Goal: Task Accomplishment & Management: Manage account settings

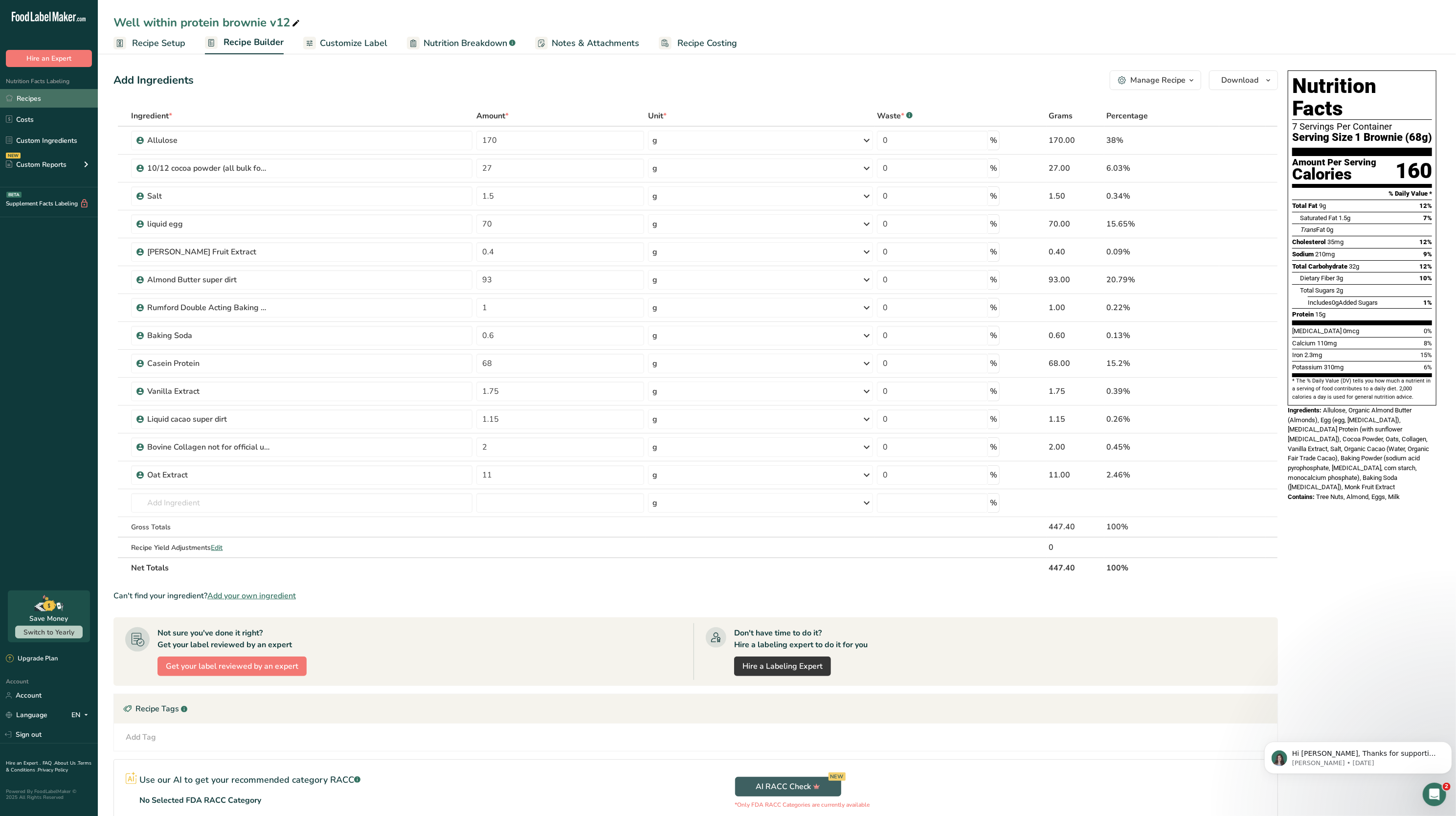
click at [47, 94] on link "Recipes" at bounding box center [49, 98] width 98 height 18
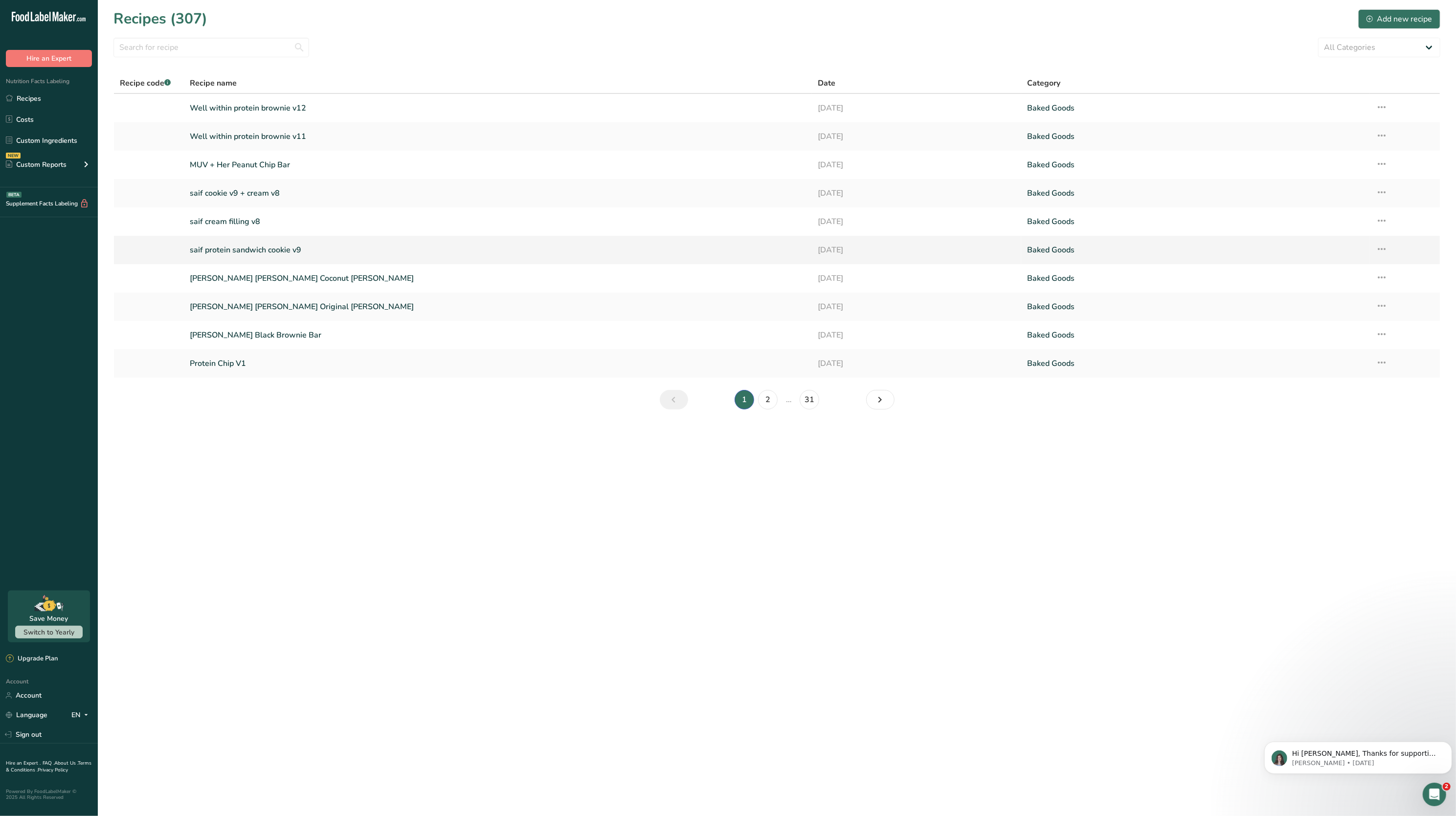
click at [1383, 250] on icon at bounding box center [1382, 248] width 12 height 18
click at [1318, 314] on span "Duplicate Recipe" at bounding box center [1291, 318] width 53 height 11
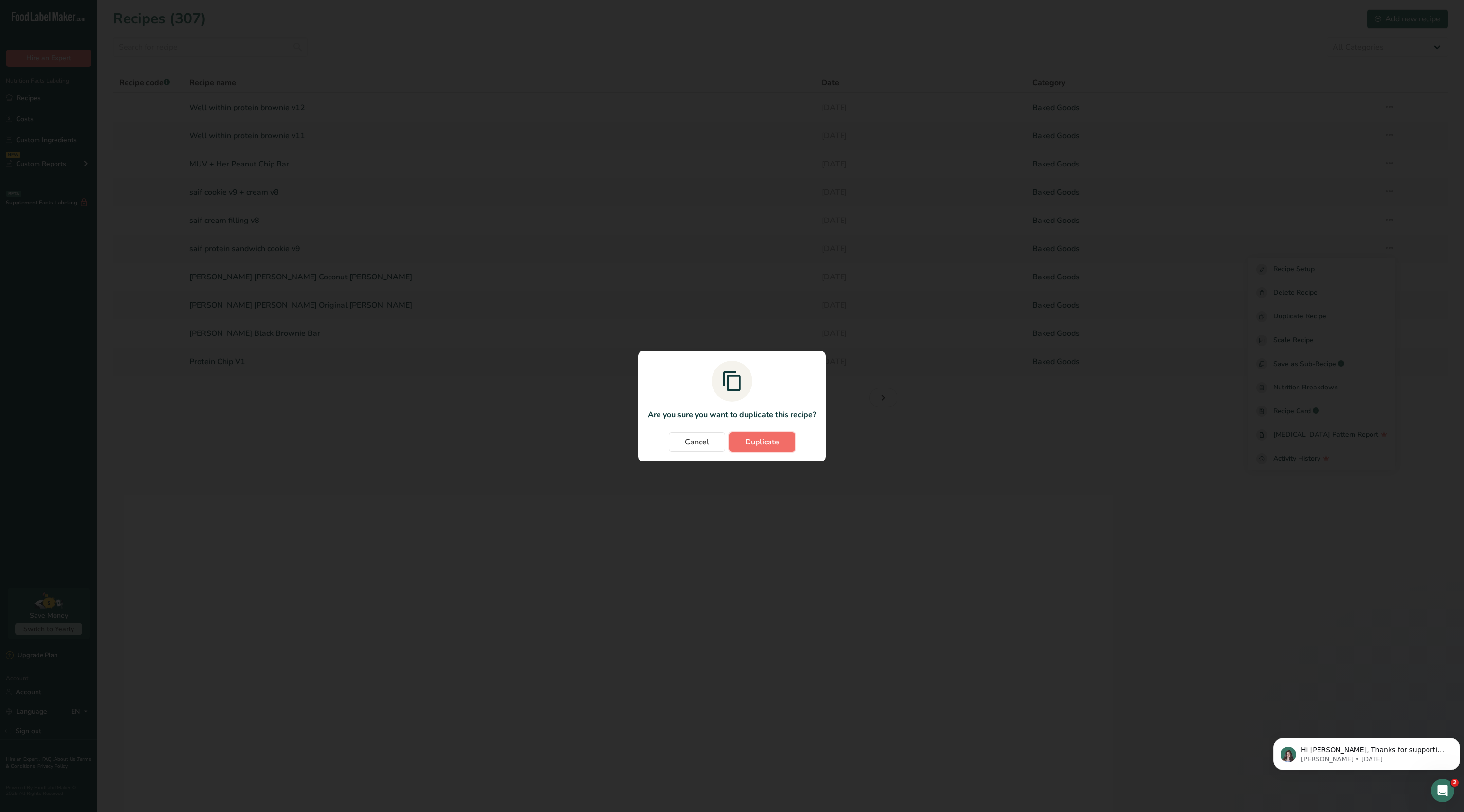
click at [756, 441] on span "Duplicate" at bounding box center [762, 442] width 34 height 12
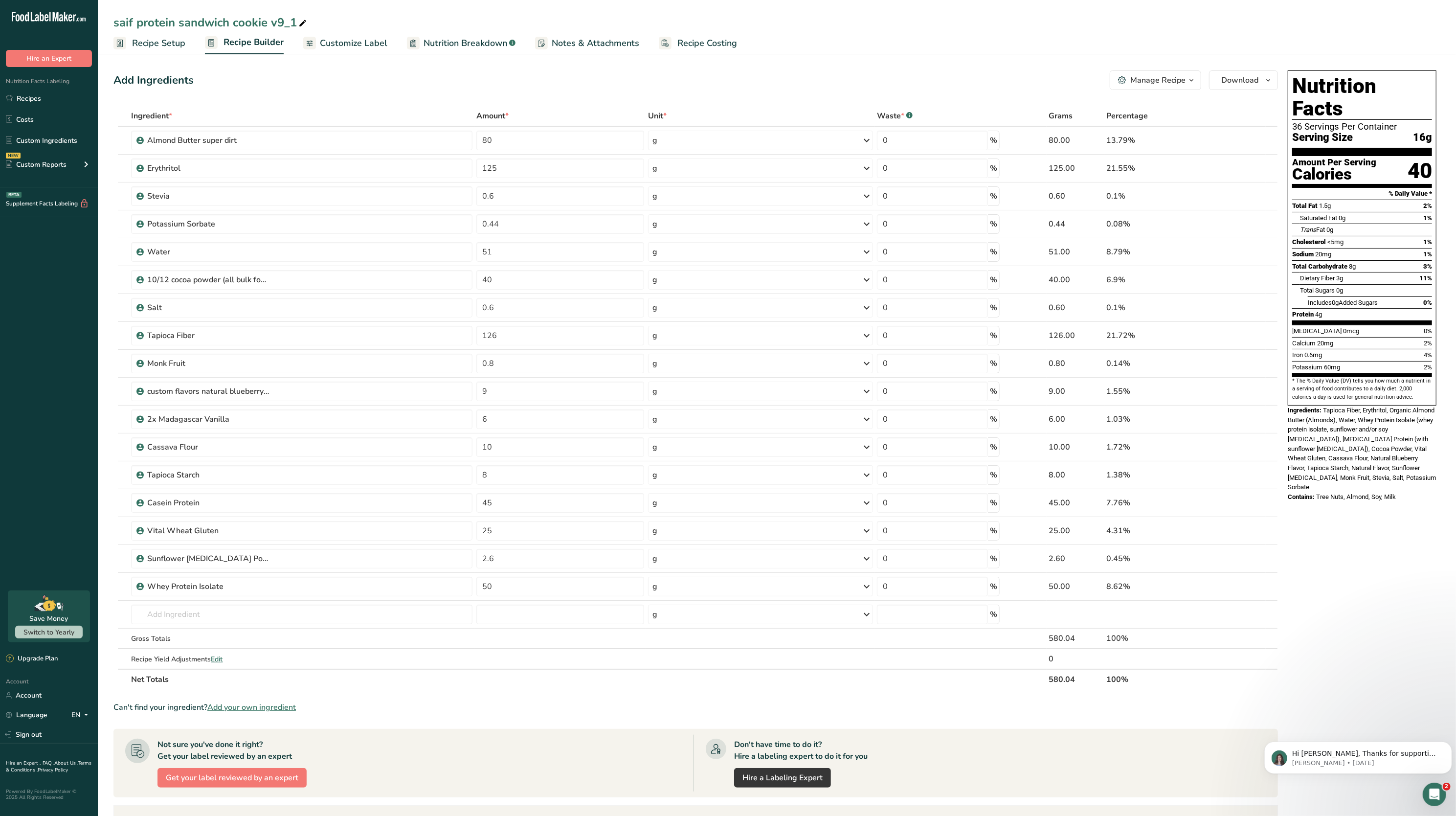
click at [300, 23] on icon at bounding box center [303, 23] width 9 height 14
type input "saif protein sandwich cookie v10"
click at [304, 73] on div "Add Ingredients Manage Recipe Delete Recipe Duplicate Recipe Scale Recipe Save …" at bounding box center [695, 80] width 1165 height 20
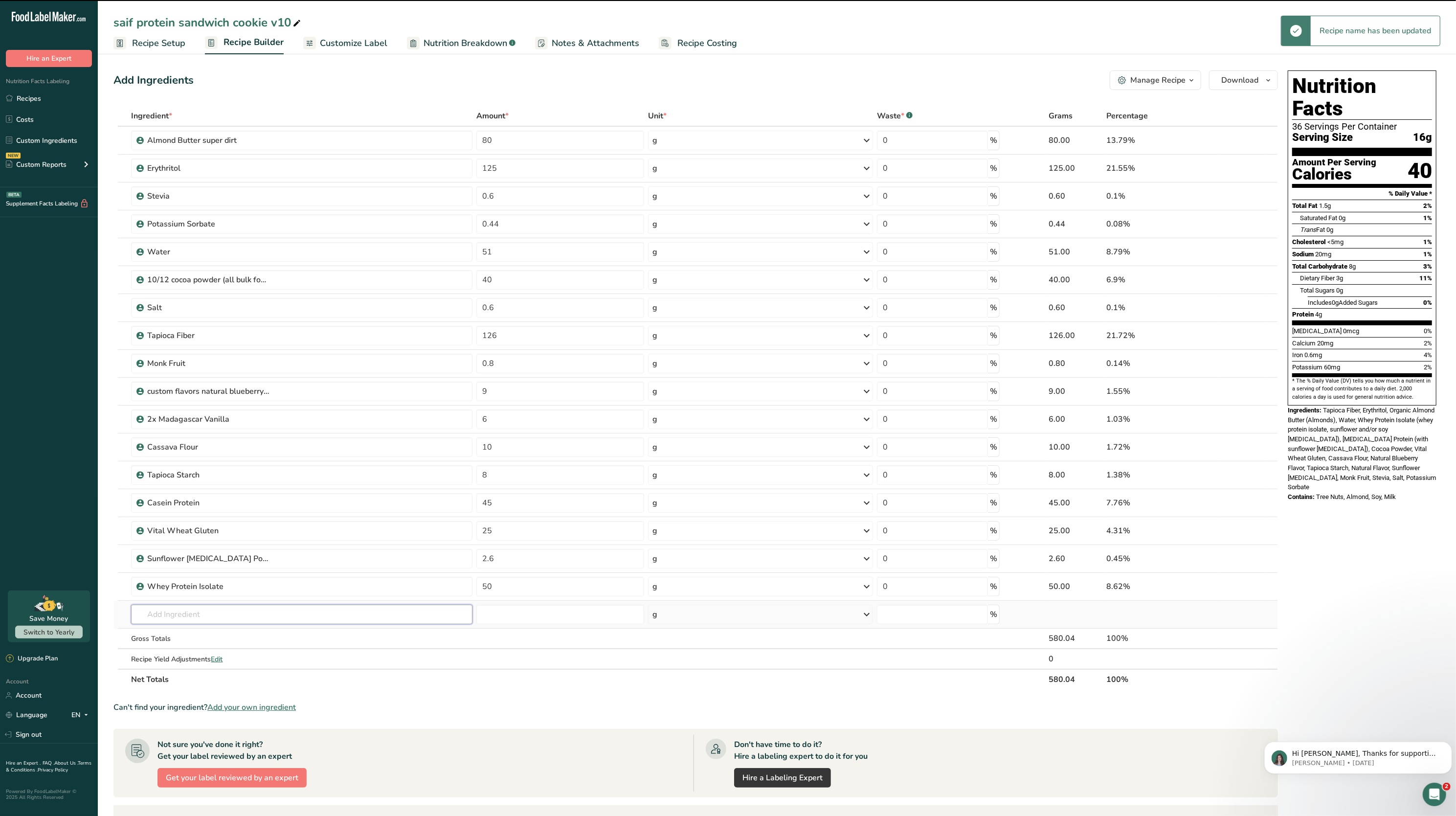
click at [280, 612] on input "text" at bounding box center [302, 614] width 341 height 20
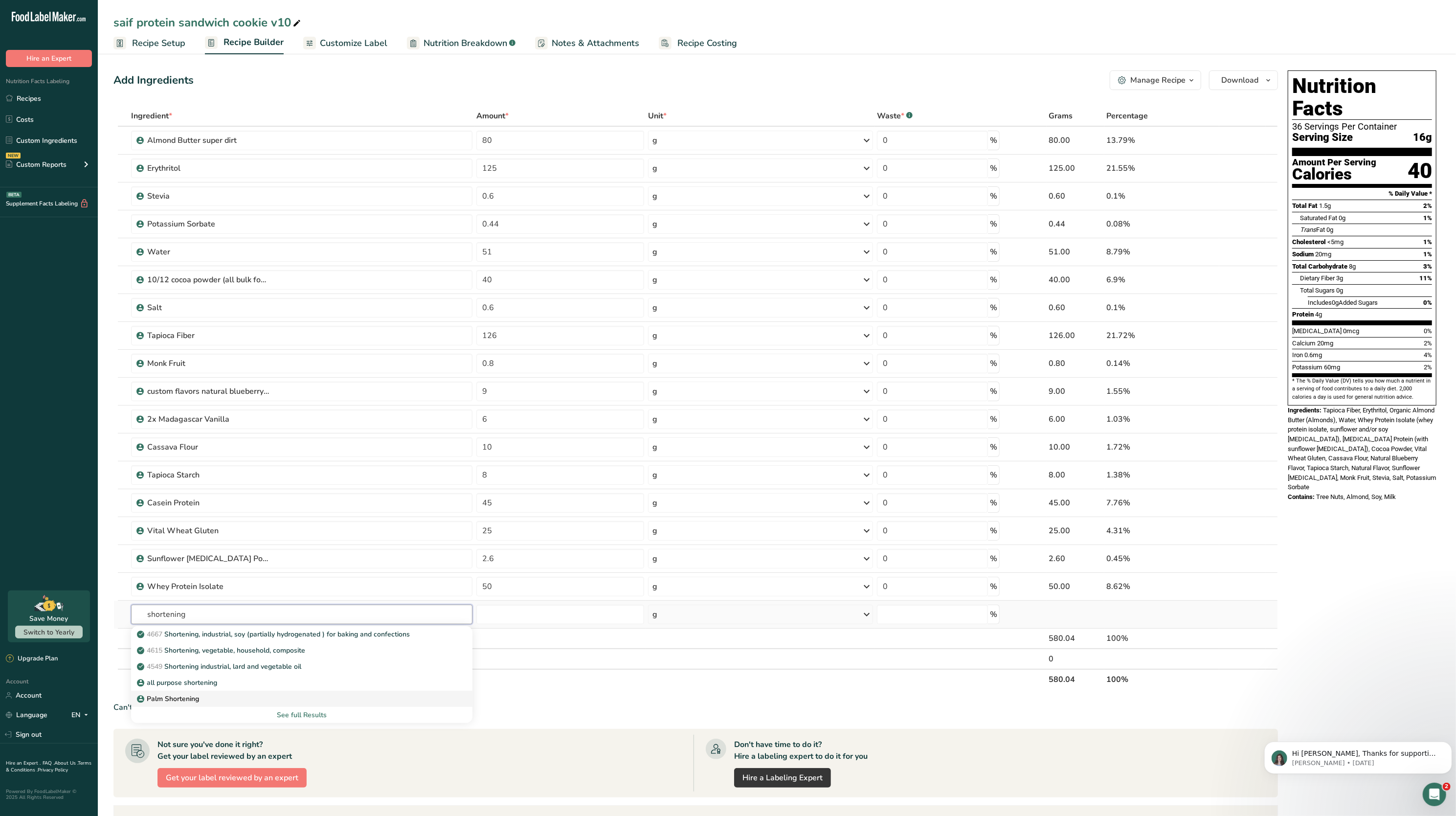
type input "shortening"
click at [252, 695] on link "Palm Shortening" at bounding box center [302, 699] width 341 height 16
type input "Palm Shortening"
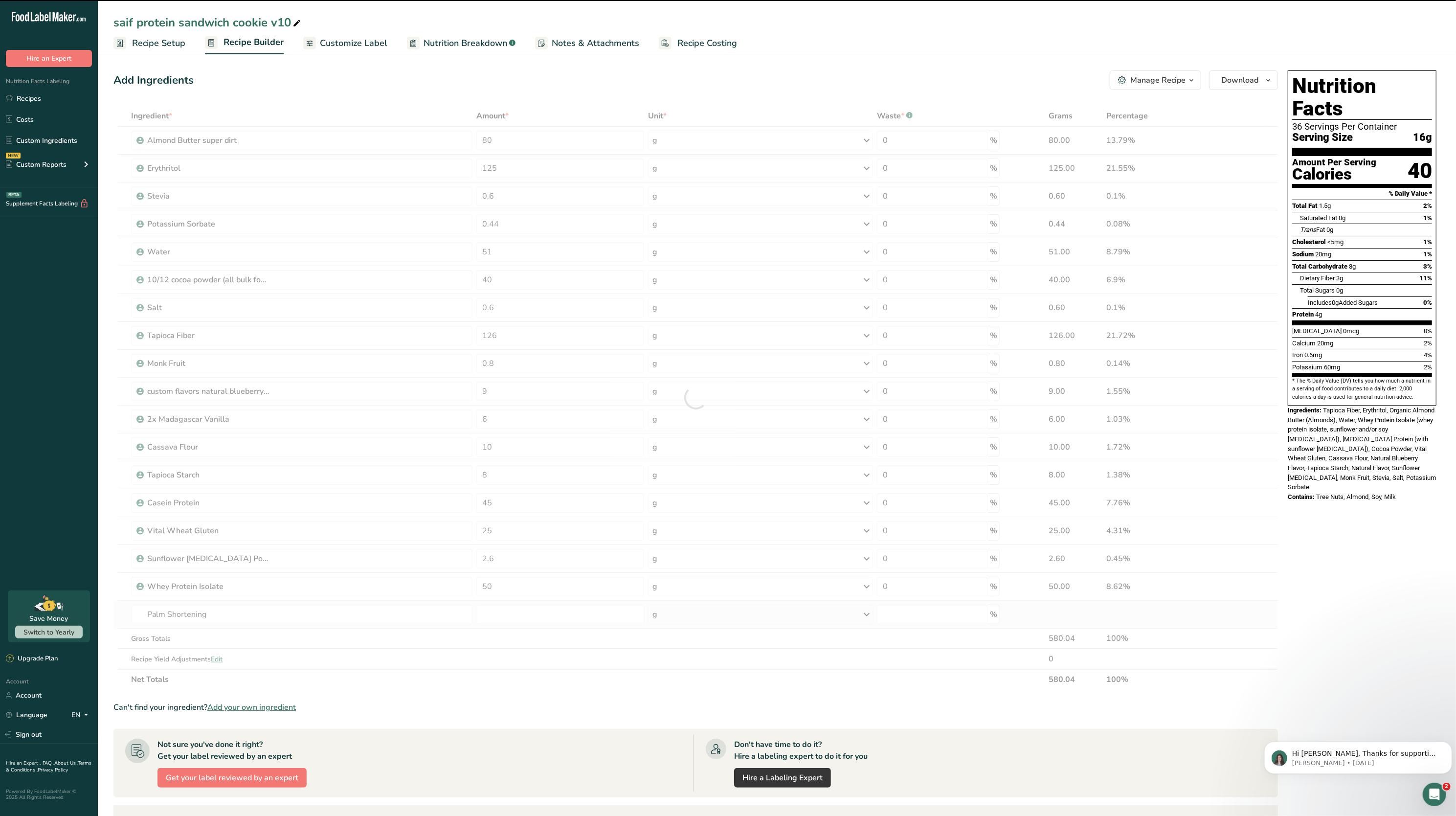
type input "0"
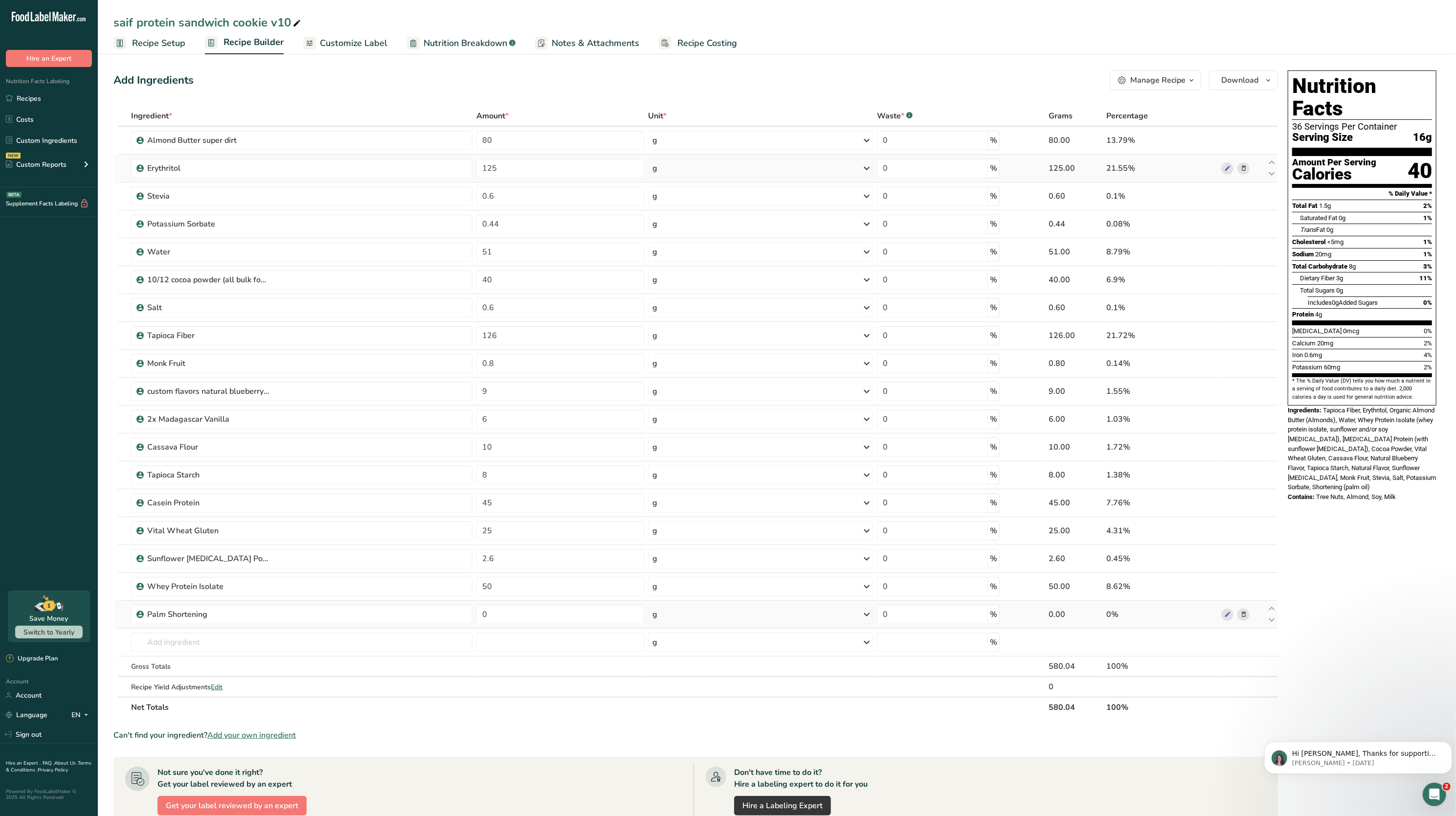
drag, startPoint x: 556, startPoint y: 155, endPoint x: 551, endPoint y: 155, distance: 5.0
click at [551, 155] on td "125" at bounding box center [560, 169] width 172 height 28
click at [543, 146] on input "80" at bounding box center [560, 140] width 168 height 20
type input "8"
type input "0"
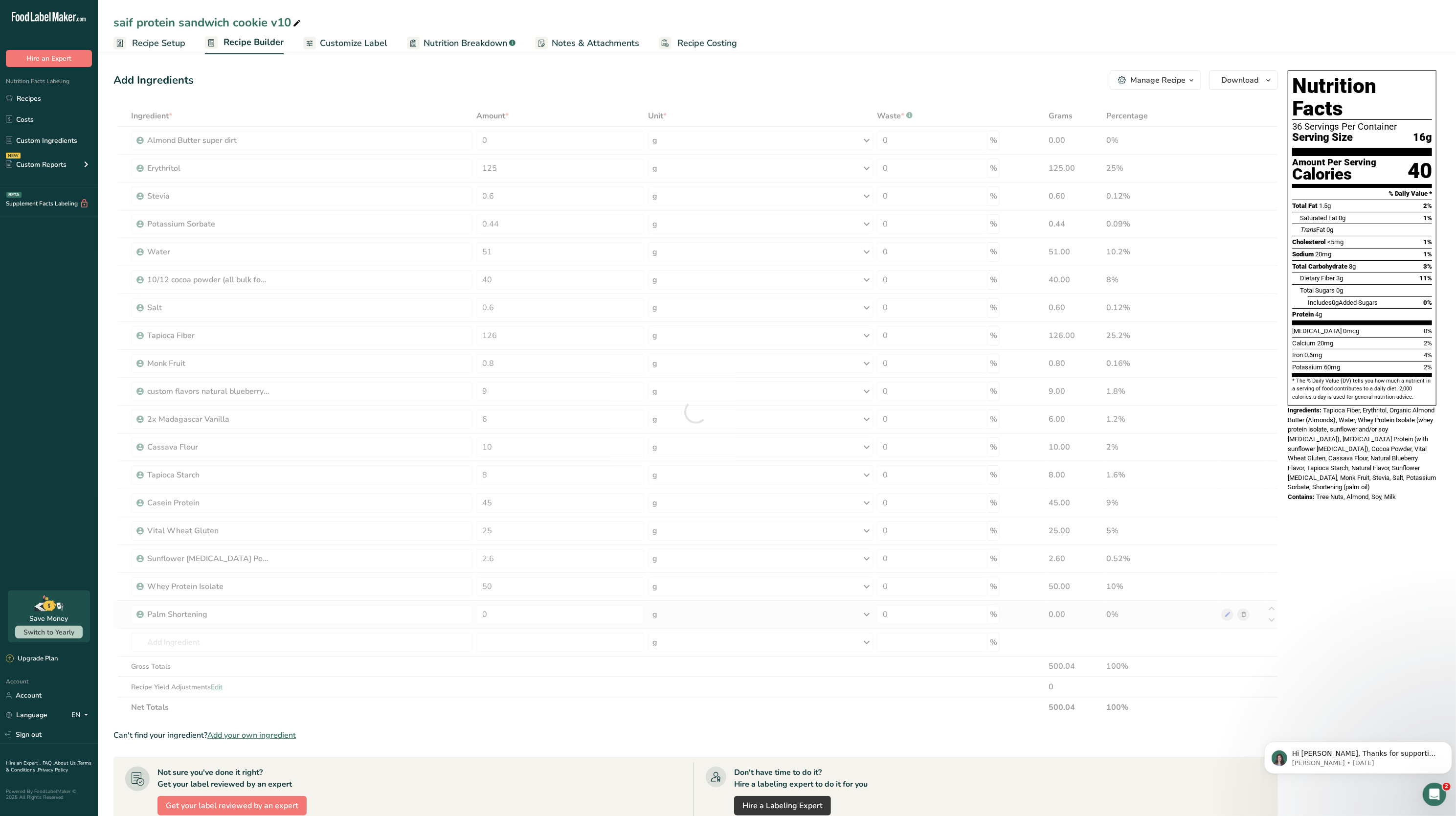
click at [496, 109] on div "Ingredient * Amount * Unit * Waste * .a-a{fill:#347362;}.b-a{fill:#fff;} Grams …" at bounding box center [695, 411] width 1165 height 612
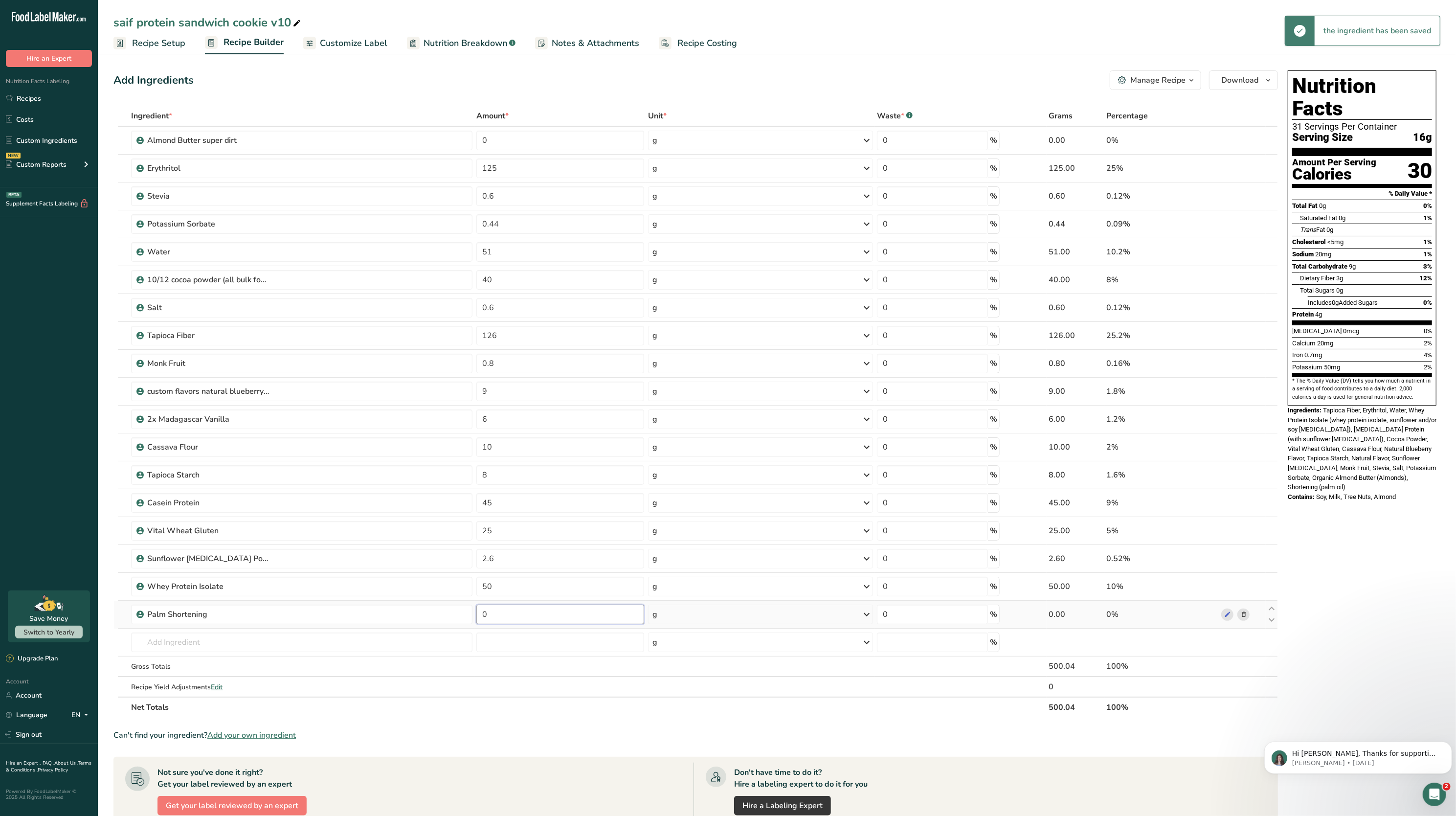
click at [500, 612] on input "0" at bounding box center [560, 614] width 168 height 20
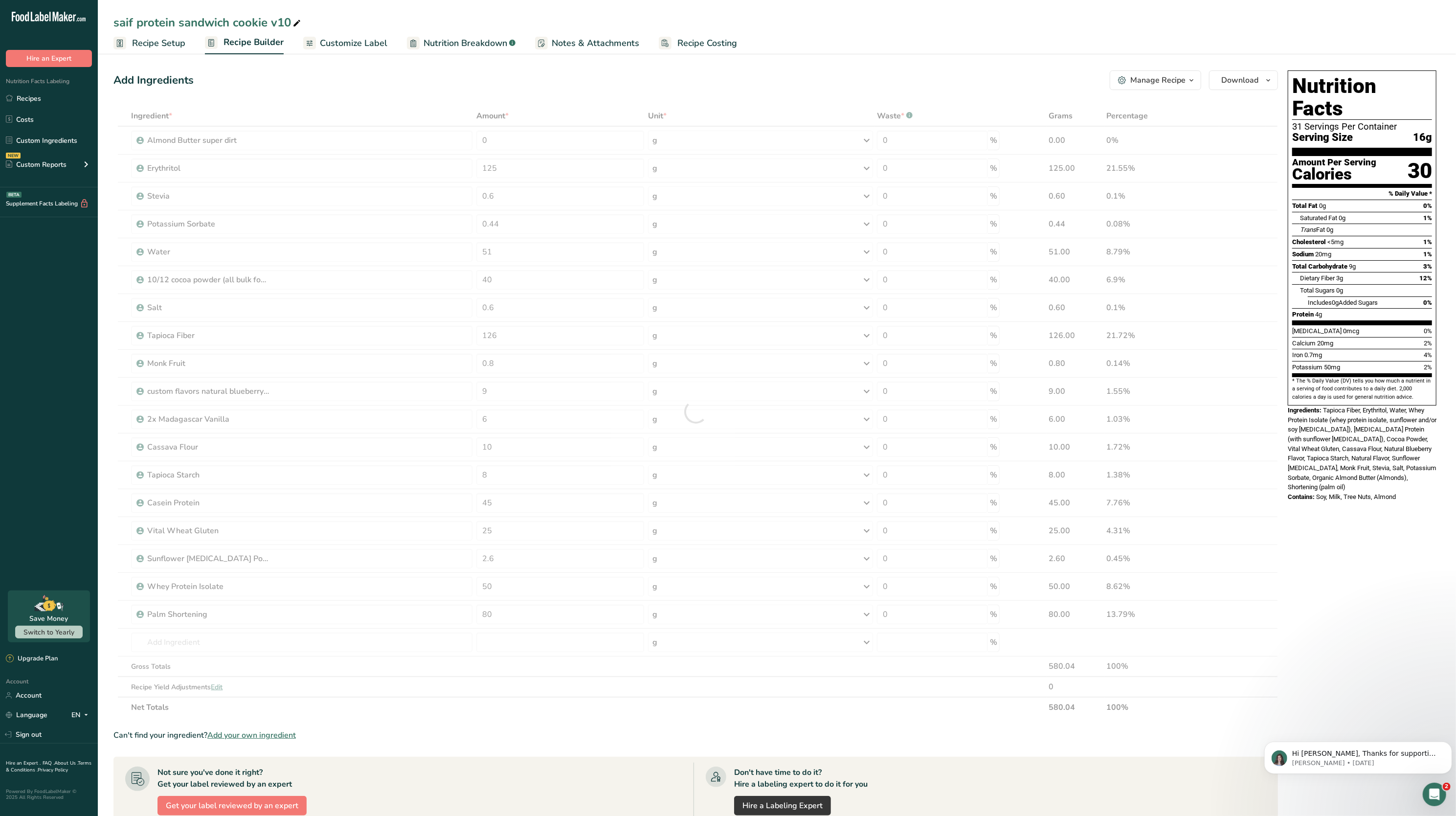
click at [517, 718] on div "Ingredient * Amount * Unit * Waste * .a-a{fill:#347362;}.b-a{fill:#fff;} Grams …" at bounding box center [695, 411] width 1165 height 612
click at [506, 618] on input "80" at bounding box center [560, 614] width 168 height 20
type input "8"
type input "60"
click at [488, 689] on div "Ingredient * Amount * Unit * Waste * .a-a{fill:#347362;}.b-a{fill:#fff;} Grams …" at bounding box center [695, 411] width 1165 height 612
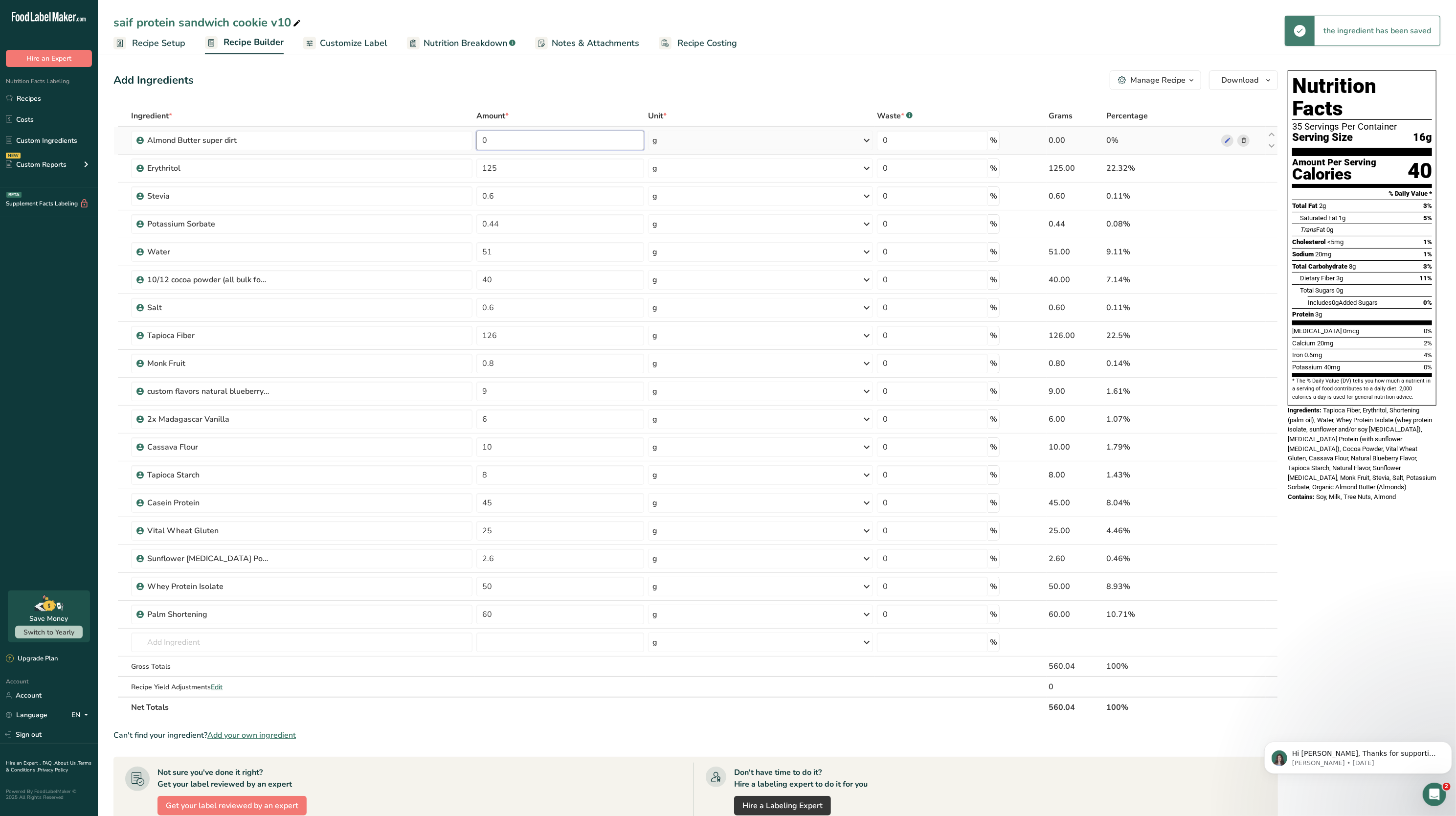
click at [511, 138] on input "0" at bounding box center [560, 140] width 168 height 20
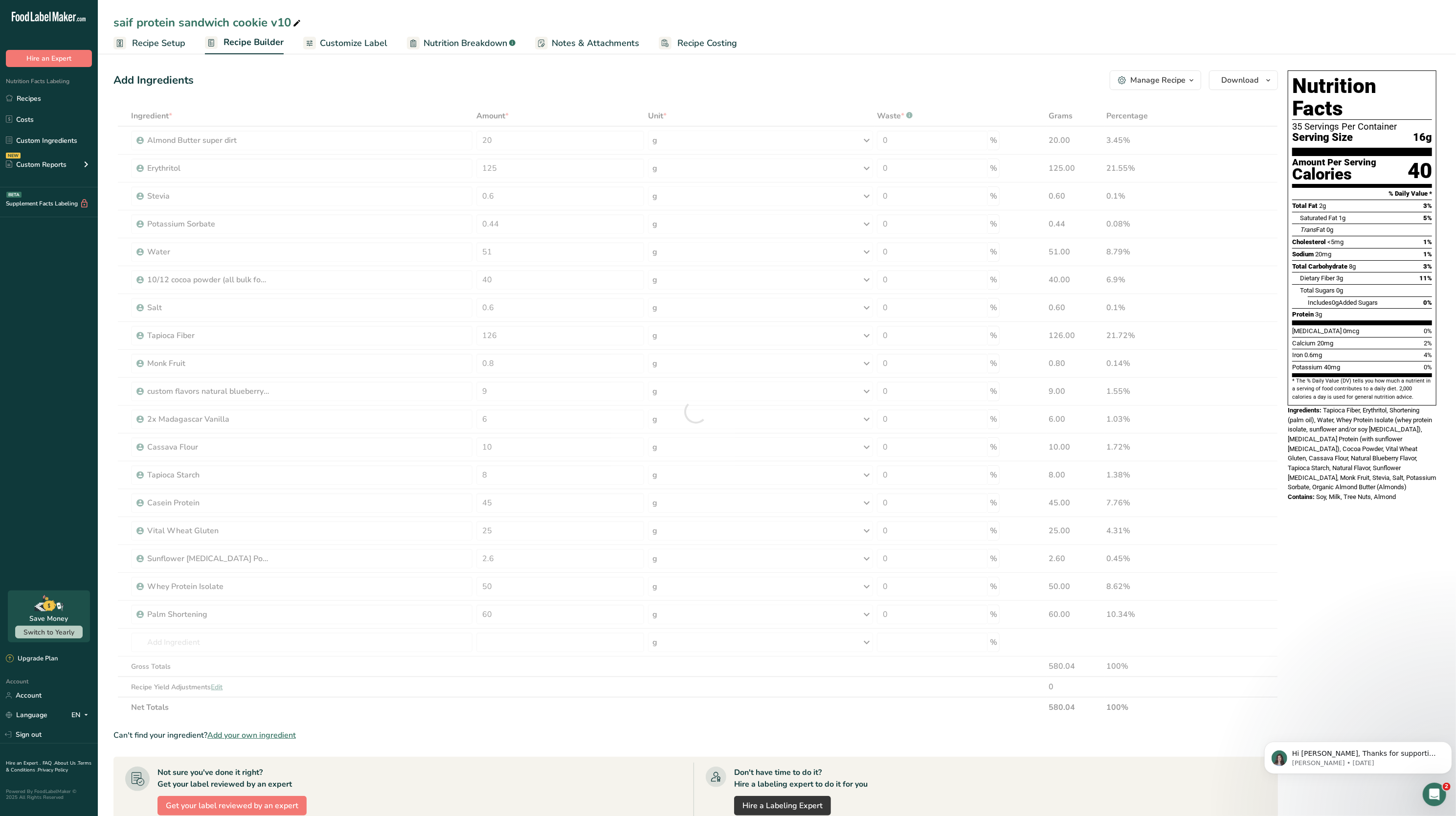
click at [521, 87] on div "Add Ingredients Manage Recipe Delete Recipe Duplicate Recipe Scale Recipe Save …" at bounding box center [695, 80] width 1165 height 20
click at [502, 143] on input "20" at bounding box center [560, 140] width 168 height 20
type input "2"
type input "40"
click at [555, 84] on div "Add Ingredients Manage Recipe Delete Recipe Duplicate Recipe Scale Recipe Save …" at bounding box center [695, 80] width 1165 height 20
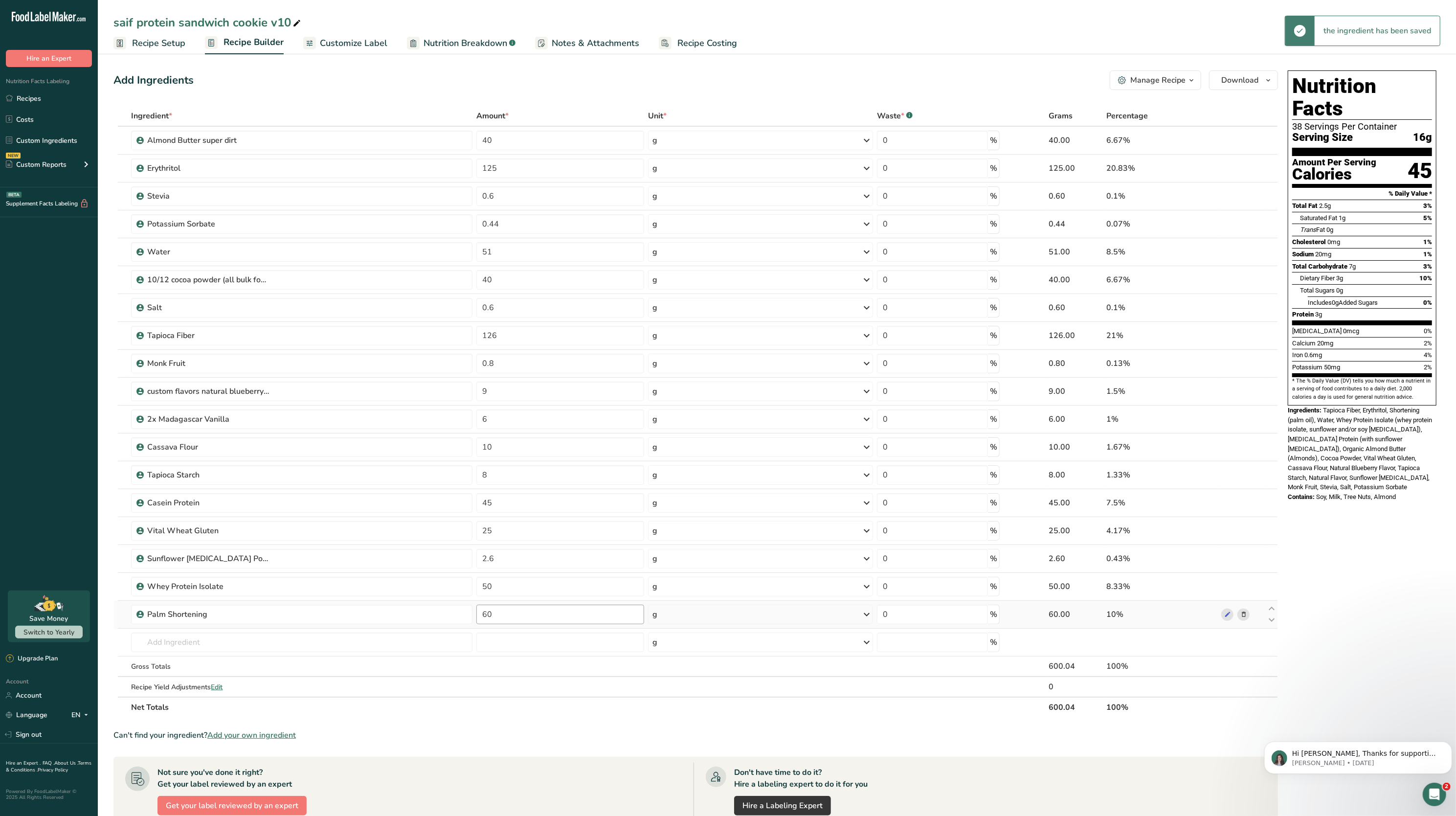
drag, startPoint x: 531, startPoint y: 606, endPoint x: 531, endPoint y: 616, distance: 10.0
click at [531, 616] on td "60" at bounding box center [560, 614] width 172 height 28
click at [531, 616] on input "60" at bounding box center [560, 614] width 168 height 20
type input "6"
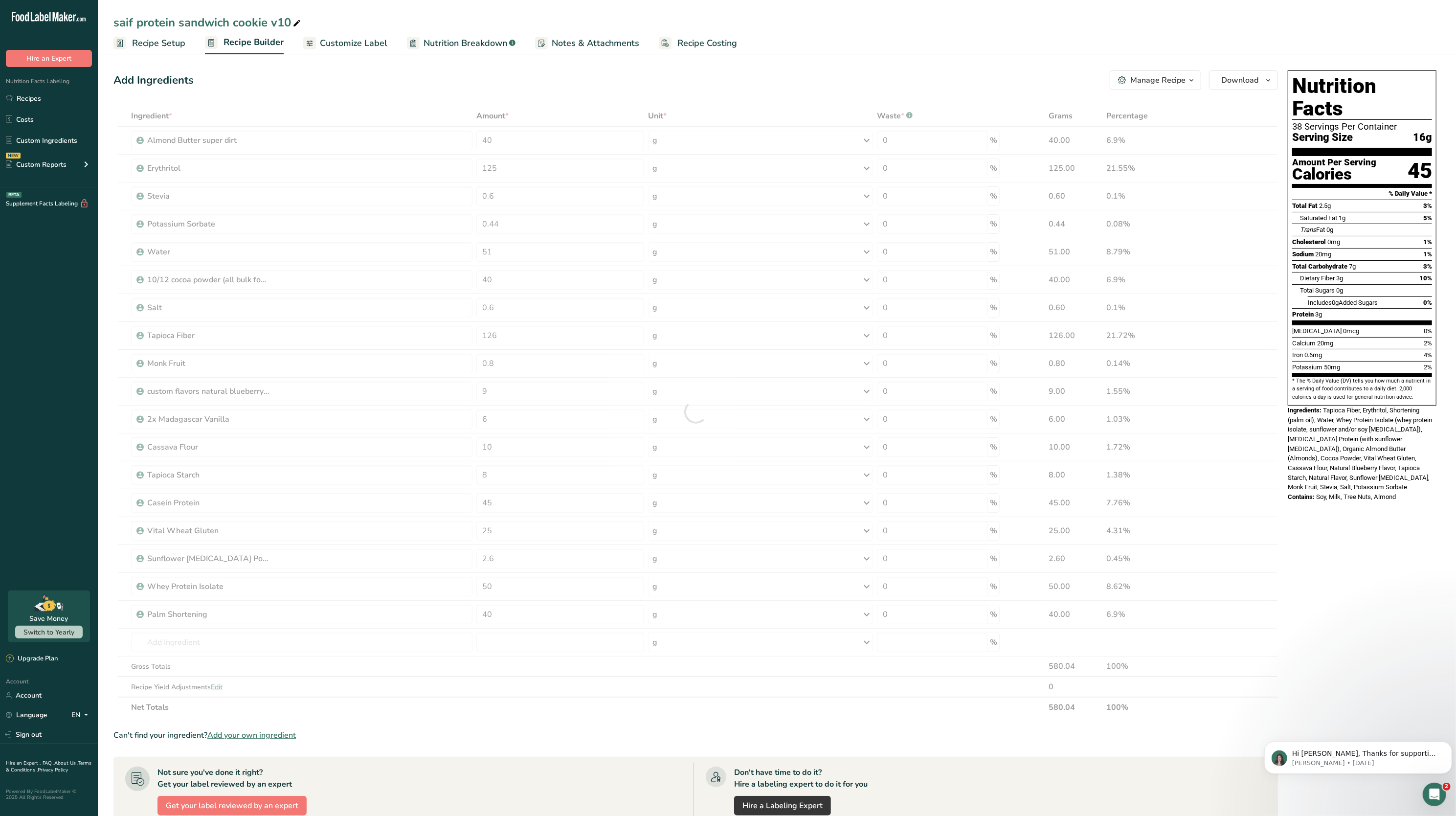
click at [1403, 460] on span "Tapioca Fiber, Erythritol, Shortening (palm oil), Water, Whey Protein Isolate (…" at bounding box center [1360, 449] width 144 height 84
click at [546, 624] on input "40" at bounding box center [560, 614] width 168 height 20
type input "4"
type input "50"
click at [551, 134] on div "Ingredient * Amount * Unit * Waste * .a-a{fill:#347362;}.b-a{fill:#fff;} Grams …" at bounding box center [695, 411] width 1165 height 612
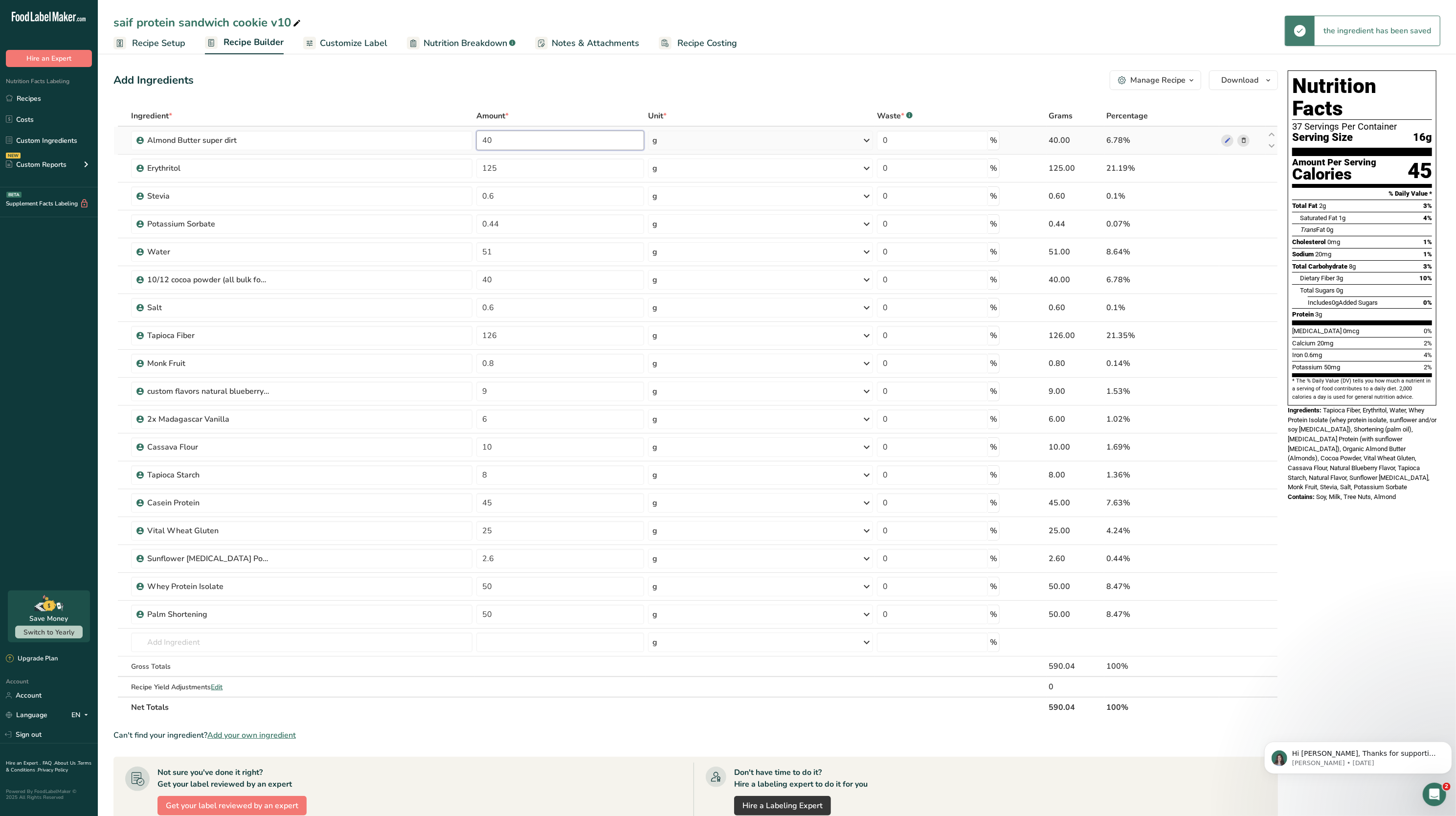
type input "4"
type input "30"
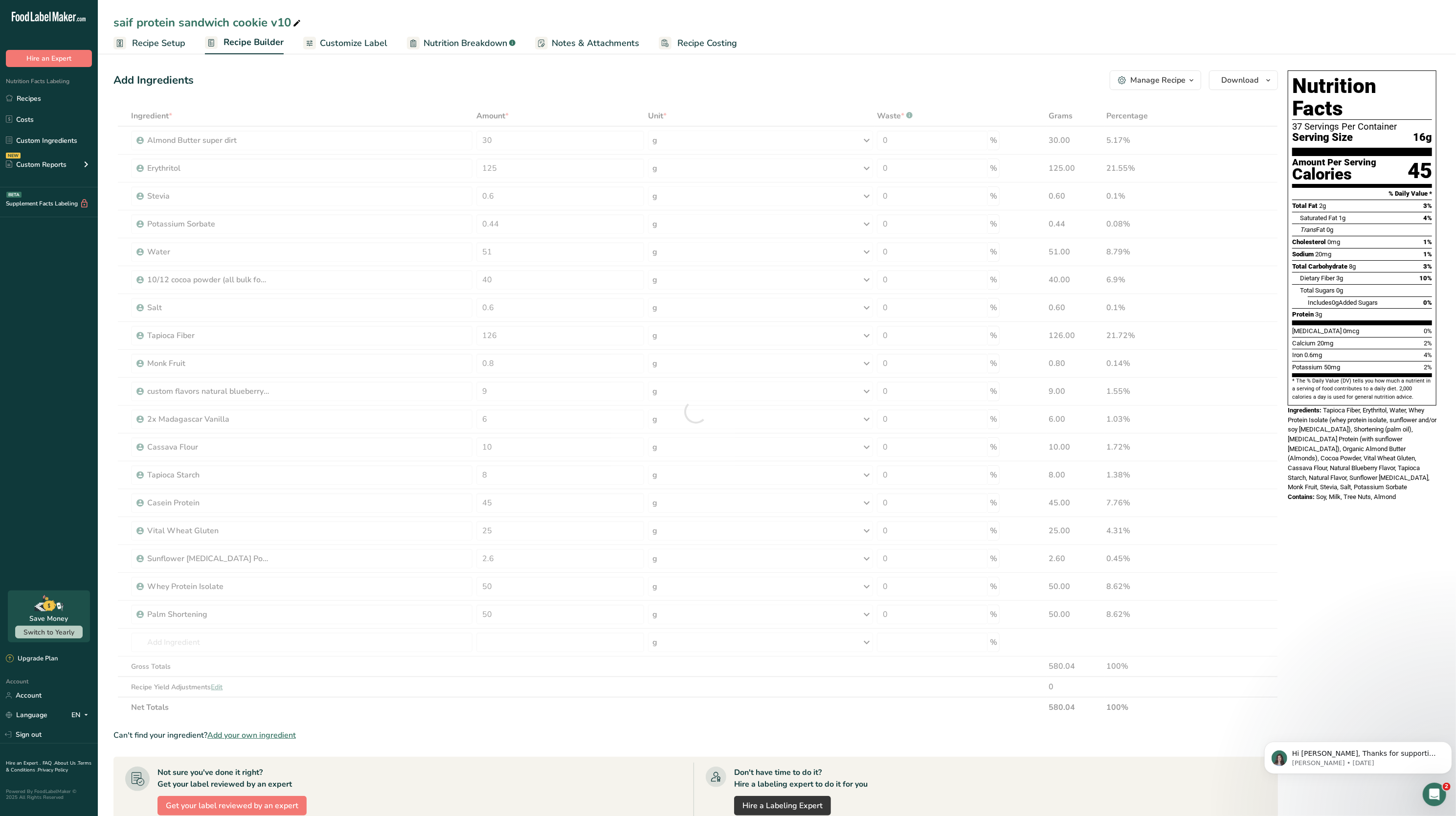
click at [525, 109] on div "Ingredient * Amount * Unit * Waste * .a-a{fill:#347362;}.b-a{fill:#fff;} Grams …" at bounding box center [695, 411] width 1165 height 612
click at [531, 622] on input "50" at bounding box center [560, 614] width 168 height 20
type input "5"
type input "60"
click at [513, 142] on div "Ingredient * Amount * Unit * Waste * .a-a{fill:#347362;}.b-a{fill:#fff;} Grams …" at bounding box center [695, 411] width 1165 height 612
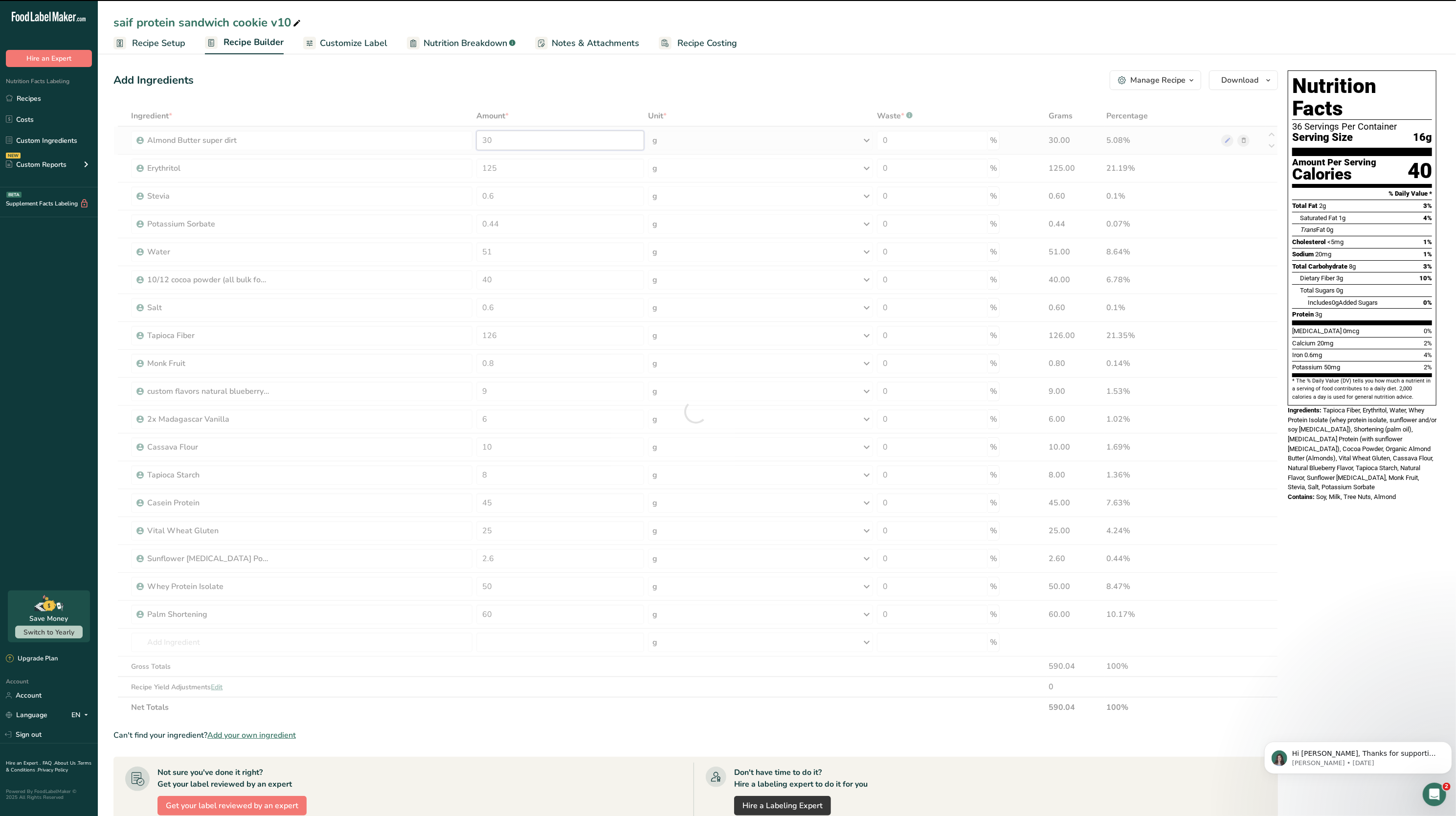
type input "3"
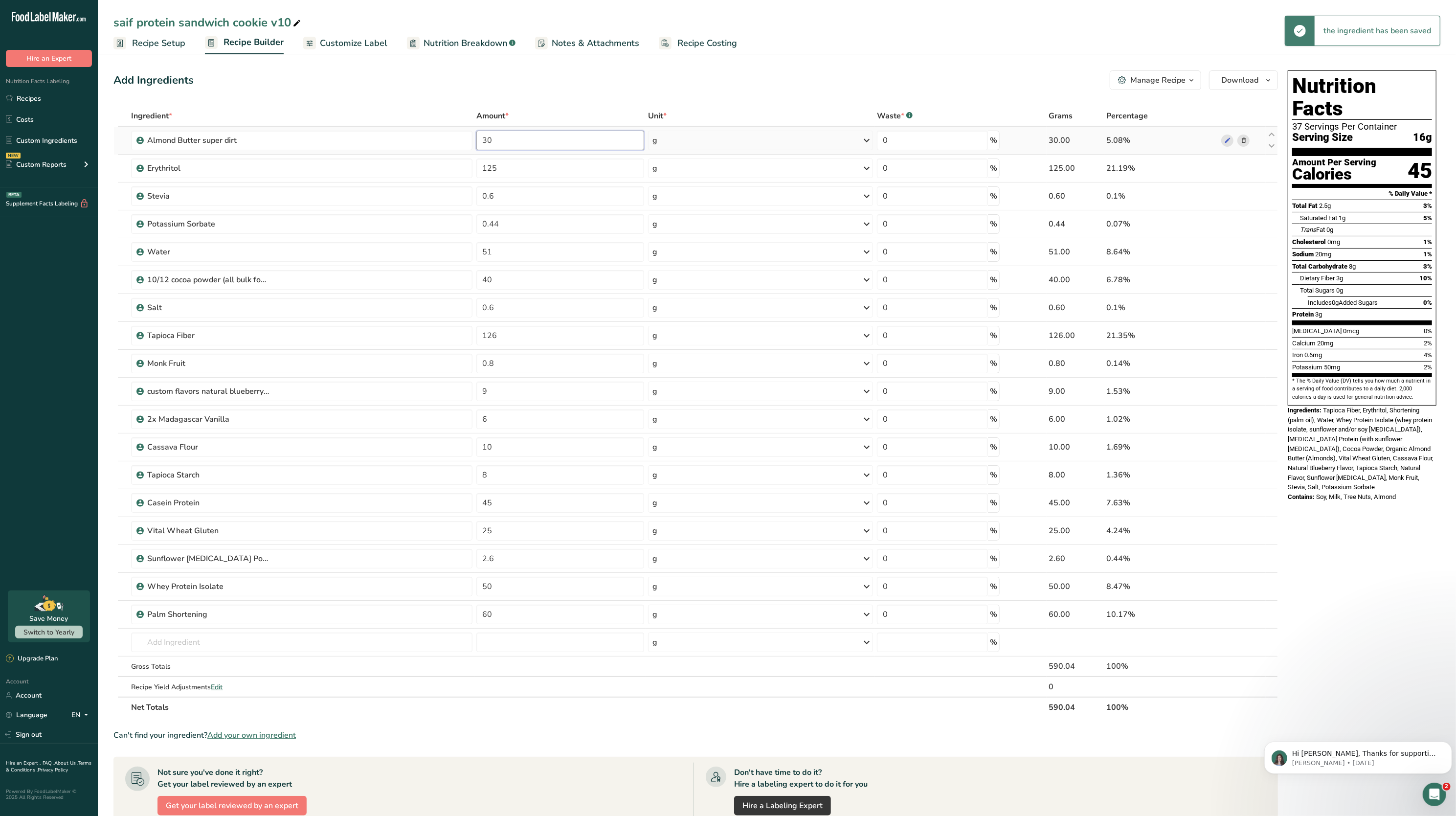
type input "3"
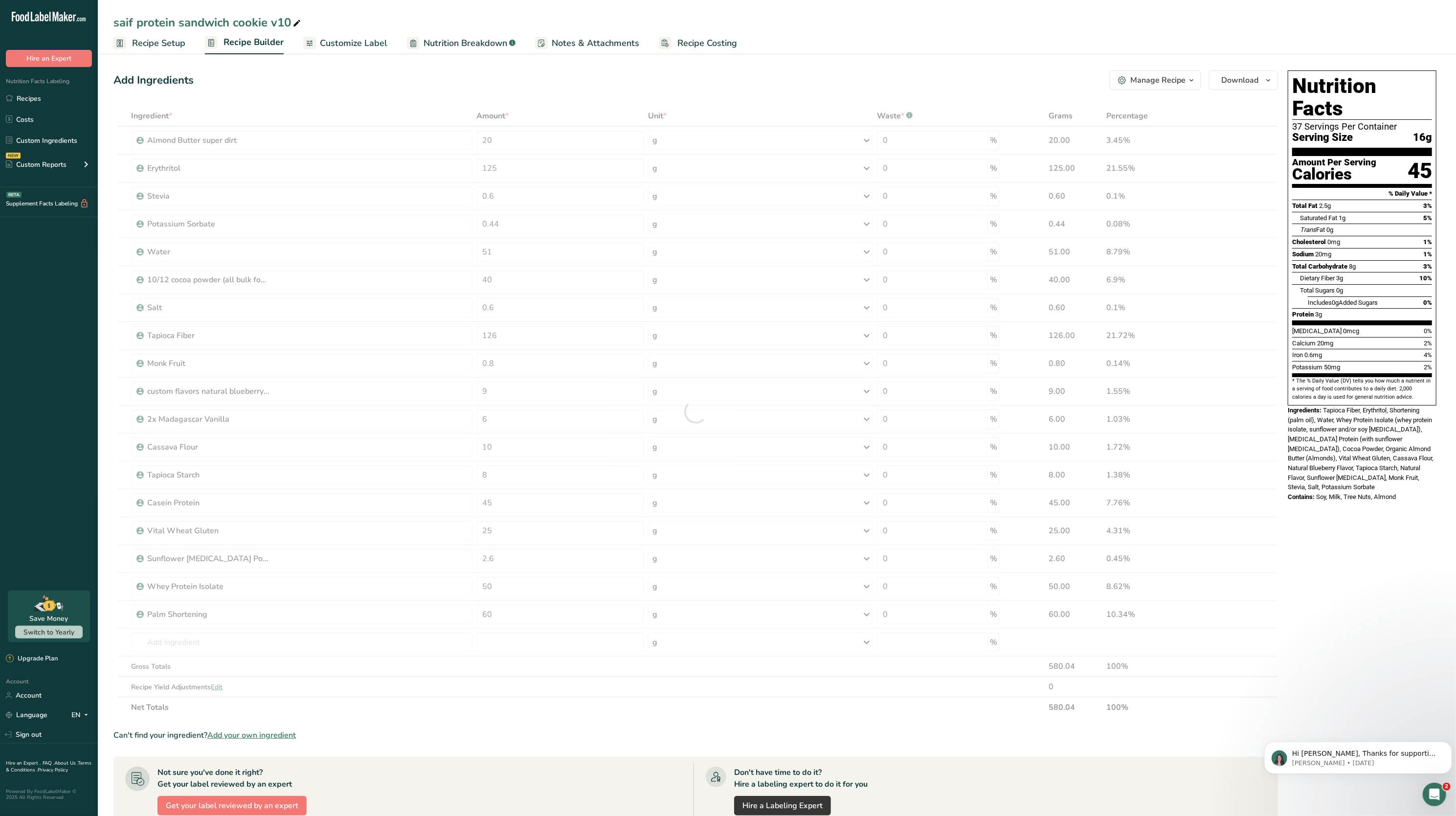
click at [457, 69] on div "Add Ingredients Manage Recipe Delete Recipe Duplicate Recipe Scale Recipe Save …" at bounding box center [699, 552] width 1171 height 971
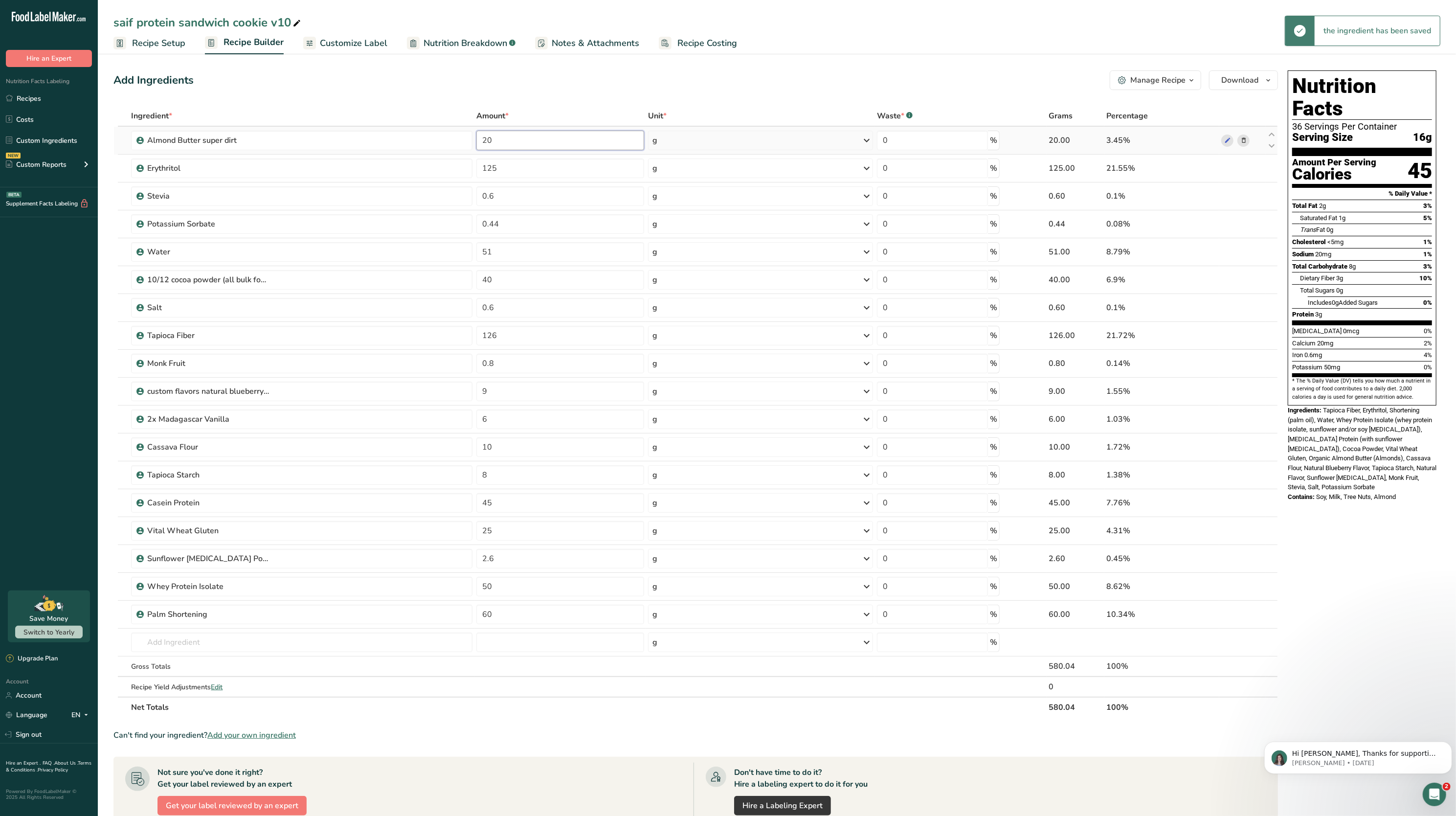
click at [506, 141] on input "20" at bounding box center [560, 140] width 168 height 20
type input "2"
type input "4"
type input "30"
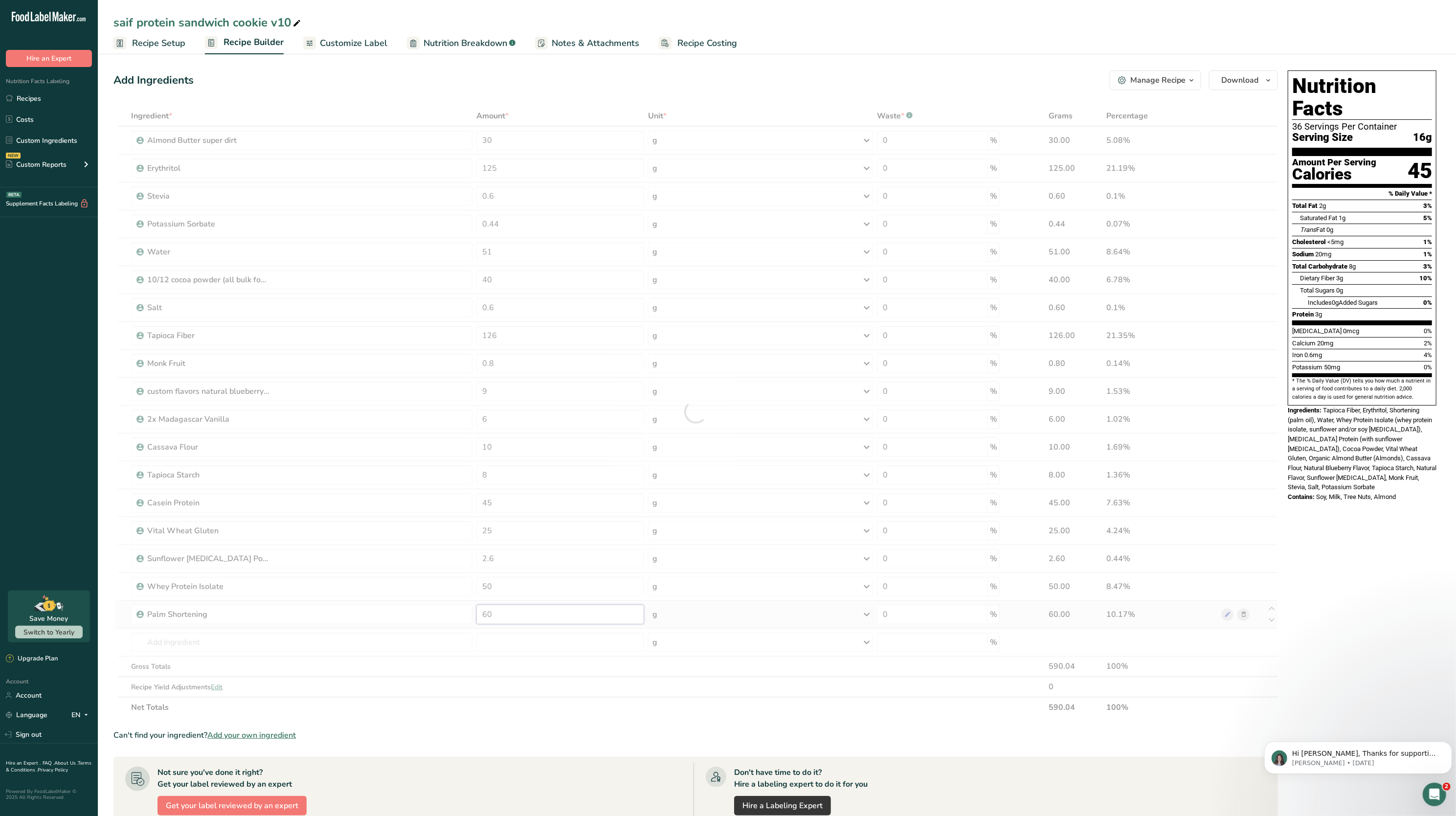
click at [539, 624] on div "Ingredient * Amount * Unit * Waste * .a-a{fill:#347362;}.b-a{fill:#fff;} Grams …" at bounding box center [695, 411] width 1165 height 612
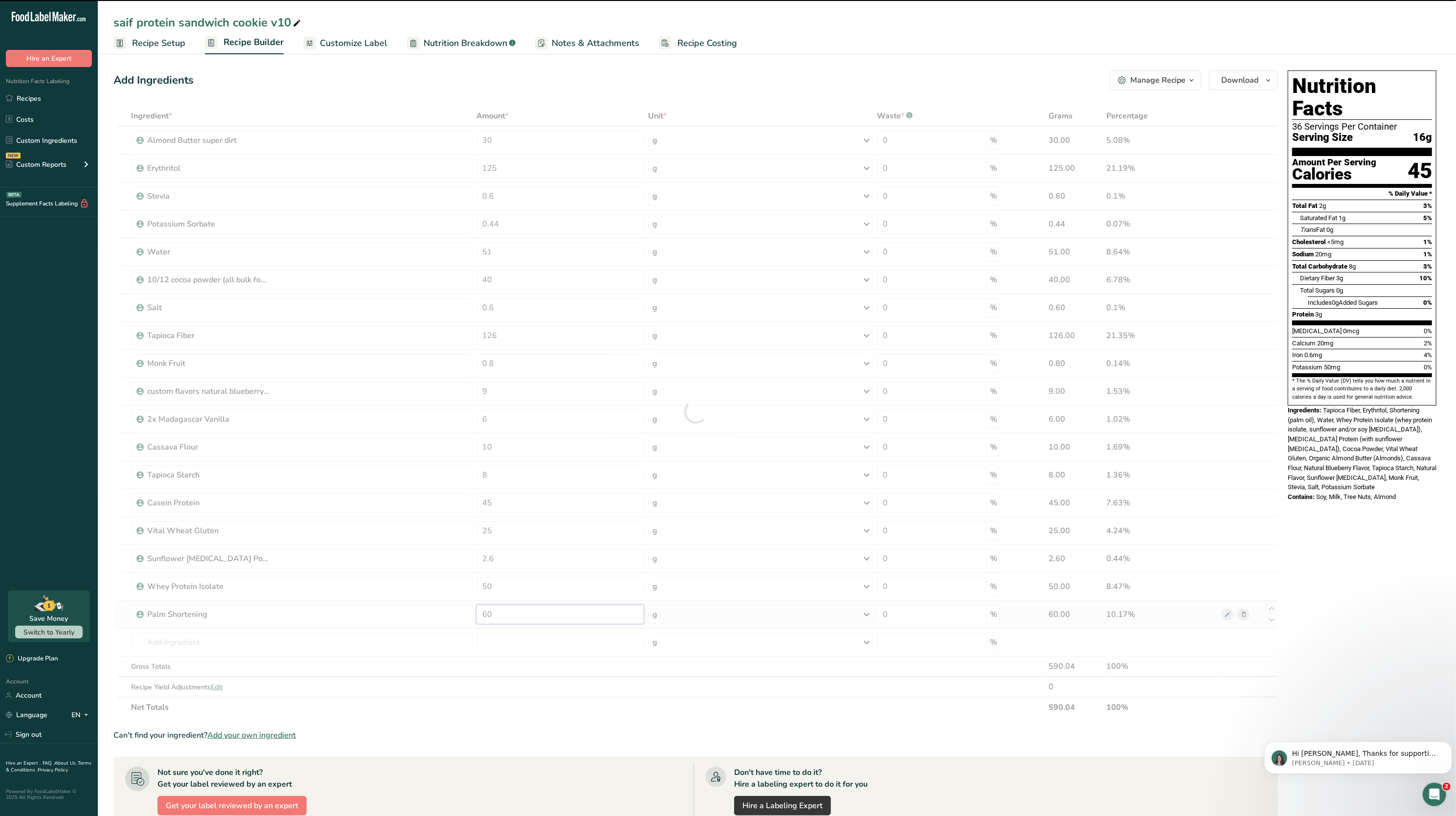
type input "6"
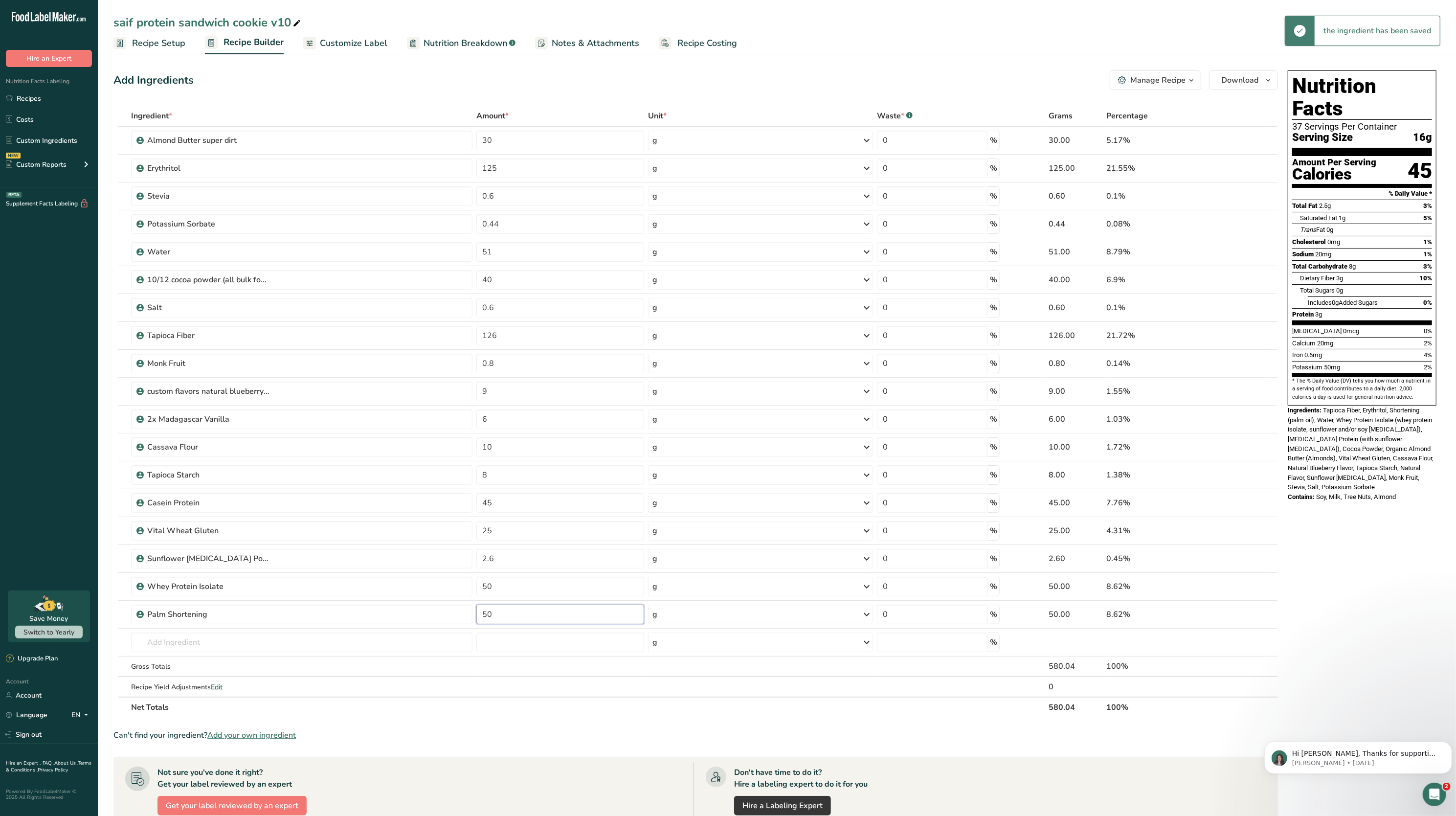
type input "50"
click at [495, 703] on div "Ingredient * Amount * Unit * Waste * .a-a{fill:#347362;}.b-a{fill:#fff;} Grams …" at bounding box center [695, 411] width 1165 height 612
click at [479, 661] on td at bounding box center [560, 666] width 172 height 20
click at [1242, 563] on icon at bounding box center [1244, 559] width 7 height 11
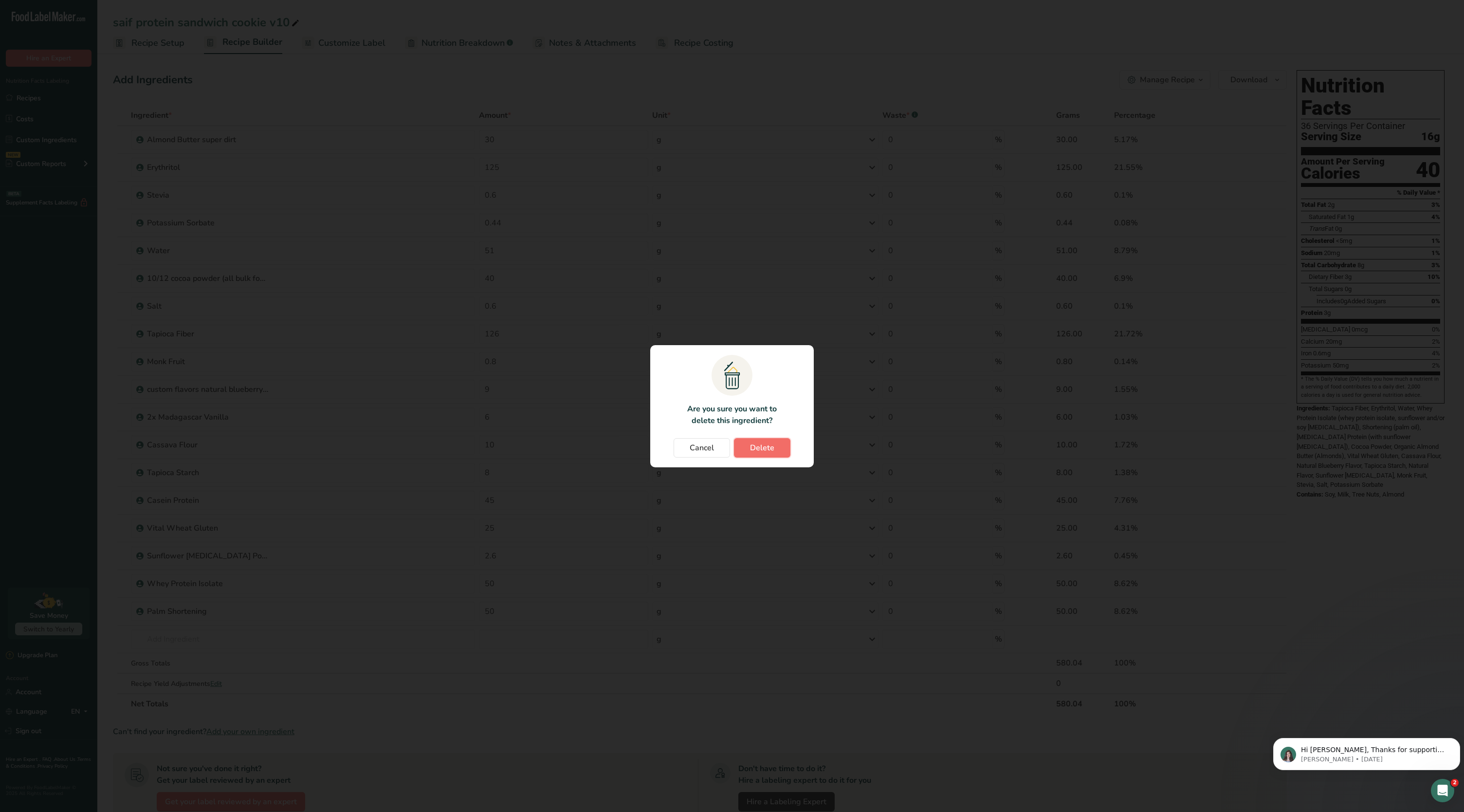
click at [772, 448] on span "Delete" at bounding box center [762, 448] width 24 height 12
type input "50"
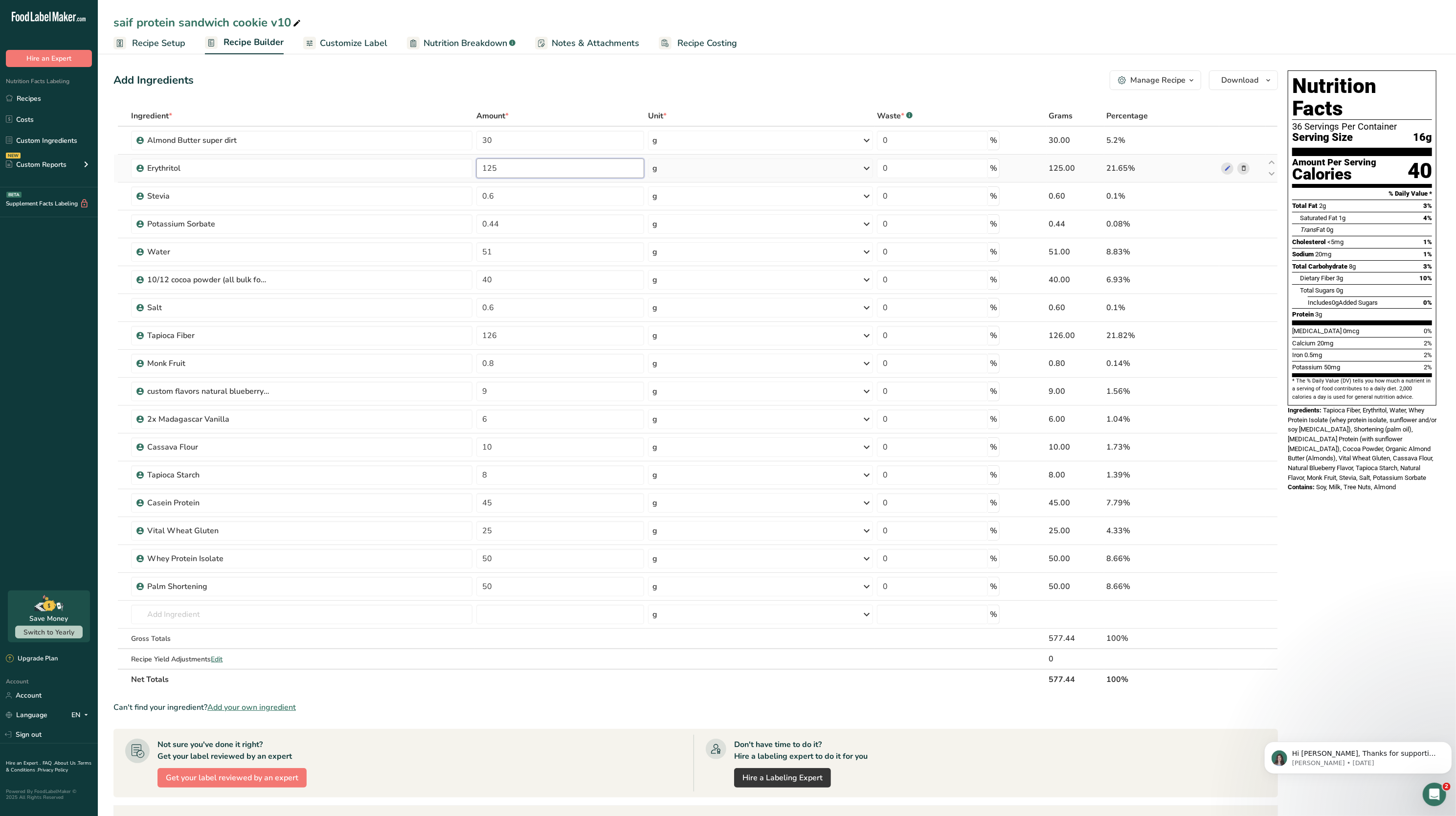
click at [531, 167] on input "125" at bounding box center [560, 168] width 168 height 20
type input "111"
click at [333, 86] on div "Add Ingredients Manage Recipe Delete Recipe Duplicate Recipe Scale Recipe Save …" at bounding box center [695, 80] width 1165 height 20
click at [281, 612] on input "text" at bounding box center [302, 614] width 341 height 20
type input "allulose"
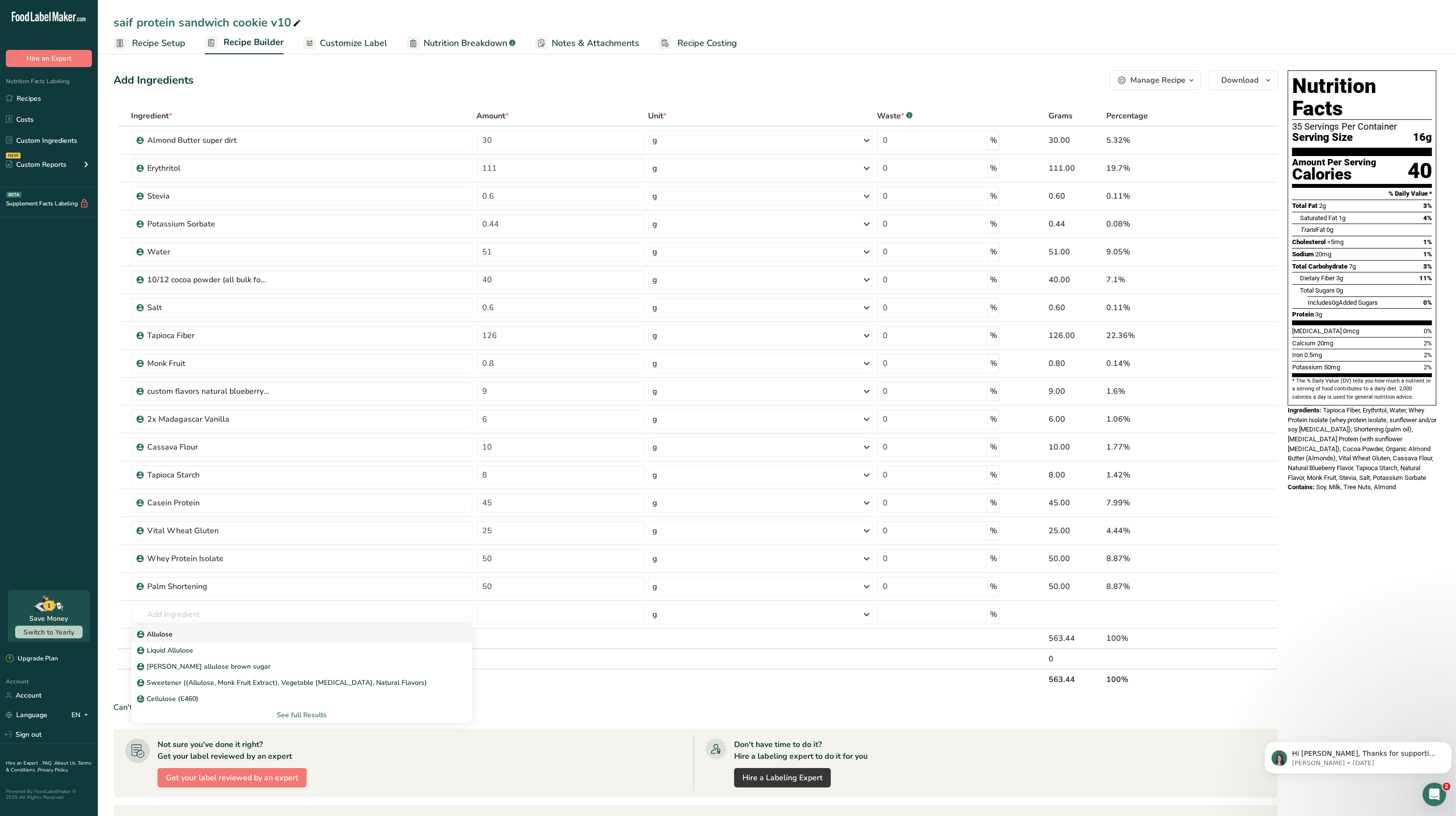
click at [273, 637] on div "Allulose" at bounding box center [294, 634] width 310 height 11
type input "Allulose"
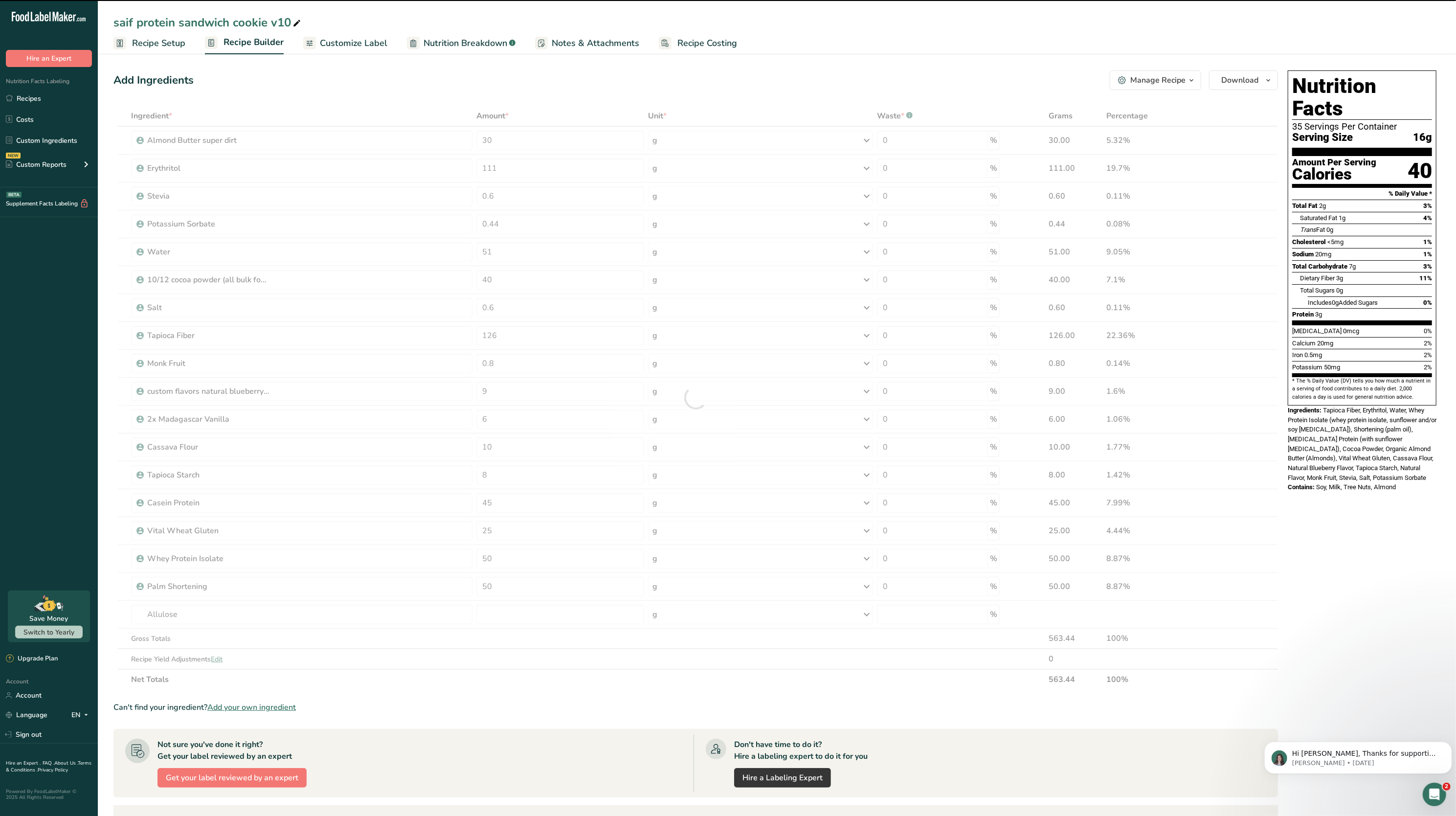
type input "0"
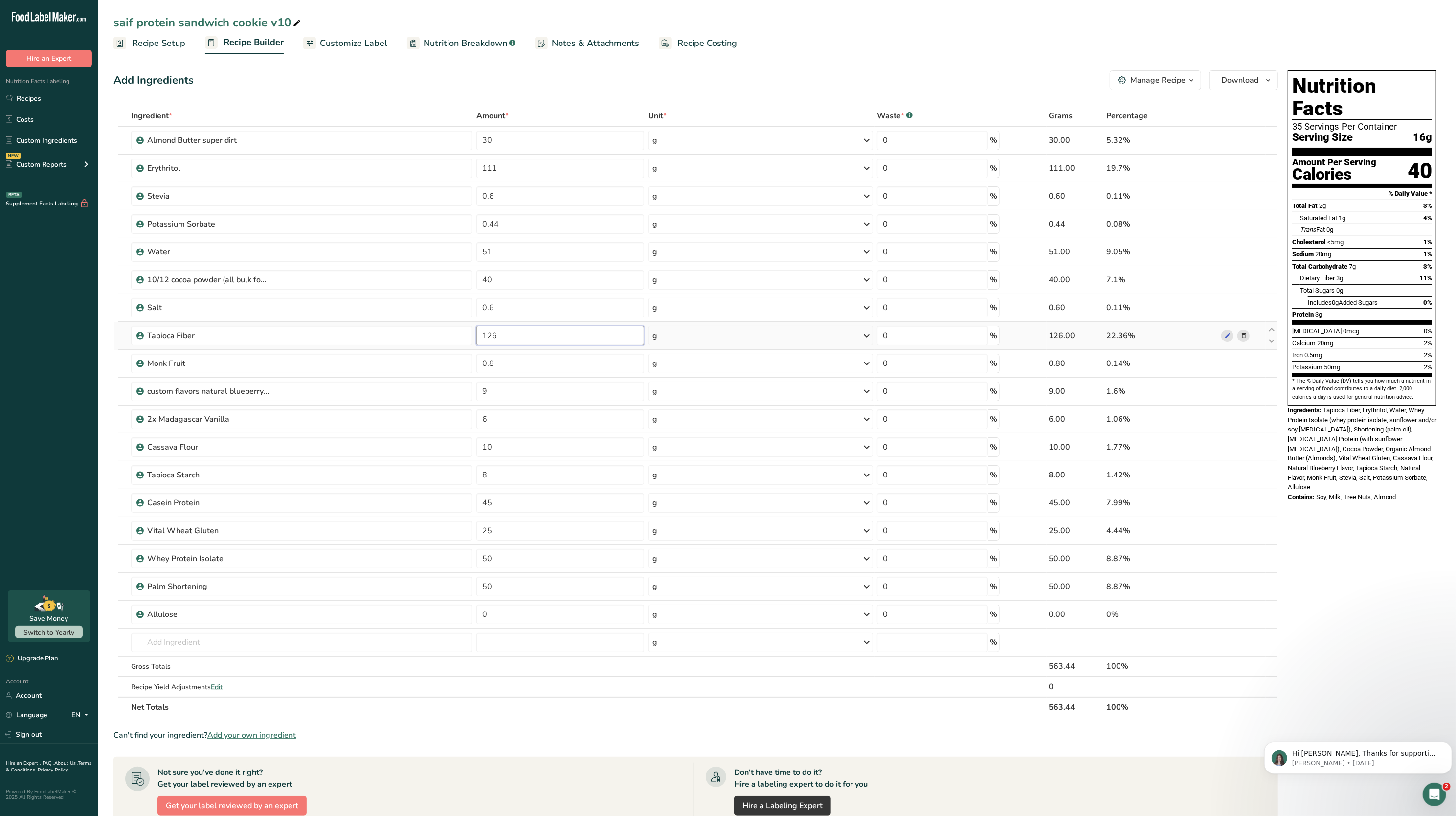
click at [509, 334] on input "126" at bounding box center [560, 335] width 168 height 20
type input "1"
click at [548, 90] on div "Add Ingredients Manage Recipe Delete Recipe Duplicate Recipe Scale Recipe Save …" at bounding box center [699, 552] width 1171 height 971
click at [495, 330] on input "80" at bounding box center [560, 335] width 168 height 20
type input "8"
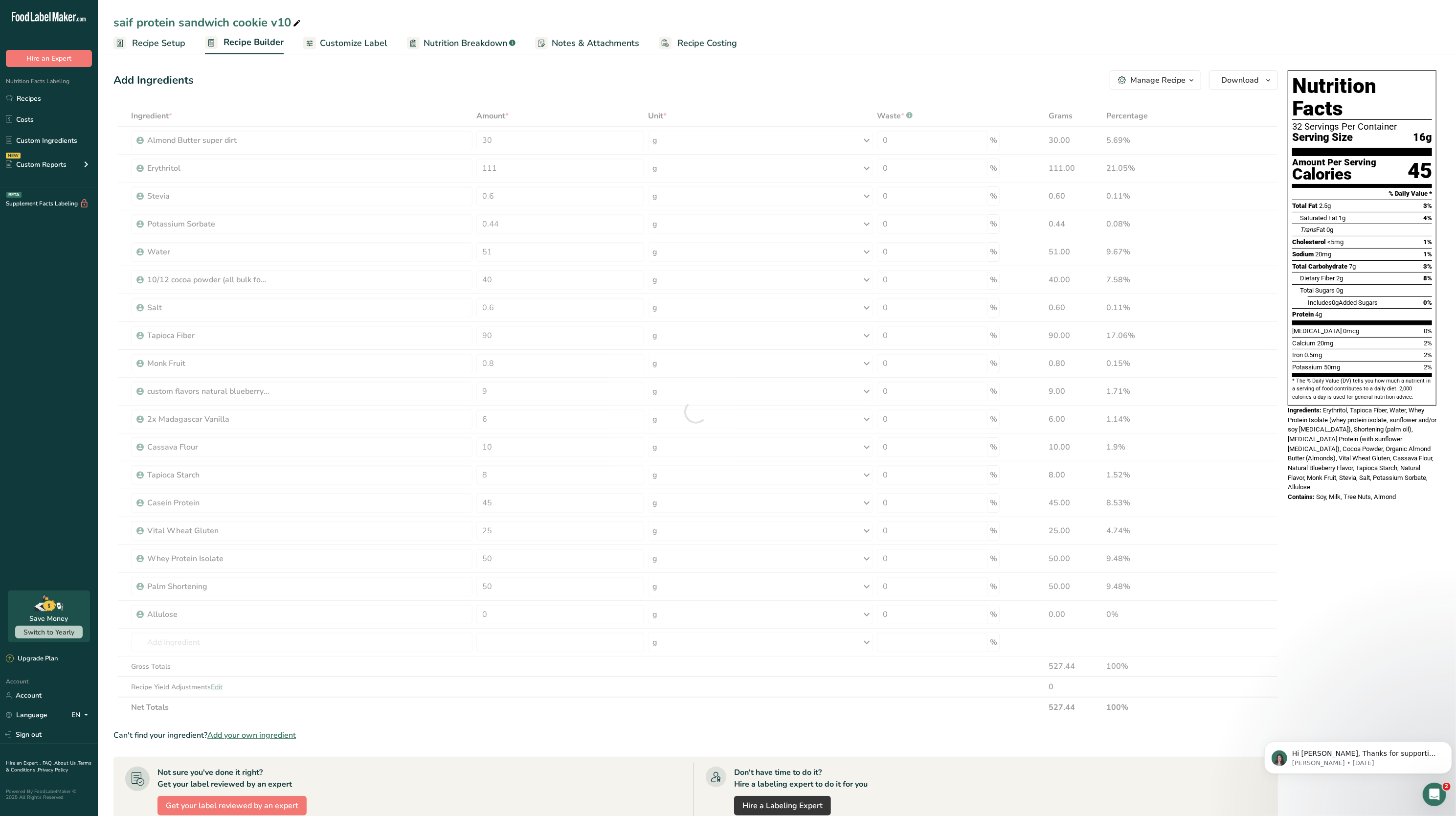
click at [570, 72] on div "Add Ingredients Manage Recipe Delete Recipe Duplicate Recipe Scale Recipe Save …" at bounding box center [695, 80] width 1165 height 20
click at [533, 334] on input "90" at bounding box center [560, 335] width 168 height 20
type input "9"
click at [550, 101] on div "Add Ingredients Manage Recipe Delete Recipe Duplicate Recipe Scale Recipe Save …" at bounding box center [699, 552] width 1171 height 971
click at [511, 331] on input "100" at bounding box center [560, 335] width 168 height 20
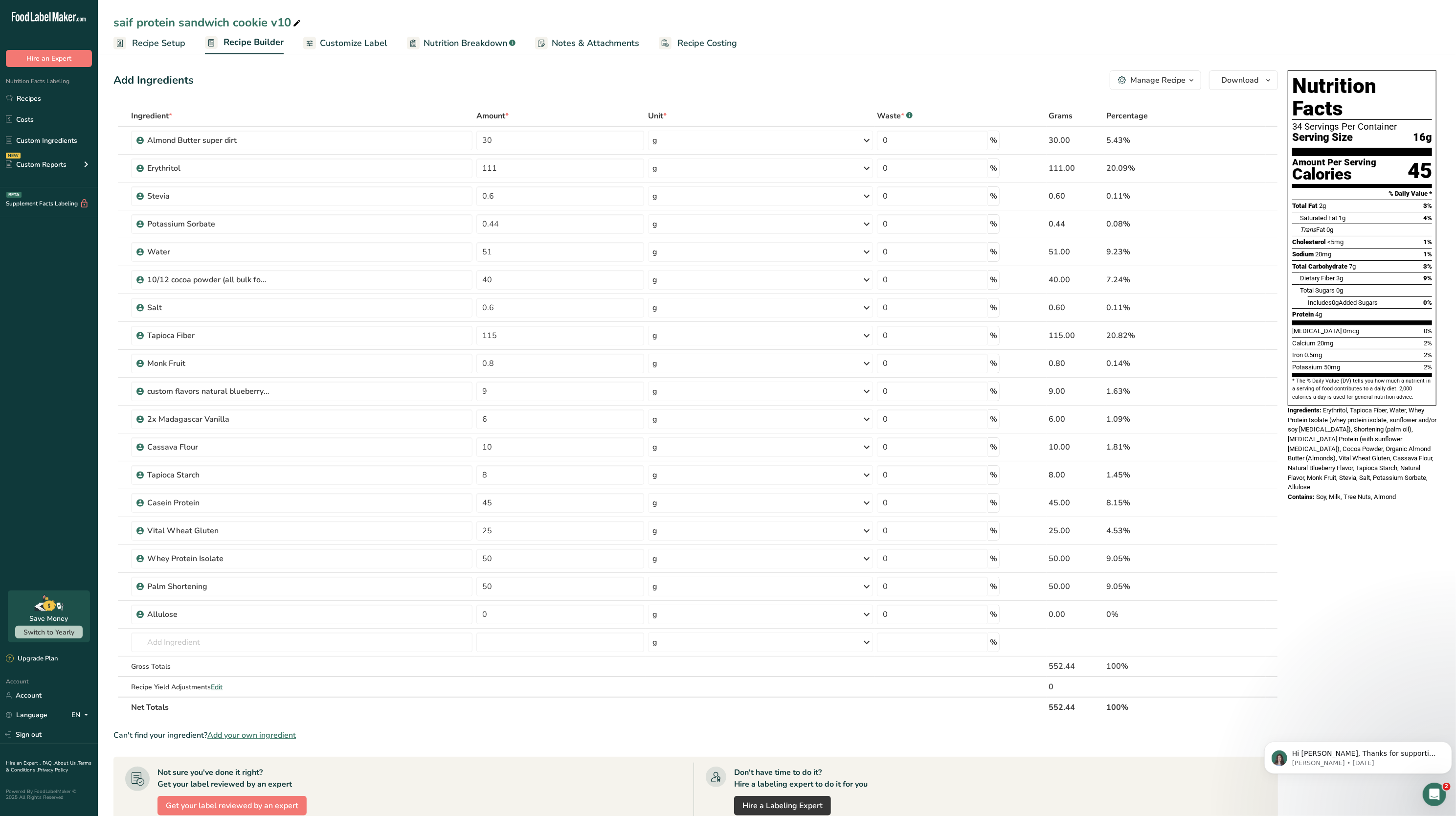
click at [415, 86] on div "Add Ingredients Manage Recipe Delete Recipe Duplicate Recipe Scale Recipe Save …" at bounding box center [695, 80] width 1165 height 20
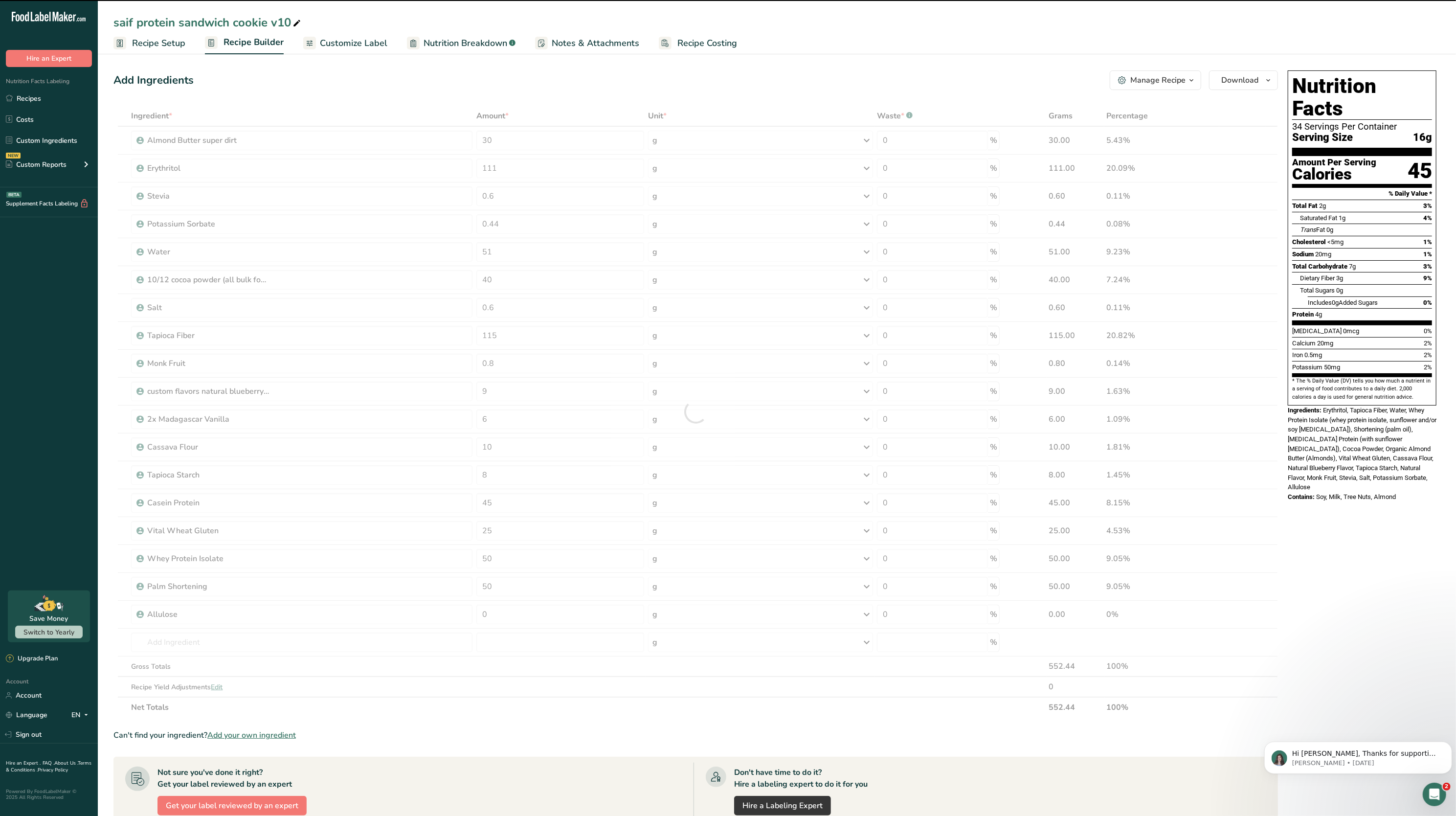
click at [415, 86] on div "Add Ingredients Manage Recipe Delete Recipe Duplicate Recipe Scale Recipe Save …" at bounding box center [695, 80] width 1165 height 20
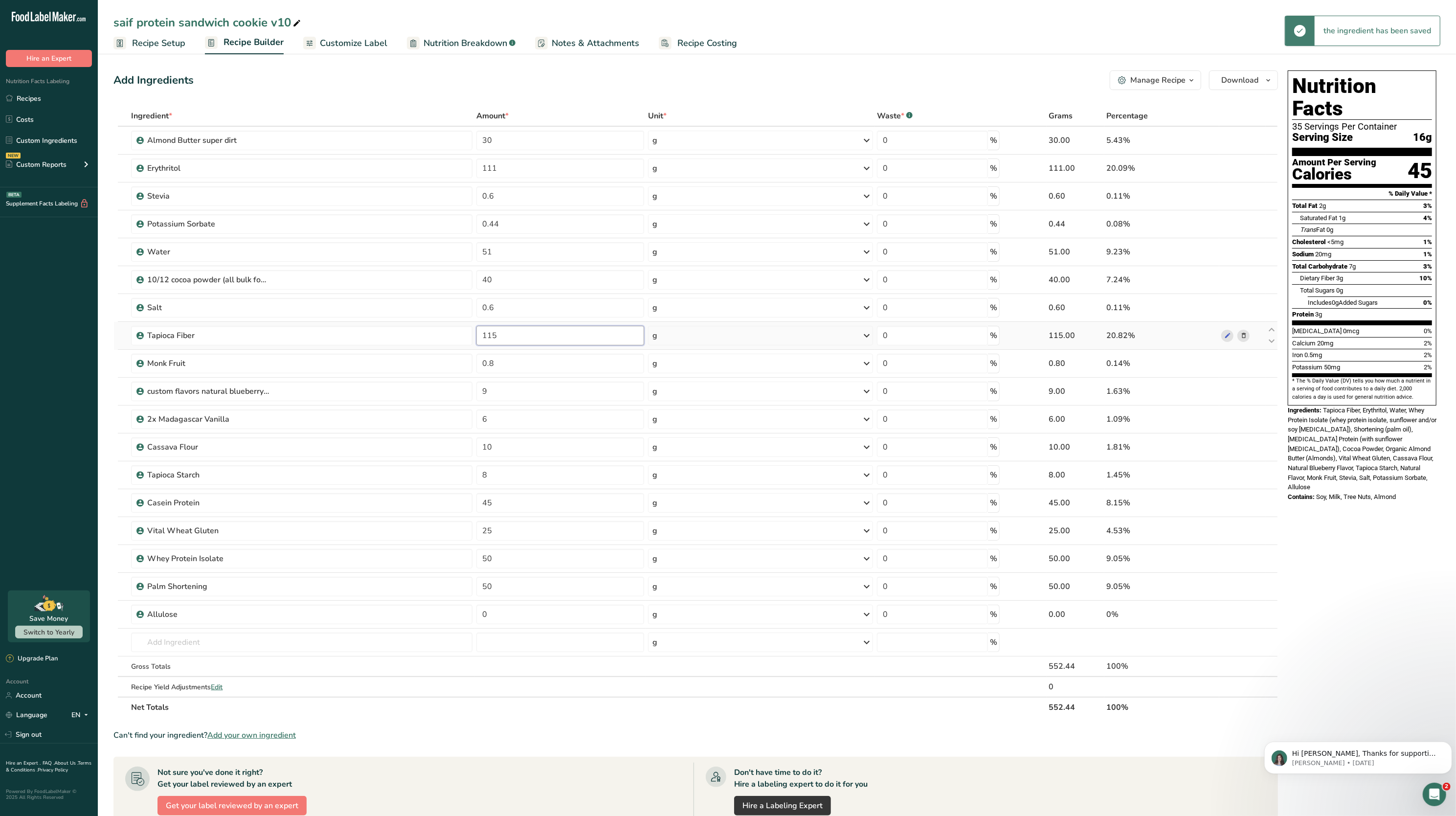
click at [510, 341] on input "115" at bounding box center [560, 335] width 168 height 20
type input "1"
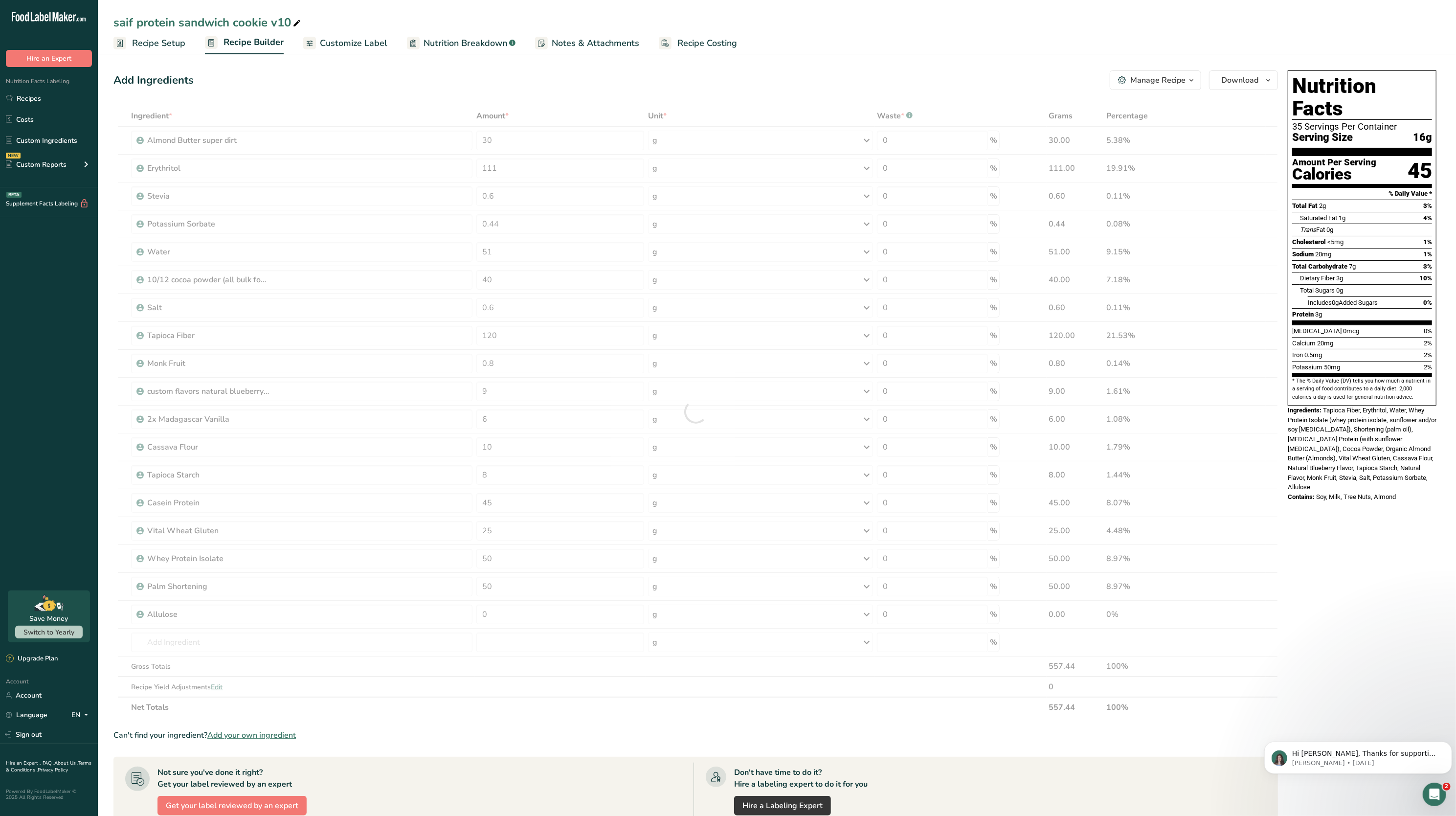
click at [466, 98] on div "Add Ingredients Manage Recipe Delete Recipe Duplicate Recipe Scale Recipe Save …" at bounding box center [699, 552] width 1171 height 971
click at [521, 328] on input "120" at bounding box center [560, 335] width 168 height 20
click at [462, 115] on div "Ingredient * Amount * Unit * Waste * .a-a{fill:#347362;}.b-a{fill:#fff;} Grams …" at bounding box center [695, 411] width 1165 height 612
click at [553, 337] on input "126" at bounding box center [560, 335] width 168 height 20
click at [607, 107] on div "Ingredient * Amount * Unit * Waste * .a-a{fill:#347362;}.b-a{fill:#fff;} Grams …" at bounding box center [695, 411] width 1165 height 612
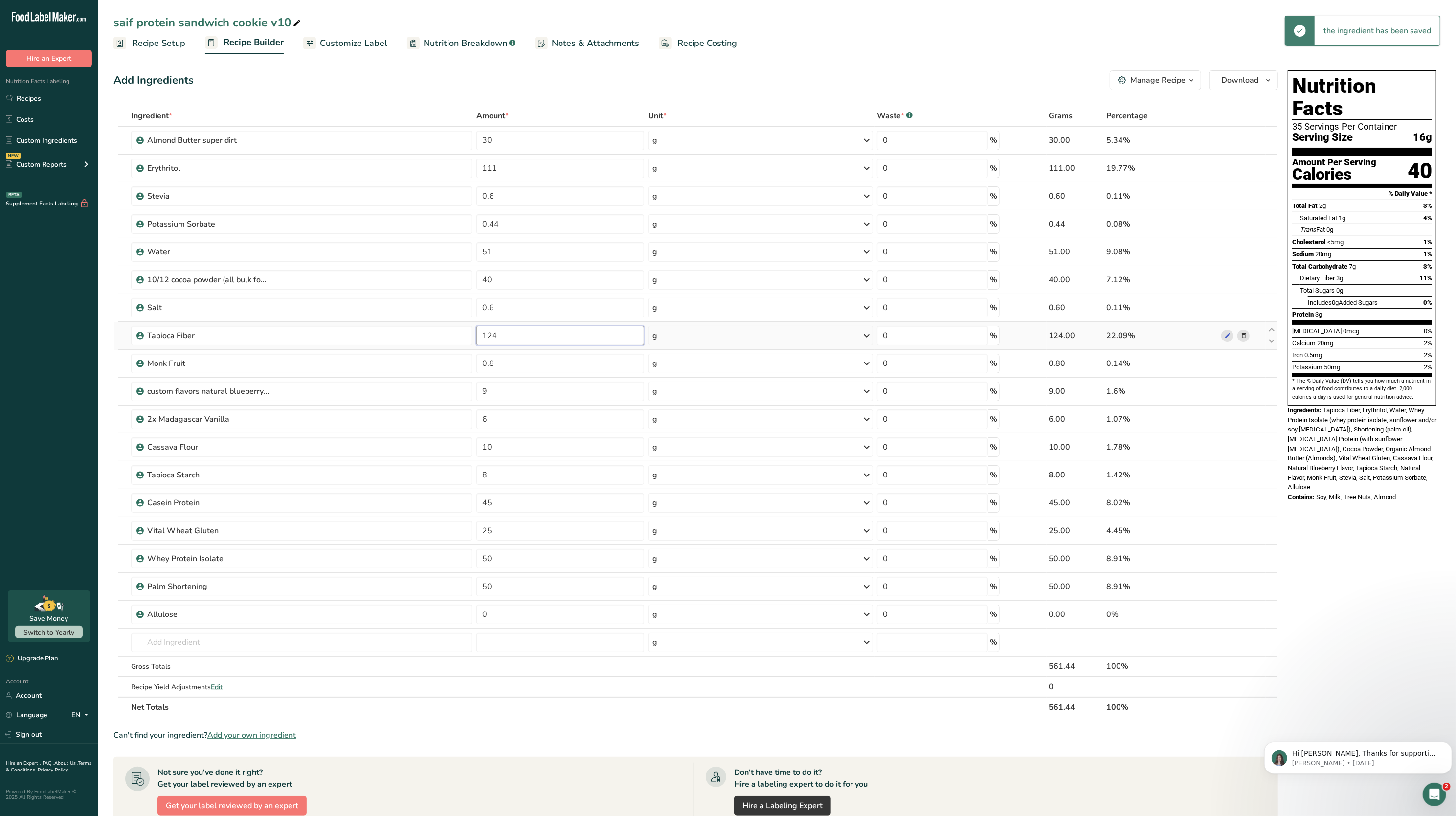
click at [523, 329] on input "124" at bounding box center [560, 335] width 168 height 20
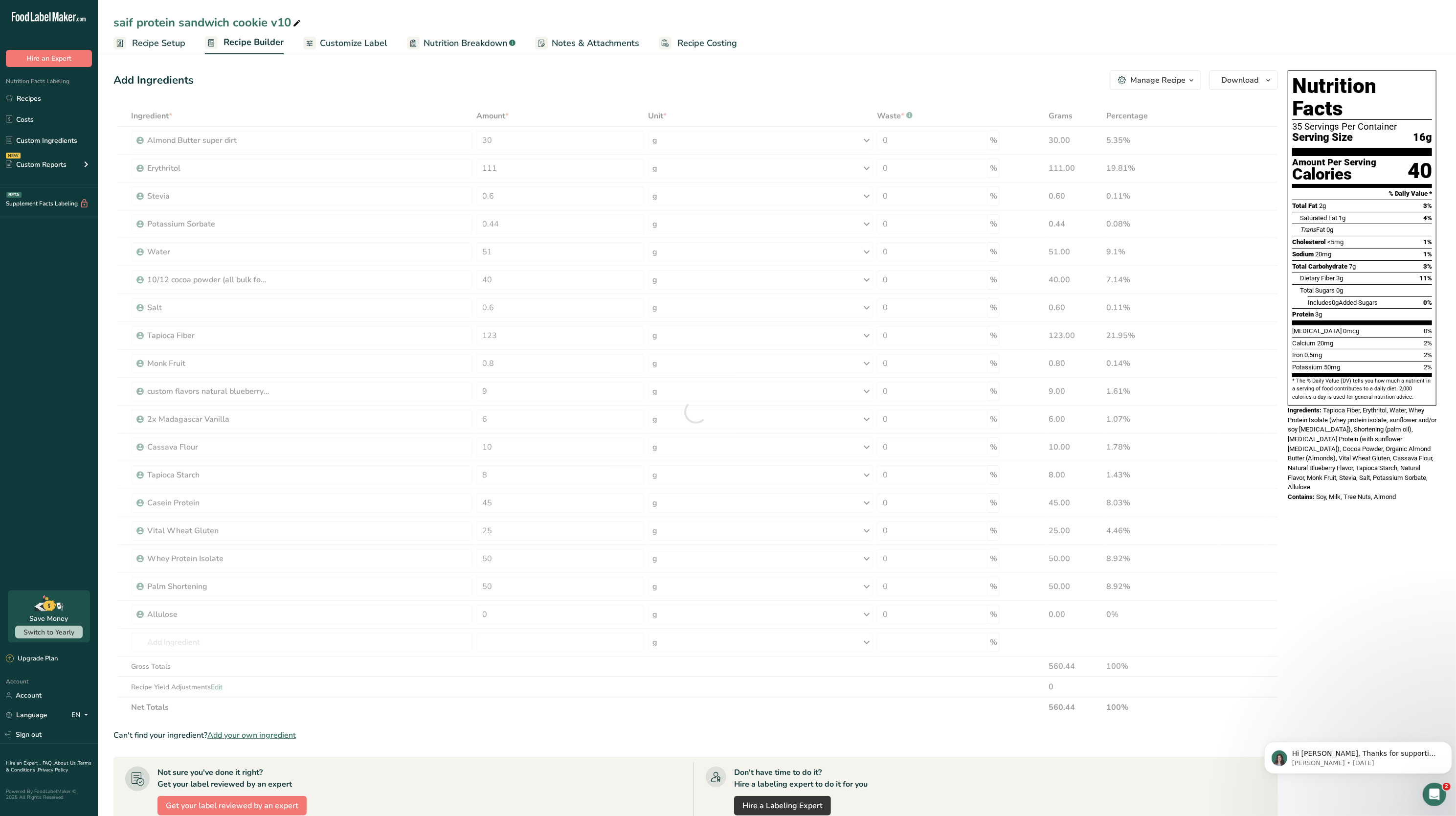
click at [531, 86] on div "Add Ingredients Manage Recipe Delete Recipe Duplicate Recipe Scale Recipe Save …" at bounding box center [695, 80] width 1165 height 20
click at [552, 335] on input "123" at bounding box center [560, 335] width 168 height 20
click at [573, 90] on div "Add Ingredients Manage Recipe Delete Recipe Duplicate Recipe Scale Recipe Save …" at bounding box center [695, 80] width 1165 height 20
click at [564, 337] on input "124" at bounding box center [560, 335] width 168 height 20
click at [500, 74] on div "Add Ingredients Manage Recipe Delete Recipe Duplicate Recipe Scale Recipe Save …" at bounding box center [695, 80] width 1165 height 20
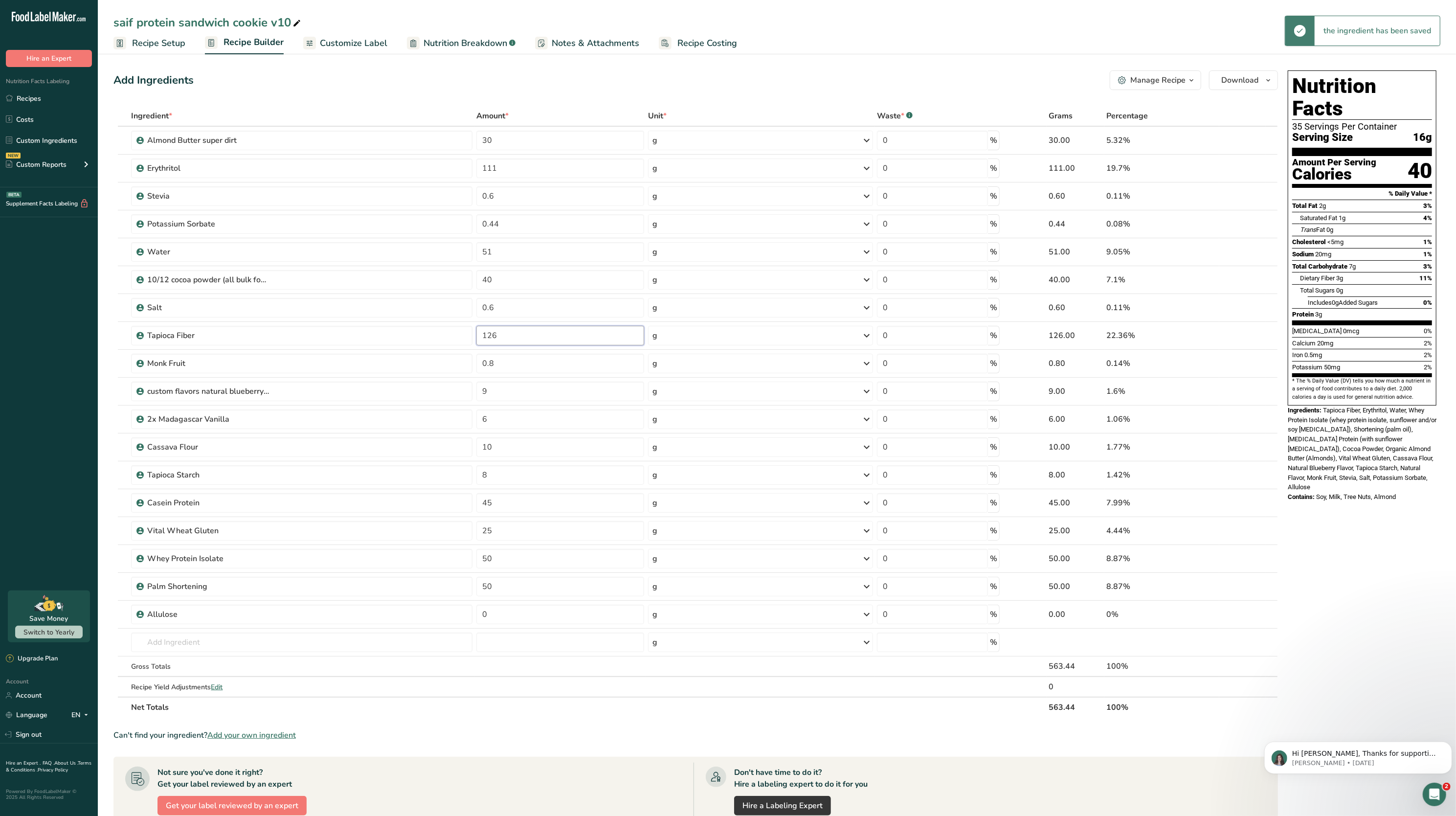
click at [510, 330] on input "126" at bounding box center [560, 335] width 168 height 20
type input "124"
click at [472, 103] on div "Add Ingredients Manage Recipe Delete Recipe Duplicate Recipe Scale Recipe Save …" at bounding box center [699, 552] width 1171 height 971
click at [559, 174] on input "111" at bounding box center [560, 168] width 168 height 20
type input "1"
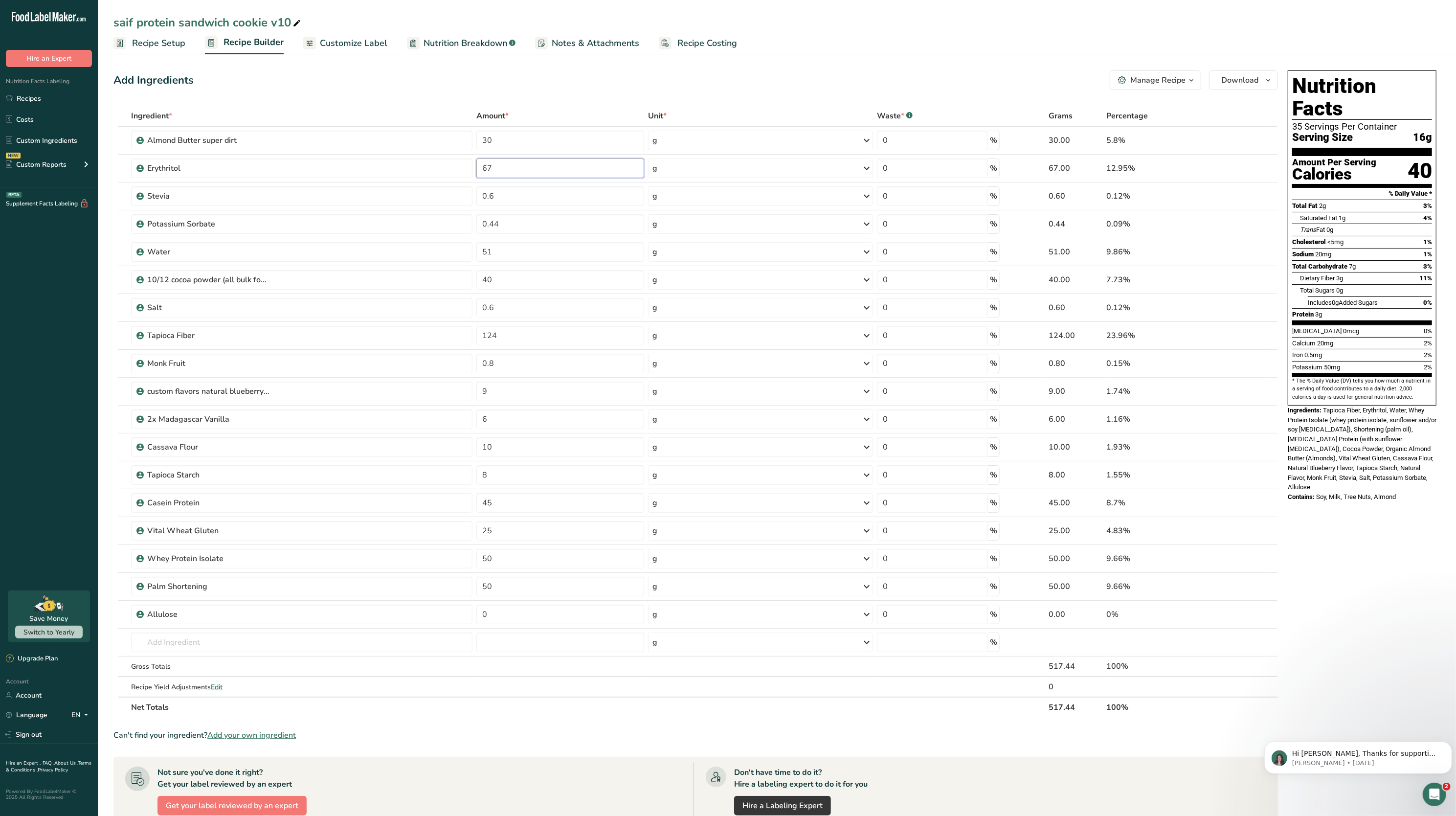
type input "67"
click at [426, 78] on div "Add Ingredients Manage Recipe Delete Recipe Duplicate Recipe Scale Recipe Save …" at bounding box center [695, 80] width 1165 height 20
drag, startPoint x: 426, startPoint y: 78, endPoint x: 666, endPoint y: 469, distance: 458.8
click at [666, 469] on div "Add Ingredients Manage Recipe Delete Recipe Duplicate Recipe Scale Recipe Save …" at bounding box center [699, 552] width 1171 height 971
click at [531, 620] on input "0" at bounding box center [560, 614] width 168 height 20
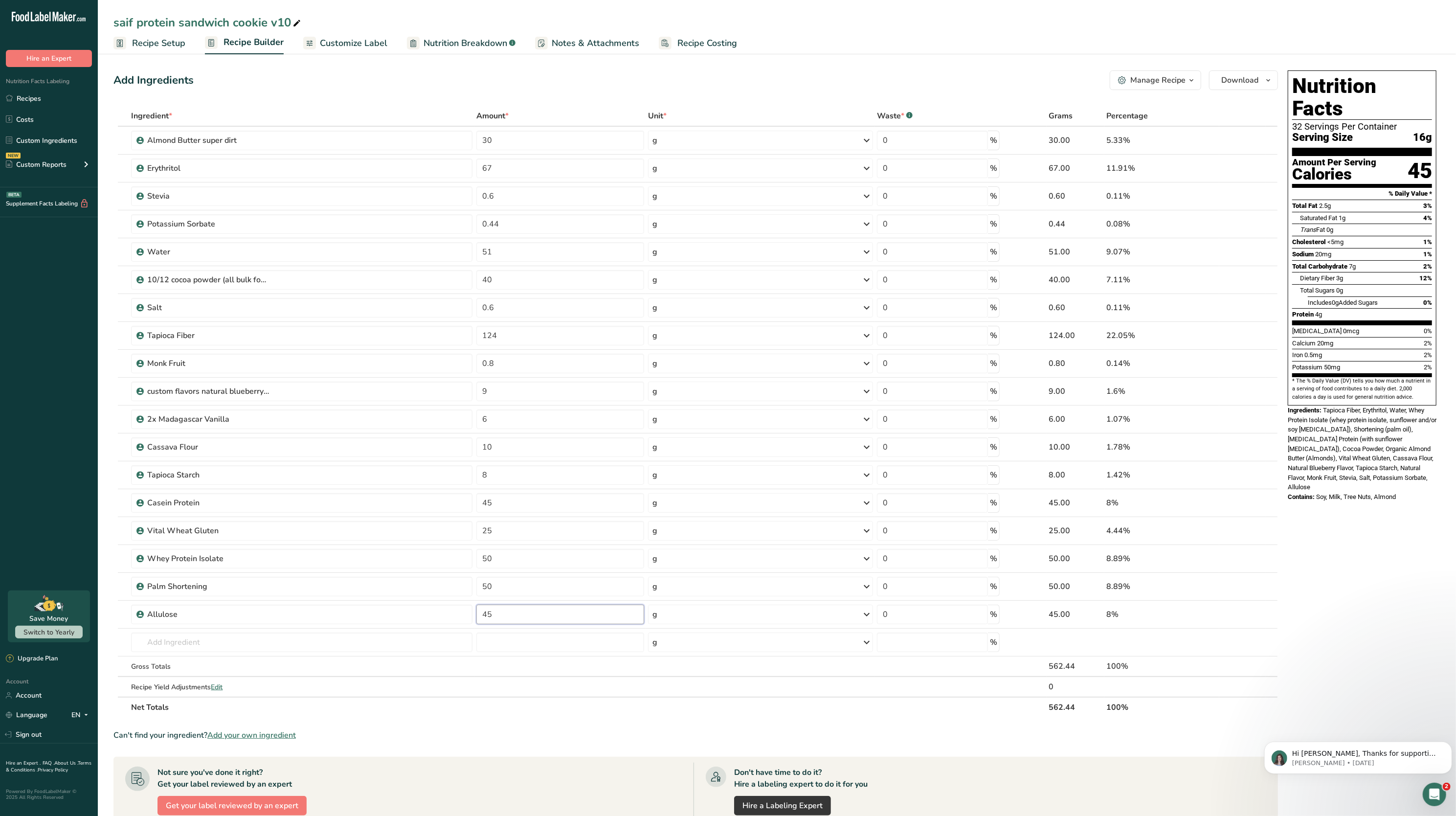
type input "45"
click at [1352, 534] on div "Nutrition Facts 32 Servings Per Container Serving Size 16g Amount Per Serving C…" at bounding box center [1362, 552] width 156 height 971
click at [574, 160] on input "67" at bounding box center [560, 168] width 168 height 20
type input "66"
click at [632, 102] on div "Add Ingredients Manage Recipe Delete Recipe Duplicate Recipe Scale Recipe Save …" at bounding box center [699, 552] width 1171 height 971
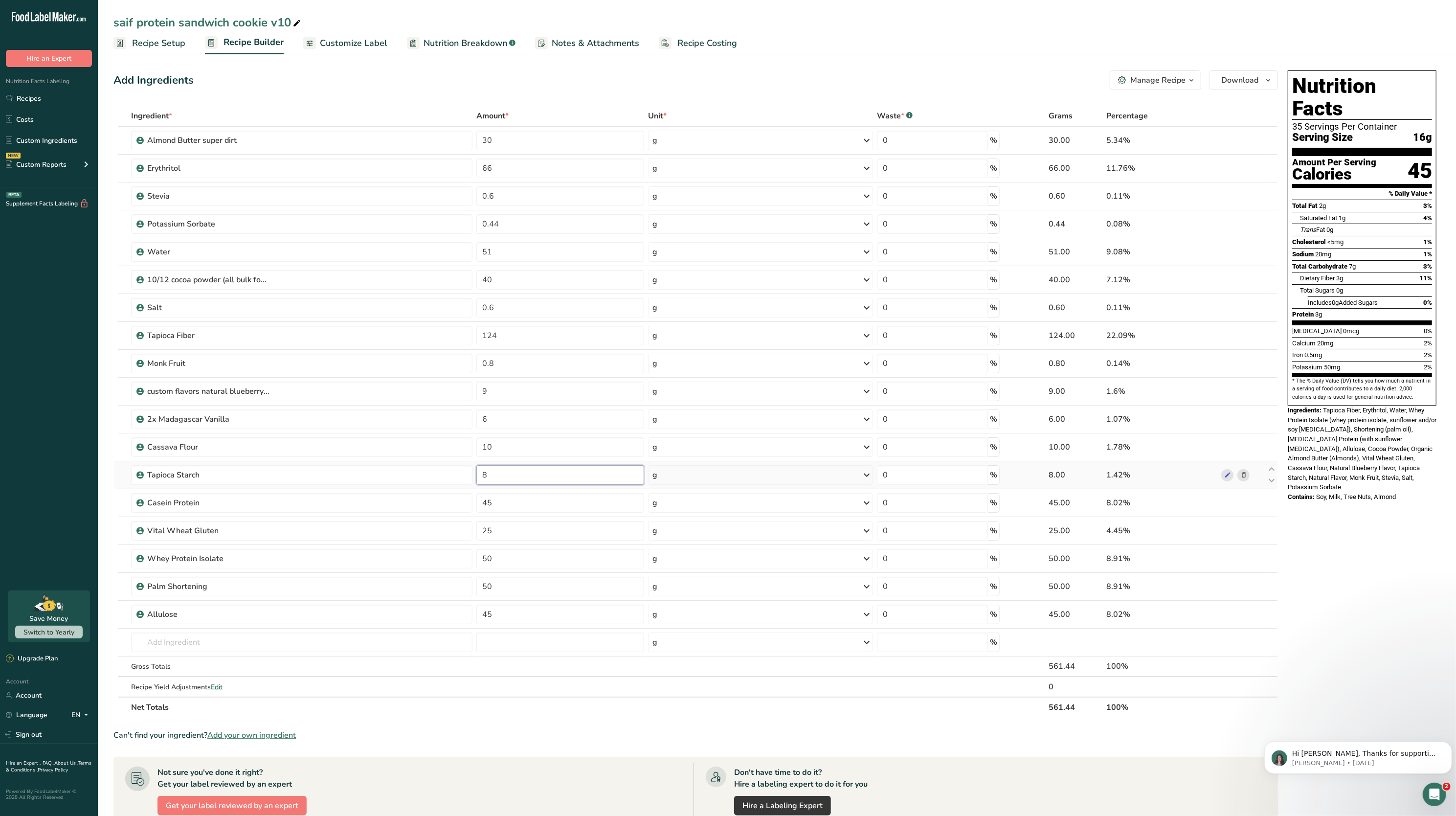
click at [550, 481] on input "8" at bounding box center [560, 475] width 168 height 20
type input "18"
click at [549, 446] on div "Ingredient * Amount * Unit * Waste * .a-a{fill:#347362;}.b-a{fill:#fff;} Grams …" at bounding box center [695, 411] width 1165 height 612
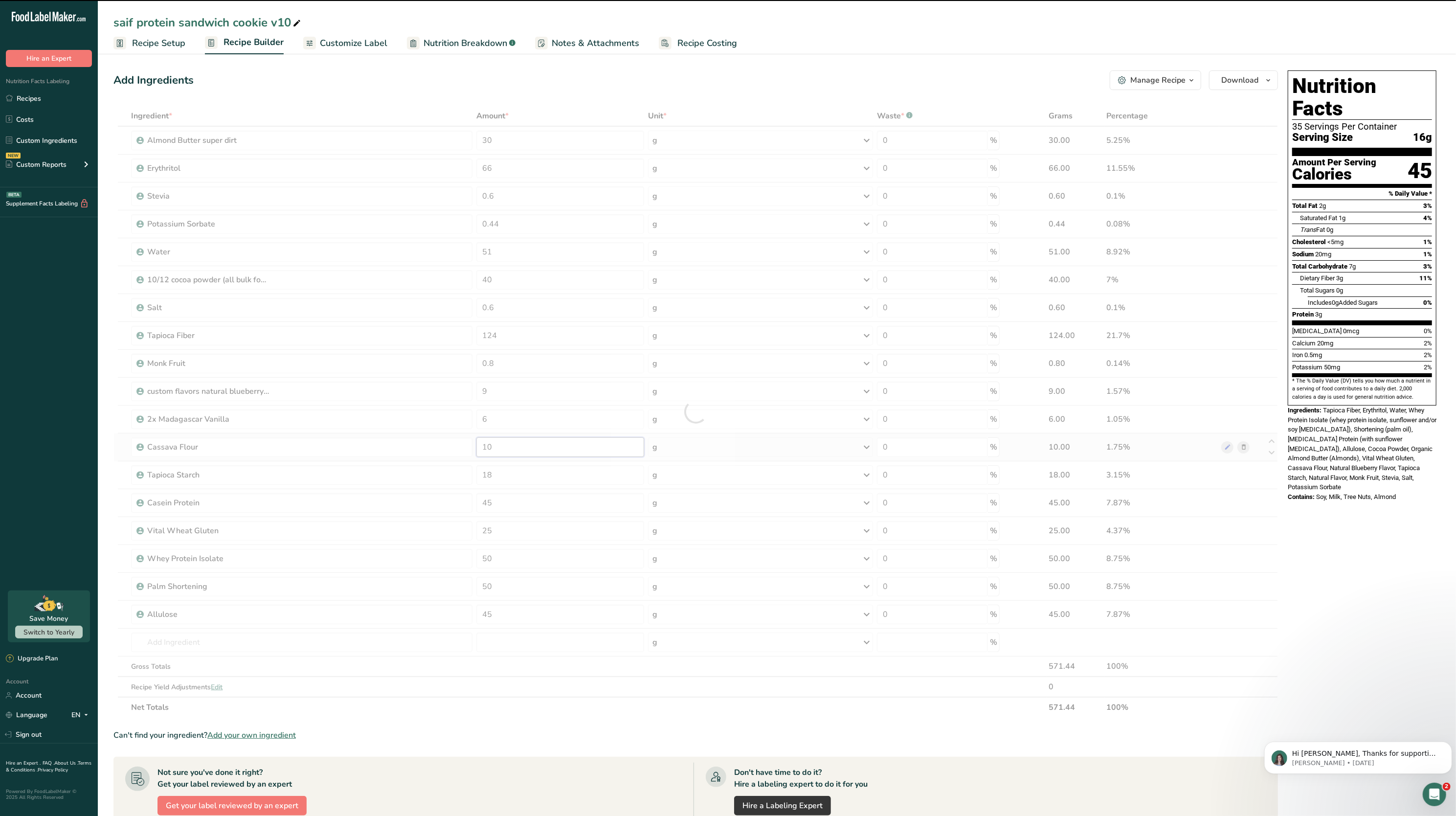
type input "1"
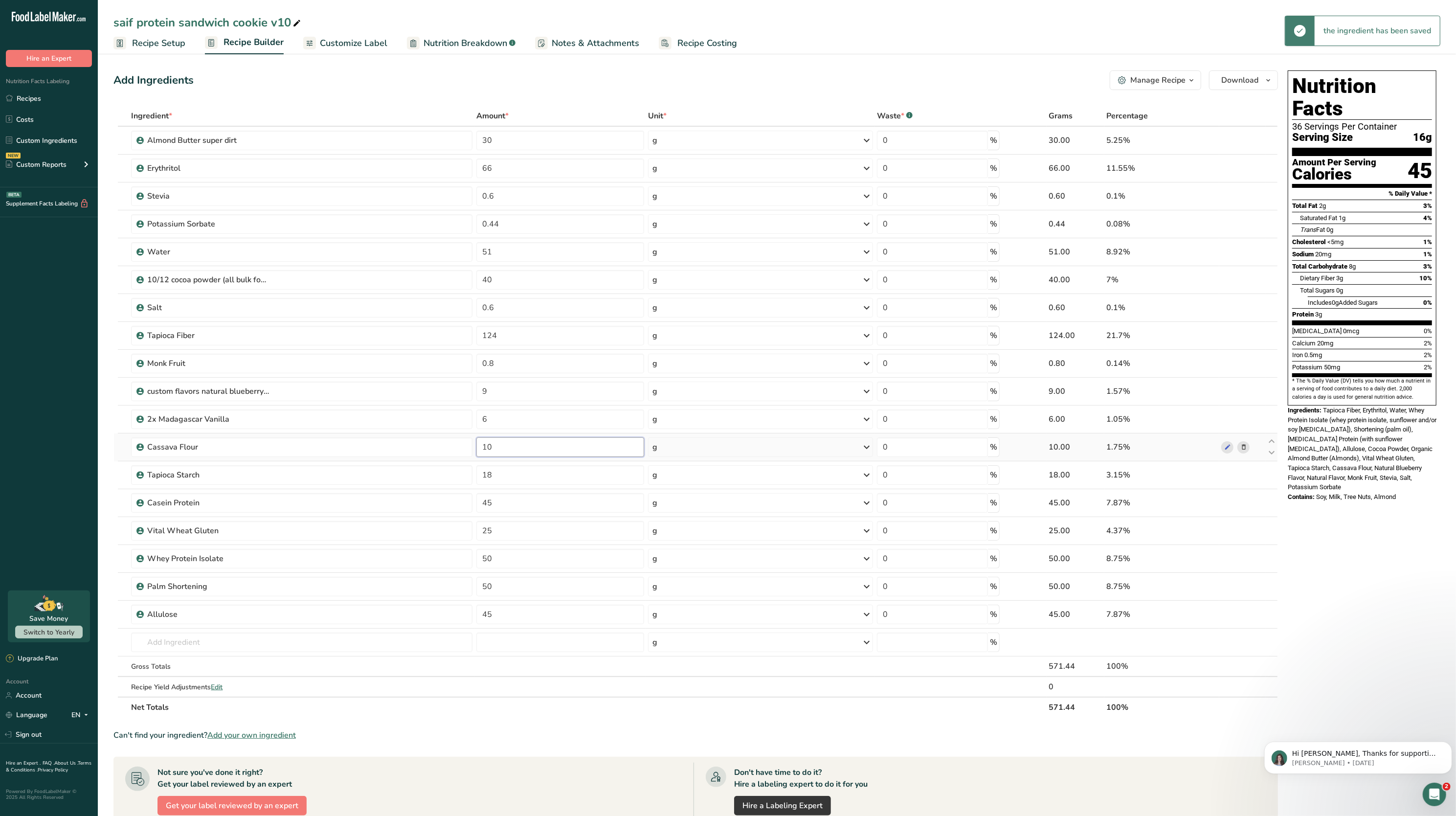
type input "1"
type input "0"
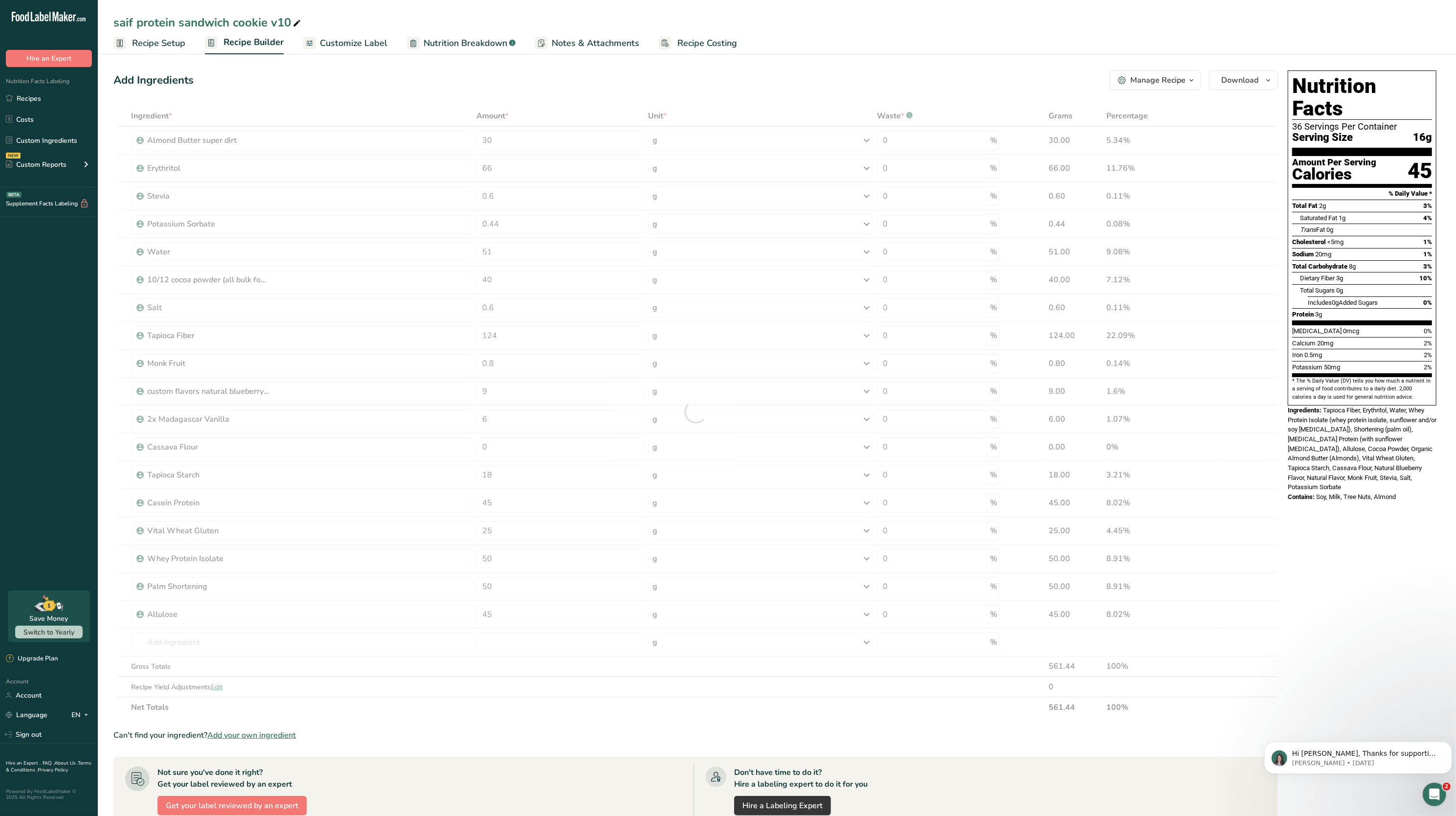
click at [1398, 325] on div "[MEDICAL_DATA] 0mcg 0%" at bounding box center [1362, 331] width 140 height 13
click at [537, 534] on input "25" at bounding box center [560, 531] width 168 height 20
click at [532, 554] on div "Ingredient * Amount * Unit * Waste * .a-a{fill:#347362;}.b-a{fill:#fff;} Grams …" at bounding box center [695, 411] width 1165 height 612
type input "55"
click at [1329, 542] on div "Nutrition Facts 35 Servings Per Container Serving Size 16g Amount Per Serving C…" at bounding box center [1362, 552] width 156 height 971
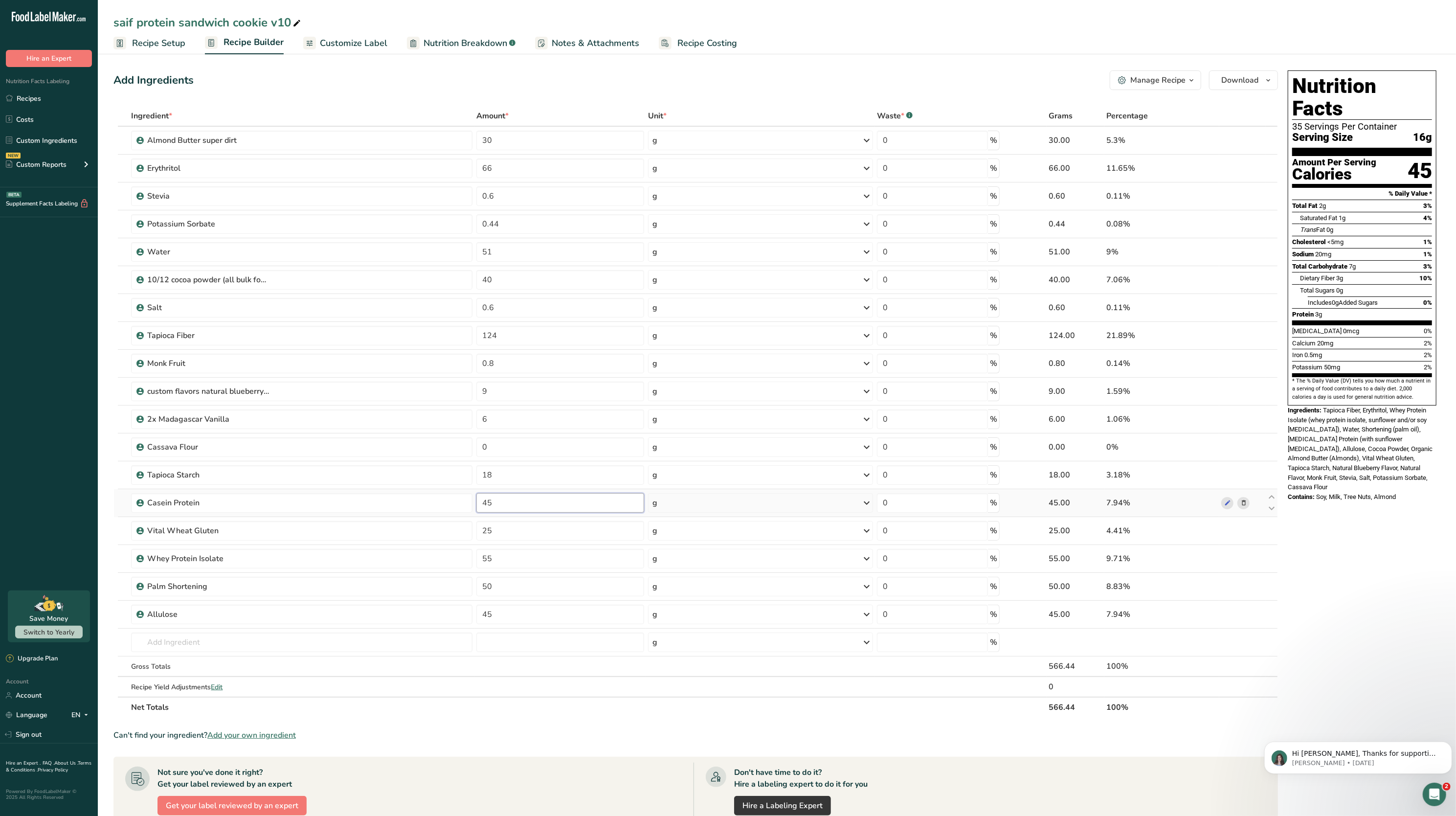
click at [513, 496] on input "45" at bounding box center [560, 503] width 168 height 20
type input "4"
type input "50"
click at [1306, 540] on div "Nutrition Facts 35 Servings Per Container Serving Size 16g Amount Per Serving C…" at bounding box center [1362, 552] width 156 height 971
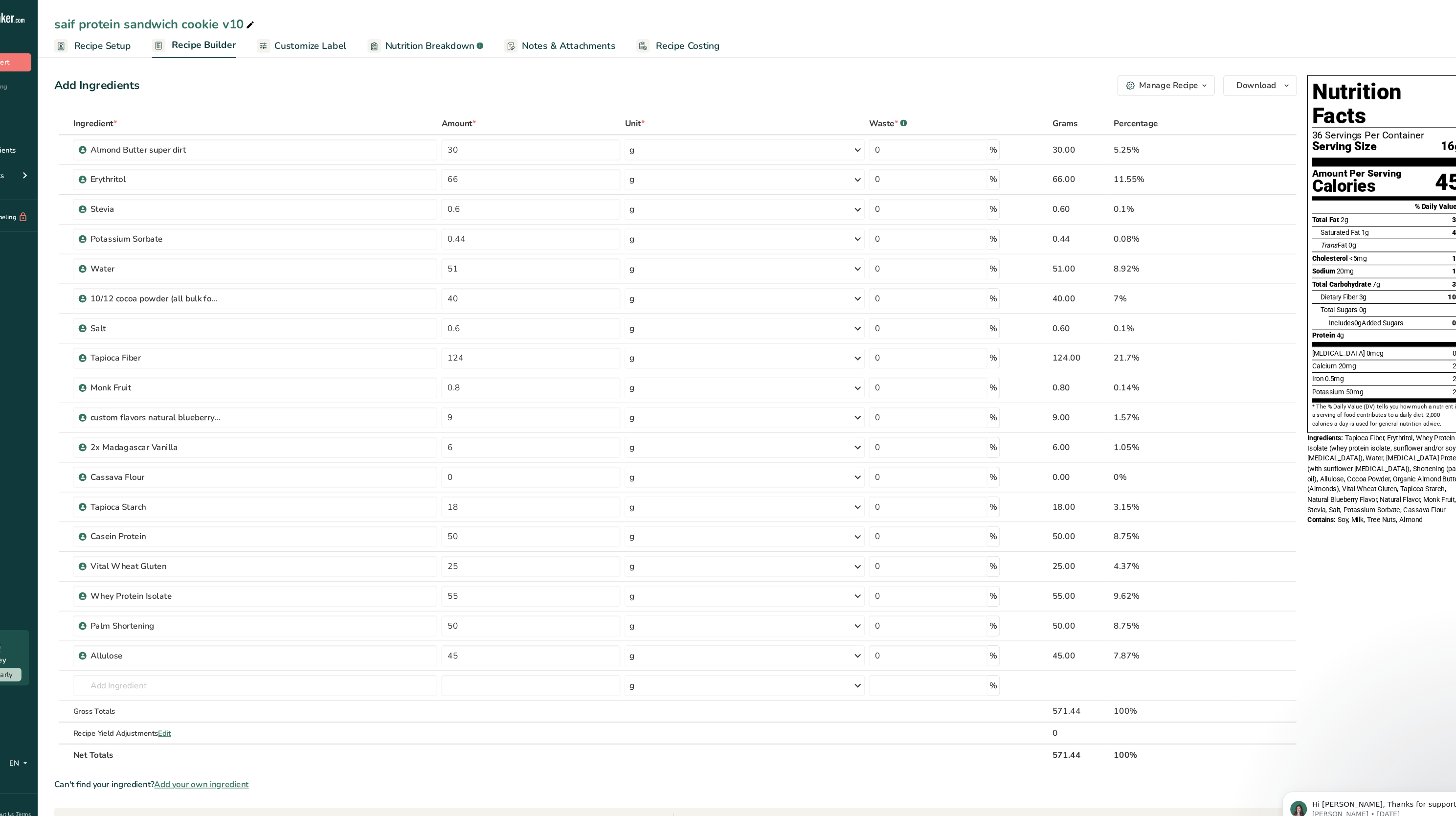
click at [478, 41] on span "Nutrition Breakdown" at bounding box center [465, 44] width 84 height 13
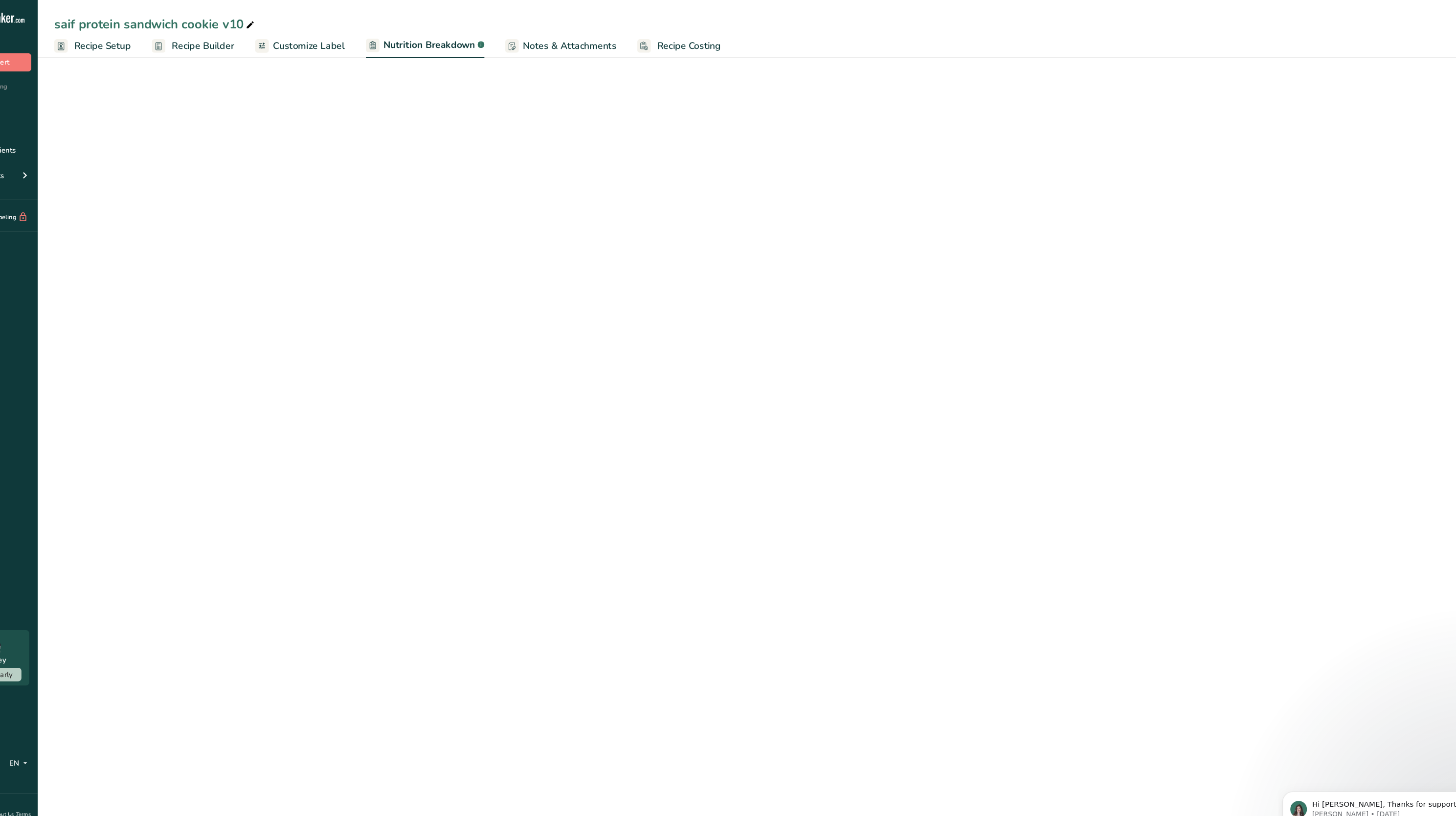
select select "Calories"
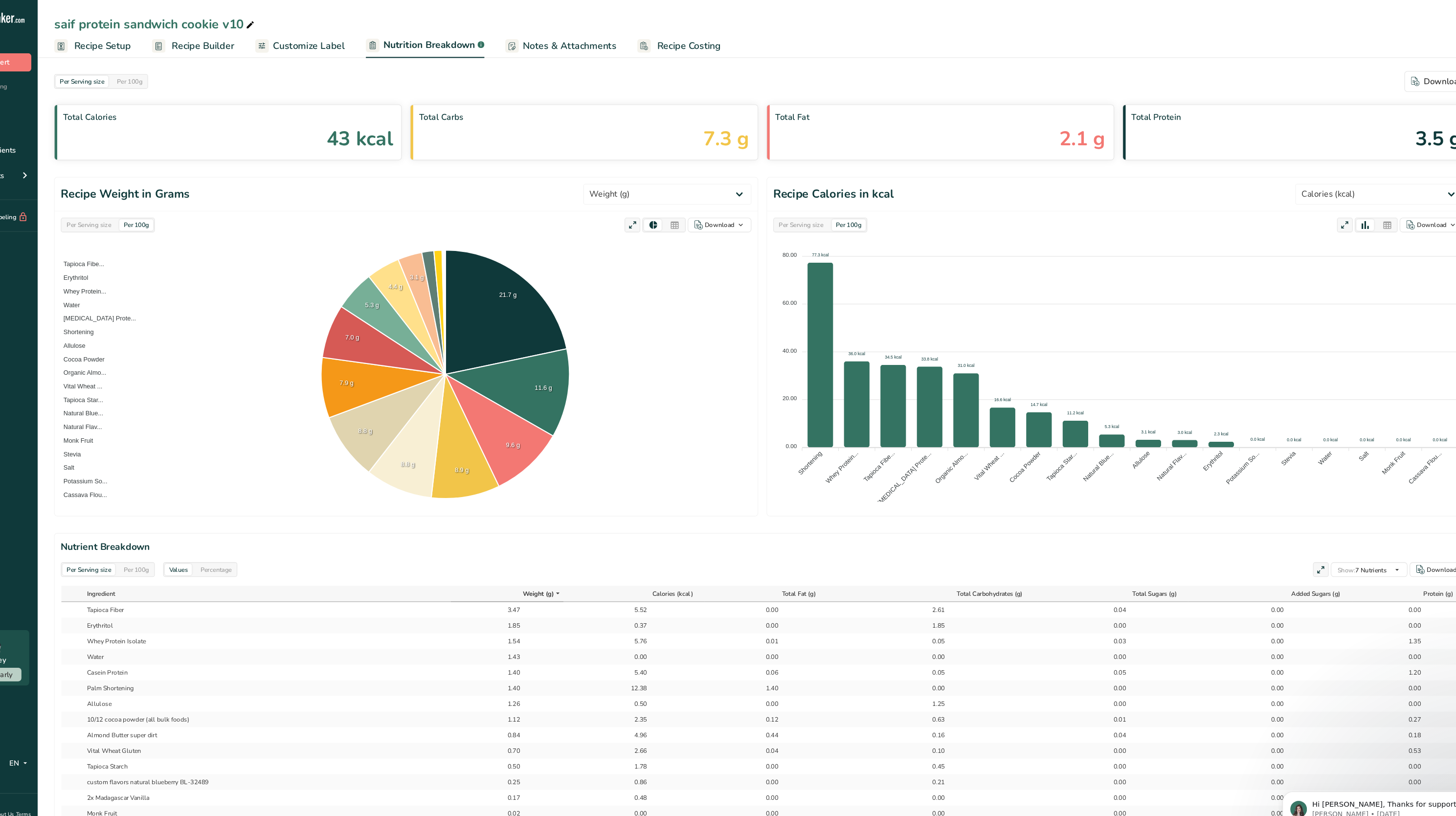
click at [158, 210] on div "Per Serving size" at bounding box center [146, 211] width 49 height 11
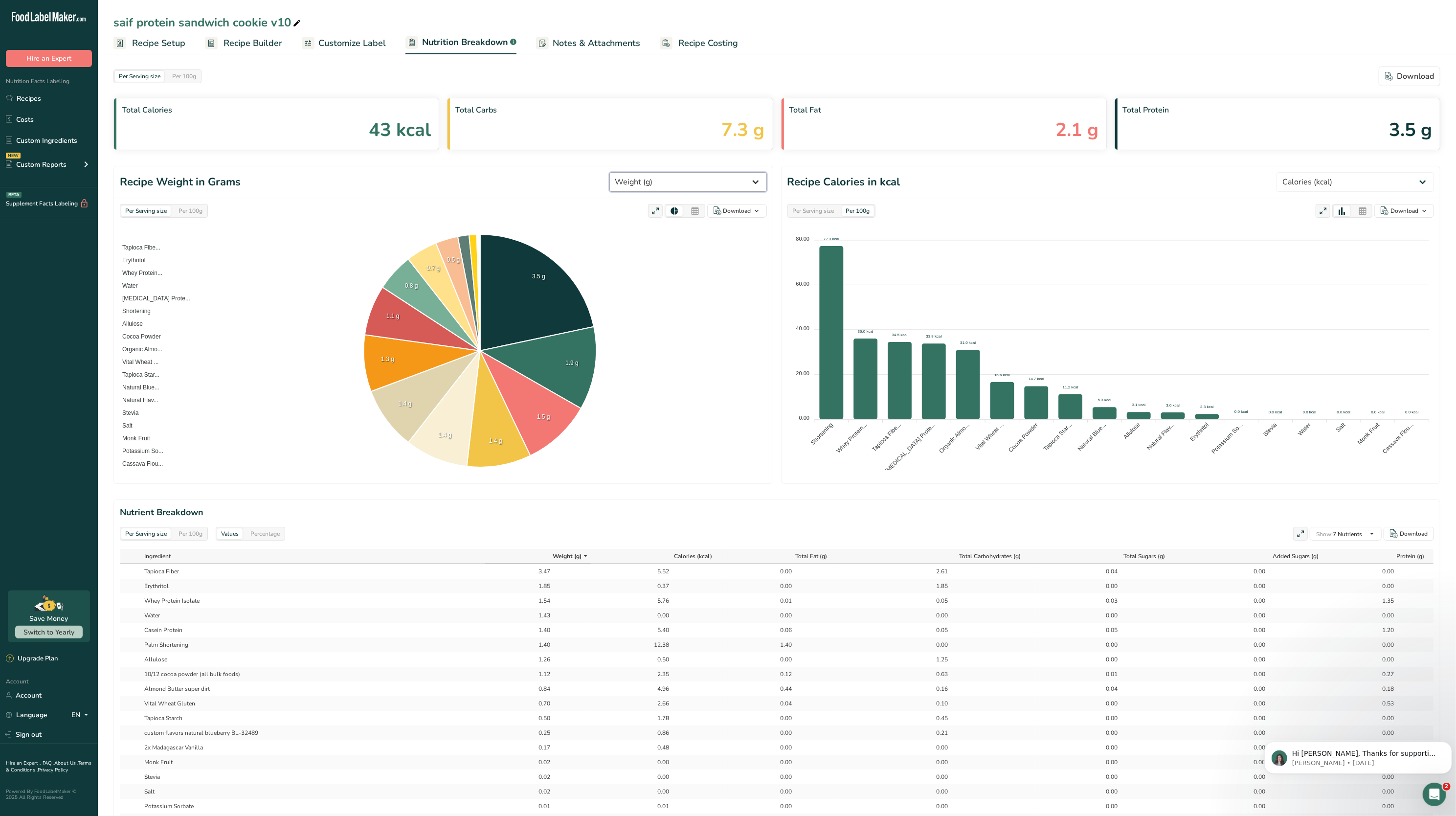
click at [685, 181] on select "Weight (g) Calories (kcal) Energy KJ (kj) Total Fat (g) Saturated Fat (g) Trans…" at bounding box center [688, 182] width 158 height 20
click at [645, 173] on select "Weight (g) Calories (kcal) Energy KJ (kj) Total Fat (g) Saturated Fat (g) Trans…" at bounding box center [688, 182] width 158 height 20
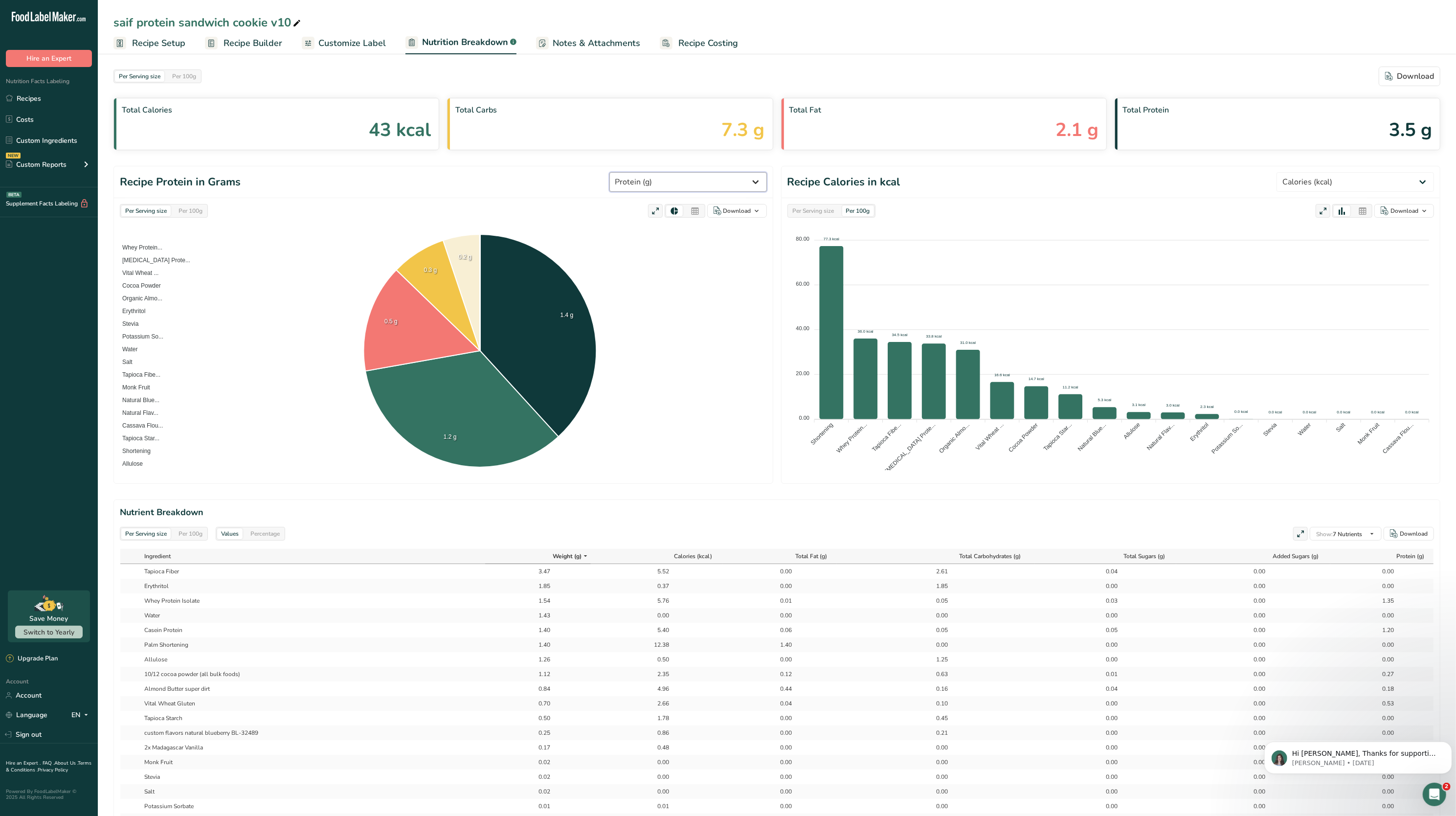
click at [691, 183] on select "Weight (g) Calories (kcal) Energy KJ (kj) Total Fat (g) Saturated Fat (g) Trans…" at bounding box center [688, 182] width 158 height 20
select select "Calories"
click at [645, 173] on select "Weight (g) Calories (kcal) Energy KJ (kj) Total Fat (g) Saturated Fat (g) Trans…" at bounding box center [688, 182] width 158 height 20
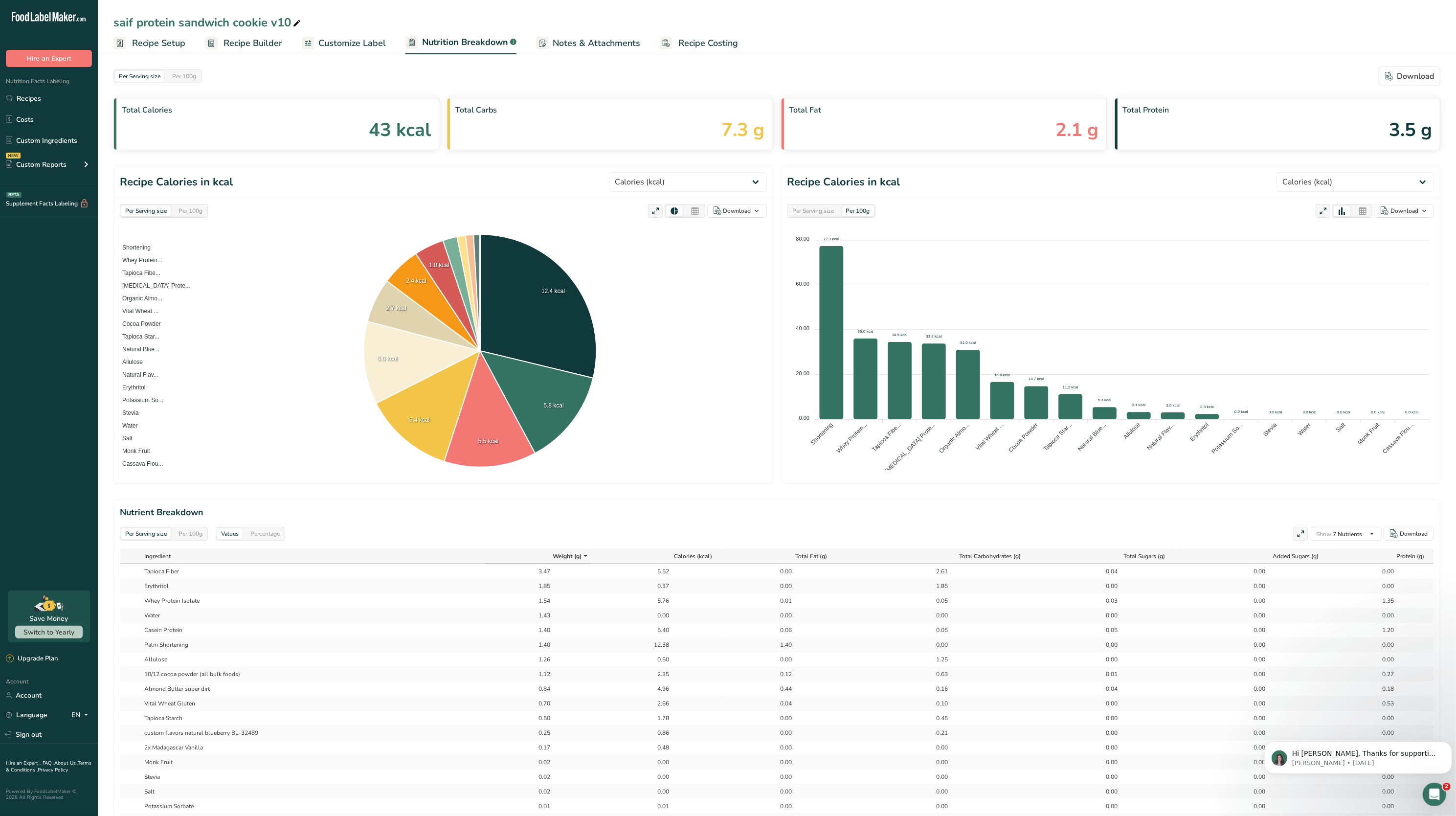
click at [225, 47] on span "Recipe Builder" at bounding box center [252, 44] width 59 height 13
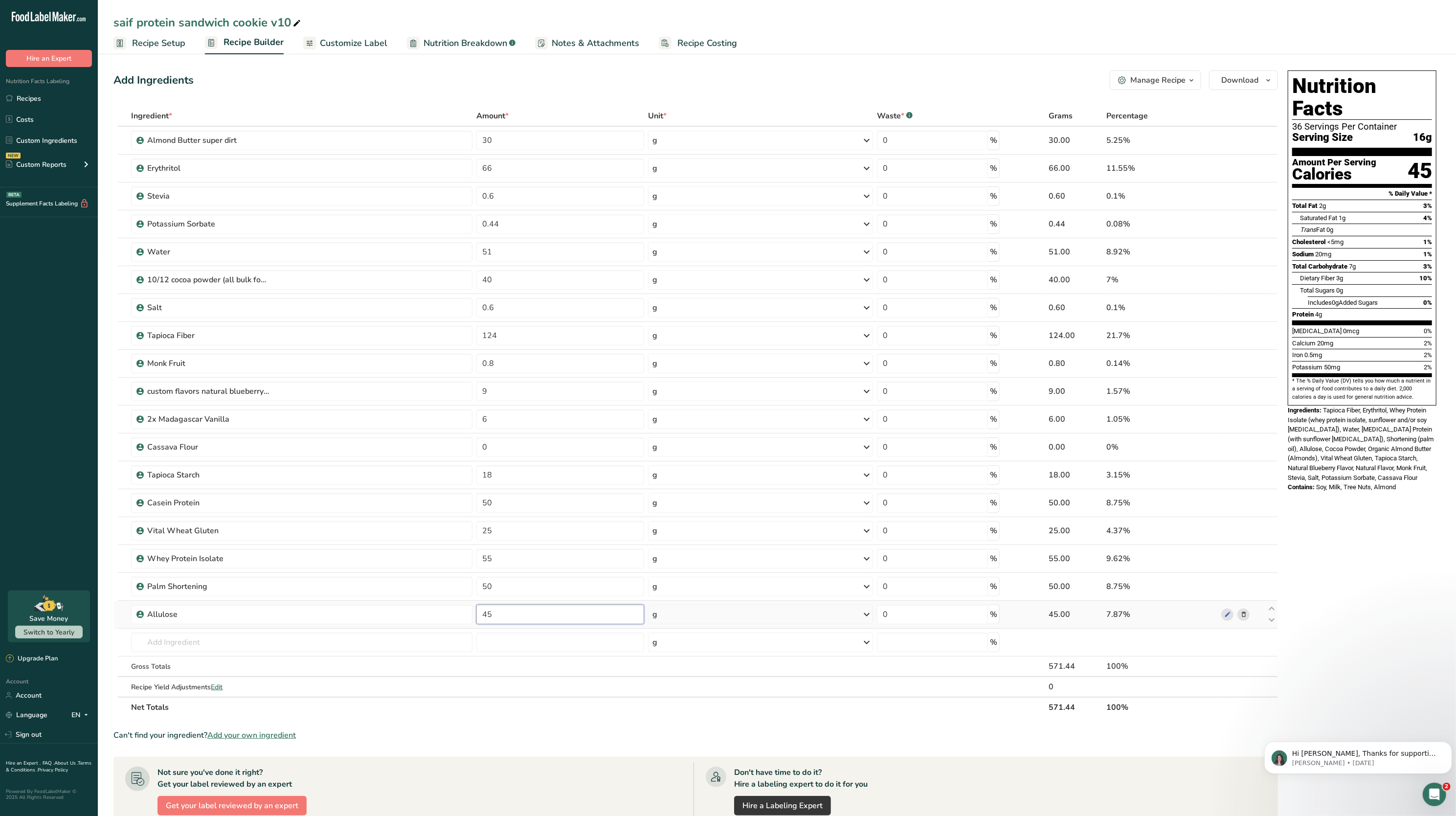
click at [560, 618] on input "45" at bounding box center [560, 614] width 168 height 20
click at [542, 588] on div "Ingredient * Amount * Unit * Waste * .a-a{fill:#347362;}.b-a{fill:#fff;} Grams …" at bounding box center [695, 411] width 1165 height 612
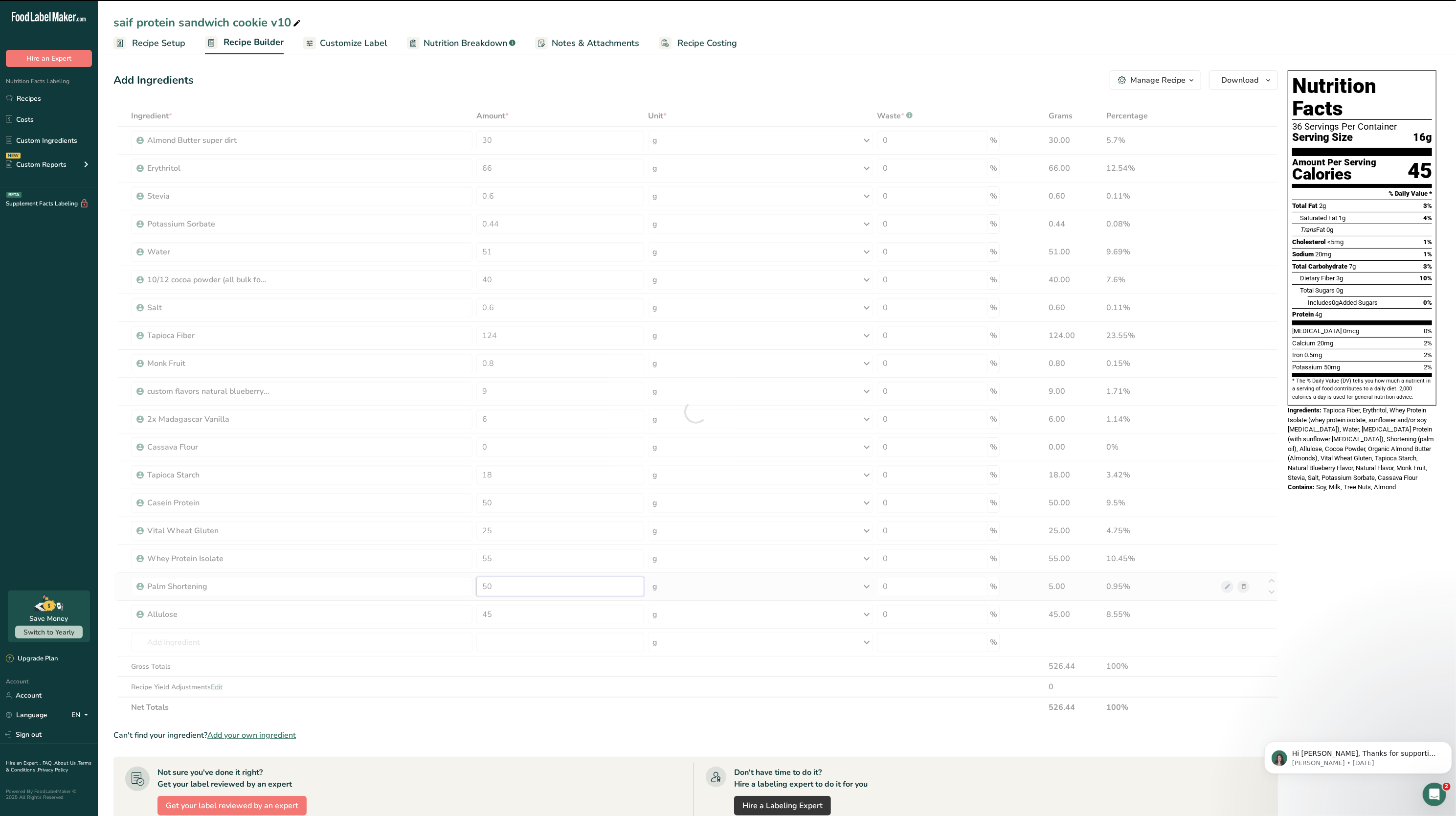
type input "5"
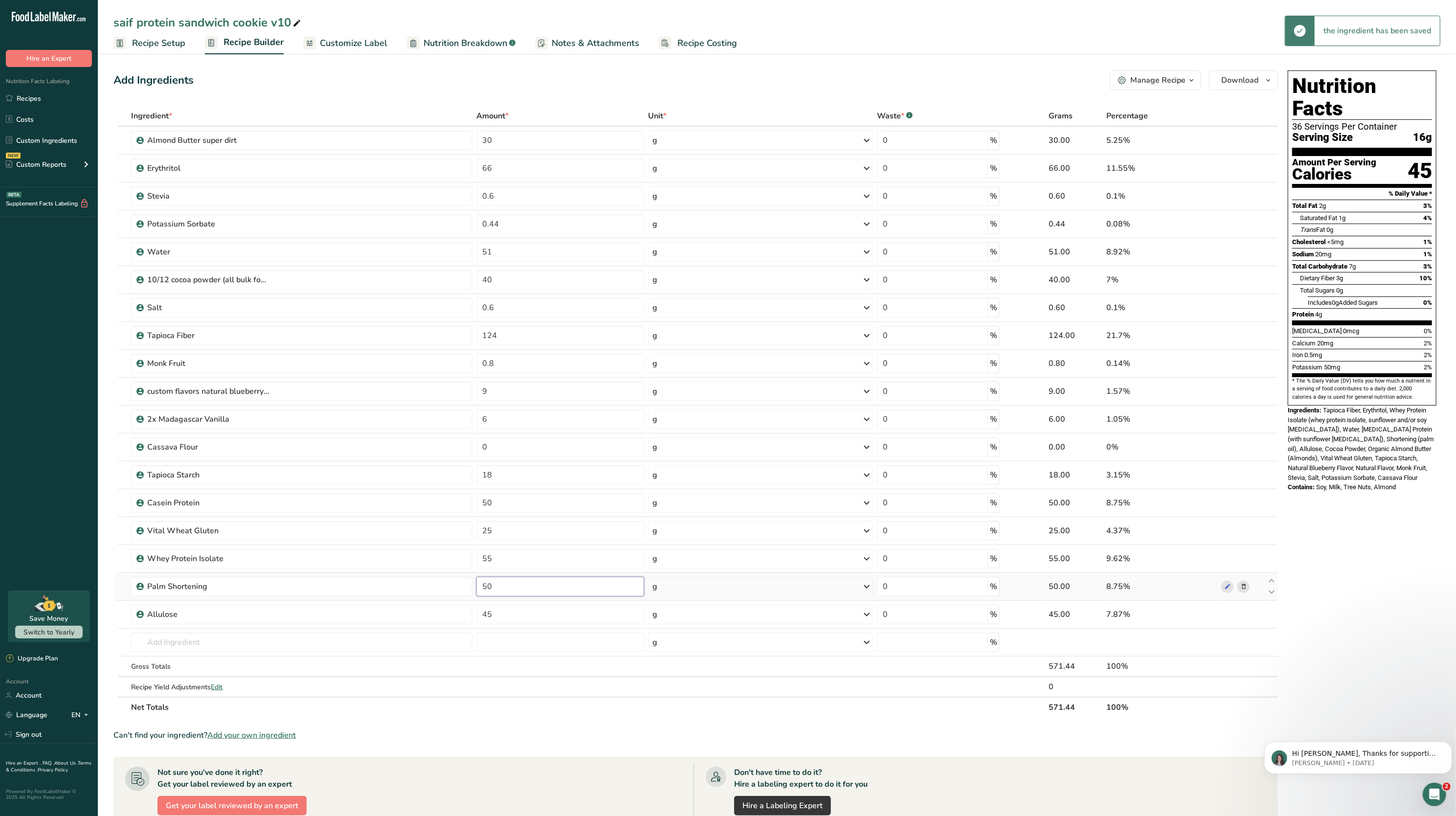
type input "5"
type input "40"
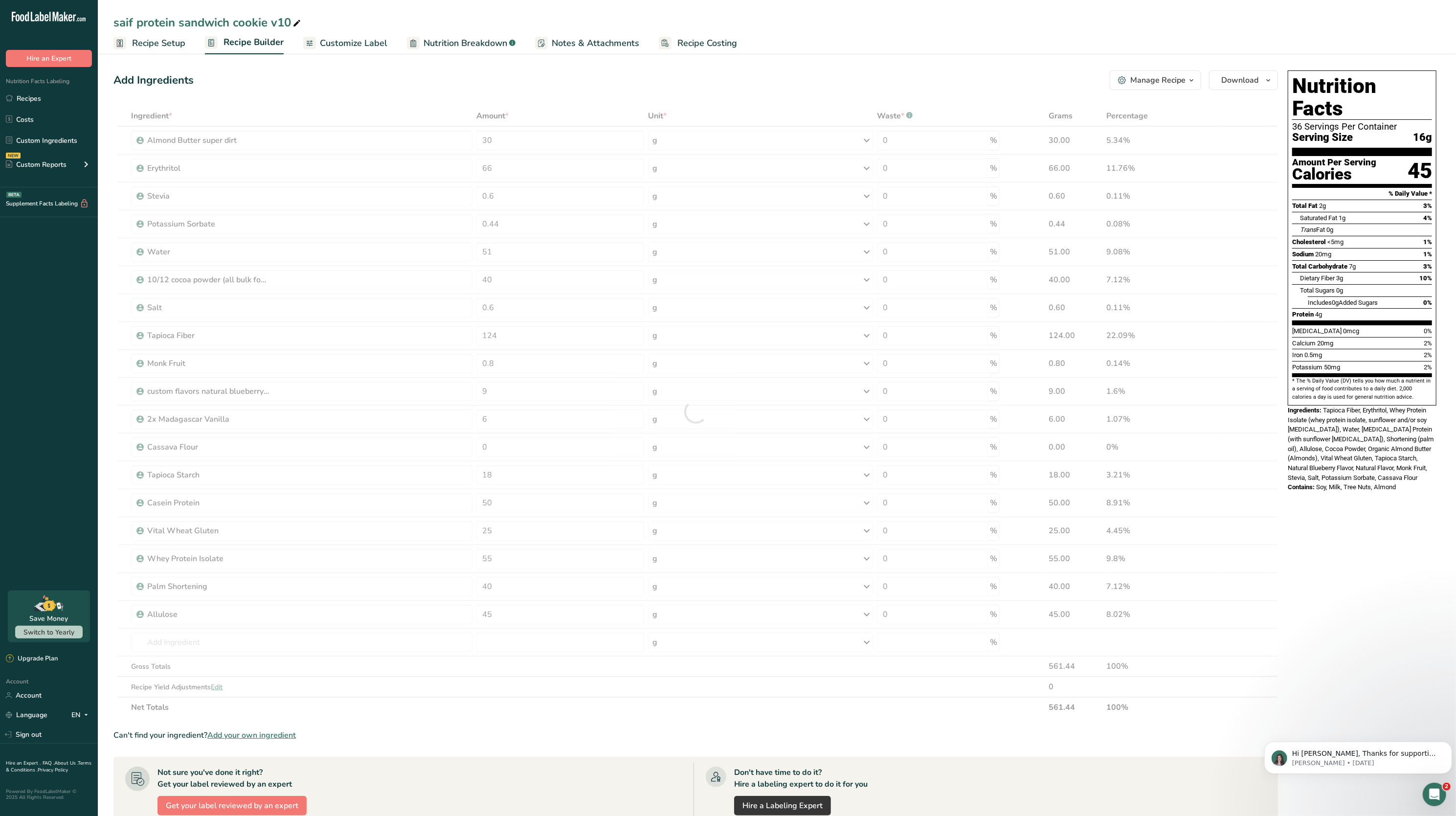
click at [566, 717] on div "Ingredient * Amount * Unit * Waste * .a-a{fill:#347362;}.b-a{fill:#fff;} Grams …" at bounding box center [695, 411] width 1165 height 612
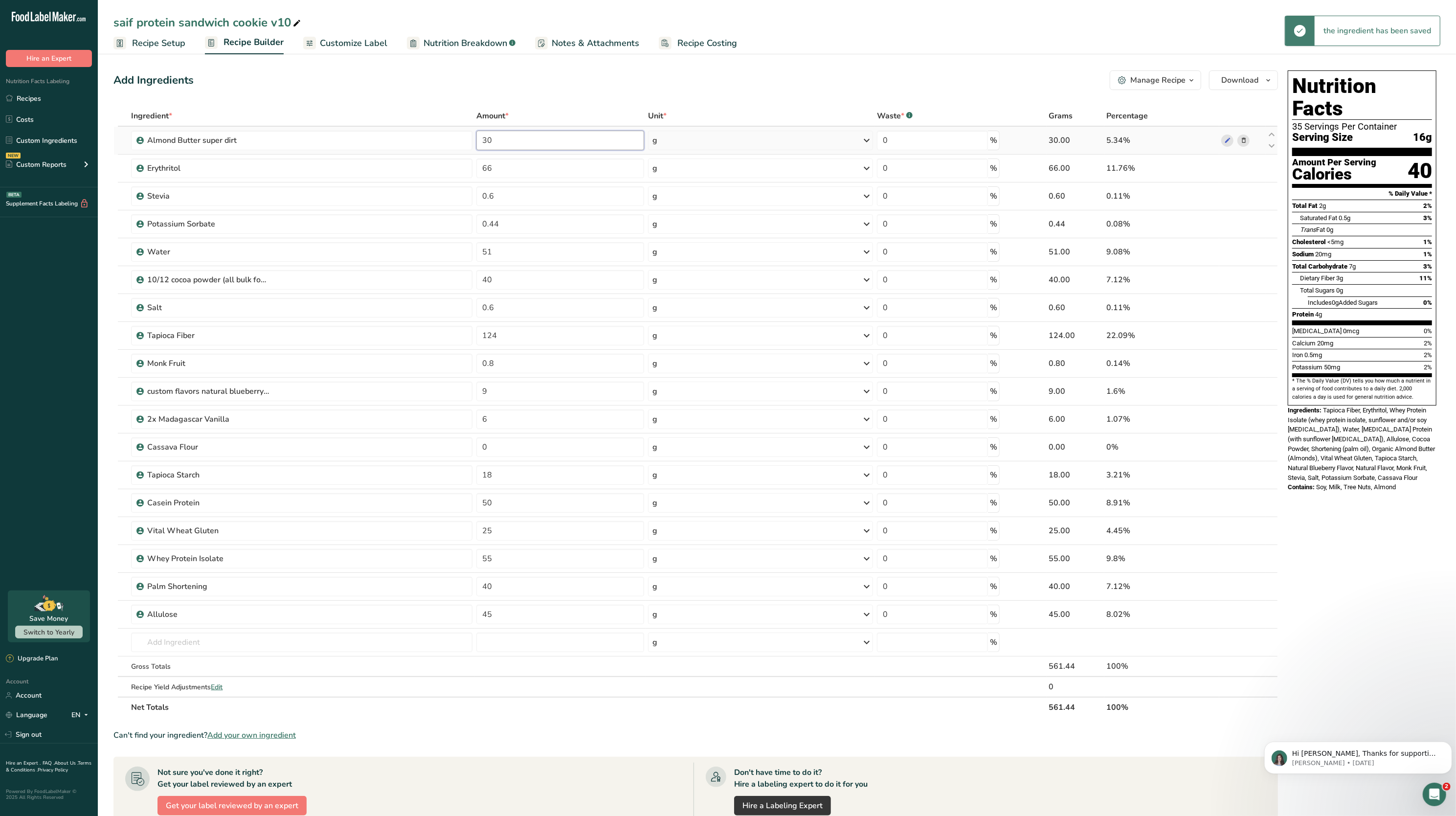
click at [529, 148] on input "30" at bounding box center [560, 140] width 168 height 20
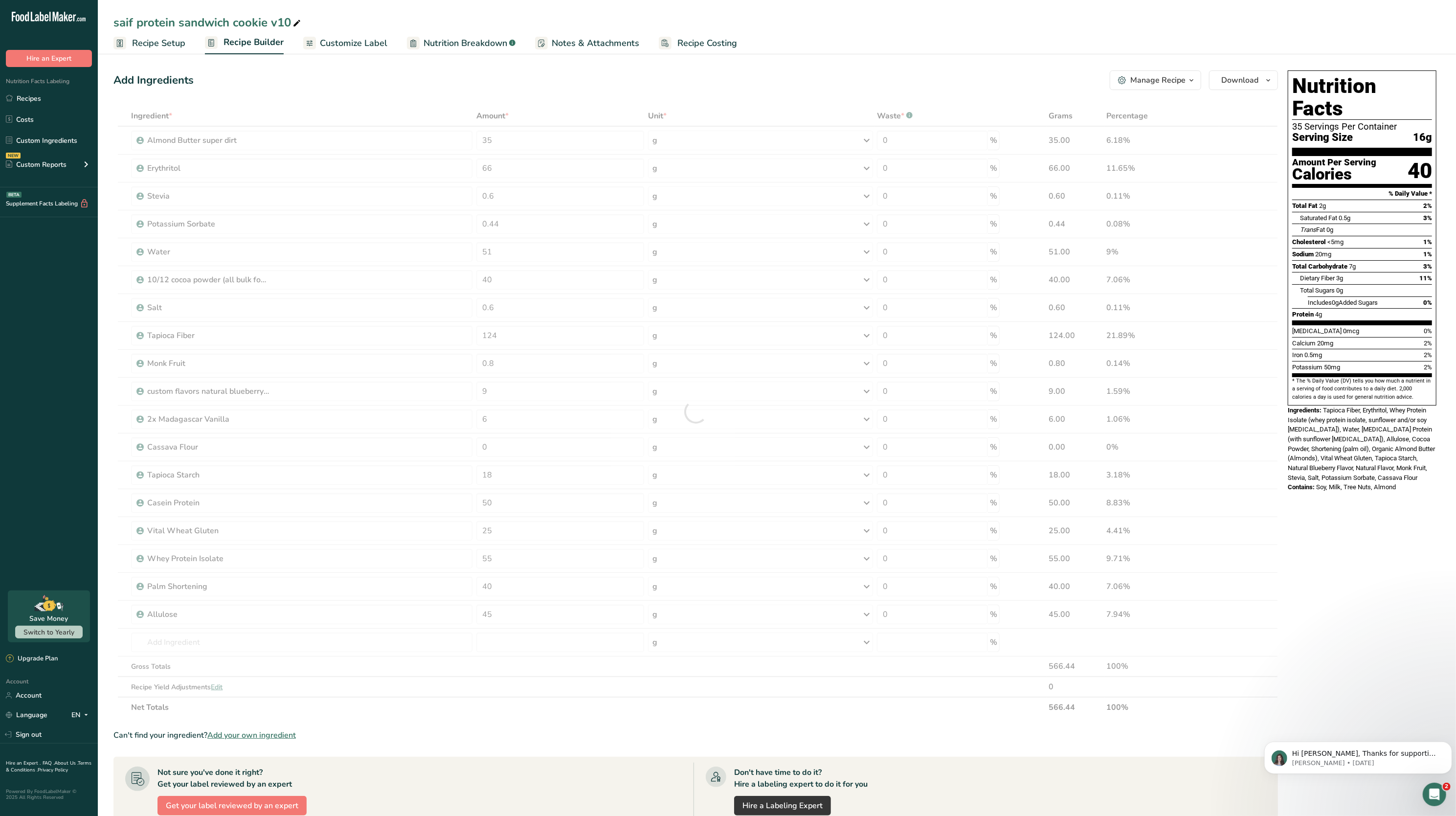
click at [521, 88] on div "Add Ingredients Manage Recipe Delete Recipe Duplicate Recipe Scale Recipe Save …" at bounding box center [695, 80] width 1165 height 20
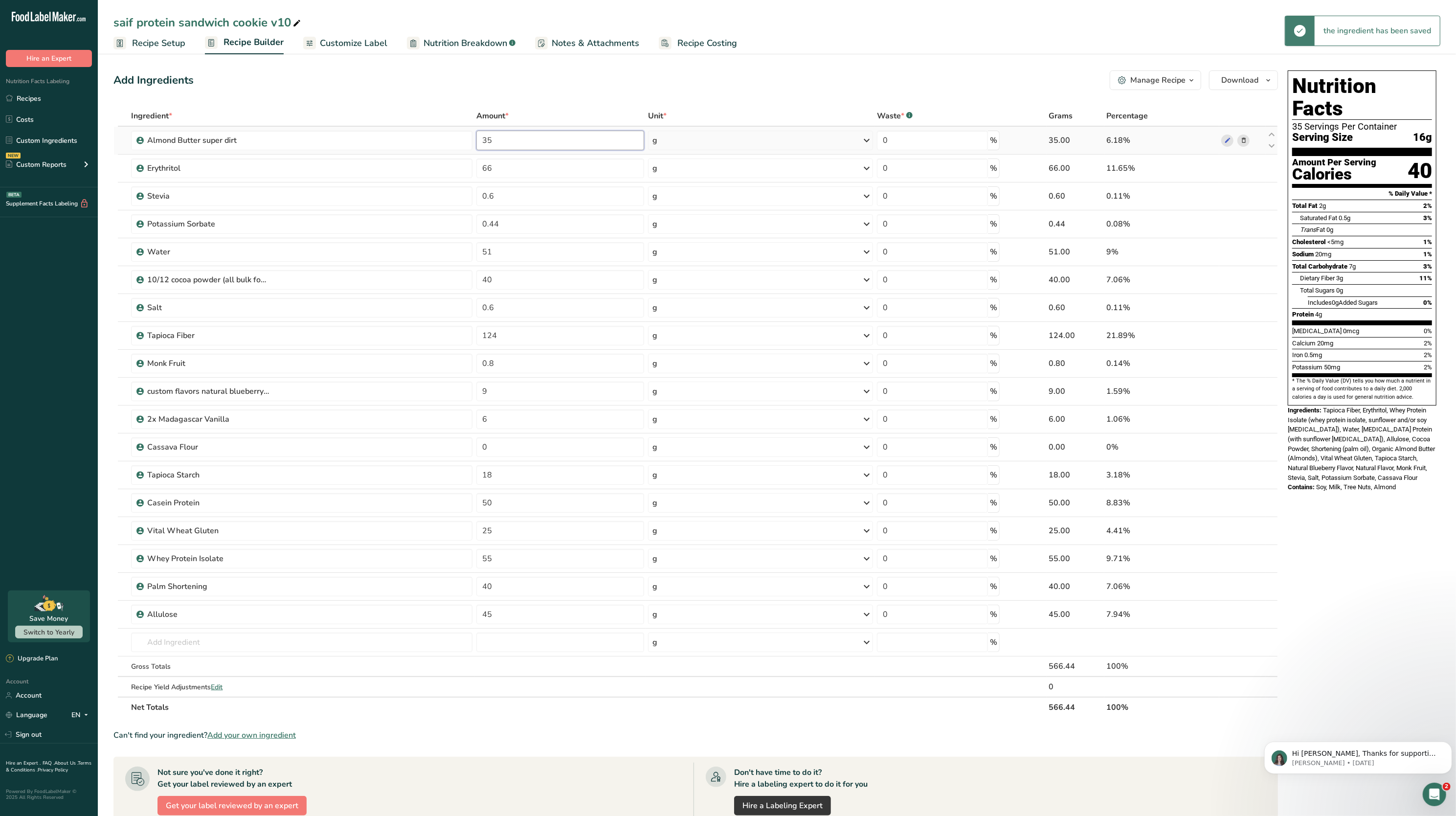
click at [519, 146] on input "35" at bounding box center [560, 140] width 168 height 20
type input "3"
type input "40"
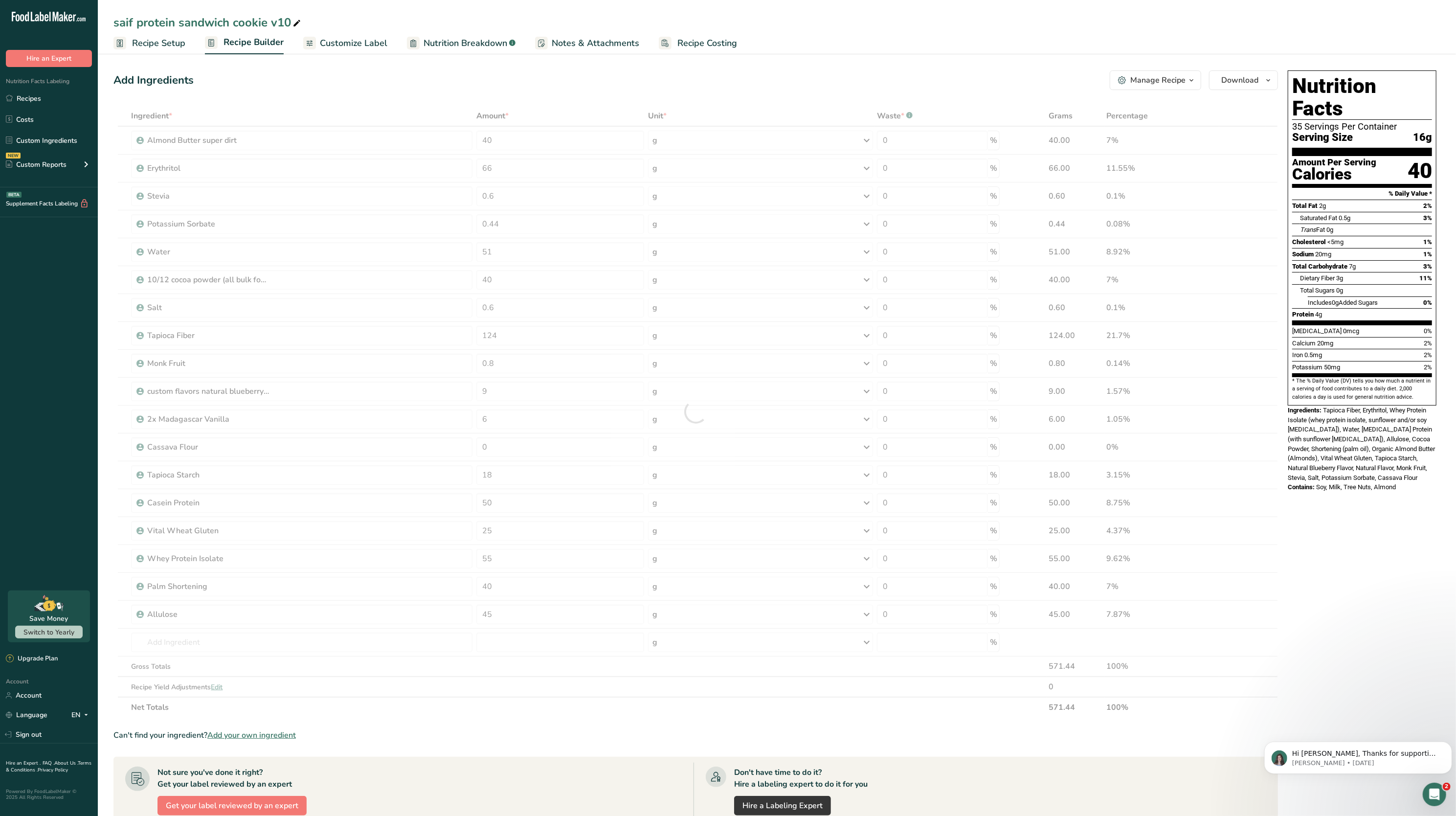
click at [554, 65] on section "Add Ingredients Manage Recipe Delete Recipe Duplicate Recipe Scale Recipe Save …" at bounding box center [776, 552] width 1358 height 1003
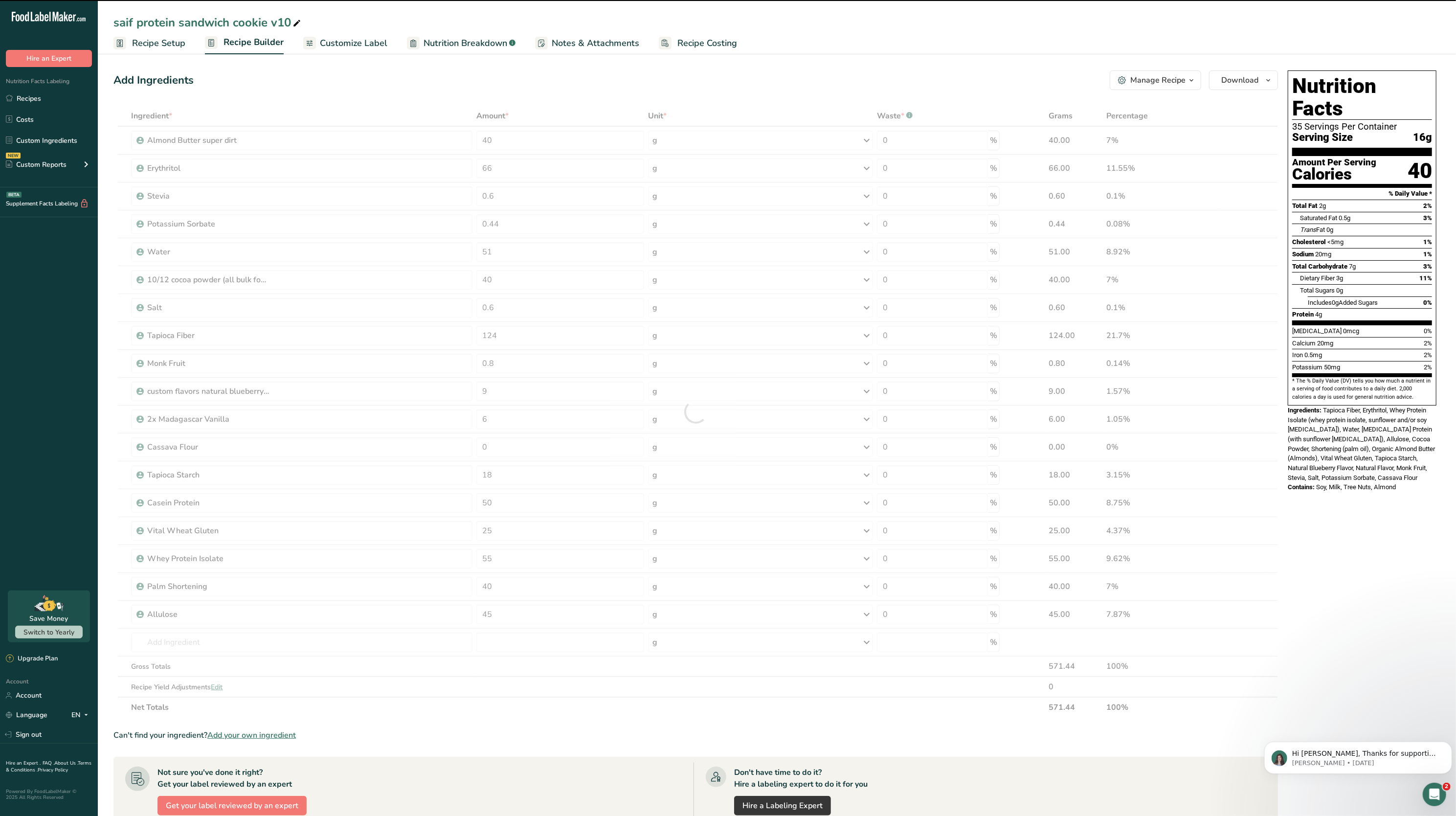
click at [554, 65] on section "Add Ingredients Manage Recipe Delete Recipe Duplicate Recipe Scale Recipe Save …" at bounding box center [776, 552] width 1358 height 1003
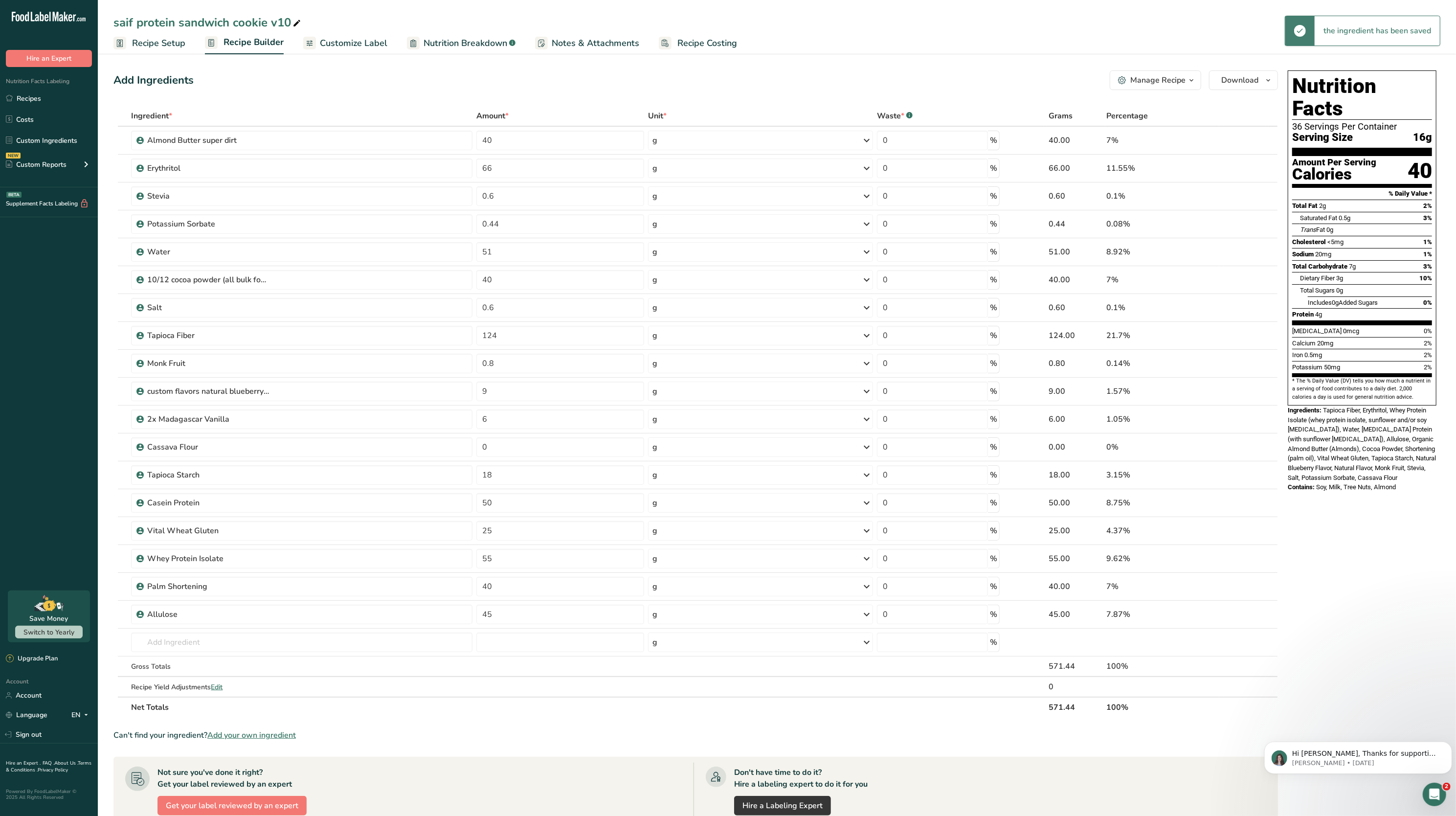
click at [554, 65] on section "Add Ingredients Manage Recipe Delete Recipe Duplicate Recipe Scale Recipe Save …" at bounding box center [776, 552] width 1358 height 1003
click at [521, 508] on input "50" at bounding box center [560, 503] width 168 height 20
type input "5"
type input "45"
click at [531, 699] on div "Ingredient * Amount * Unit * Waste * .a-a{fill:#347362;}.b-a{fill:#fff;} Grams …" at bounding box center [695, 411] width 1165 height 612
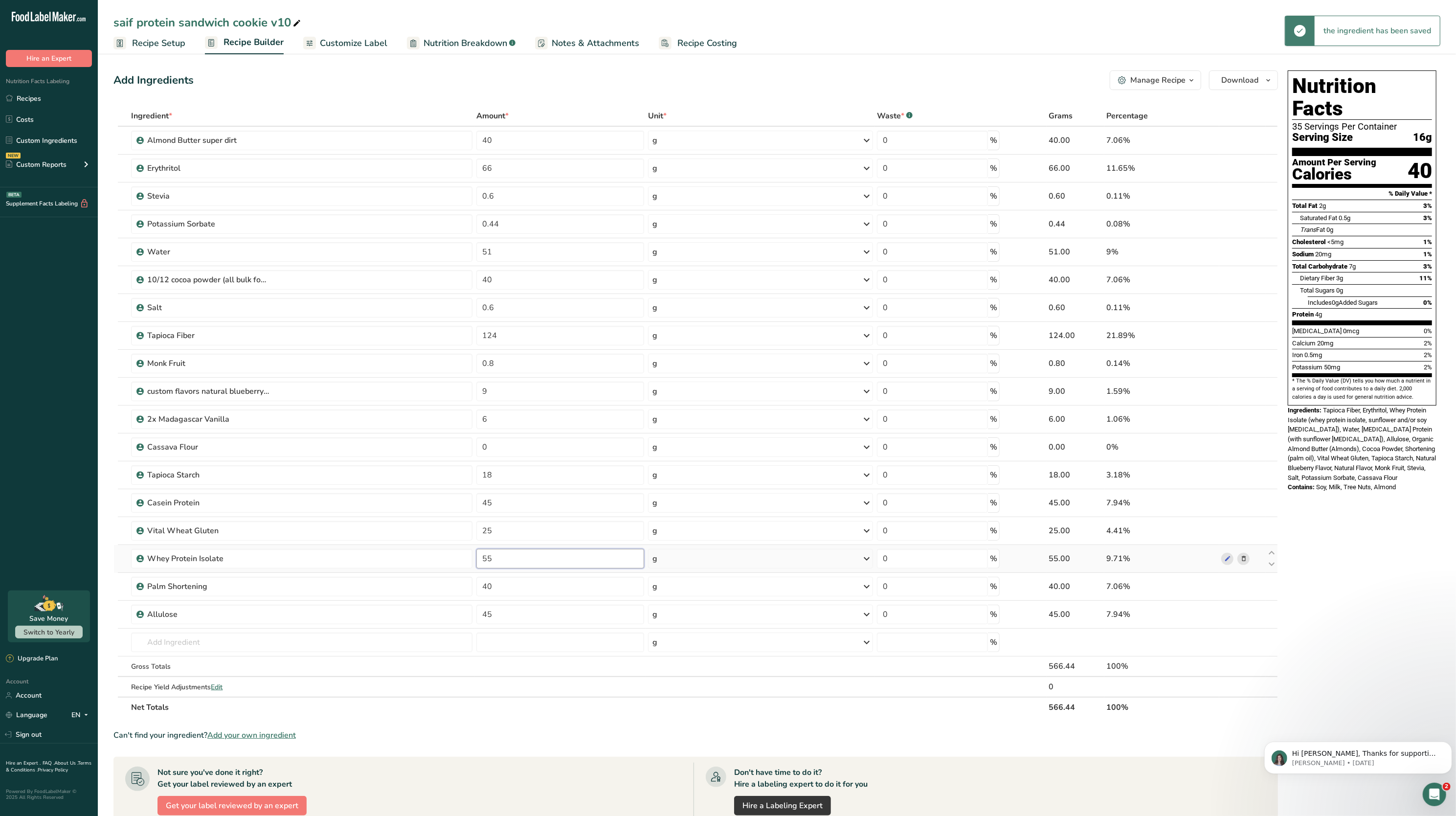
click at [502, 559] on input "55" at bounding box center [560, 559] width 168 height 20
click at [506, 680] on div "Ingredient * Amount * Unit * Waste * .a-a{fill:#347362;}.b-a{fill:#fff;} Grams …" at bounding box center [695, 411] width 1165 height 612
click at [515, 568] on input "50" at bounding box center [560, 559] width 168 height 20
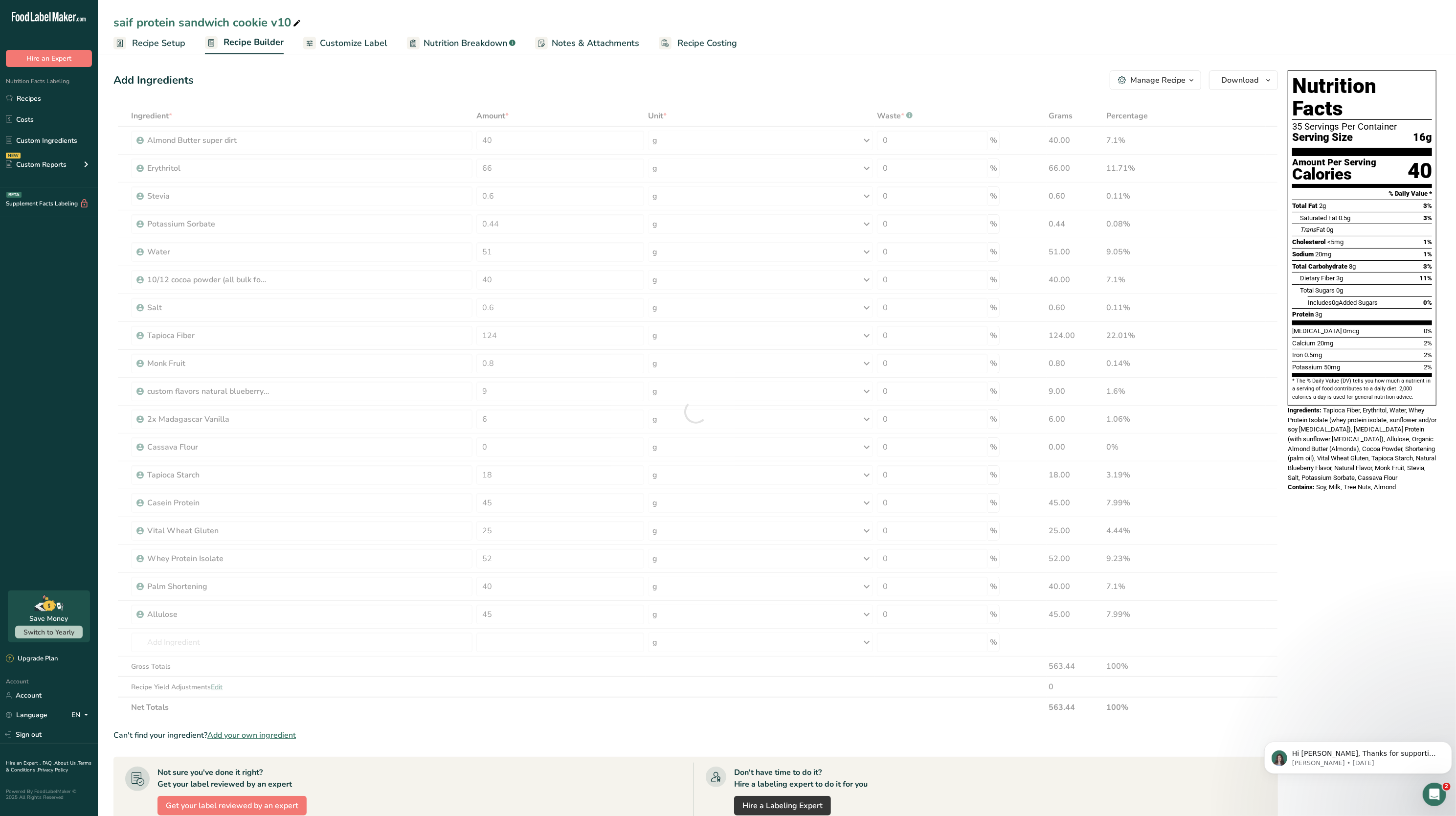
click at [521, 701] on div "Ingredient * Amount * Unit * Waste * .a-a{fill:#347362;}.b-a{fill:#fff;} Grams …" at bounding box center [695, 411] width 1165 height 612
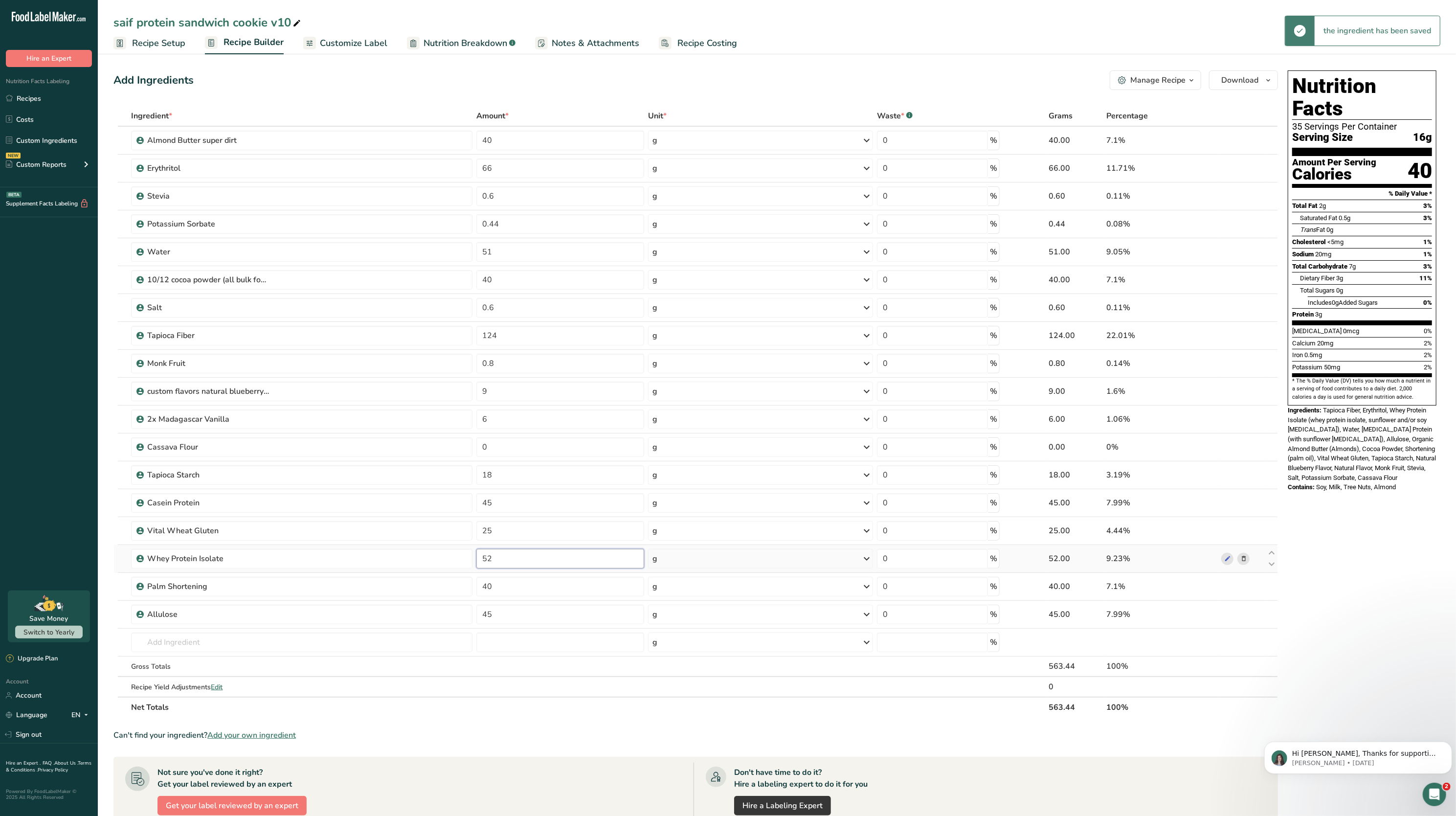
click at [505, 553] on input "52" at bounding box center [560, 559] width 168 height 20
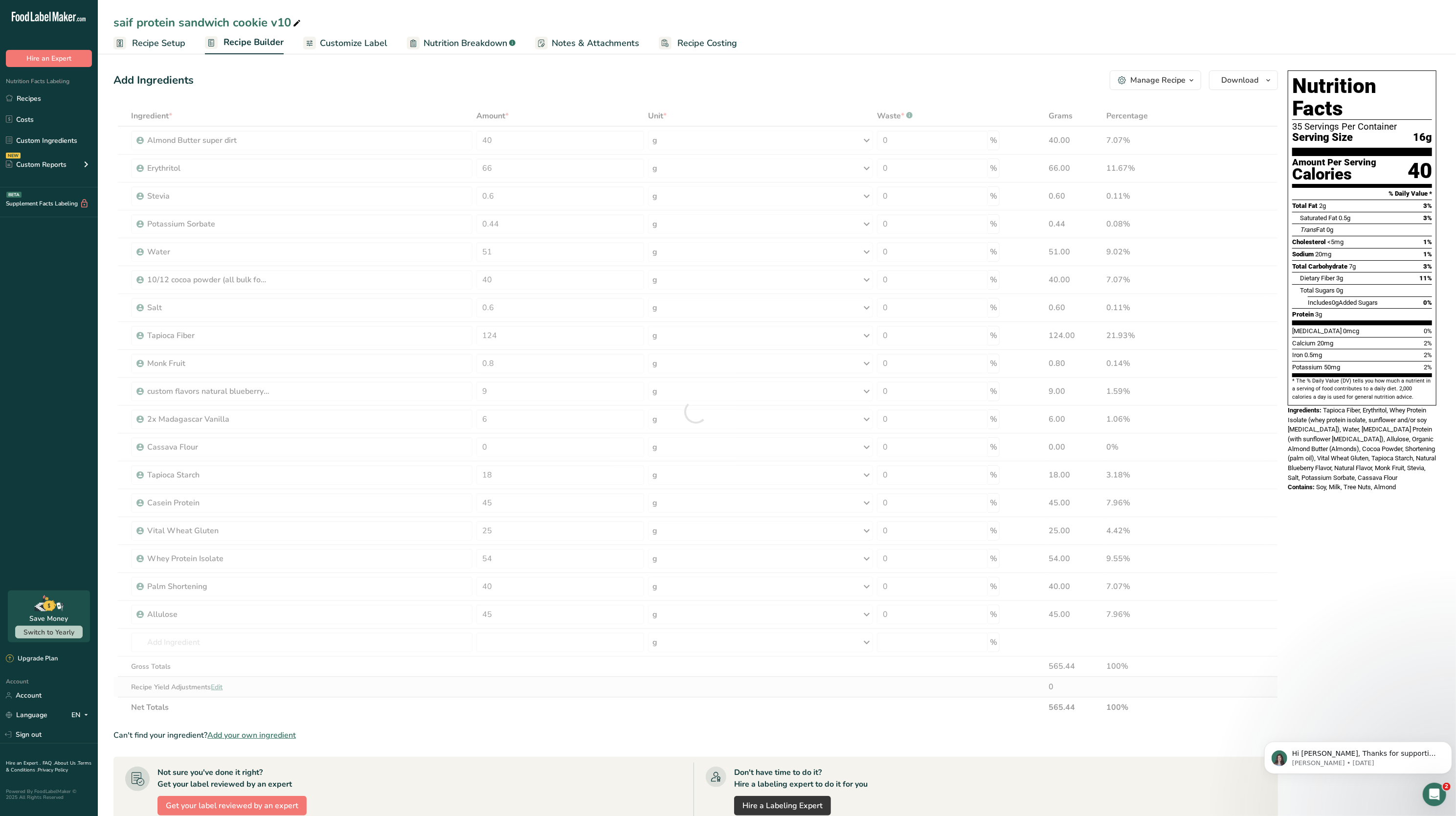
click at [486, 693] on div "Ingredient * Amount * Unit * Waste * .a-a{fill:#347362;}.b-a{fill:#fff;} Grams …" at bounding box center [695, 411] width 1165 height 612
click at [517, 563] on input "54" at bounding box center [560, 559] width 168 height 20
type input "55"
click at [498, 709] on div "Ingredient * Amount * Unit * Waste * .a-a{fill:#347362;}.b-a{fill:#fff;} Grams …" at bounding box center [695, 411] width 1165 height 612
click at [617, 341] on input "124" at bounding box center [560, 335] width 168 height 20
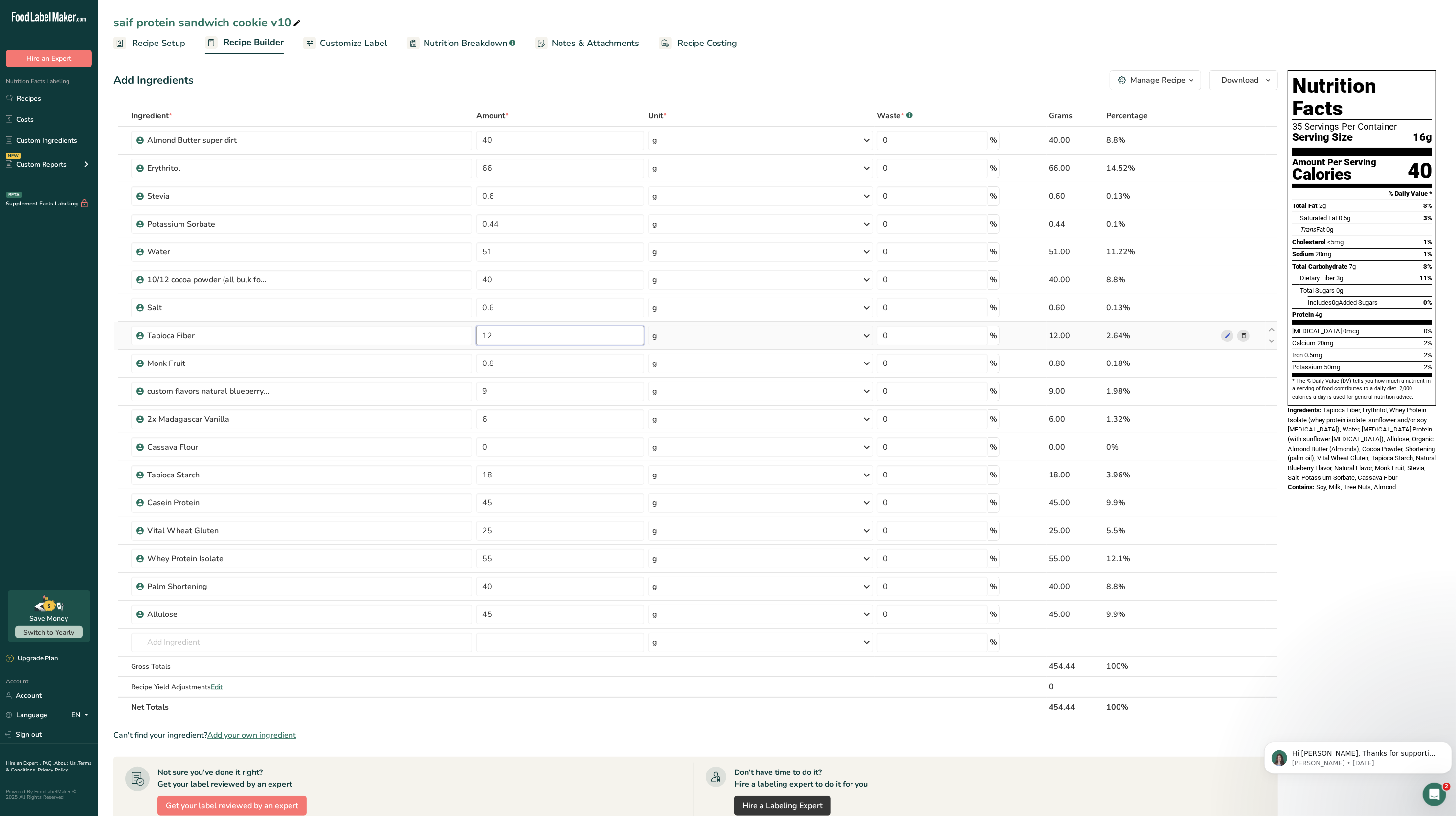
type input "1"
type input "0"
click at [1269, 356] on div "Ingredient * Amount * Unit * Waste * .a-a{fill:#347362;}.b-a{fill:#fff;} Grams …" at bounding box center [695, 411] width 1165 height 612
click at [515, 334] on input "0" at bounding box center [560, 335] width 168 height 20
click at [544, 119] on div "Ingredient * Amount * Unit * Waste * .a-a{fill:#347362;}.b-a{fill:#fff;} Grams …" at bounding box center [695, 411] width 1165 height 612
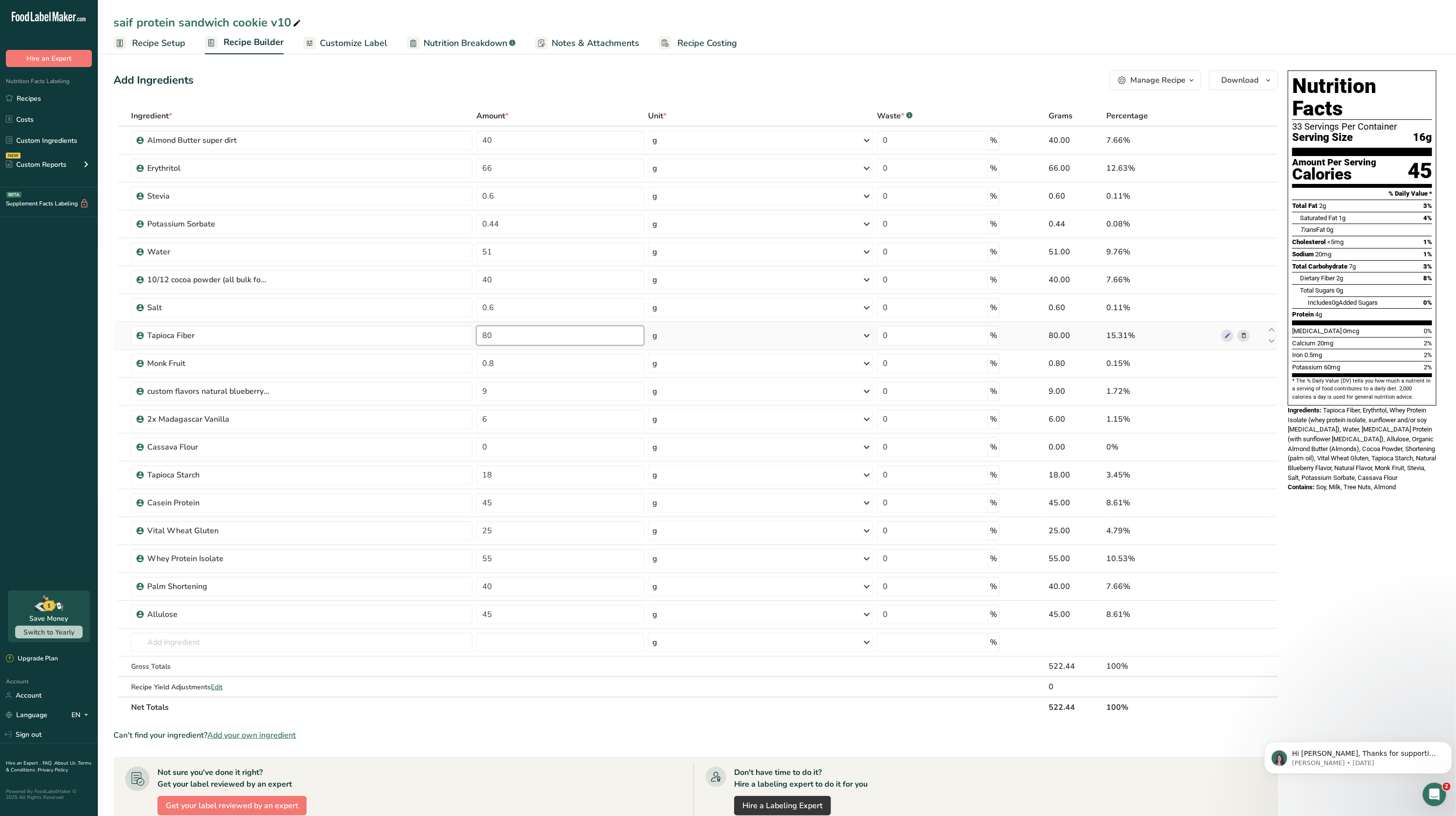
click at [504, 344] on input "80" at bounding box center [560, 335] width 168 height 20
type input "8"
type input "0"
click at [421, 71] on div "Add Ingredients Manage Recipe Delete Recipe Duplicate Recipe Scale Recipe Save …" at bounding box center [695, 80] width 1165 height 20
click at [498, 328] on input "100" at bounding box center [560, 335] width 168 height 20
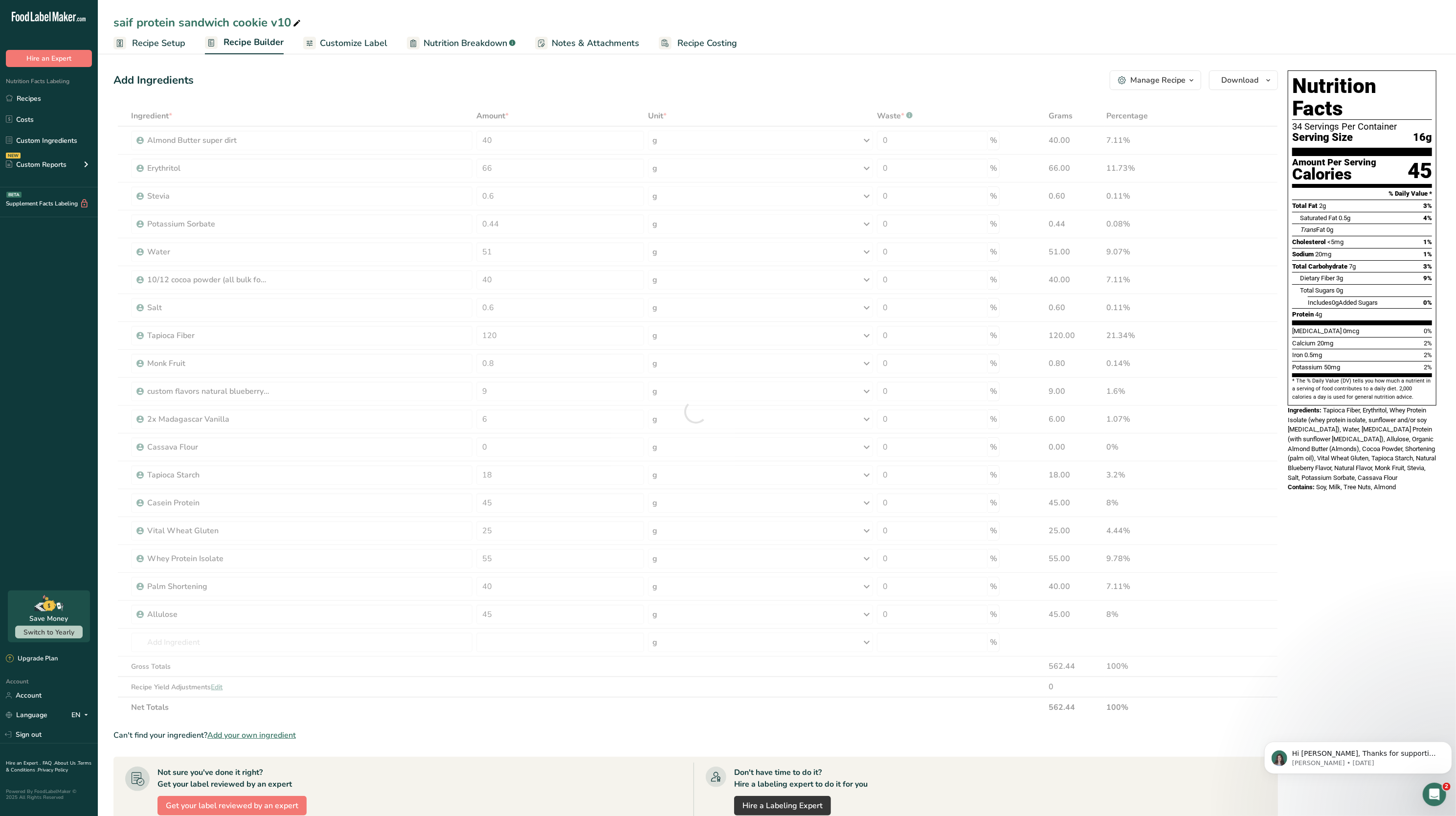
click at [488, 98] on div "Add Ingredients Manage Recipe Delete Recipe Duplicate Recipe Scale Recipe Save …" at bounding box center [699, 552] width 1171 height 971
click at [511, 328] on input "120" at bounding box center [560, 335] width 168 height 20
type input "100"
click at [521, 88] on div "Add Ingredients Manage Recipe Delete Recipe Duplicate Recipe Scale Recipe Save …" at bounding box center [695, 80] width 1165 height 20
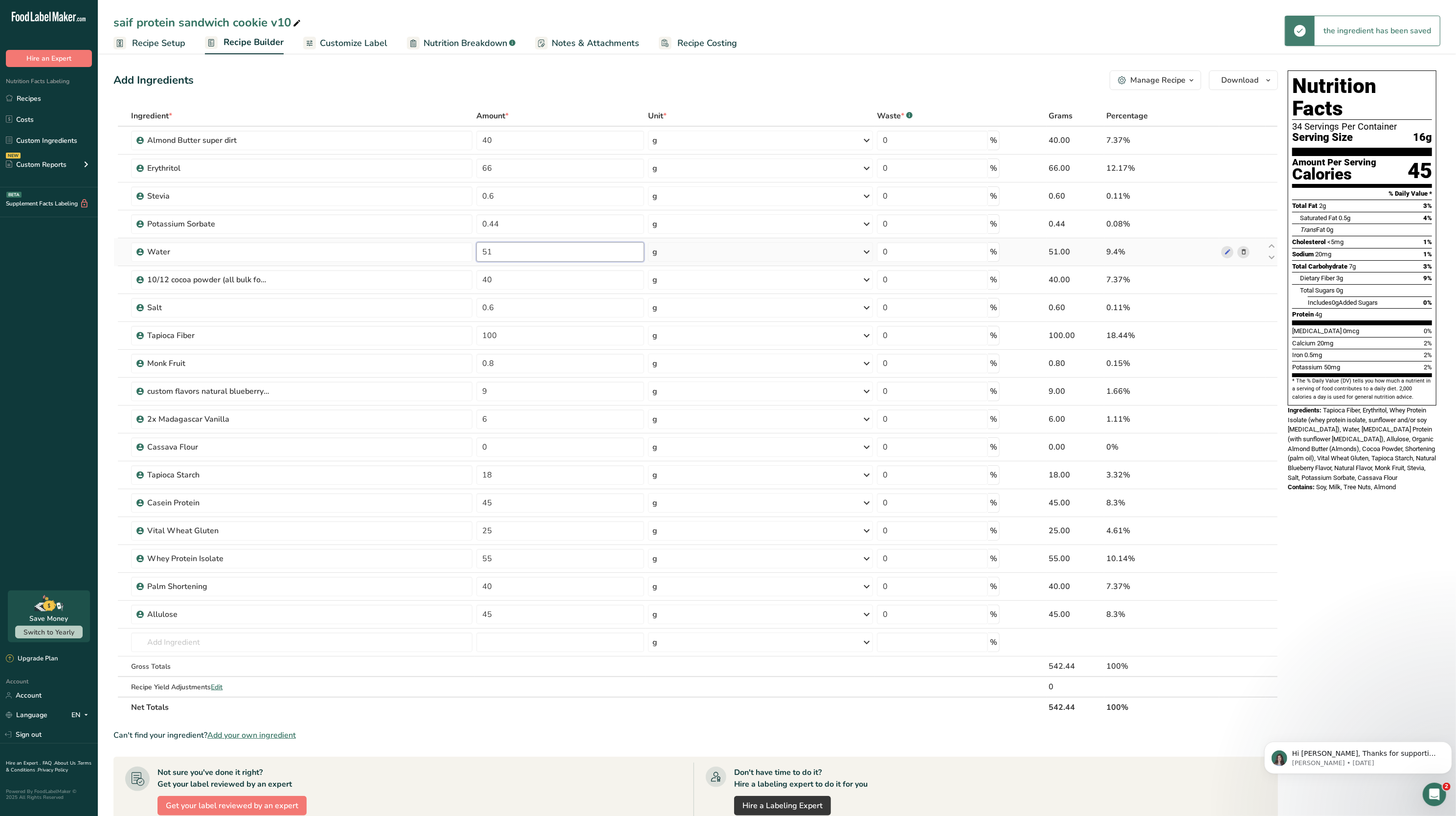
click at [521, 250] on input "51" at bounding box center [560, 252] width 168 height 20
type input "5"
type input "60"
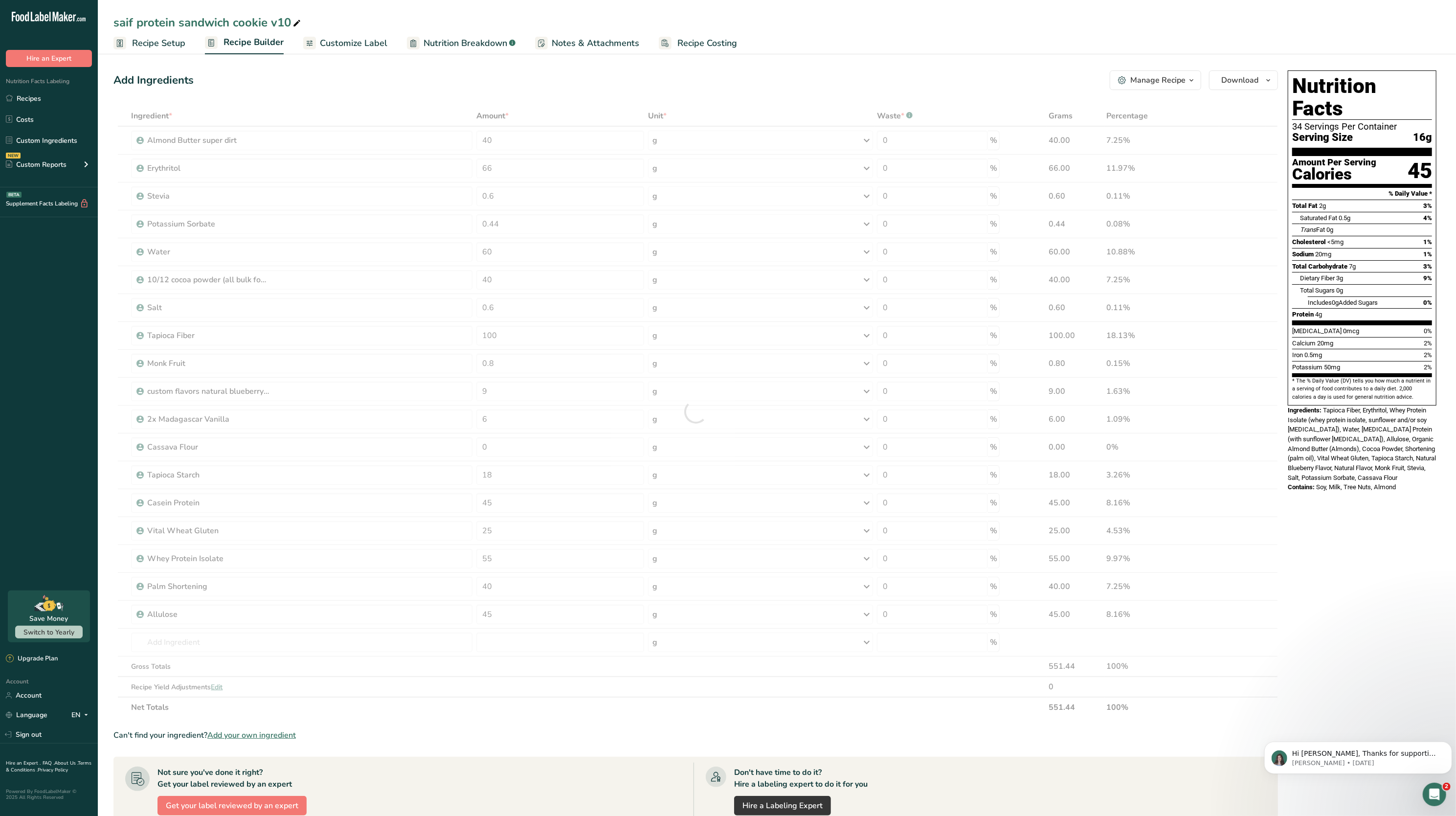
click at [513, 84] on div "Add Ingredients Manage Recipe Delete Recipe Duplicate Recipe Scale Recipe Save …" at bounding box center [695, 80] width 1165 height 20
click at [513, 335] on input "100" at bounding box center [560, 335] width 168 height 20
type input "1"
type input "80"
click at [450, 119] on div "Ingredient * Amount * Unit * Waste * .a-a{fill:#347362;}.b-a{fill:#fff;} Grams …" at bounding box center [695, 411] width 1165 height 612
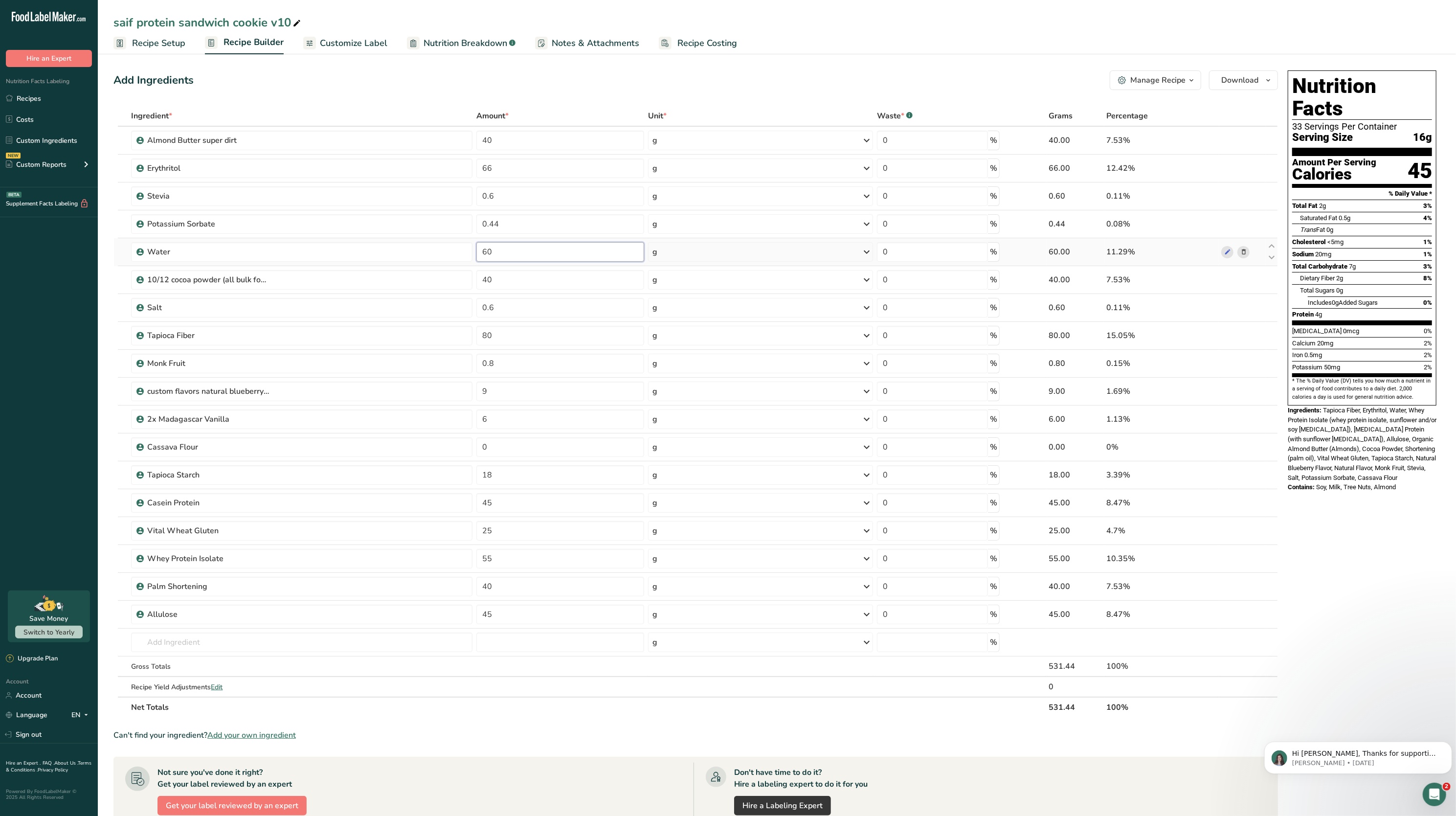
click at [506, 257] on input "60" at bounding box center [560, 252] width 168 height 20
type input "65"
click at [445, 94] on div "Add Ingredients Manage Recipe Delete Recipe Duplicate Recipe Scale Recipe Save …" at bounding box center [699, 552] width 1171 height 971
drag, startPoint x: 44, startPoint y: 94, endPoint x: 492, endPoint y: 143, distance: 450.7
click at [44, 94] on link "Recipes" at bounding box center [49, 98] width 98 height 18
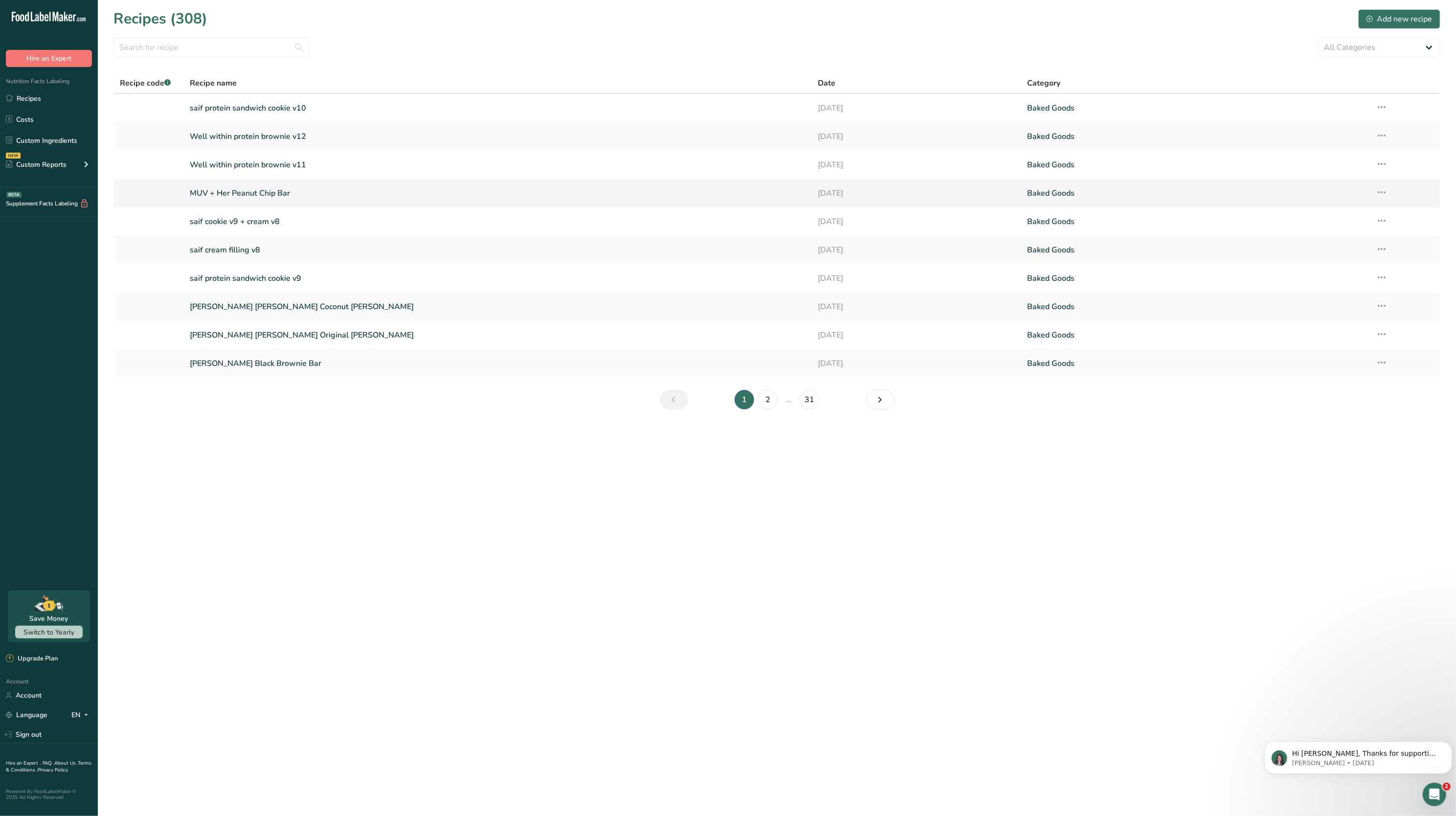
click at [1386, 189] on icon at bounding box center [1382, 192] width 12 height 18
click at [1298, 264] on span "Duplicate Recipe" at bounding box center [1291, 261] width 53 height 11
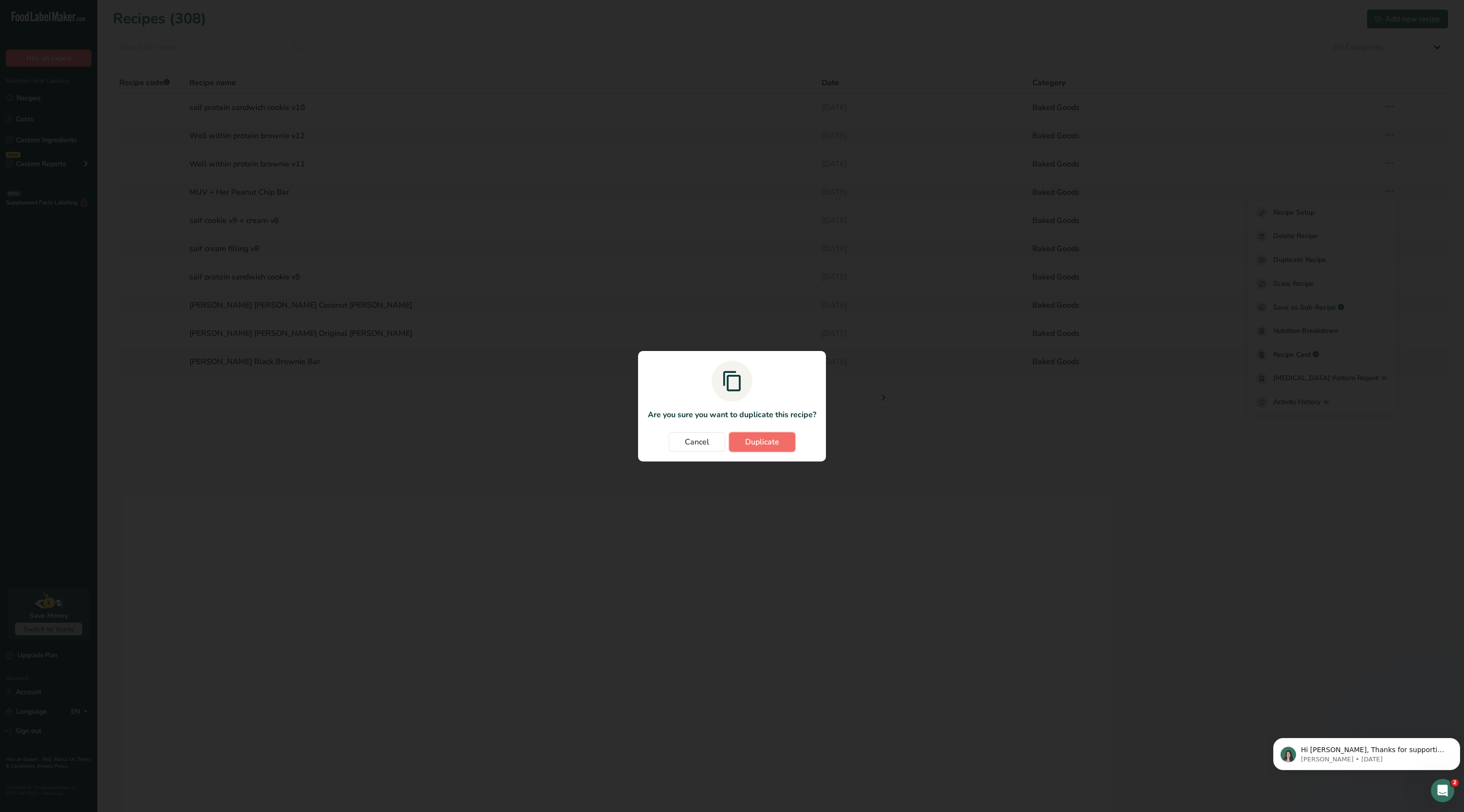
click at [786, 438] on button "Duplicate" at bounding box center [762, 442] width 66 height 20
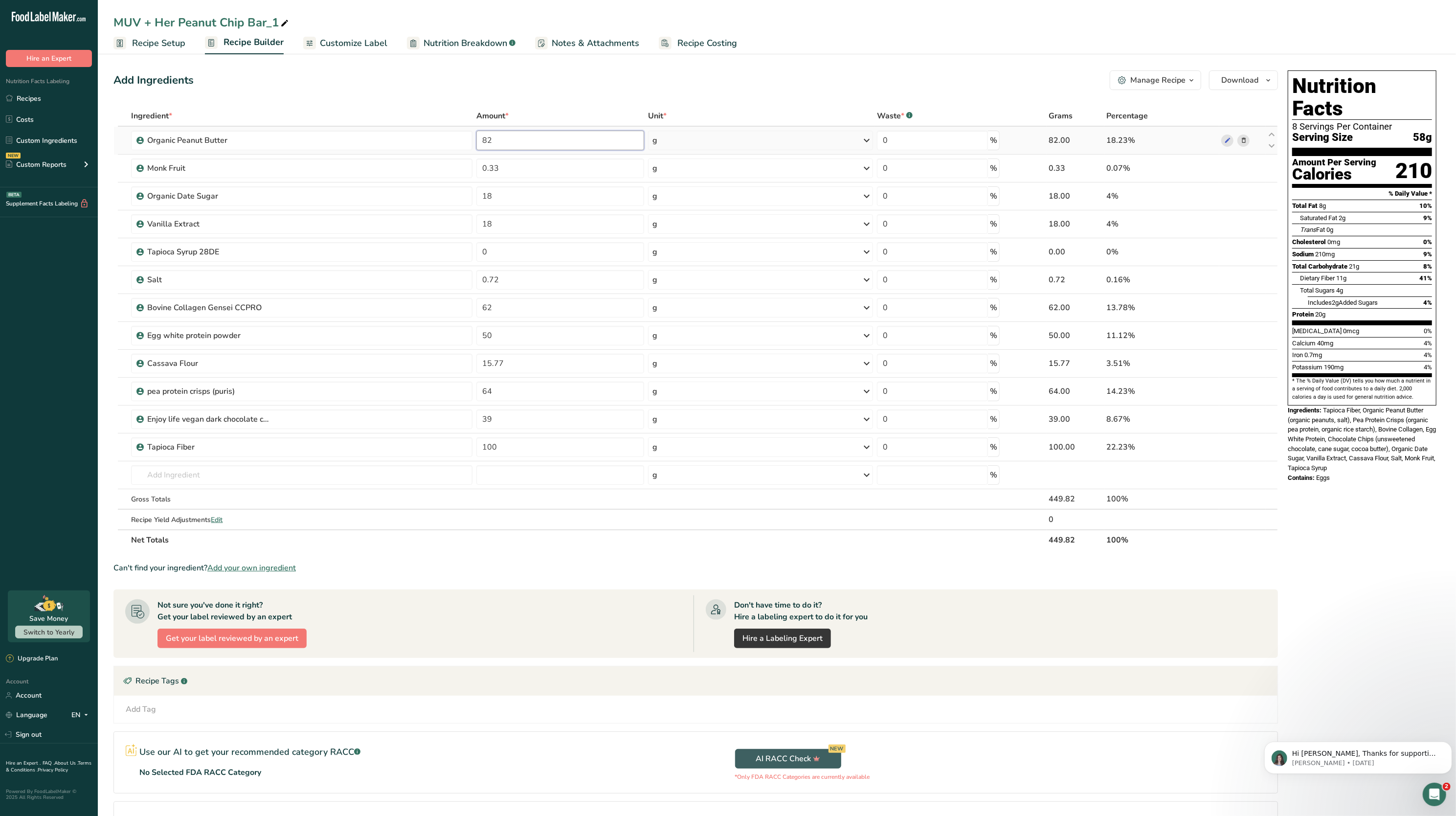
click at [510, 145] on input "82" at bounding box center [560, 140] width 168 height 20
type input "8"
type input "27.4"
click at [491, 90] on div "Add Ingredients Manage Recipe Delete Recipe Duplicate Recipe Scale Recipe Save …" at bounding box center [695, 80] width 1165 height 20
click at [202, 473] on input "text" at bounding box center [302, 475] width 341 height 20
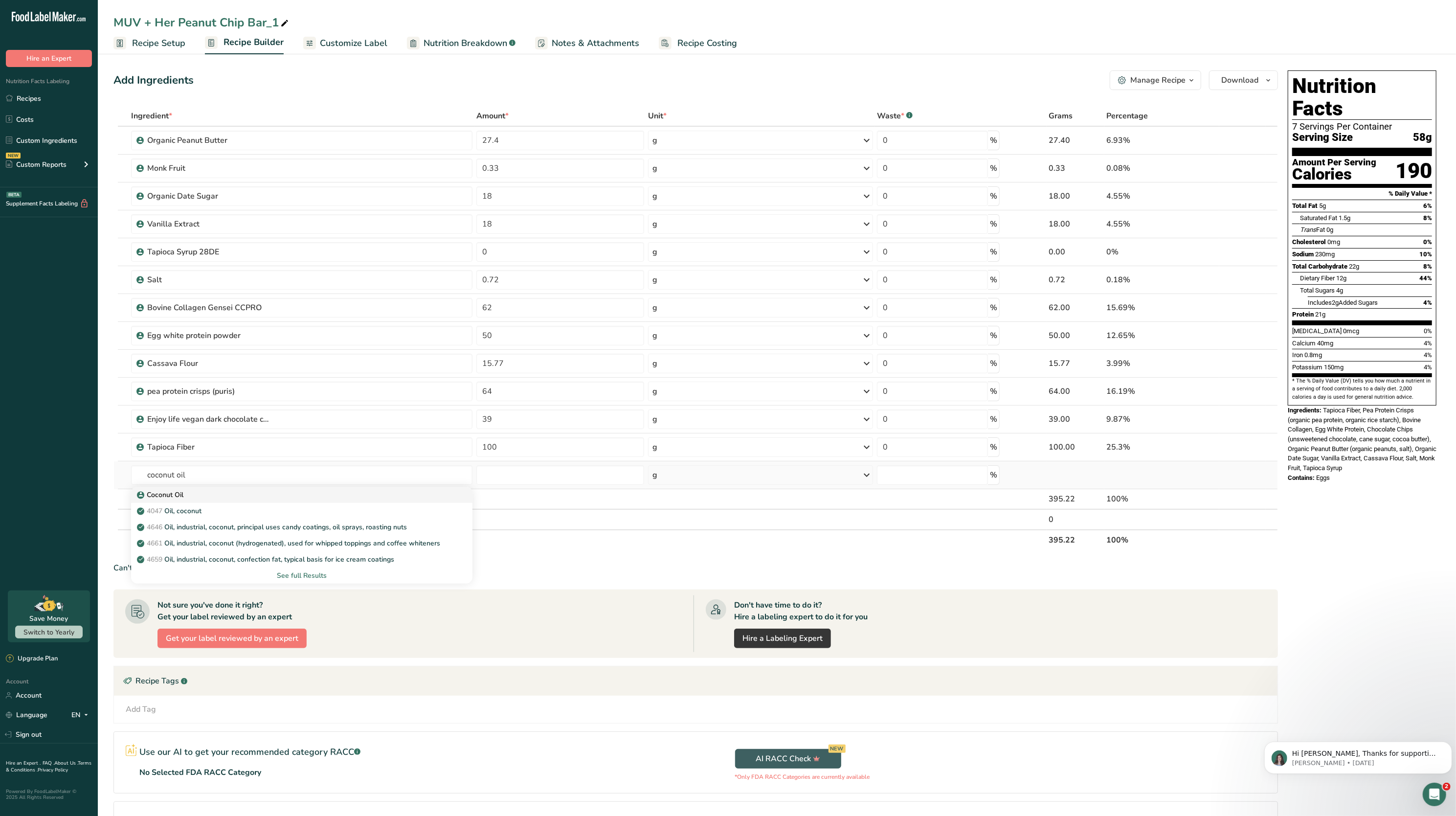
click at [206, 500] on div "Coconut Oil" at bounding box center [294, 495] width 310 height 11
type input "Coconut Oil"
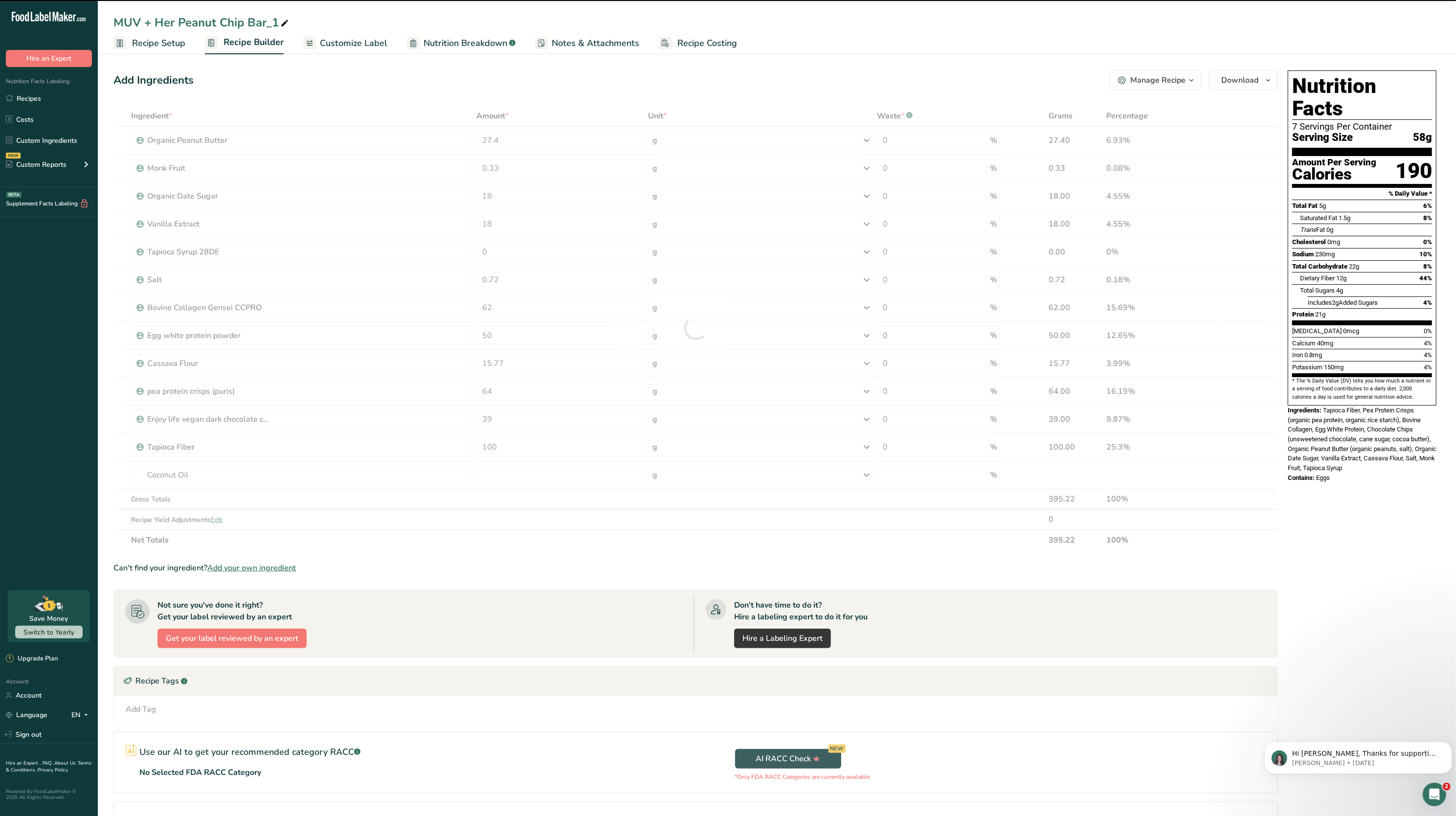
type input "0"
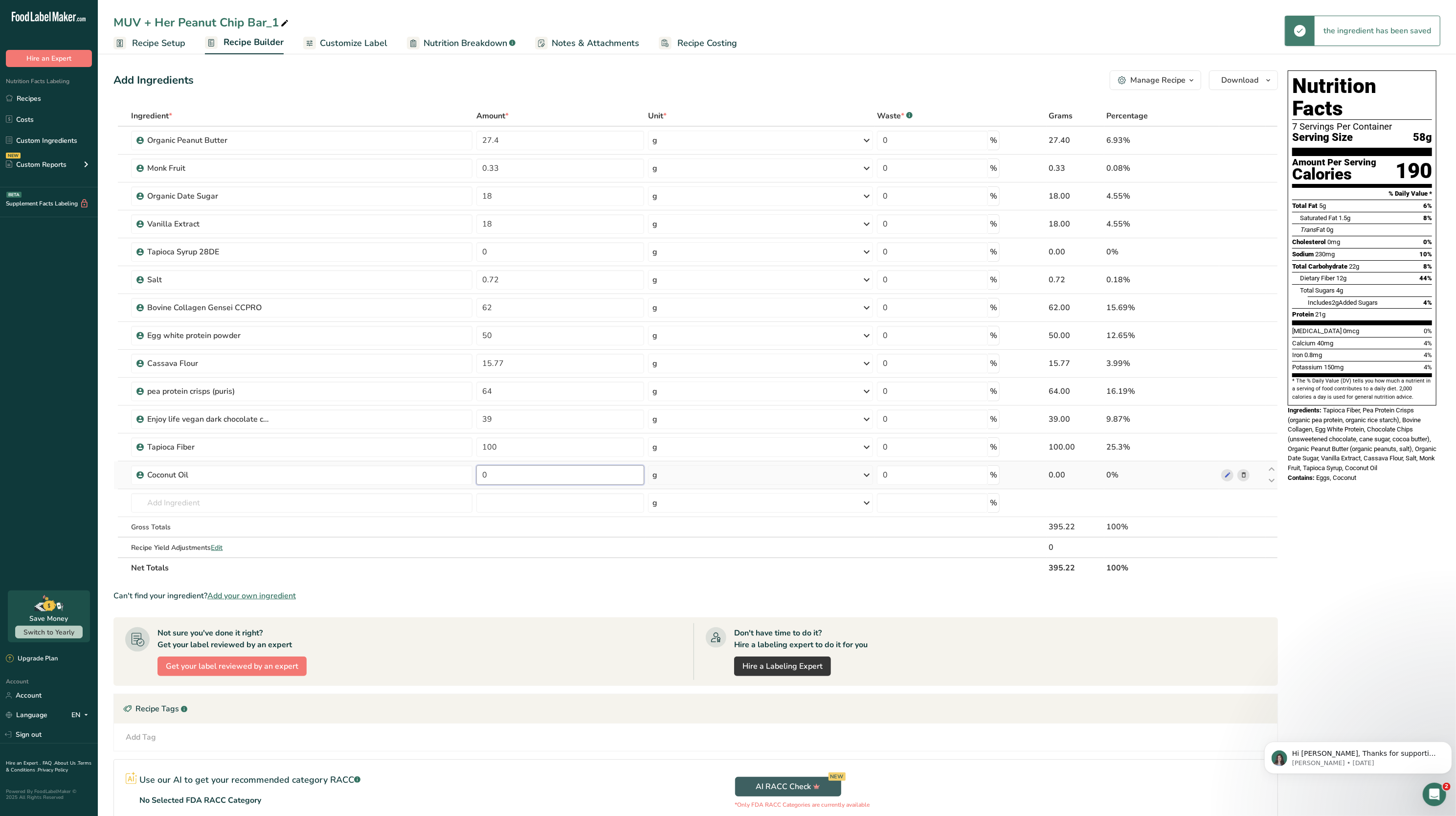
click at [504, 483] on input "0" at bounding box center [560, 475] width 168 height 20
type input "0"
type input "12"
click at [1324, 471] on div "Nutrition Facts 7 Servings Per Container Serving Size 58g Amount Per Serving Ca…" at bounding box center [1362, 279] width 156 height 426
click at [523, 328] on input "50" at bounding box center [560, 335] width 168 height 20
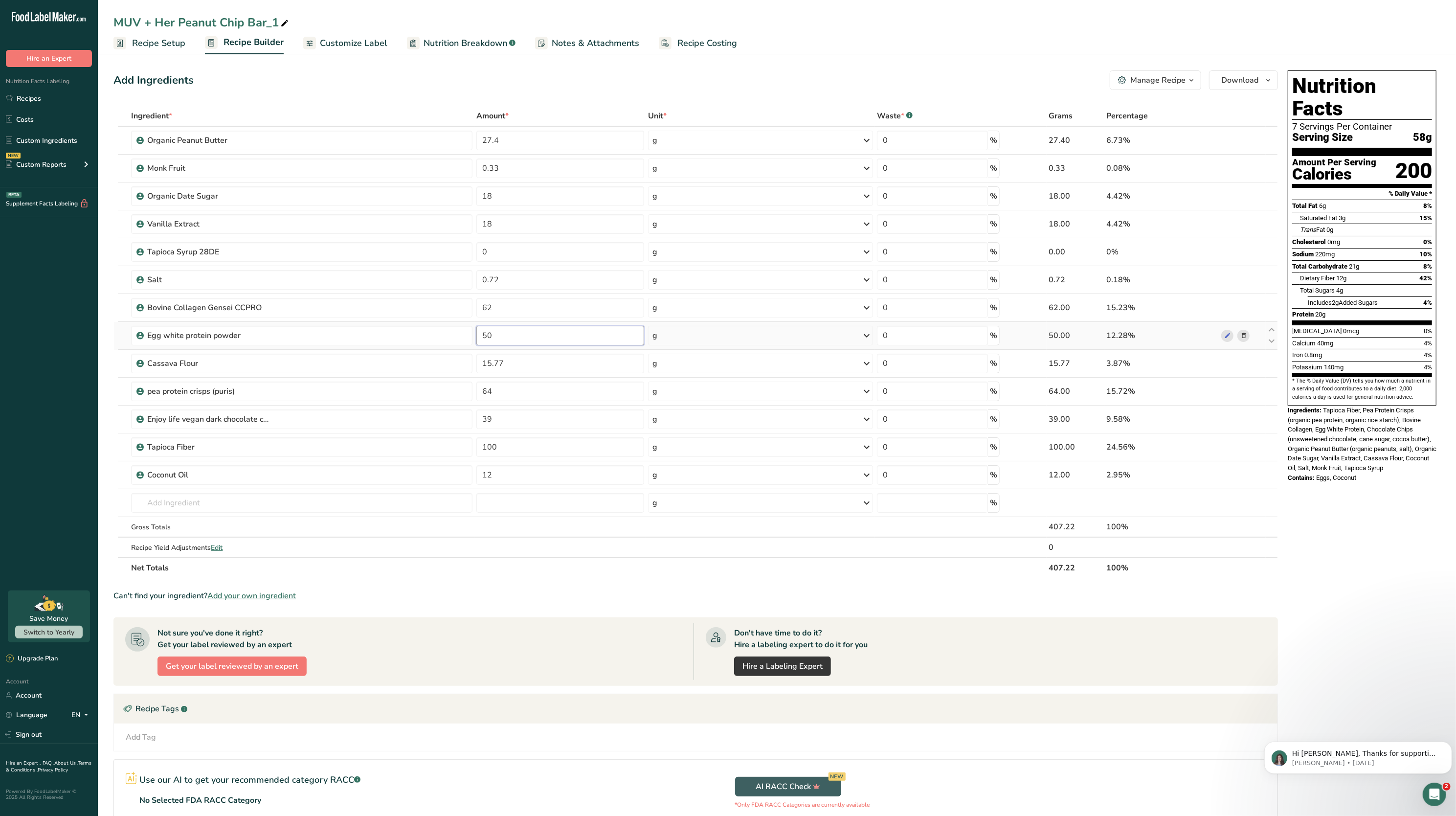
type input "5"
type input "16.1"
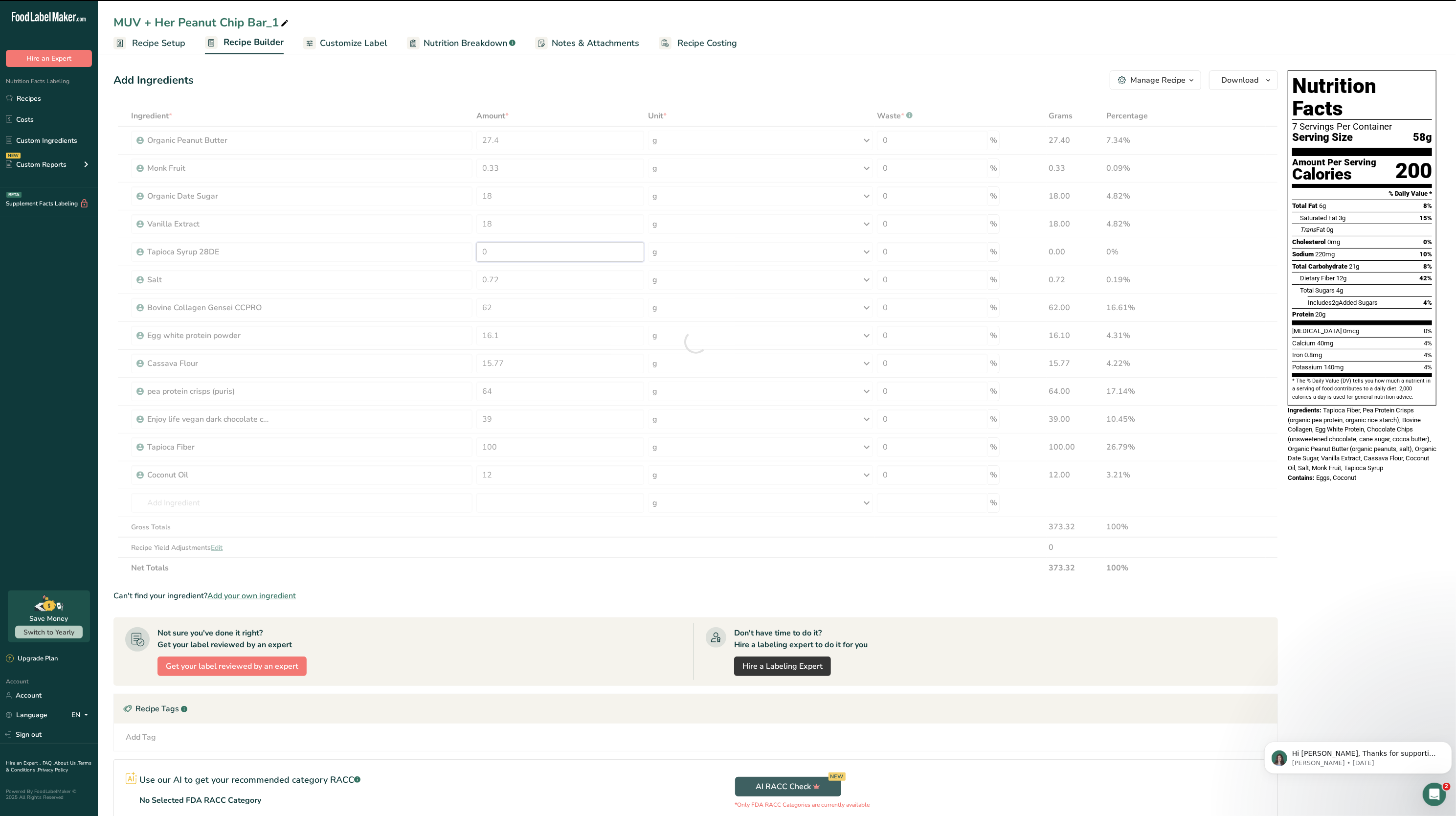
drag, startPoint x: 513, startPoint y: 250, endPoint x: 499, endPoint y: 240, distance: 17.2
click at [499, 240] on div "Ingredient * Amount * Unit * Waste * .a-a{fill:#347362;}.b-a{fill:#fff;} Grams …" at bounding box center [695, 341] width 1165 height 473
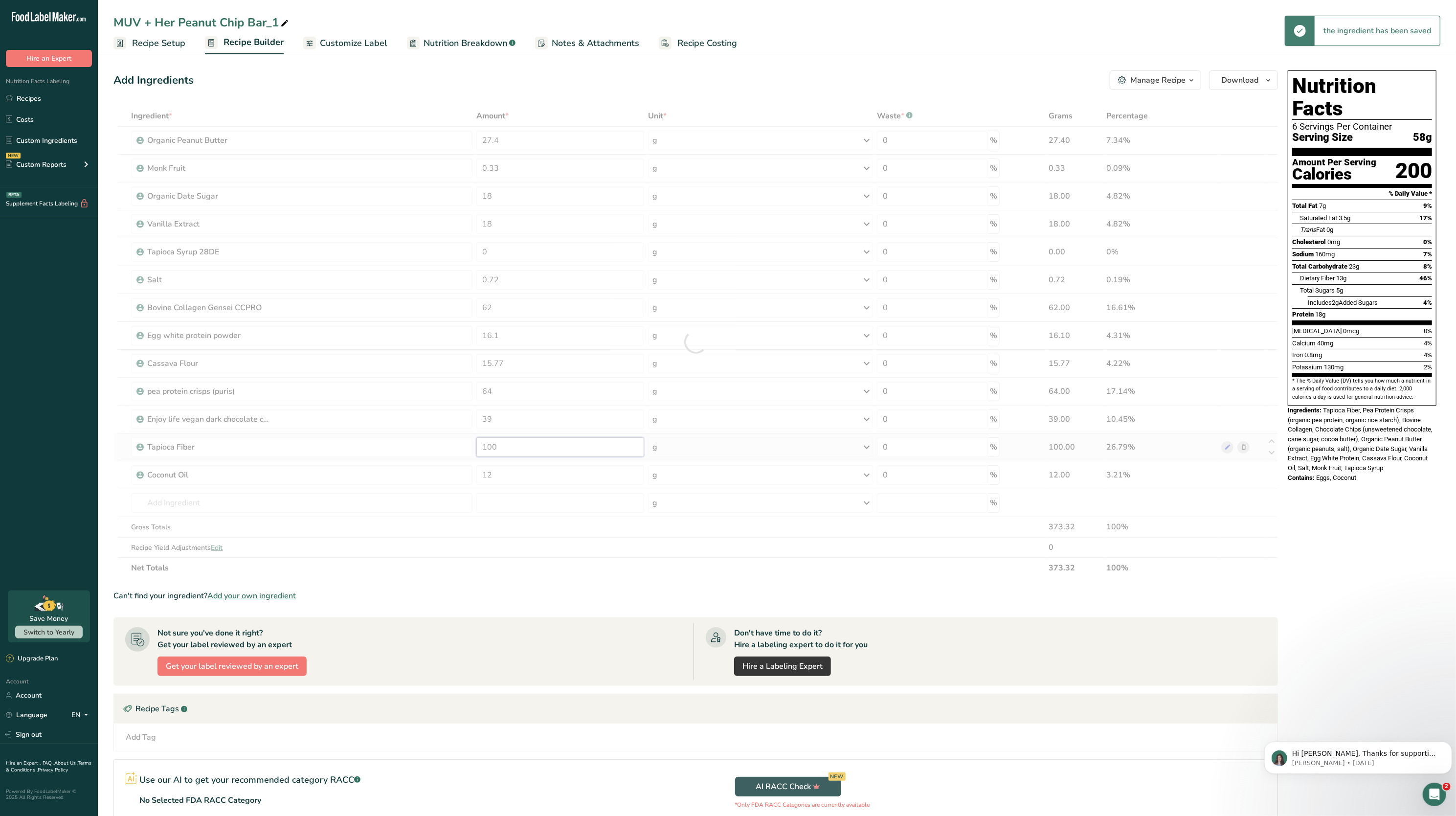
click at [517, 447] on div "Ingredient * Amount * Unit * Waste * .a-a{fill:#347362;}.b-a{fill:#fff;} Grams …" at bounding box center [695, 341] width 1165 height 473
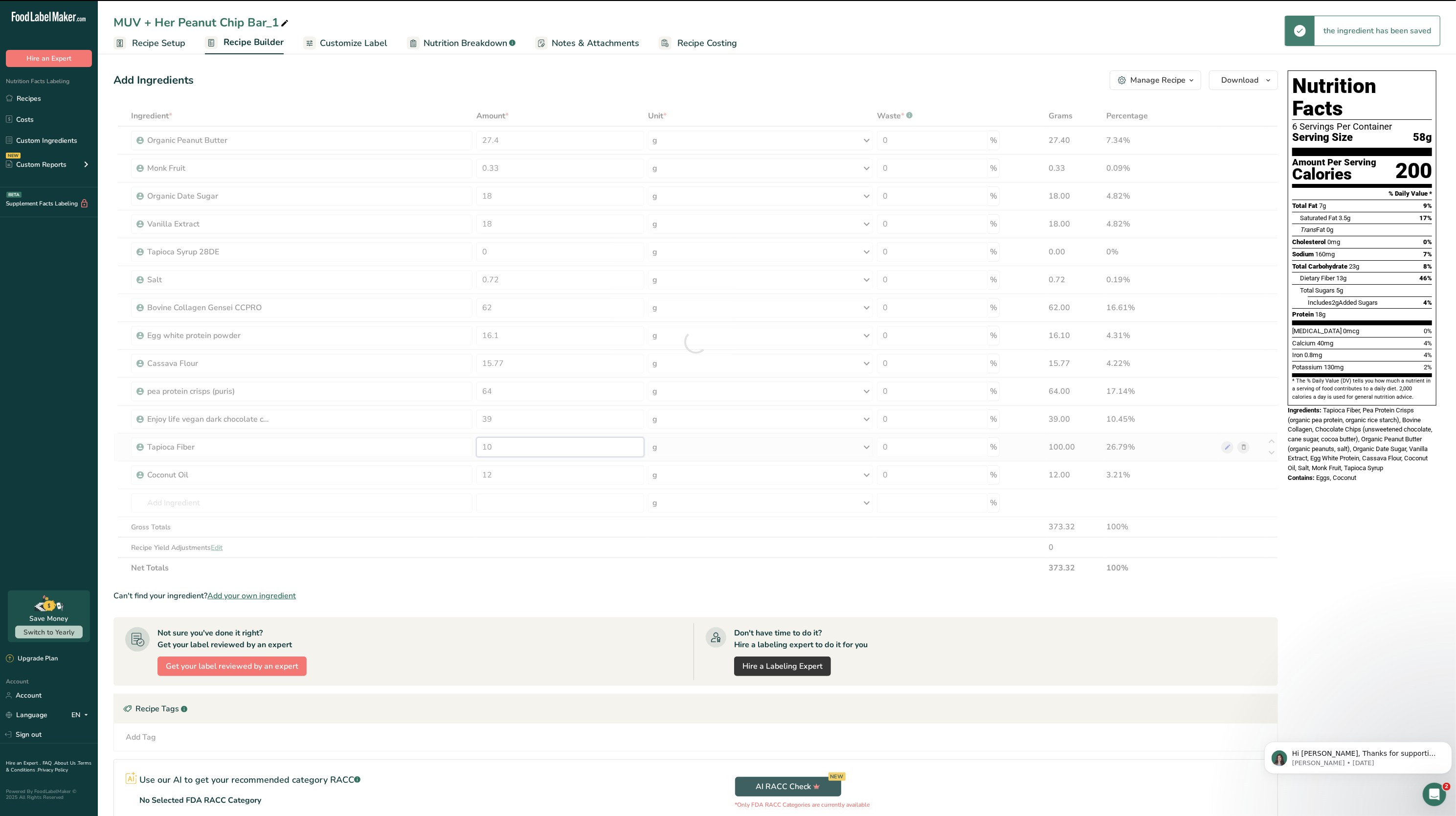
type input "1"
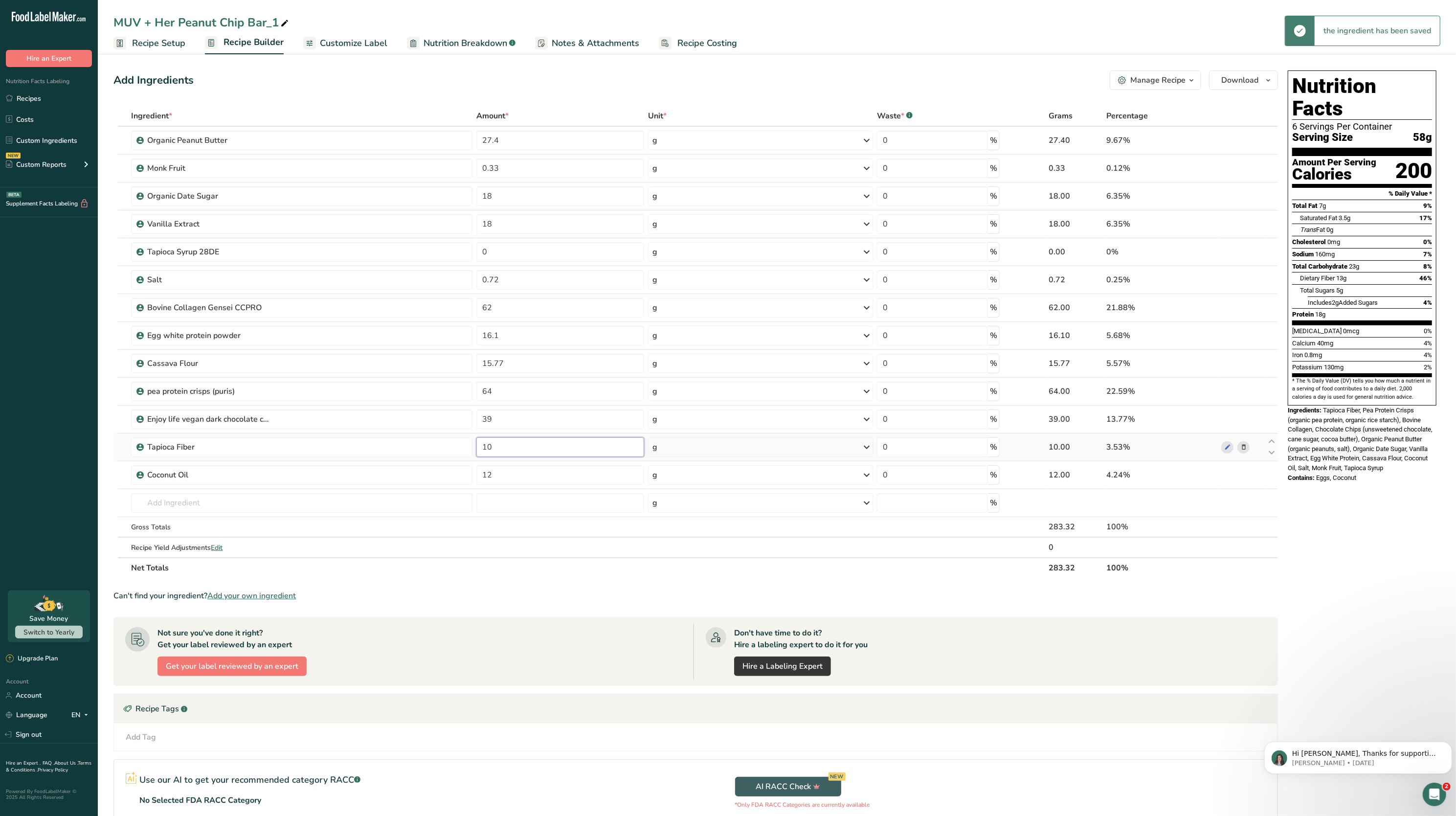
type input "1"
type input "0"
click at [495, 569] on div "Ingredient * Amount * Unit * Waste * .a-a{fill:#347362;}.b-a{fill:#fff;} Grams …" at bounding box center [695, 341] width 1165 height 473
click at [552, 418] on input "39" at bounding box center [560, 419] width 168 height 20
type input "3"
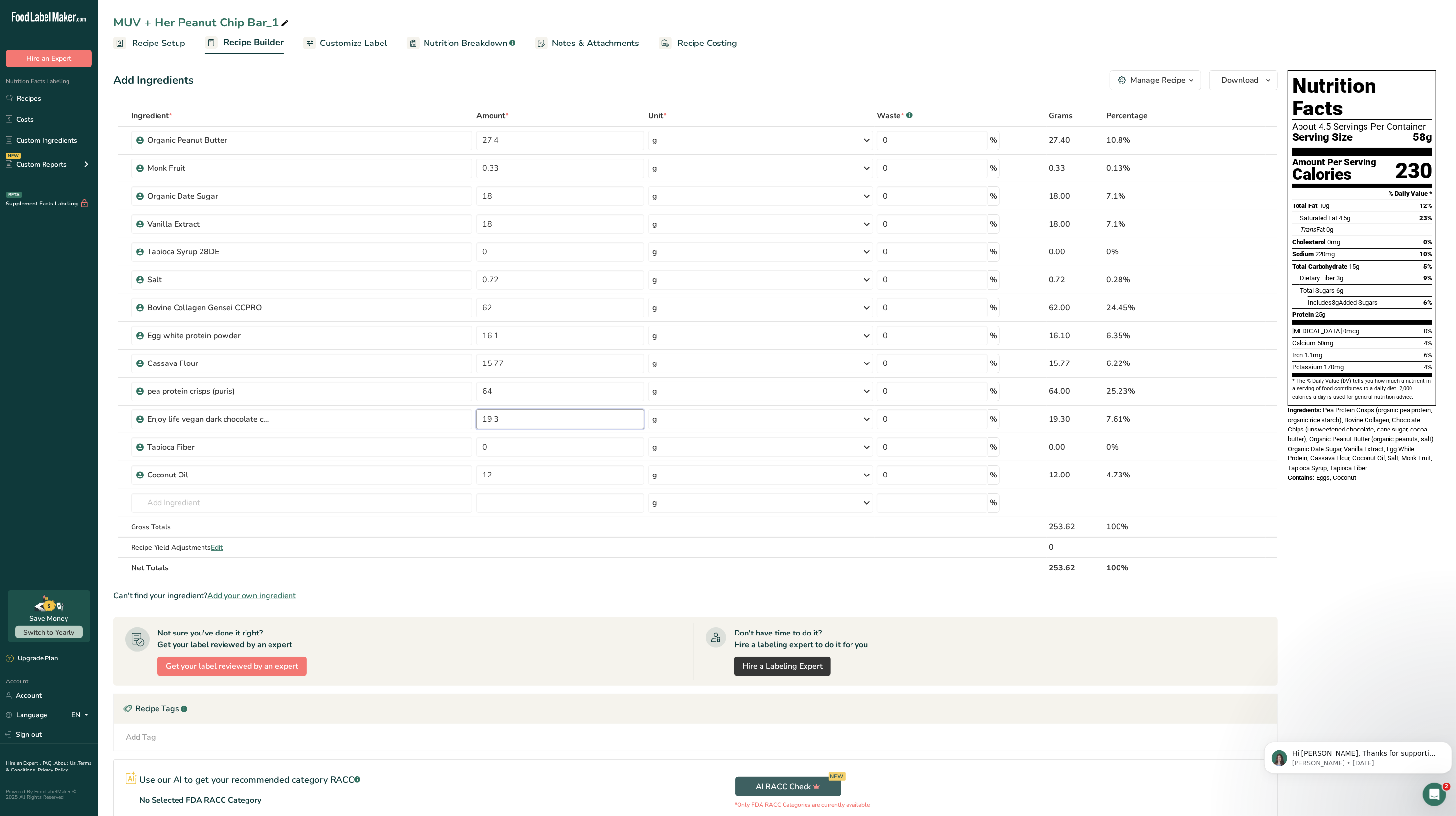
type input "19.3"
click at [560, 583] on section "Ingredient * Amount * Unit * Waste * .a-a{fill:#347362;}.b-a{fill:#fff;} Grams …" at bounding box center [695, 494] width 1165 height 777
drag, startPoint x: 515, startPoint y: 380, endPoint x: 527, endPoint y: 385, distance: 13.0
click at [527, 385] on td "64" at bounding box center [560, 392] width 172 height 28
click at [527, 385] on input "64" at bounding box center [560, 392] width 168 height 20
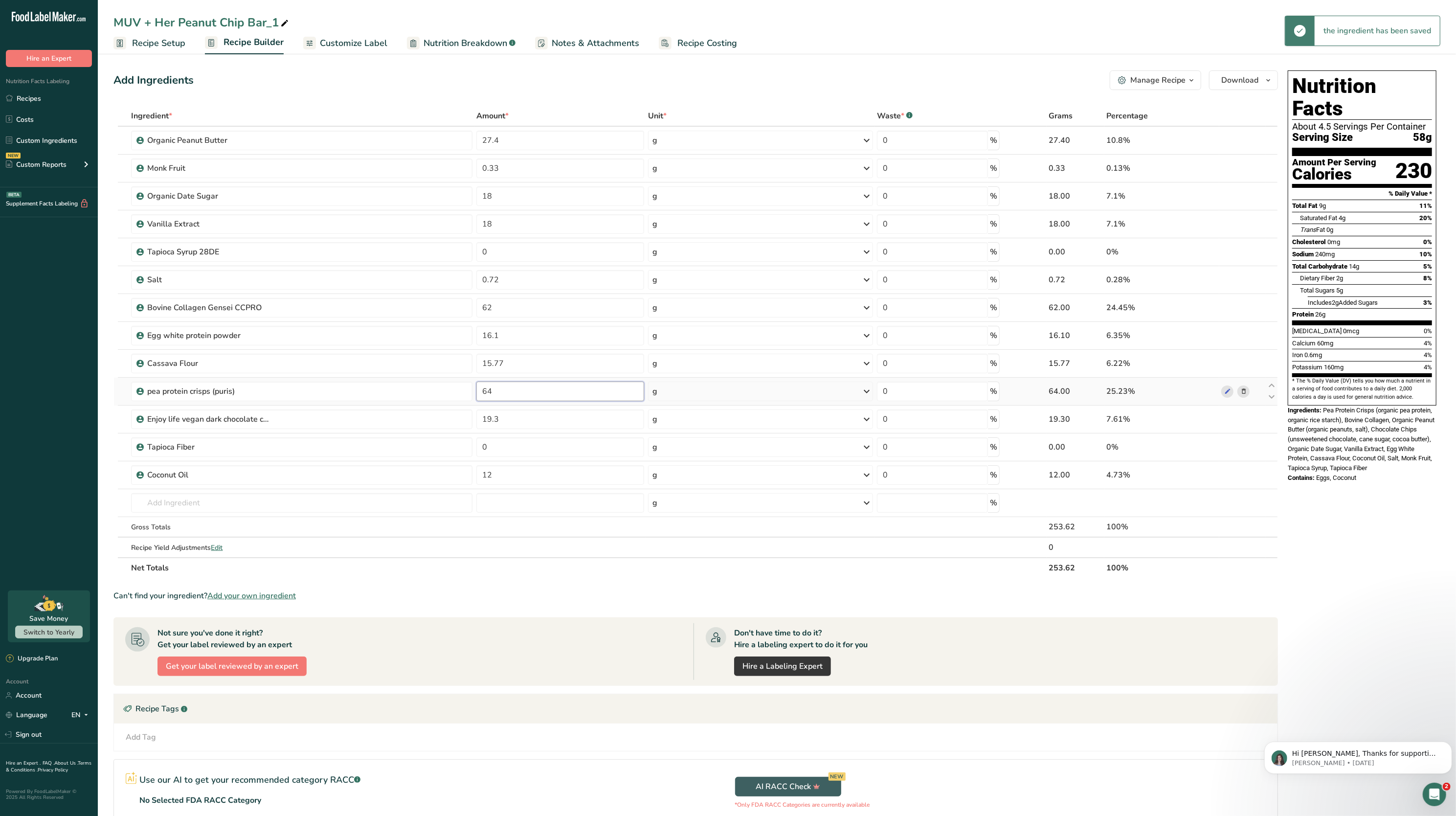
type input "6"
type input "0"
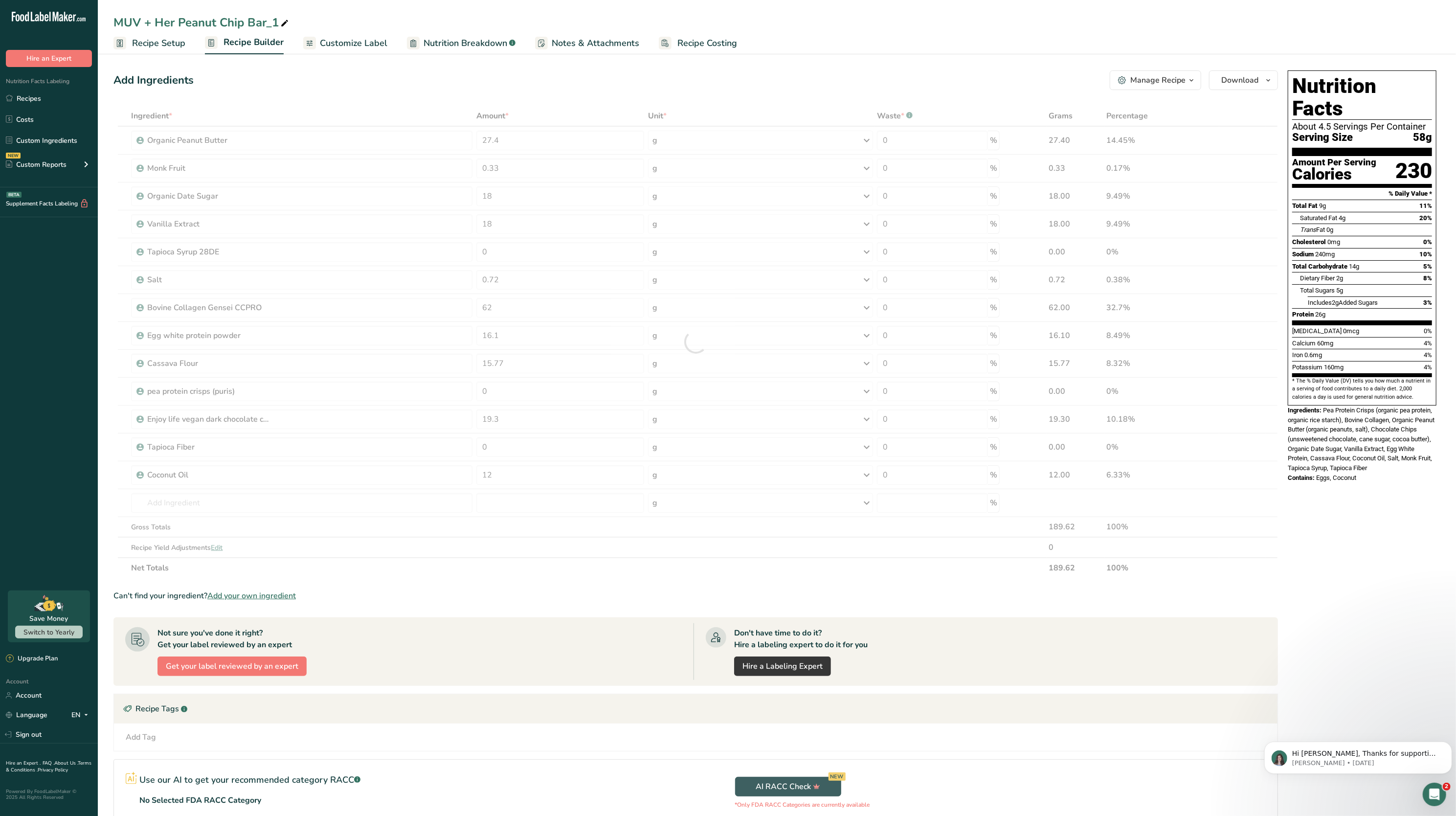
click at [529, 569] on div "Ingredient * Amount * Unit * Waste * .a-a{fill:#347362;}.b-a{fill:#fff;} Grams …" at bounding box center [695, 341] width 1165 height 473
click at [519, 305] on input "62" at bounding box center [560, 308] width 168 height 20
type input "6"
type input "12"
click at [538, 98] on div "Add Ingredients Manage Recipe Delete Recipe Duplicate Recipe Scale Recipe Save …" at bounding box center [699, 482] width 1171 height 832
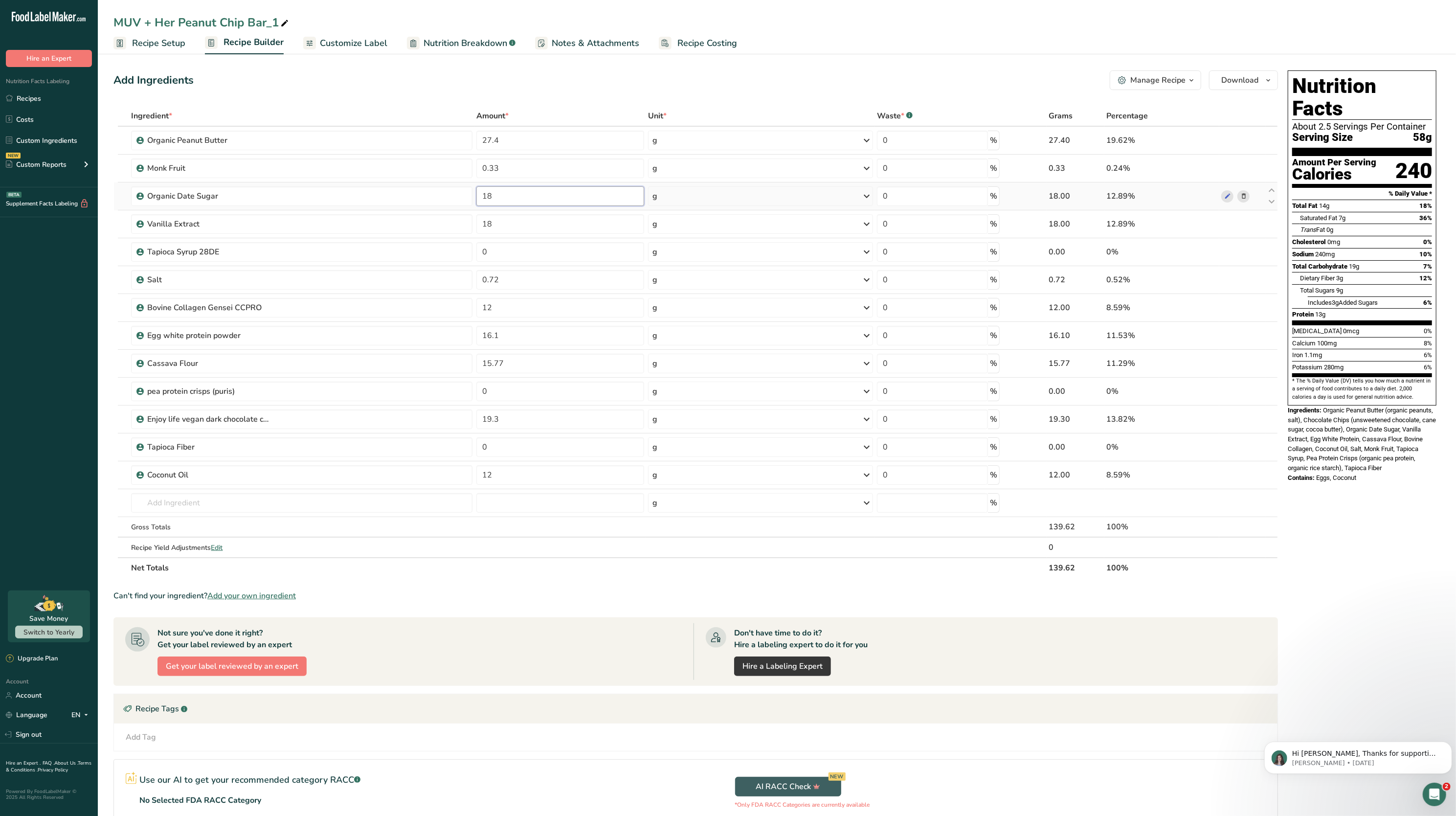
click at [543, 188] on input "18" at bounding box center [560, 196] width 168 height 20
type input "1.5"
click at [566, 136] on div "Ingredient * Amount * Unit * Waste * .a-a{fill:#347362;}.b-a{fill:#fff;} Grams …" at bounding box center [695, 341] width 1165 height 473
click at [200, 504] on div "Ingredient * Amount * Unit * Waste * .a-a{fill:#347362;}.b-a{fill:#fff;} Grams …" at bounding box center [695, 341] width 1165 height 473
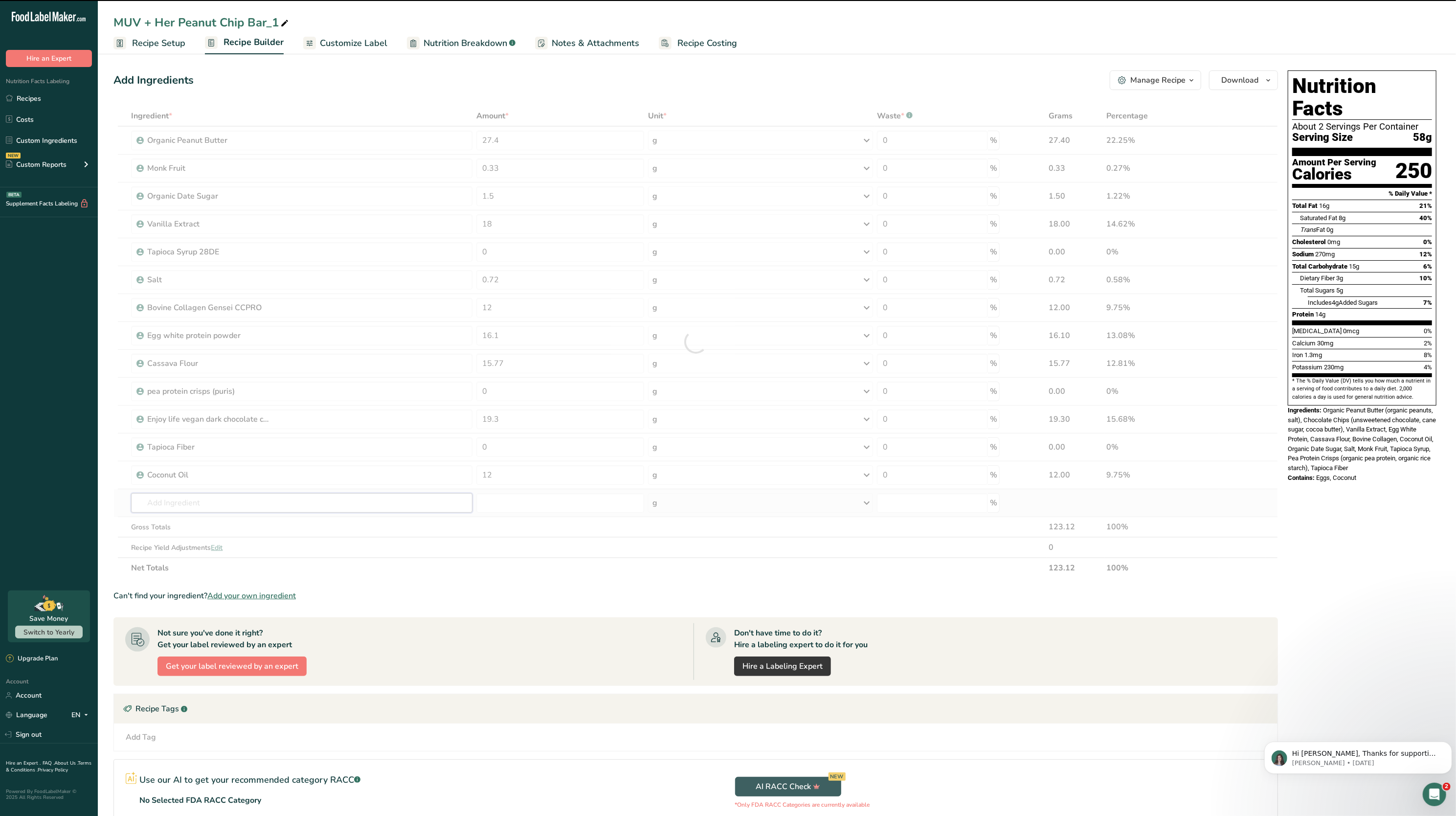
type input "q"
type input "u"
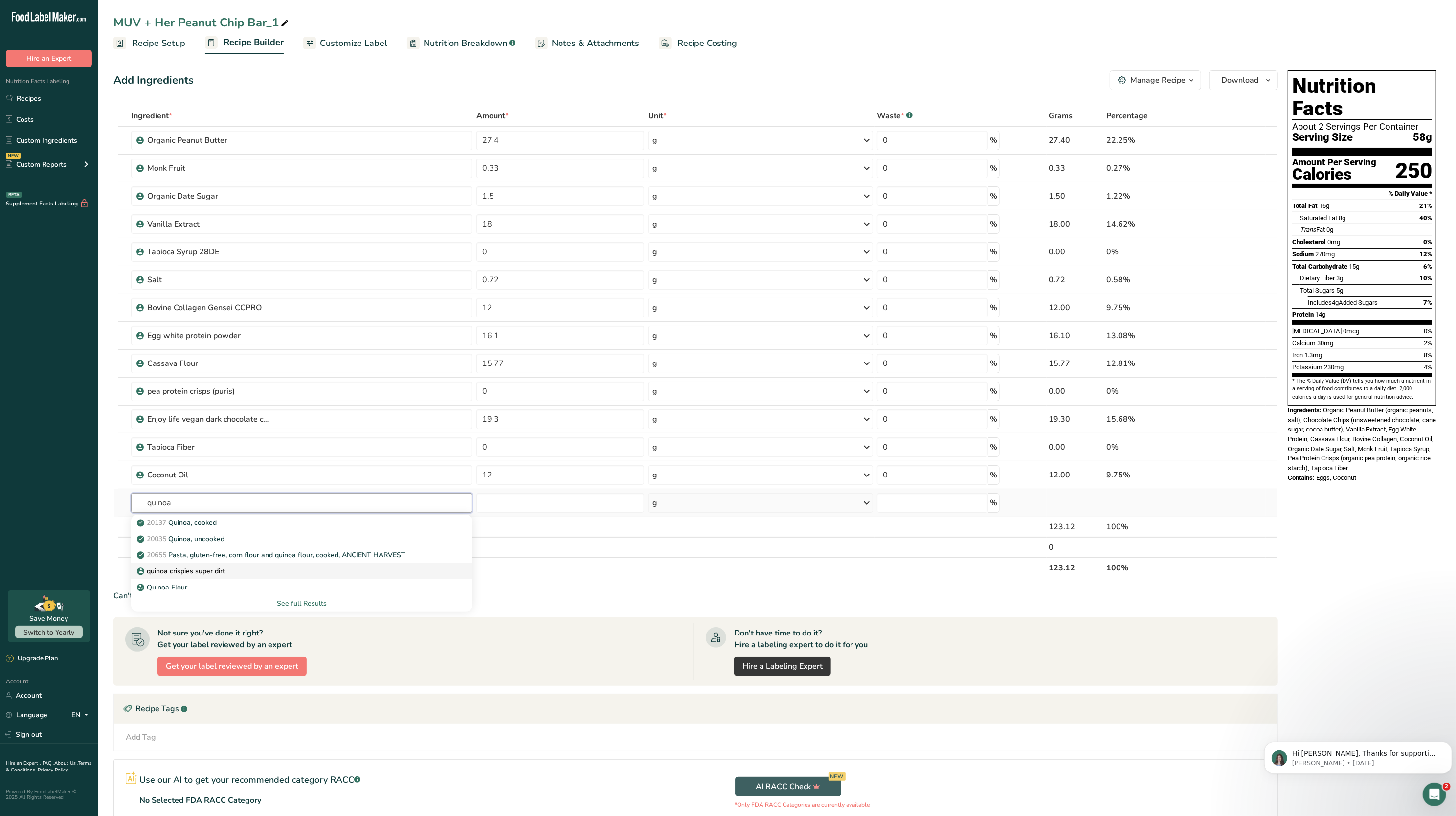
type input "quinoa"
click at [182, 575] on p "quinoa crispies super dirt" at bounding box center [182, 571] width 86 height 11
type input "quinoa crispies super dirt"
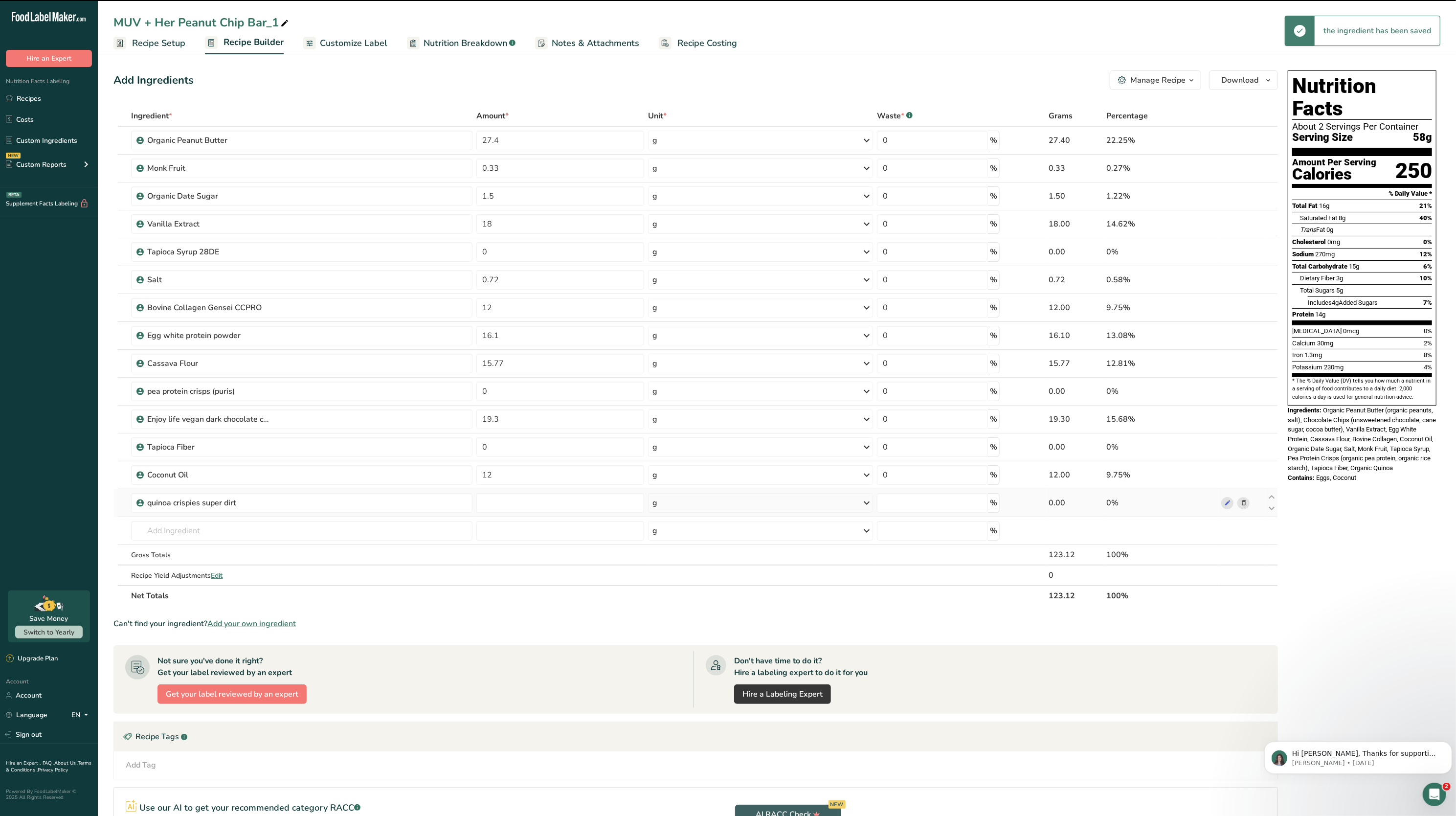
type input "0"
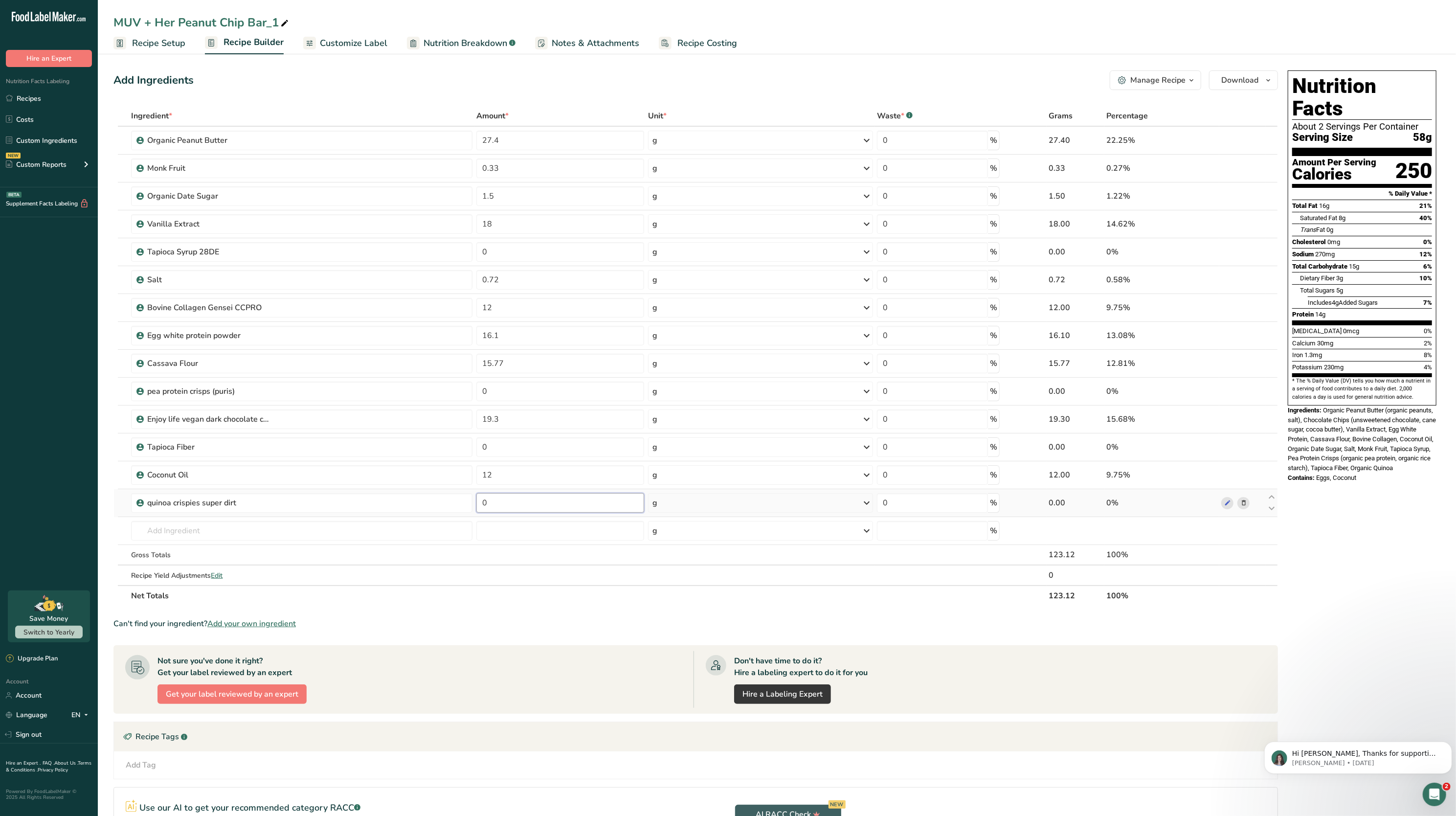
click at [552, 503] on input "0" at bounding box center [560, 503] width 168 height 20
type input "7.3"
click at [1317, 301] on section "Total Fat 16g 21% Saturated Fat 8g 40% Trans Fat 0g [MEDICAL_DATA] 0mg 0% Sodiu…" at bounding box center [1362, 262] width 140 height 125
click at [529, 225] on input "18" at bounding box center [560, 224] width 168 height 20
type input "1.4"
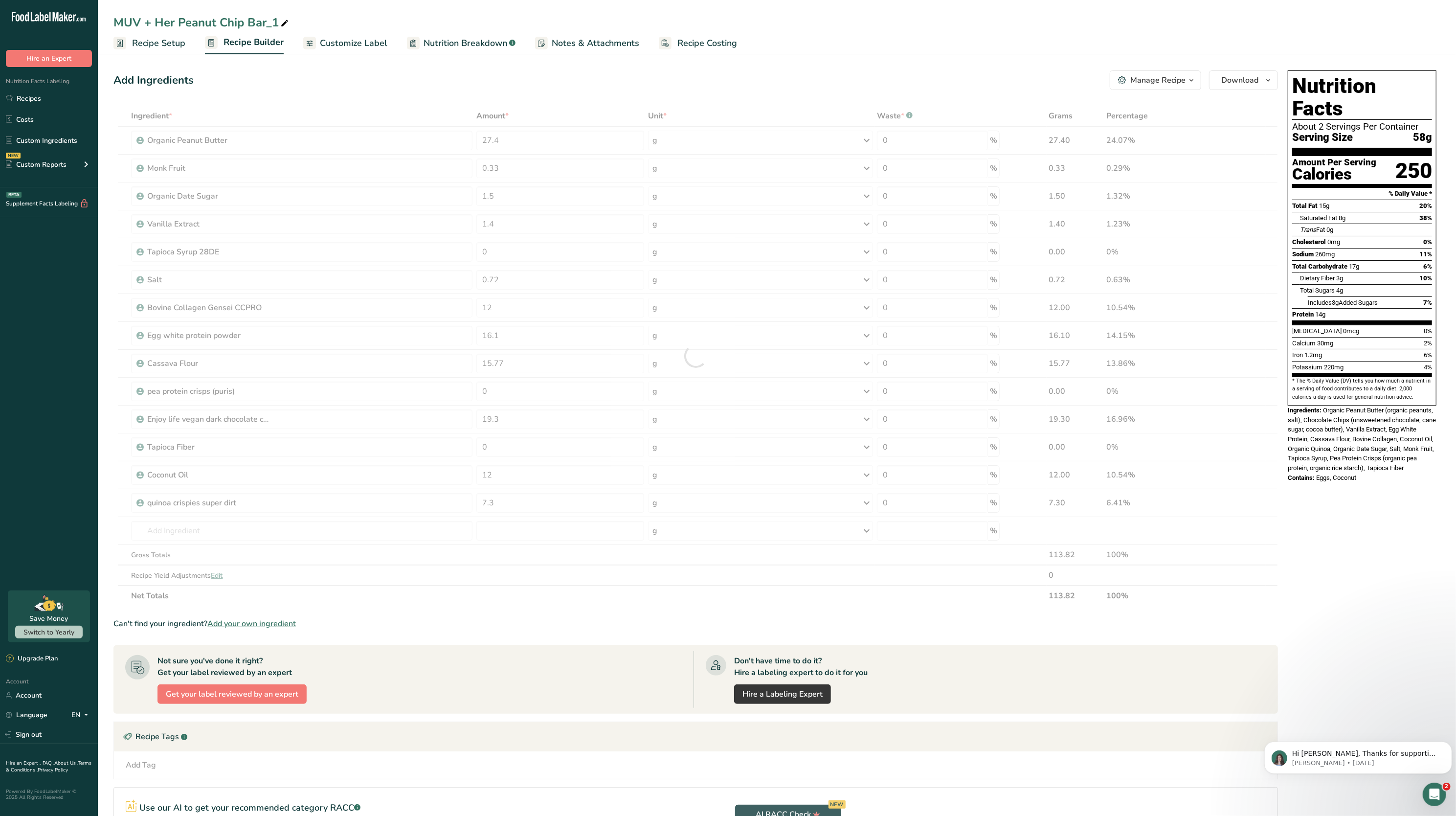
click at [477, 55] on section "Add Ingredients Manage Recipe Delete Recipe Duplicate Recipe Scale Recipe Save …" at bounding box center [776, 496] width 1358 height 891
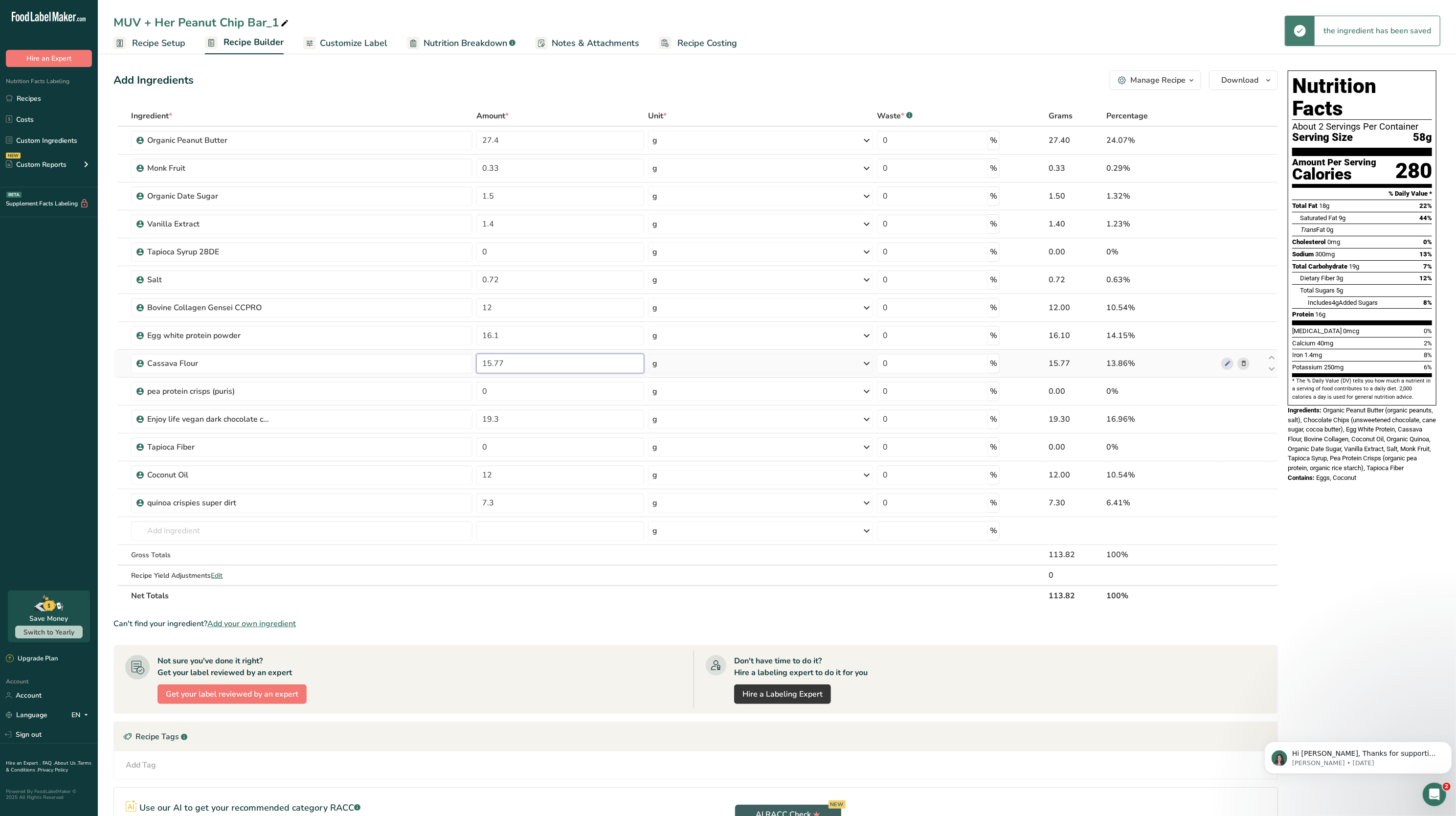
click at [538, 372] on input "15.77" at bounding box center [560, 364] width 168 height 20
type input "1"
type input "0"
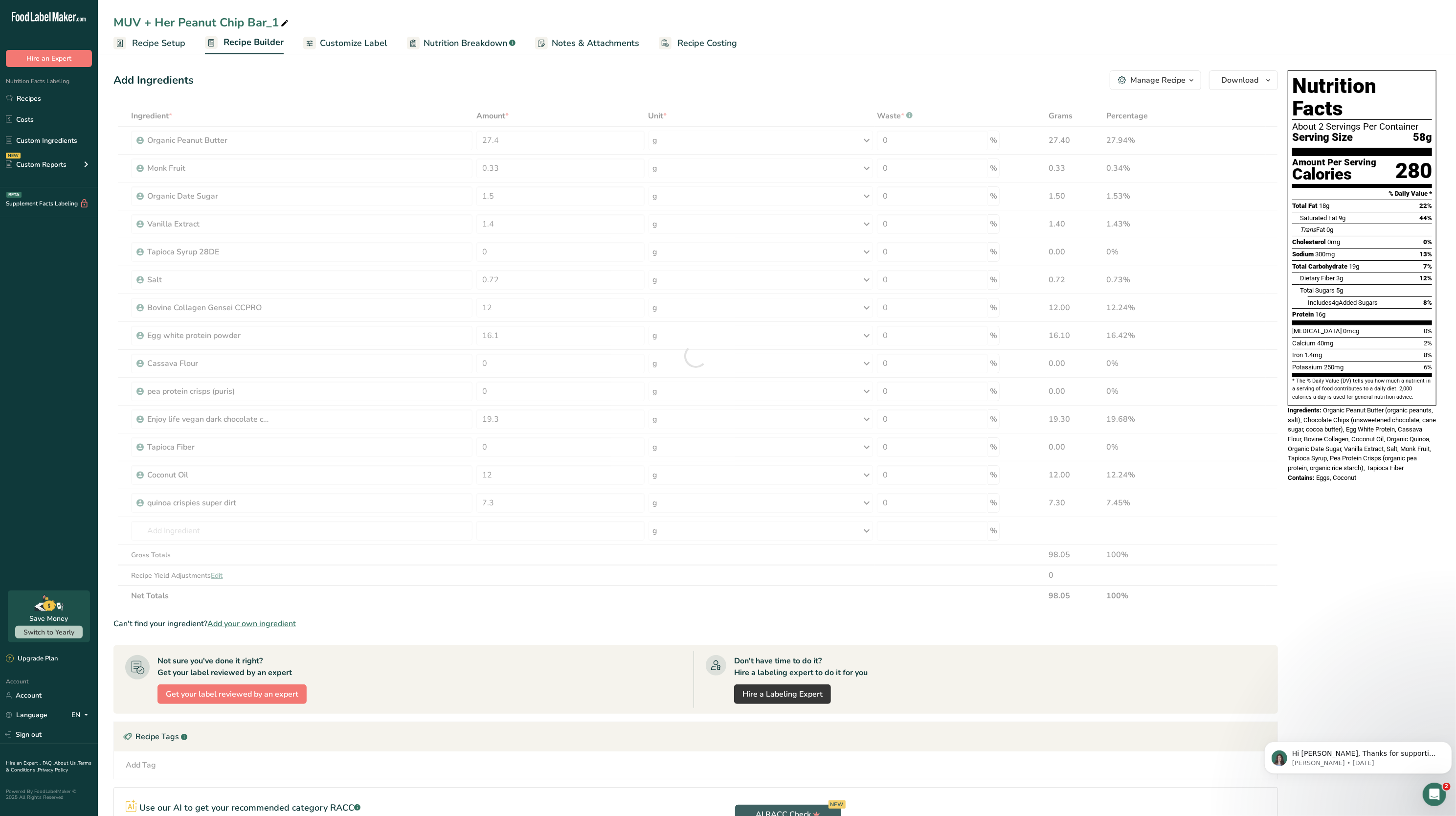
click at [540, 632] on section "Ingredient * Amount * Unit * Waste * .a-a{fill:#347362;}.b-a{fill:#fff;} Grams …" at bounding box center [695, 508] width 1165 height 805
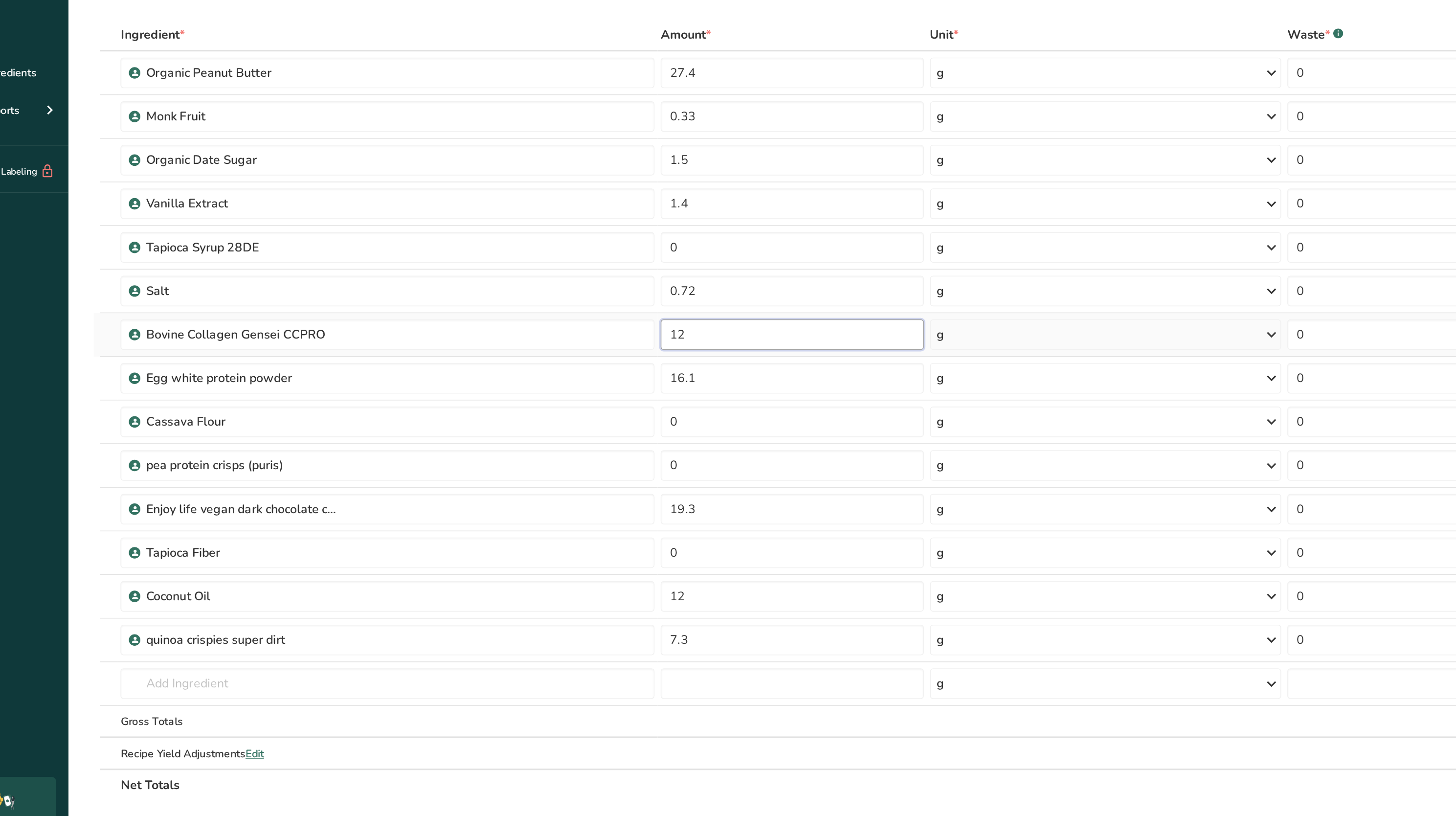
click at [494, 309] on input "12" at bounding box center [560, 308] width 168 height 20
type input "1"
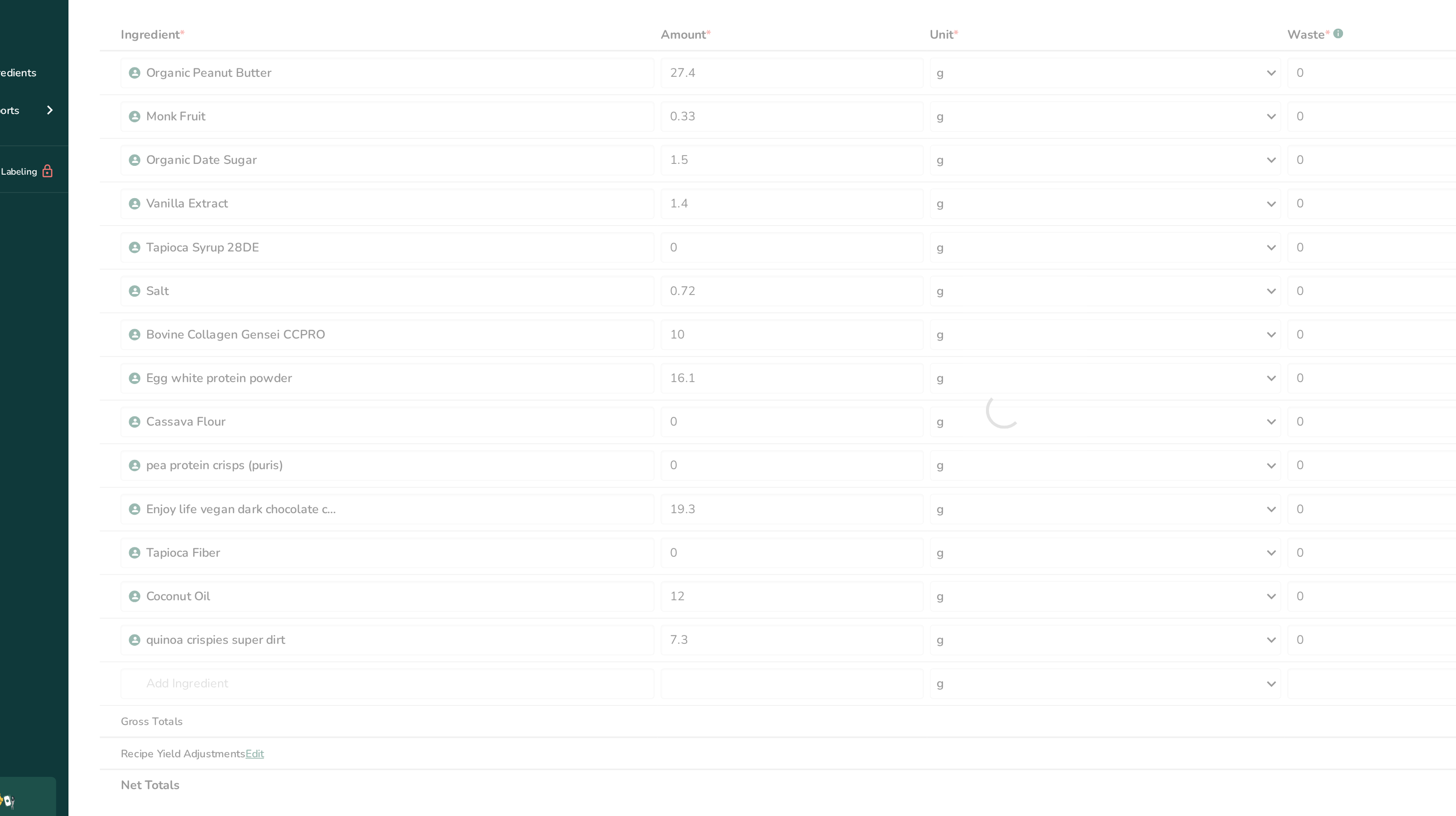
drag, startPoint x: 425, startPoint y: 109, endPoint x: 440, endPoint y: 18, distance: 92.2
click at [440, 51] on div "MUV + Her Peanut Chip Bar_1 Recipe Setup Recipe Builder Customize Label Nutriti…" at bounding box center [776, 496] width 1358 height 891
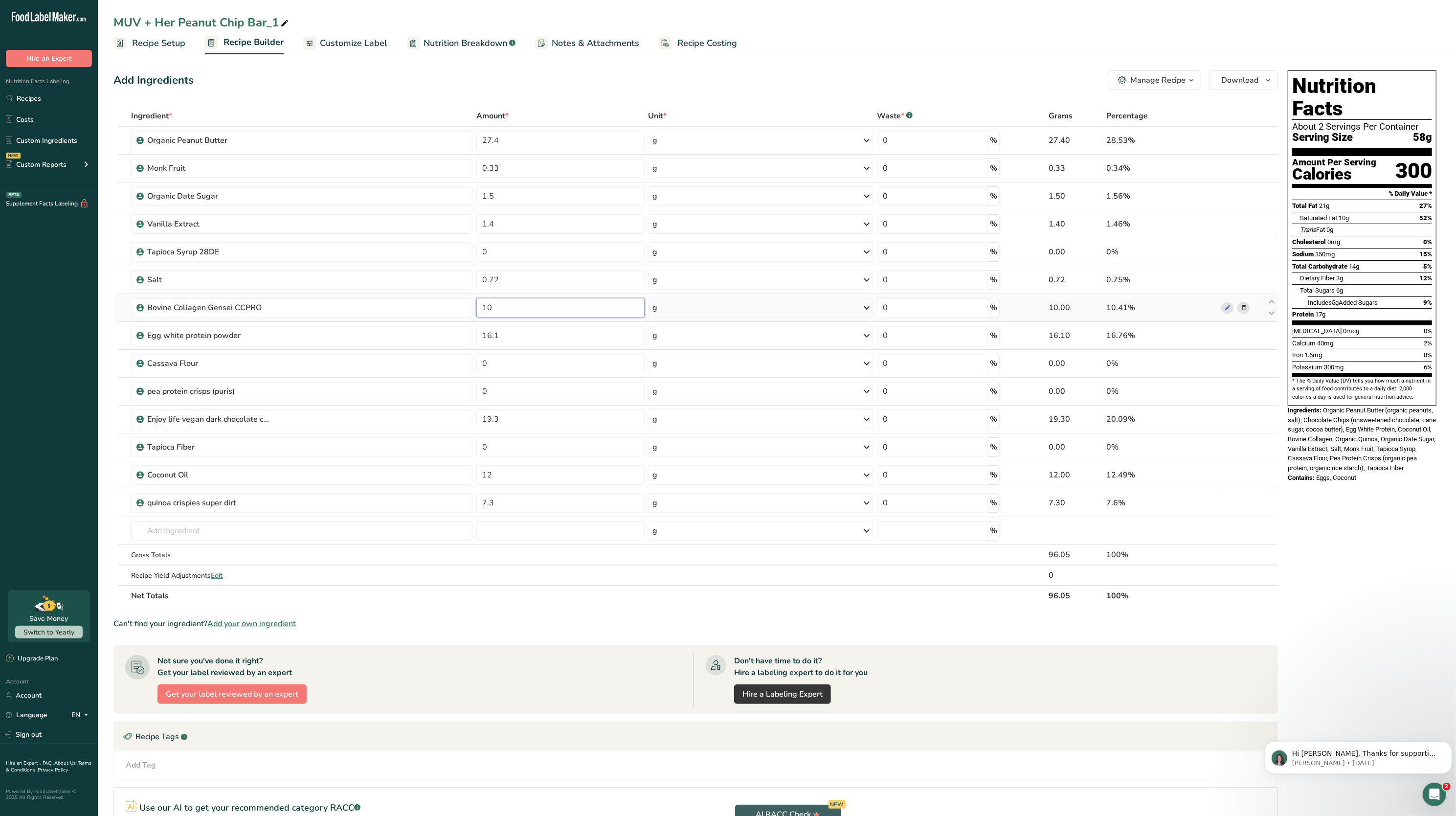
click at [566, 303] on input "10" at bounding box center [560, 308] width 168 height 20
type input "12"
click at [355, 79] on div "Add Ingredients Manage Recipe Delete Recipe Duplicate Recipe Scale Recipe Save …" at bounding box center [695, 80] width 1165 height 20
click at [288, 15] on div at bounding box center [285, 22] width 12 height 18
type input "MUV + Her Peanut Chip Bar - client provided recipe"
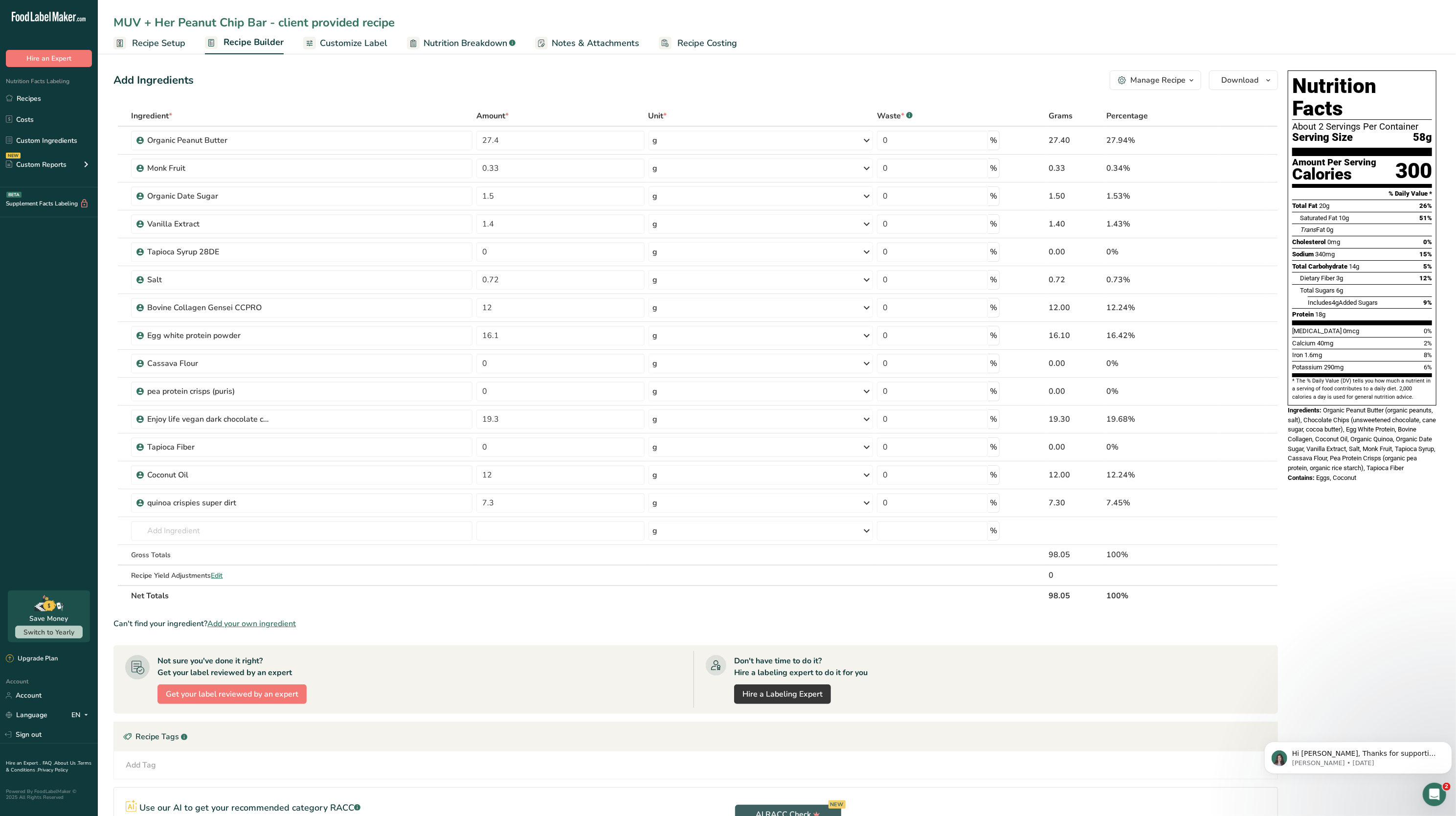
click at [265, 82] on div "Add Ingredients Manage Recipe Delete Recipe Duplicate Recipe Scale Recipe Save …" at bounding box center [695, 80] width 1165 height 20
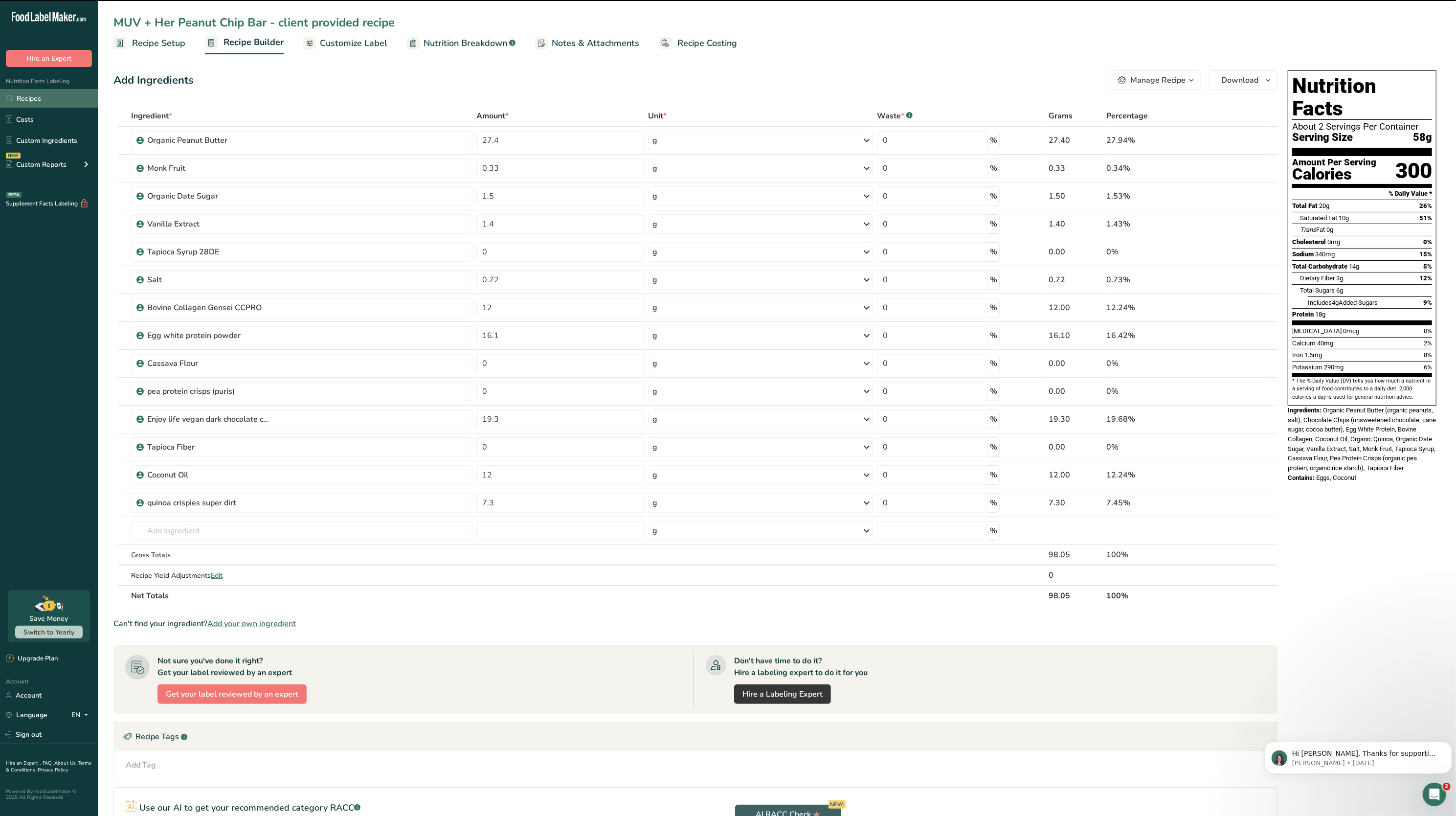
click at [20, 102] on link "Recipes" at bounding box center [49, 98] width 98 height 18
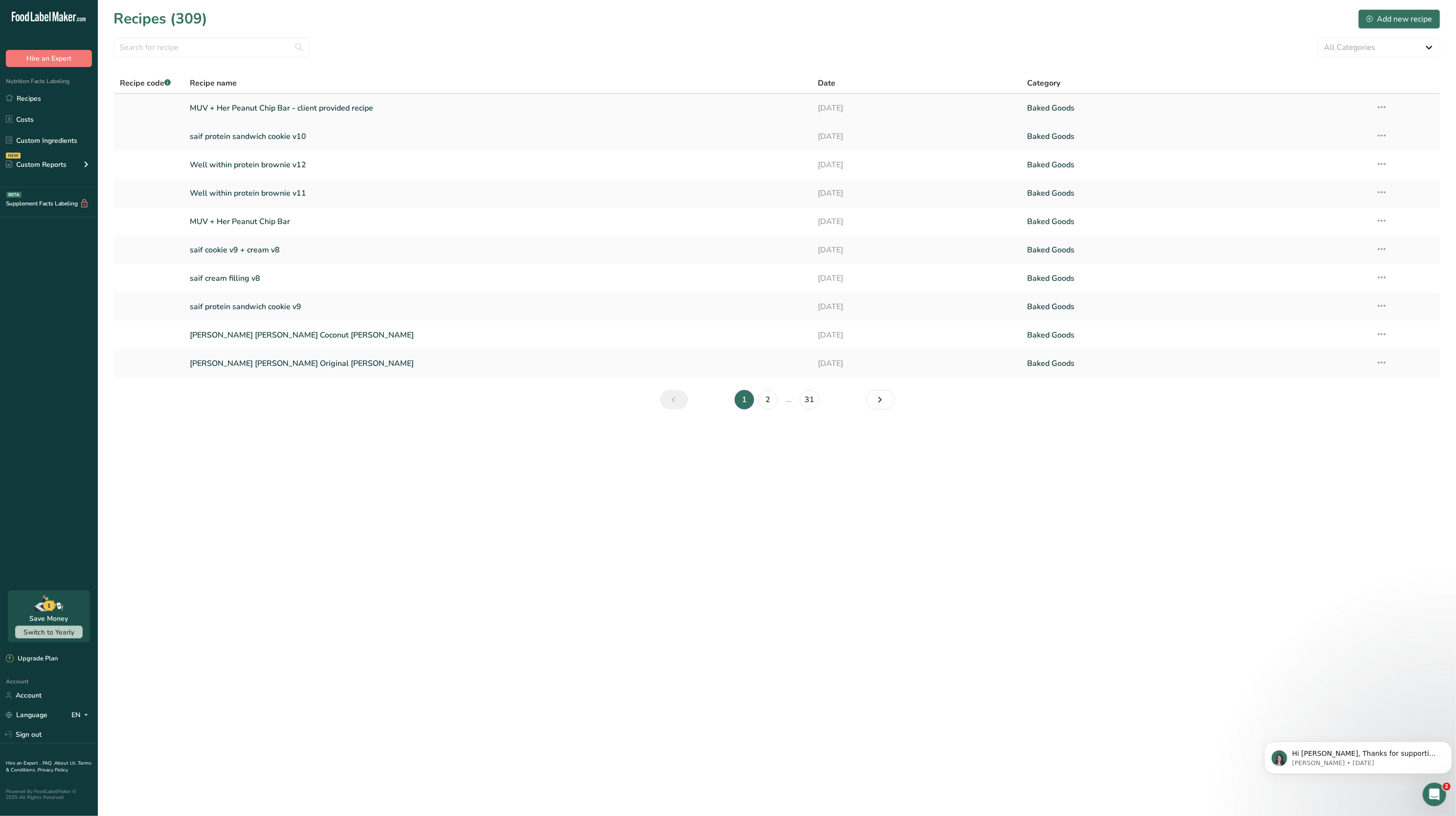
click at [1378, 102] on icon at bounding box center [1382, 107] width 12 height 18
click at [1331, 166] on button "Duplicate Recipe" at bounding box center [1314, 176] width 148 height 24
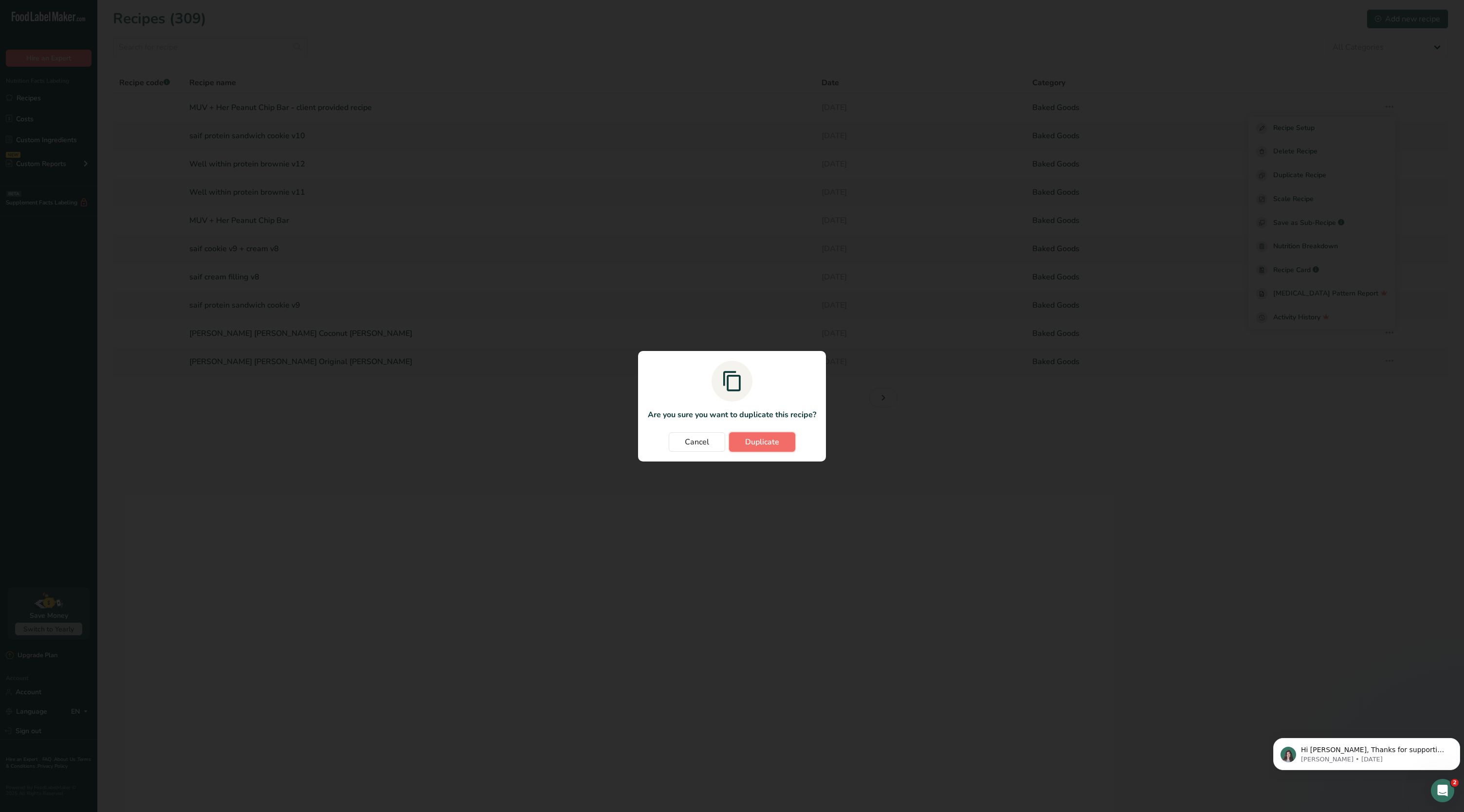
click at [773, 436] on button "Duplicate" at bounding box center [762, 442] width 66 height 20
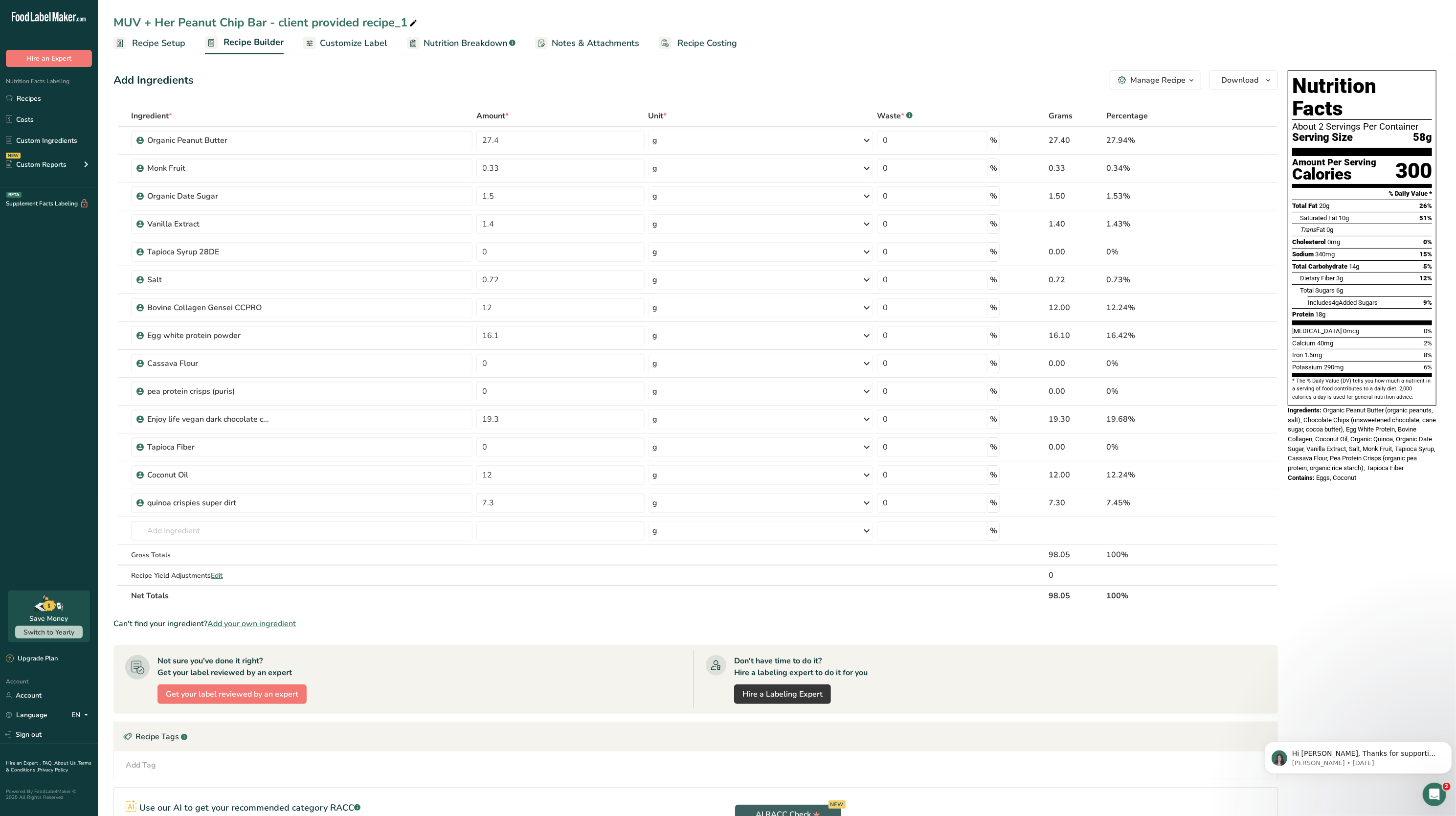
click at [413, 18] on icon at bounding box center [413, 23] width 9 height 14
drag, startPoint x: 413, startPoint y: 18, endPoint x: 274, endPoint y: 30, distance: 139.5
click at [274, 30] on input "MUV + Her Peanut Chip Bar - client provided recipe_1" at bounding box center [777, 22] width 1327 height 18
type input "MUV + Her Peanut Chip Bar - V2"
click at [320, 76] on div "Add Ingredients Manage Recipe Delete Recipe Duplicate Recipe Scale Recipe Save …" at bounding box center [695, 80] width 1165 height 20
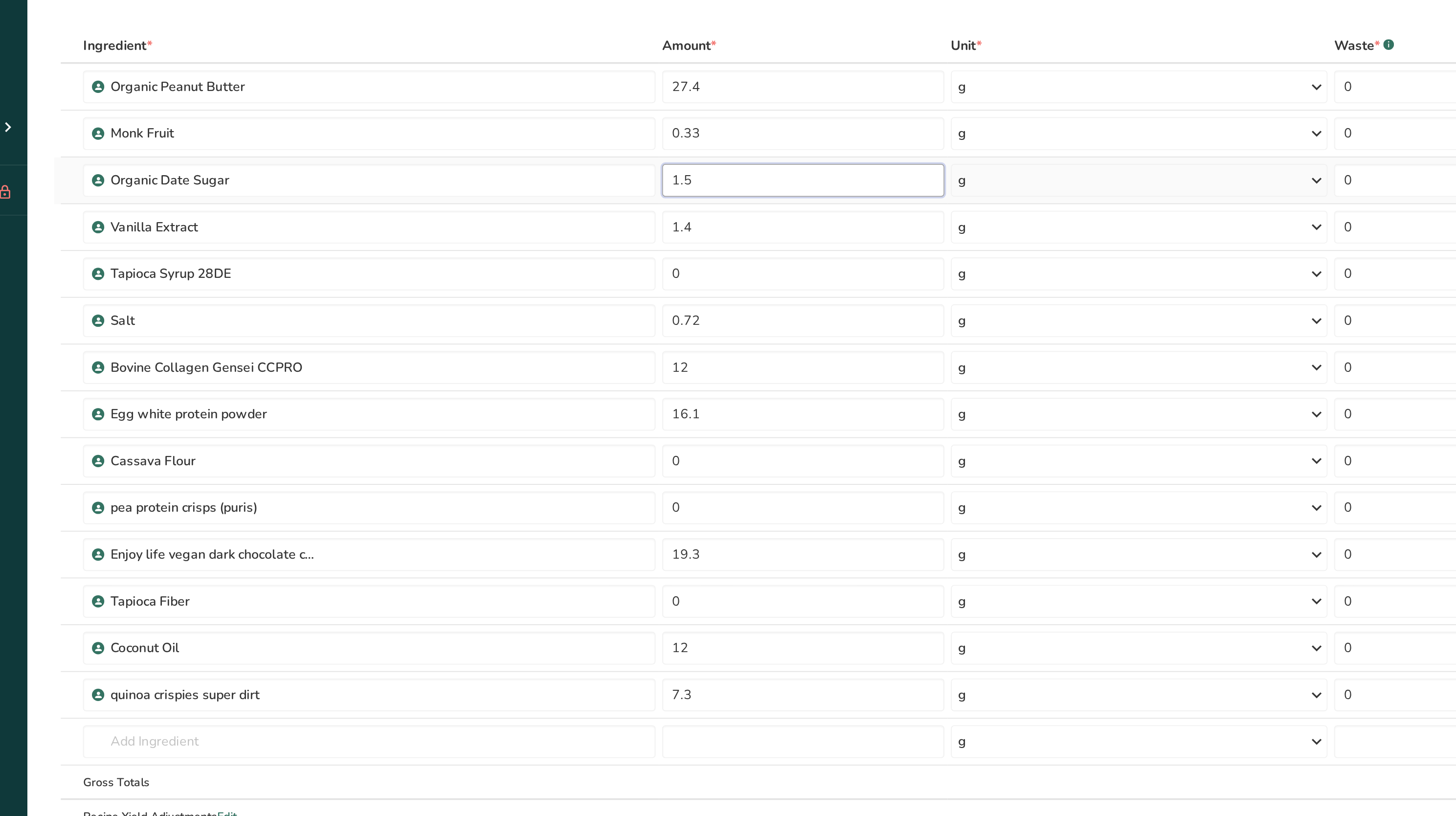
click at [500, 204] on input "1.5" at bounding box center [560, 196] width 168 height 20
type input "1"
type input "4.6"
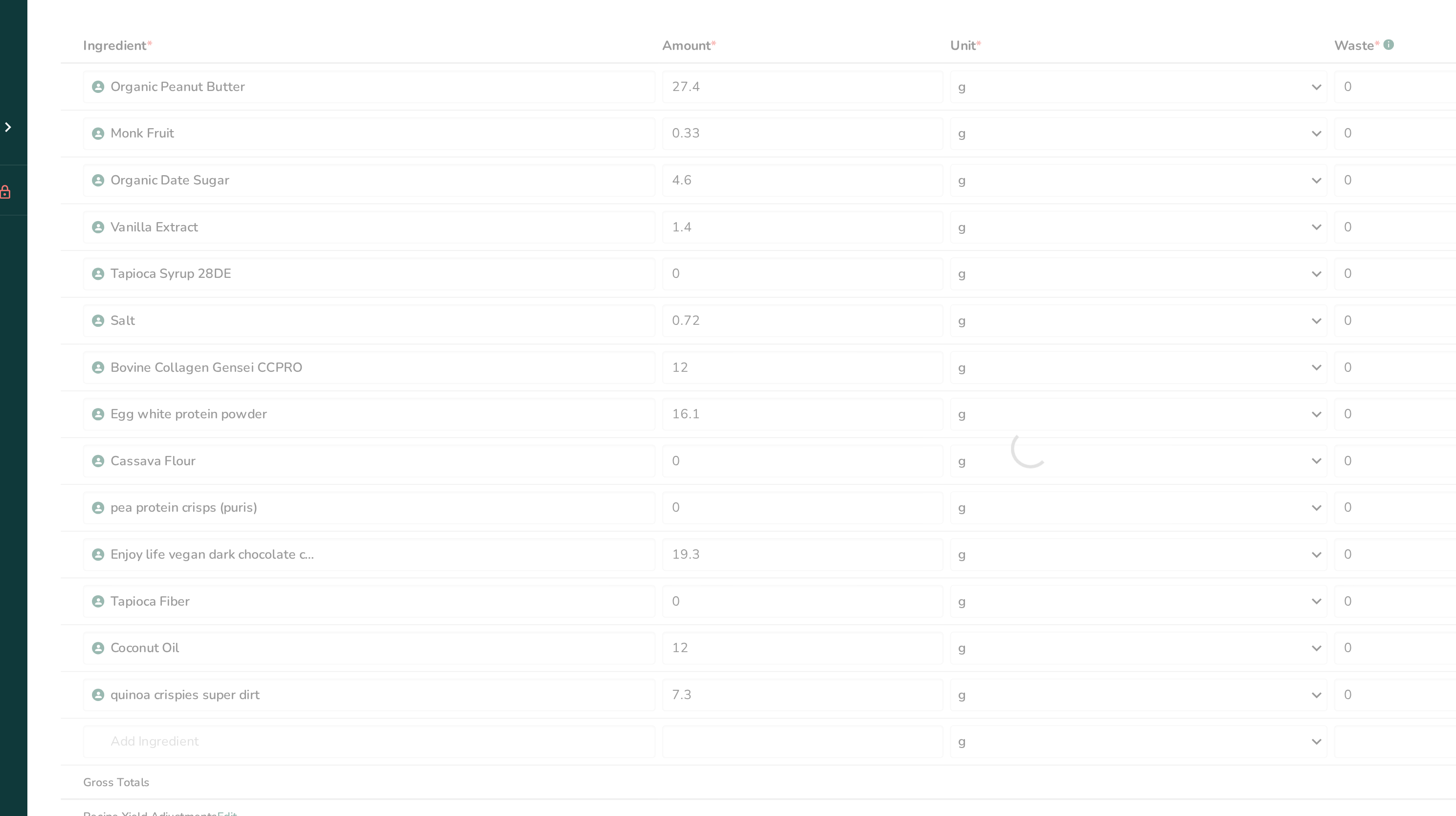
click at [413, 125] on div "Ingredient * Amount * Unit * Waste * .a-a{fill:#347362;}.b-a{fill:#fff;} Grams …" at bounding box center [695, 355] width 1165 height 500
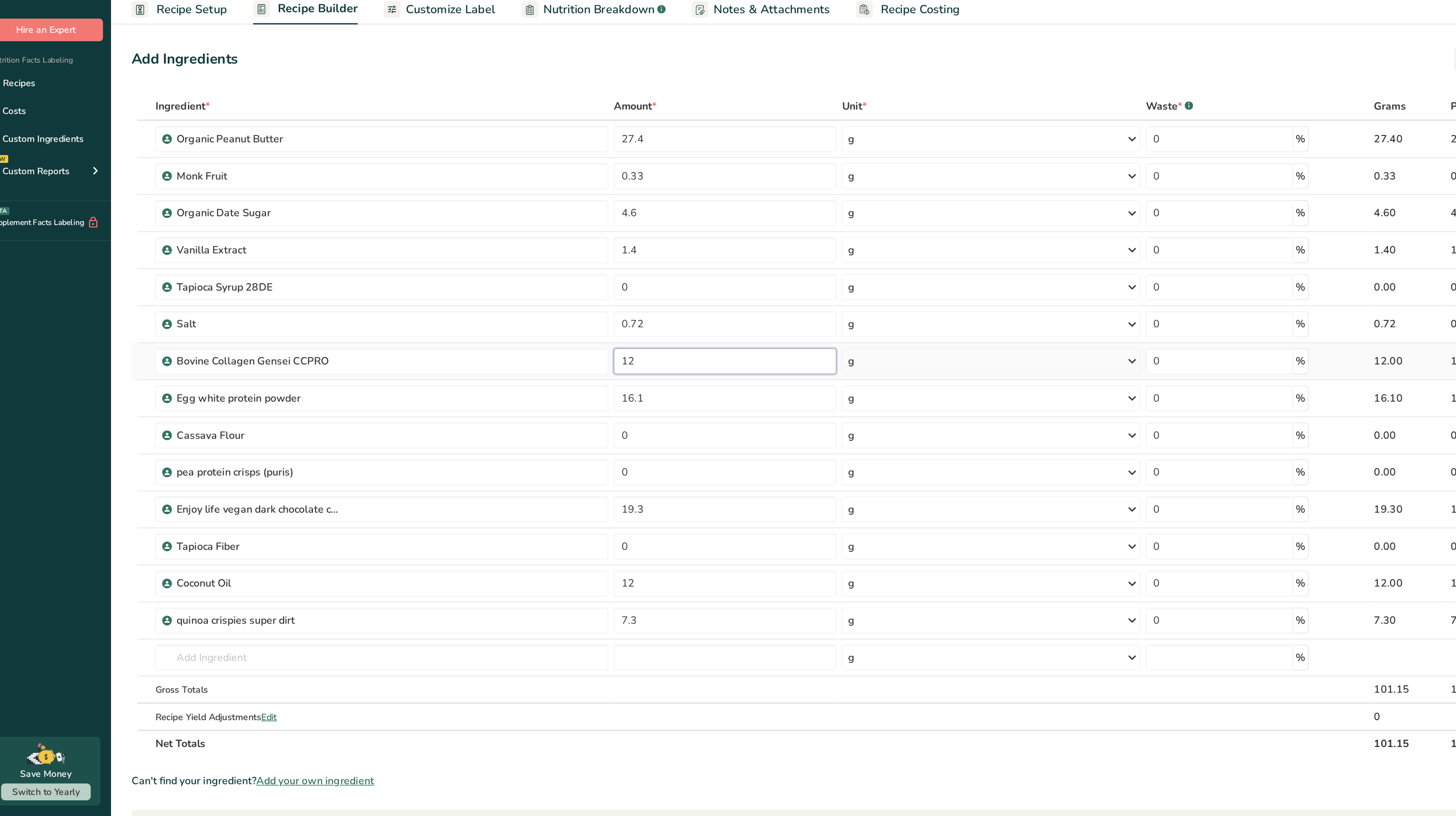
click at [513, 310] on input "12" at bounding box center [560, 308] width 168 height 20
type input "1"
type input "5"
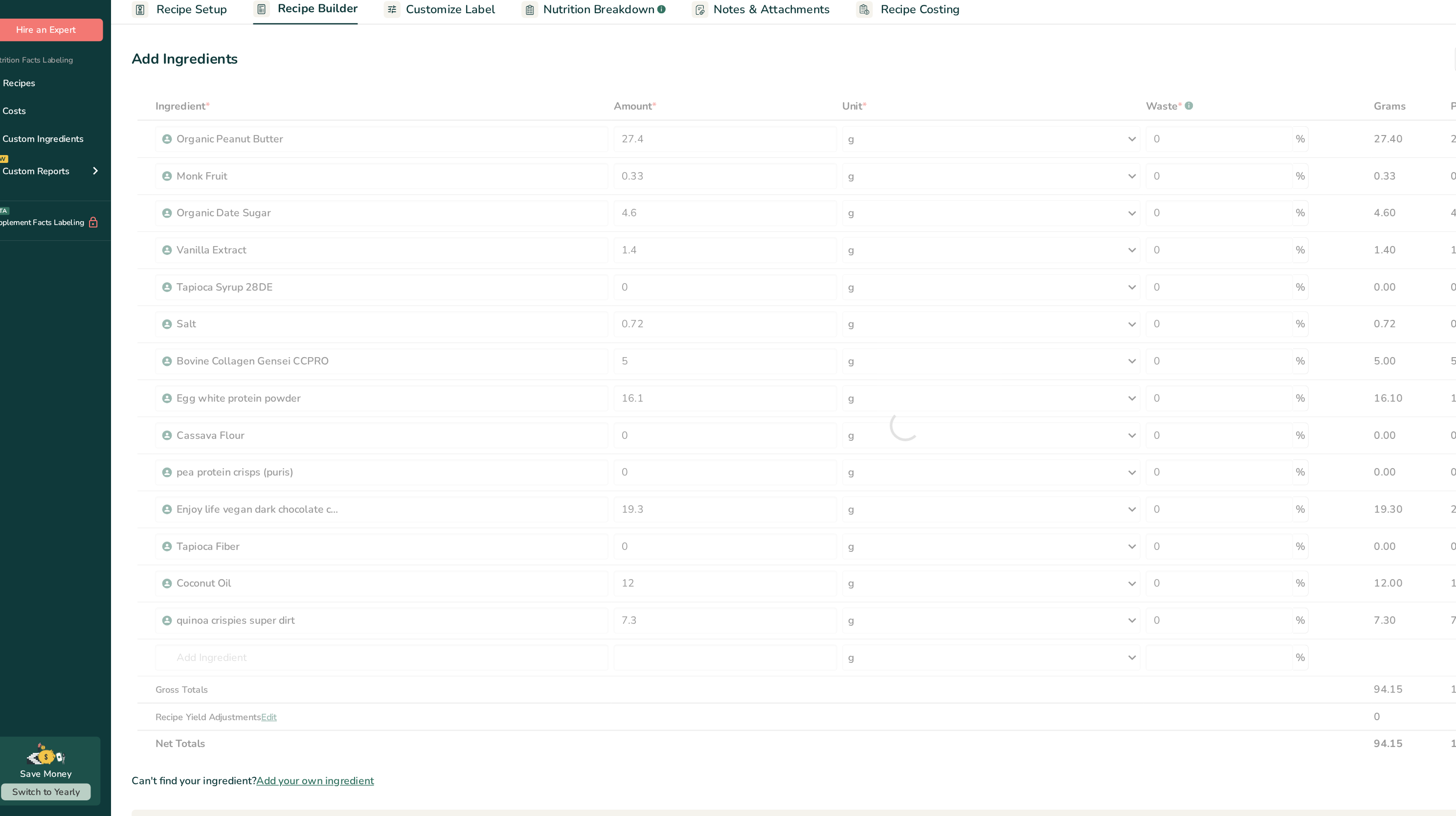
click at [419, 123] on div "Ingredient * Amount * Unit * Waste * .a-a{fill:#347362;}.b-a{fill:#fff;} Grams …" at bounding box center [695, 355] width 1165 height 500
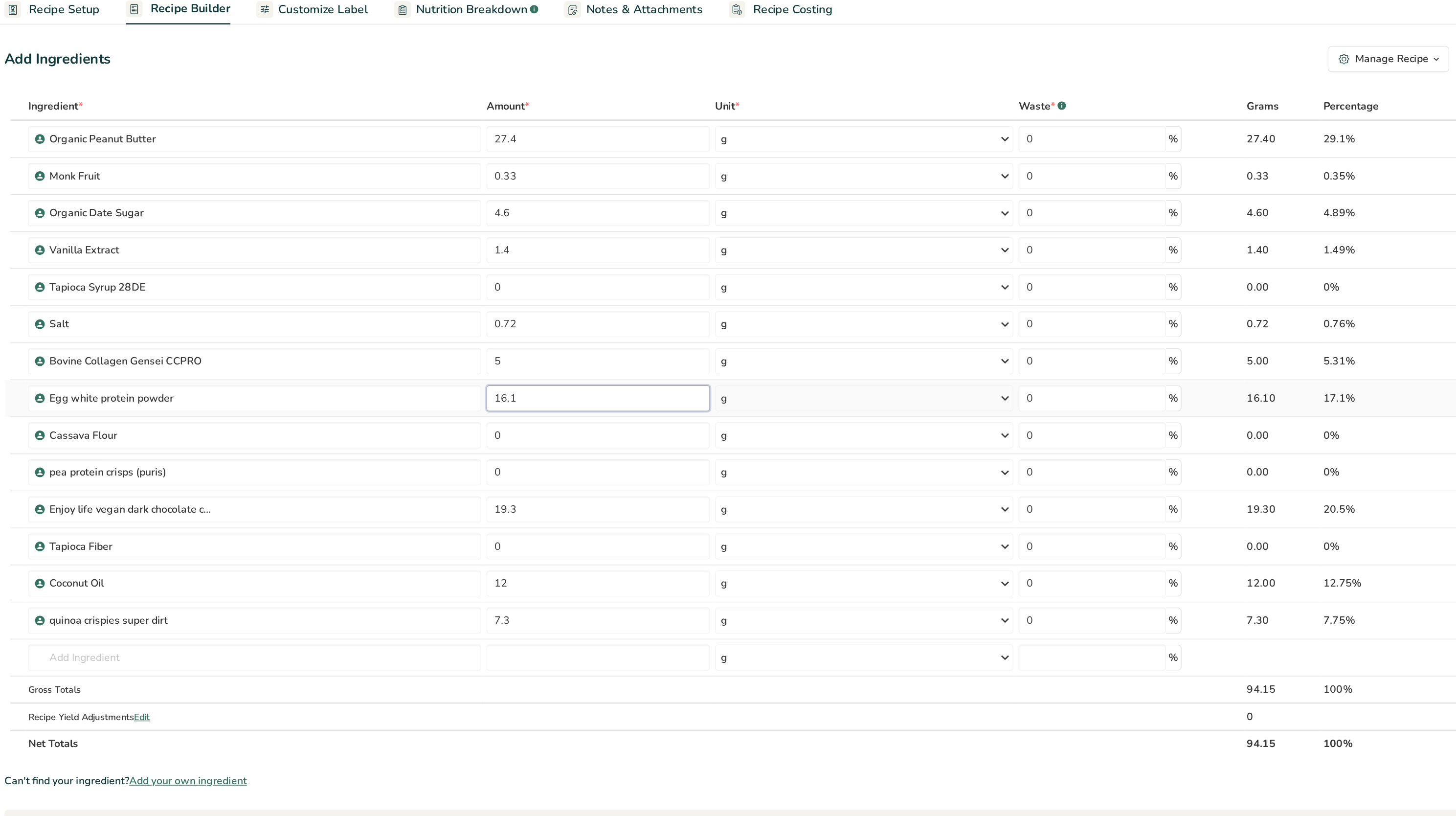
click at [531, 333] on input "16.1" at bounding box center [560, 335] width 168 height 20
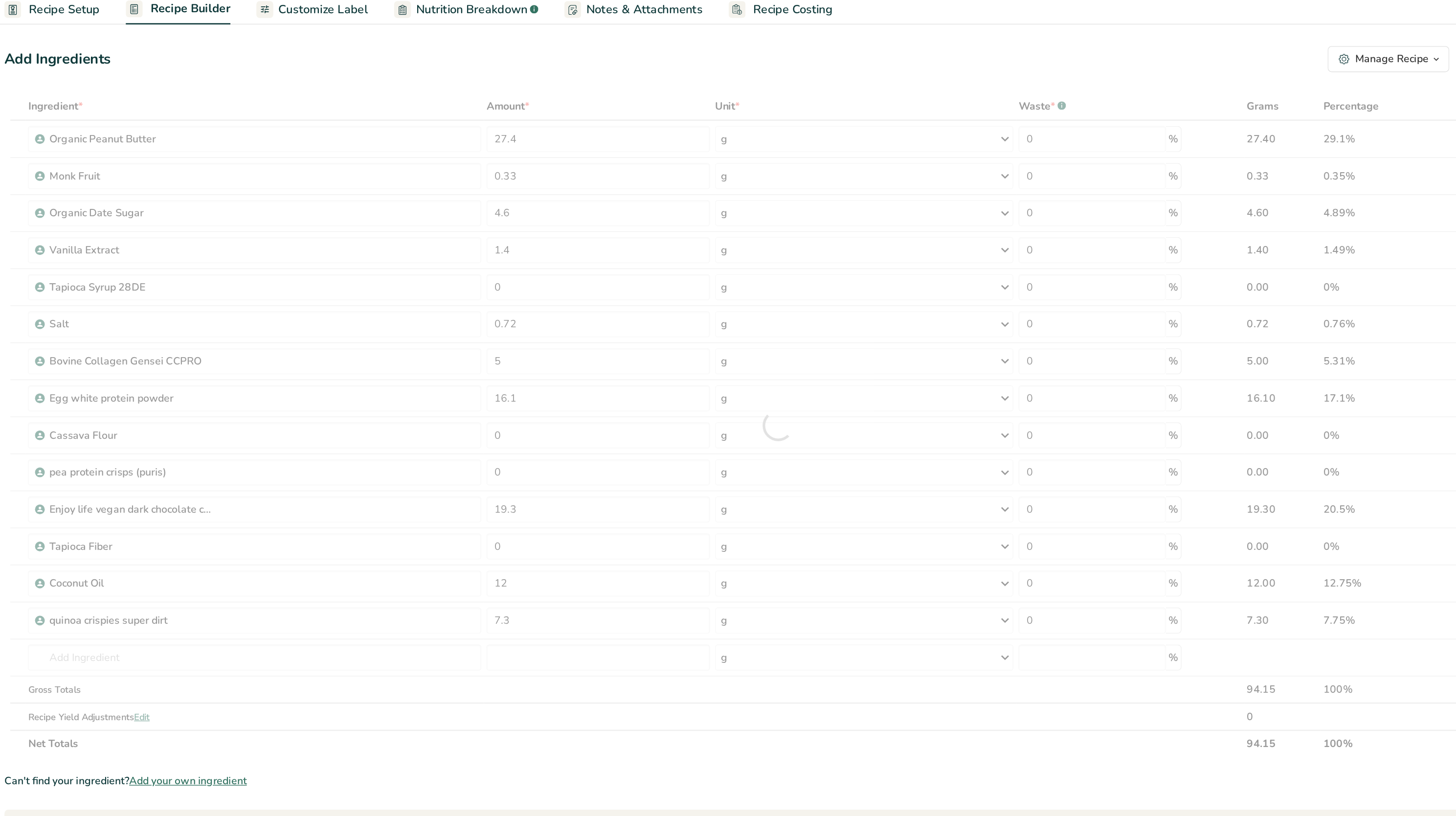
click at [566, 616] on section "Ingredient * Amount * Unit * Waste * .a-a{fill:#347362;}.b-a{fill:#fff;} Grams …" at bounding box center [695, 508] width 1165 height 805
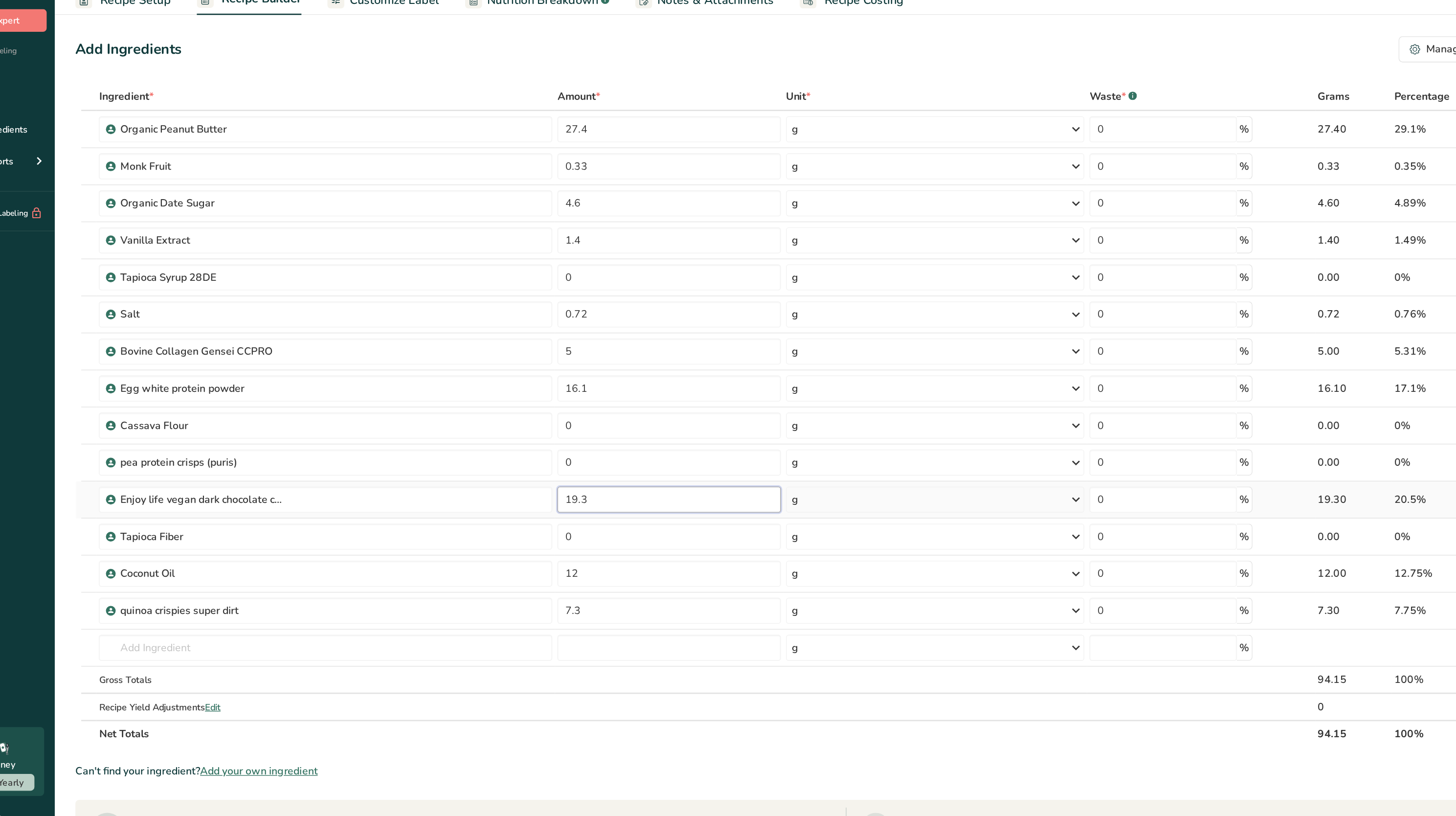
click at [544, 422] on input "19.3" at bounding box center [560, 419] width 168 height 20
type input "1"
type input "8"
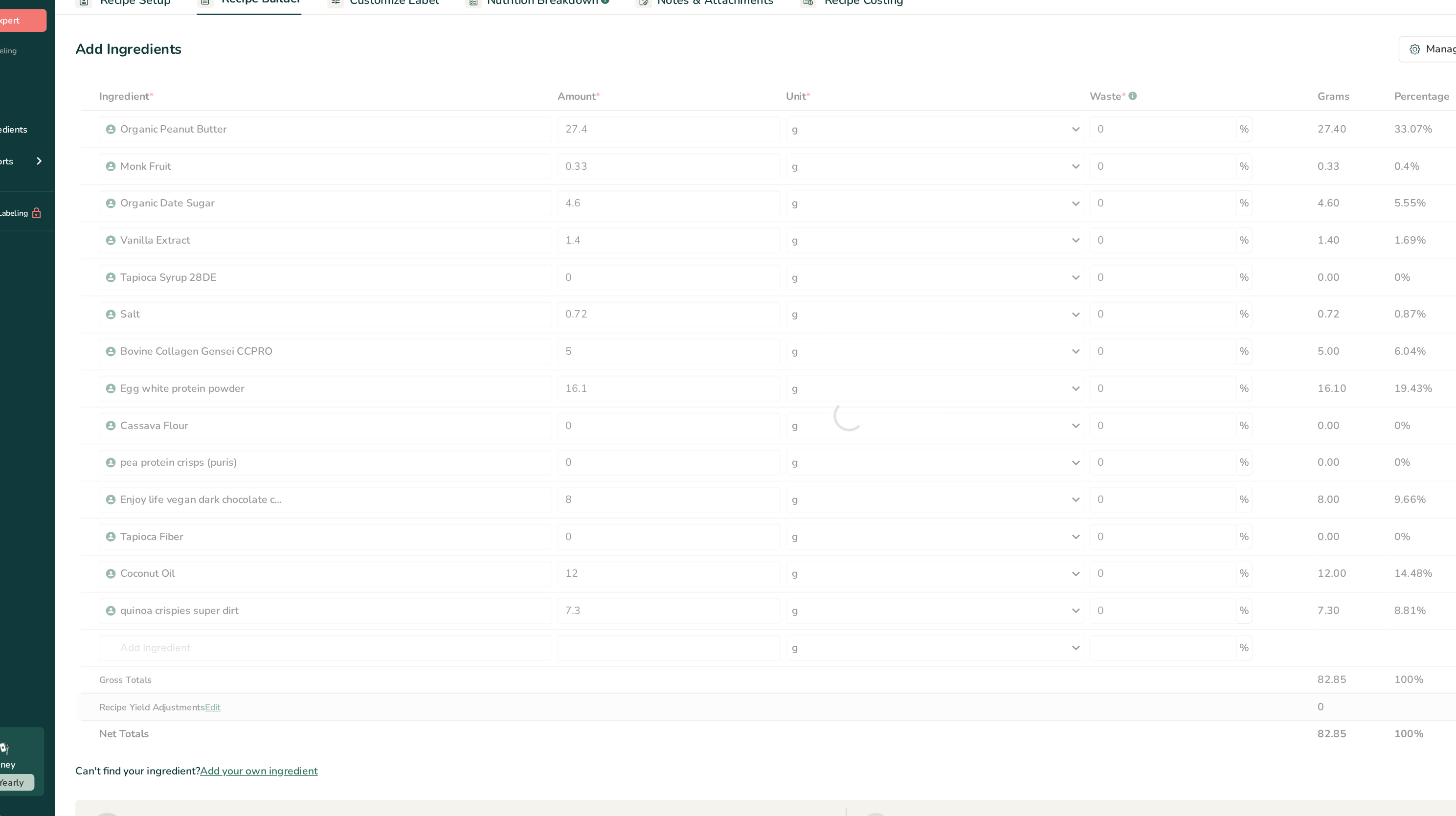
click at [569, 585] on div "Ingredient * Amount * Unit * Waste * .a-a{fill:#347362;}.b-a{fill:#fff;} Grams …" at bounding box center [695, 355] width 1165 height 500
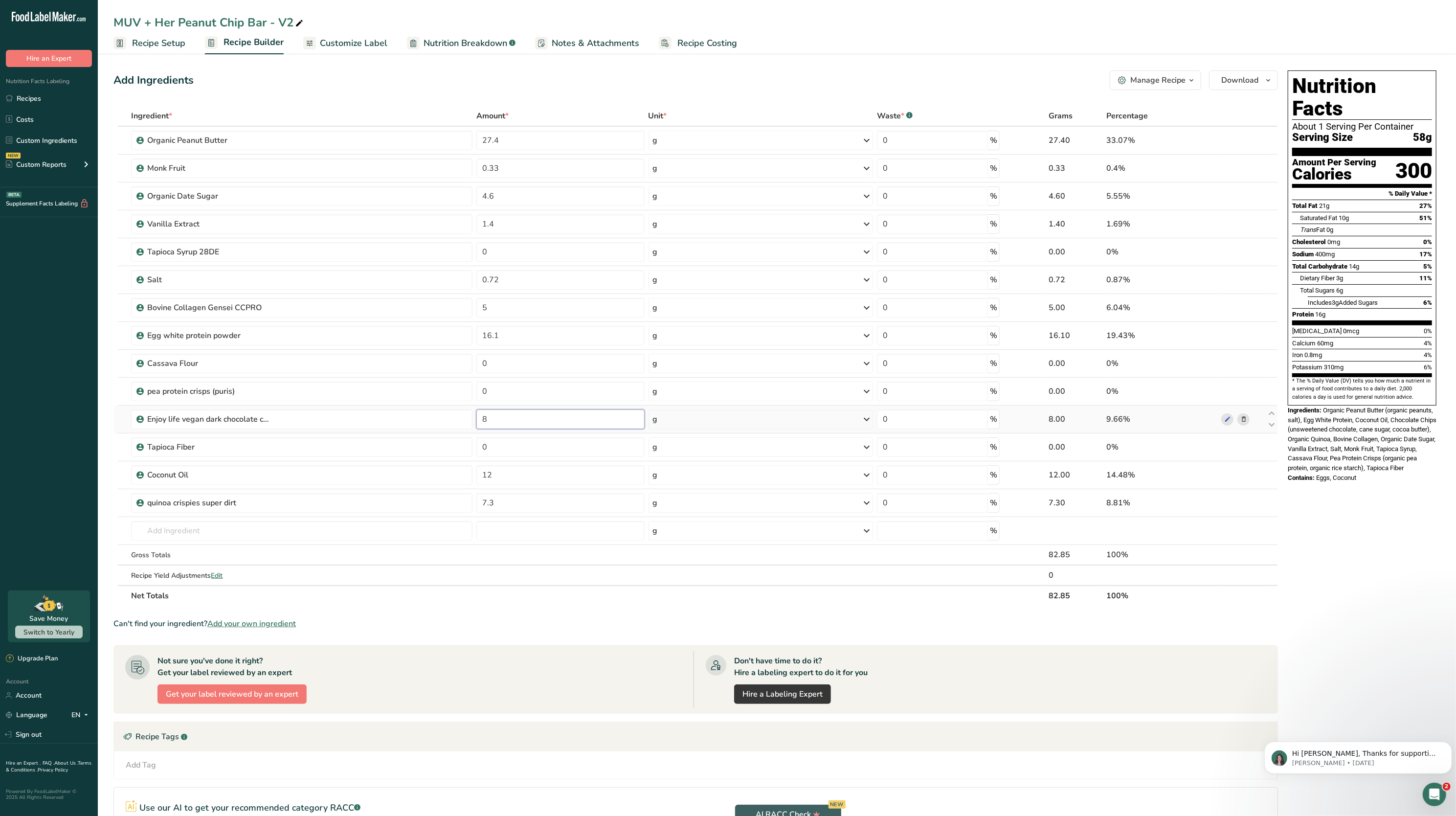
click at [551, 421] on input "8" at bounding box center [560, 419] width 168 height 20
type input "9"
type input "19"
click at [581, 618] on section "Ingredient * Amount * Unit * Waste * .a-a{fill:#347362;}.b-a{fill:#fff;} Grams …" at bounding box center [695, 508] width 1165 height 805
click at [554, 420] on input "19" at bounding box center [560, 419] width 168 height 20
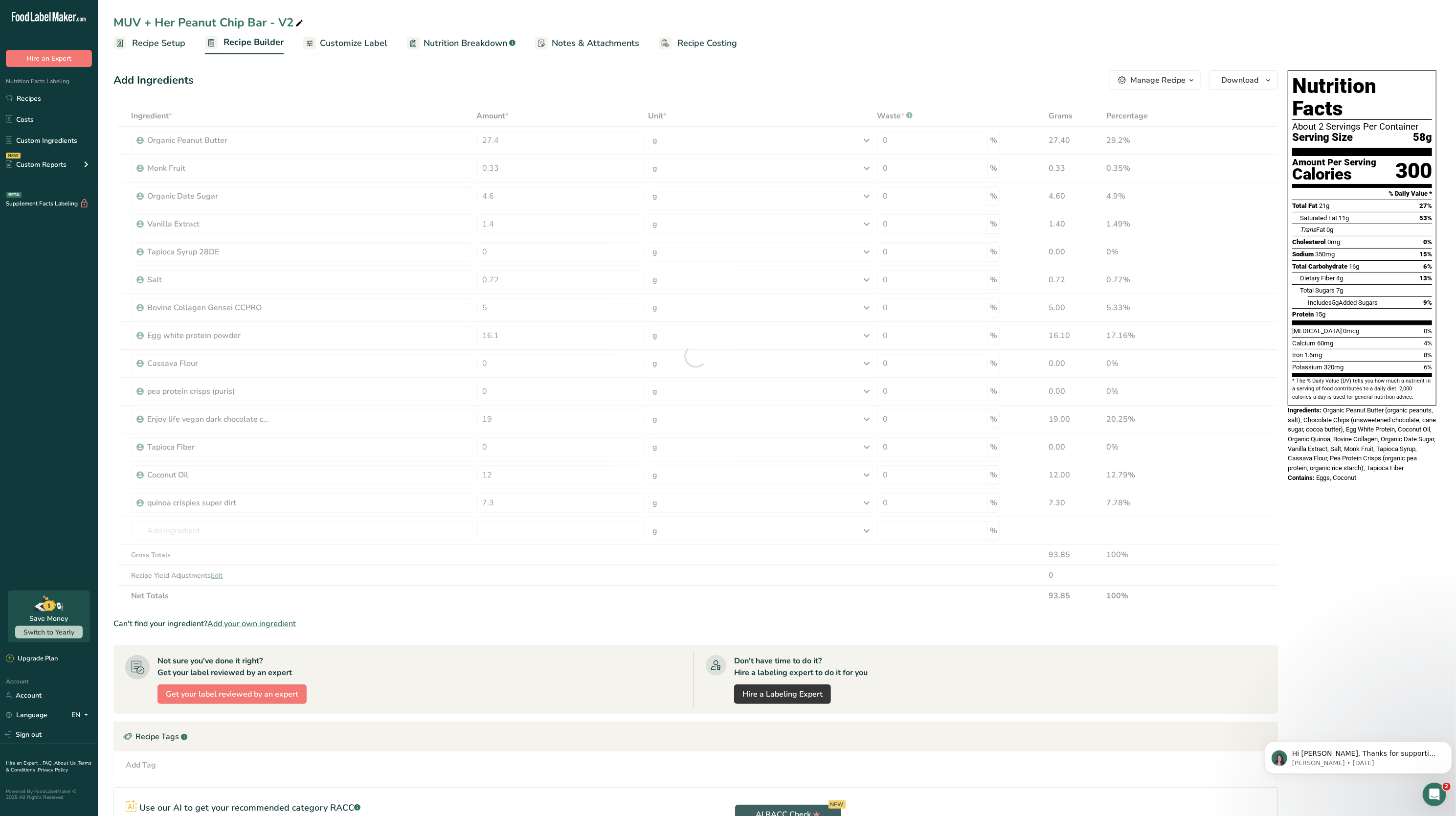
click at [146, 45] on span "Recipe Setup" at bounding box center [158, 44] width 53 height 13
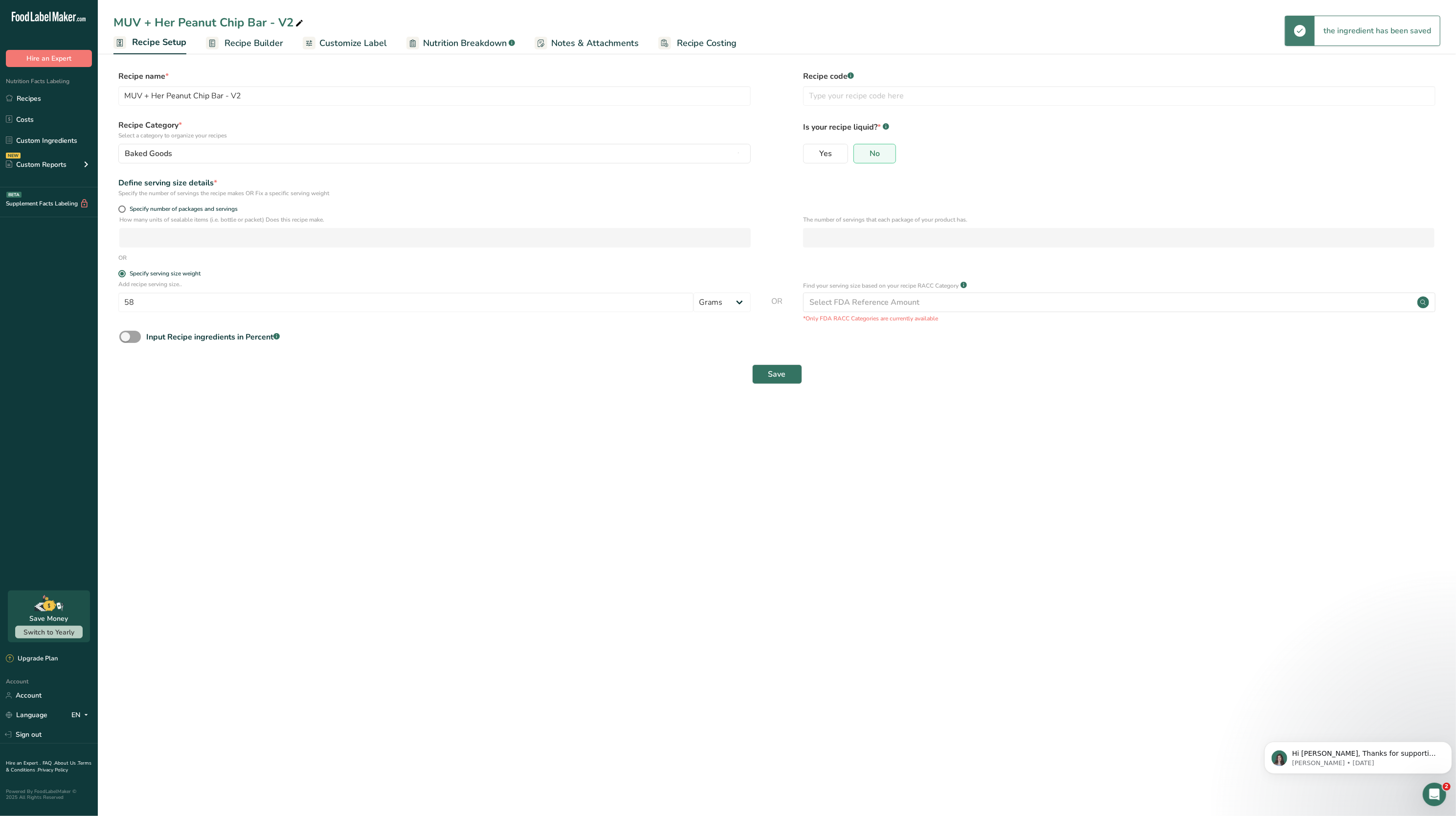
click at [255, 37] on span "Recipe Builder" at bounding box center [254, 44] width 59 height 13
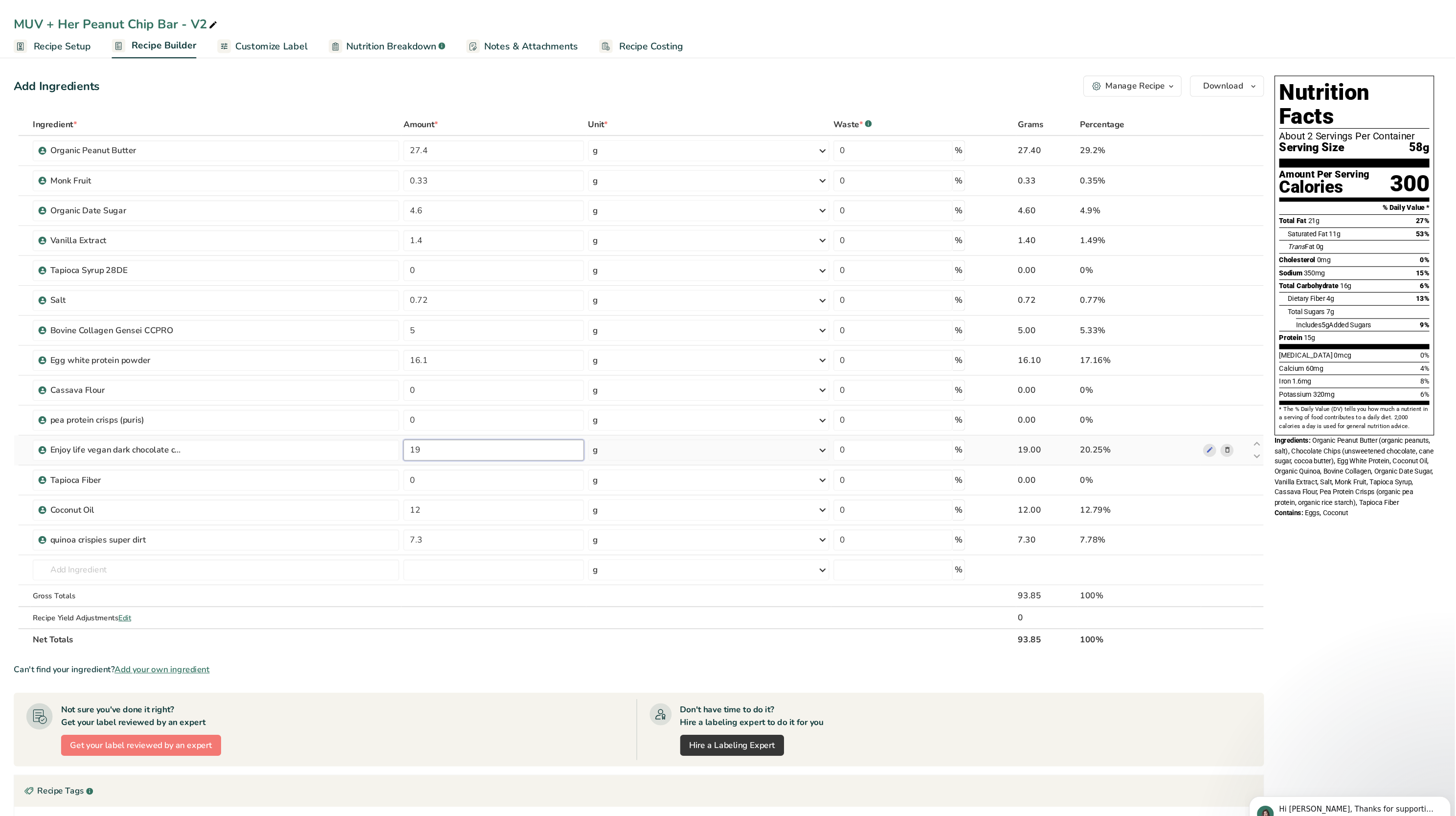
click at [519, 417] on input "19" at bounding box center [560, 419] width 168 height 20
type input "1"
click at [559, 608] on section "Ingredient * Amount * Unit * Waste * .a-a{fill:#347362;}.b-a{fill:#fff;} Grams …" at bounding box center [695, 508] width 1165 height 805
click at [538, 419] on input "60" at bounding box center [560, 419] width 168 height 20
type input "6"
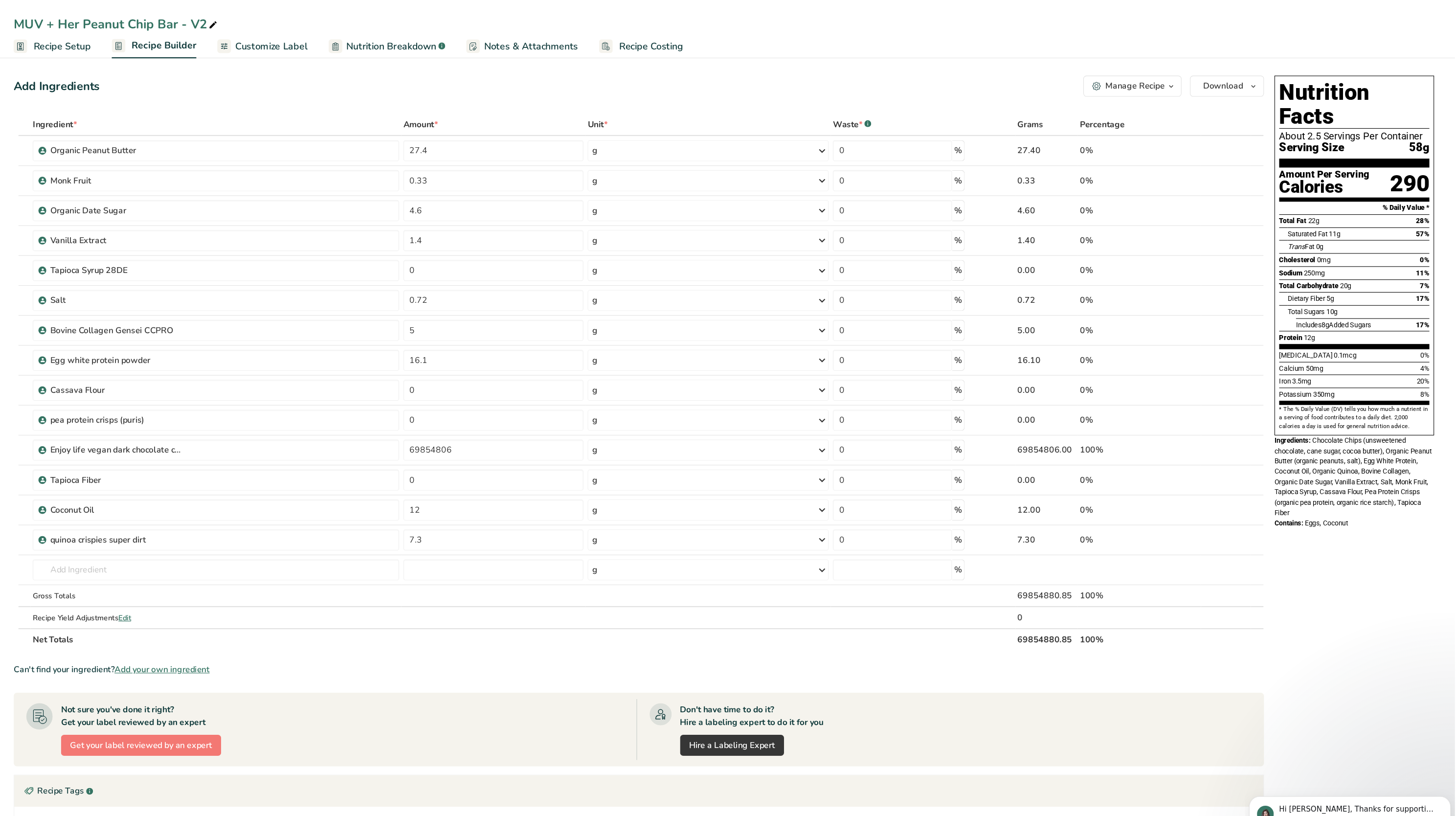
click at [570, 599] on div "Ingredient * Amount * Unit * Waste * .a-a{fill:#347362;}.b-a{fill:#fff;} Grams …" at bounding box center [695, 355] width 1165 height 500
drag, startPoint x: 556, startPoint y: 426, endPoint x: 458, endPoint y: 394, distance: 103.1
click at [458, 394] on tbody "Organic Peanut Butter 27.4 g Weight Units g kg mg See more Volume Units l Volum…" at bounding box center [696, 355] width 1164 height 458
type input "0"
click at [498, 575] on div "Ingredient * Amount * Unit * Waste * .a-a{fill:#347362;}.b-a{fill:#fff;} Grams …" at bounding box center [695, 355] width 1165 height 500
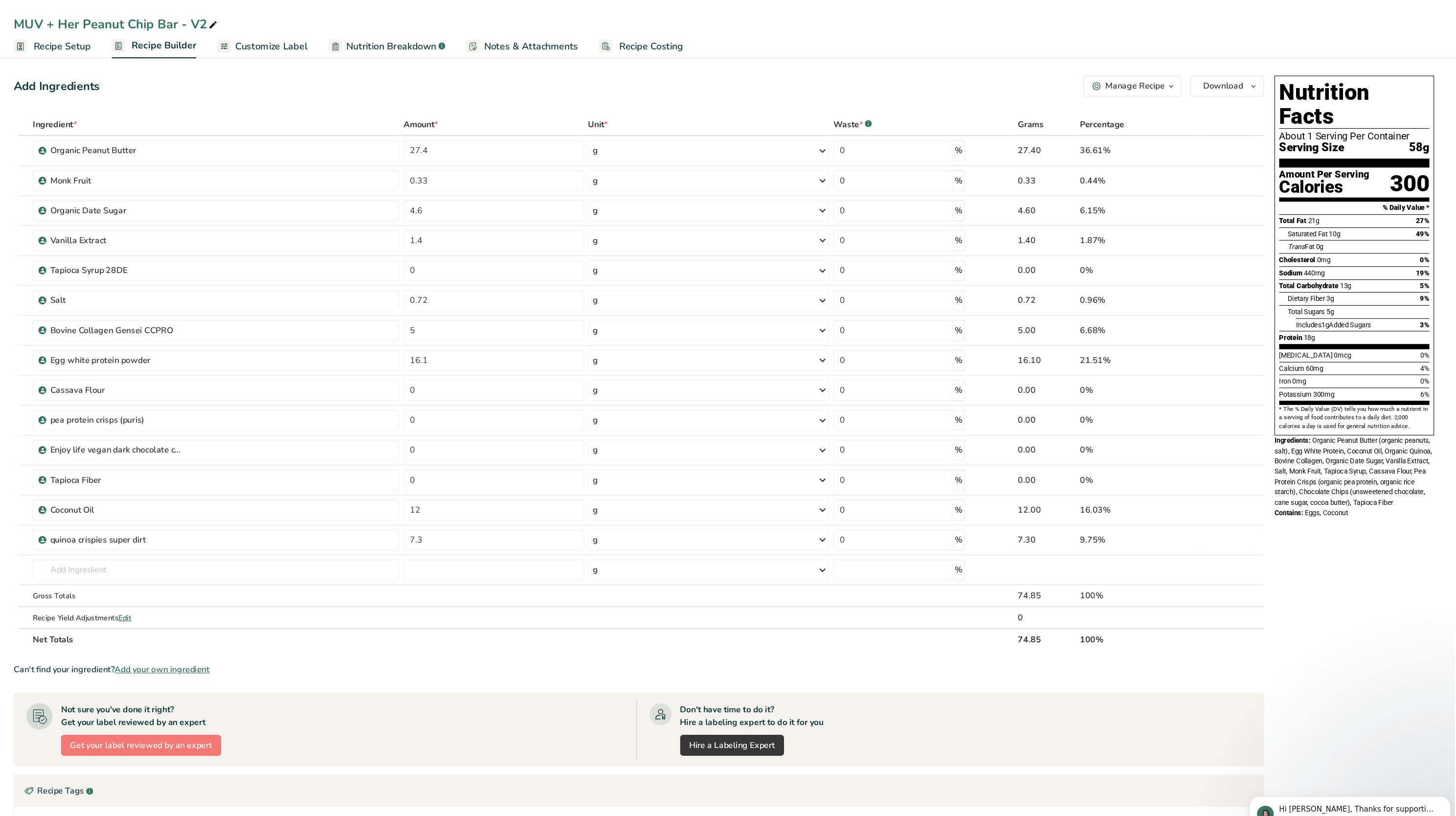
click at [151, 48] on span "Recipe Setup" at bounding box center [158, 44] width 53 height 13
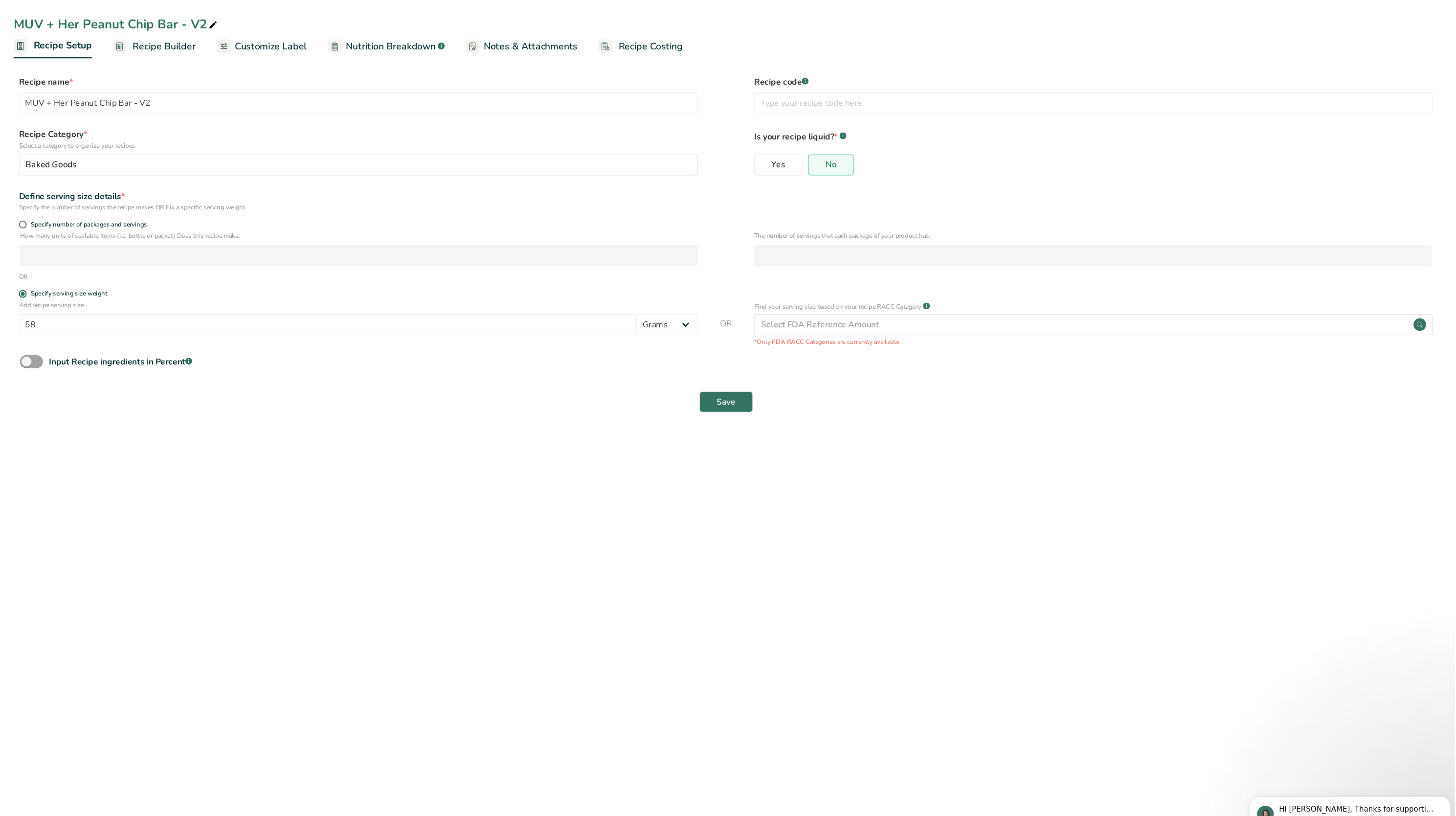
click at [123, 202] on form "Recipe name * MUV + Her Peanut Chip Bar - V2 Recipe code .a-a{fill:#347362;}.b-…" at bounding box center [777, 230] width 1327 height 320
click at [125, 208] on span at bounding box center [122, 209] width 7 height 7
click at [125, 208] on input "Specify number of packages and servings" at bounding box center [122, 209] width 7 height 7
radio input "true"
radio input "false"
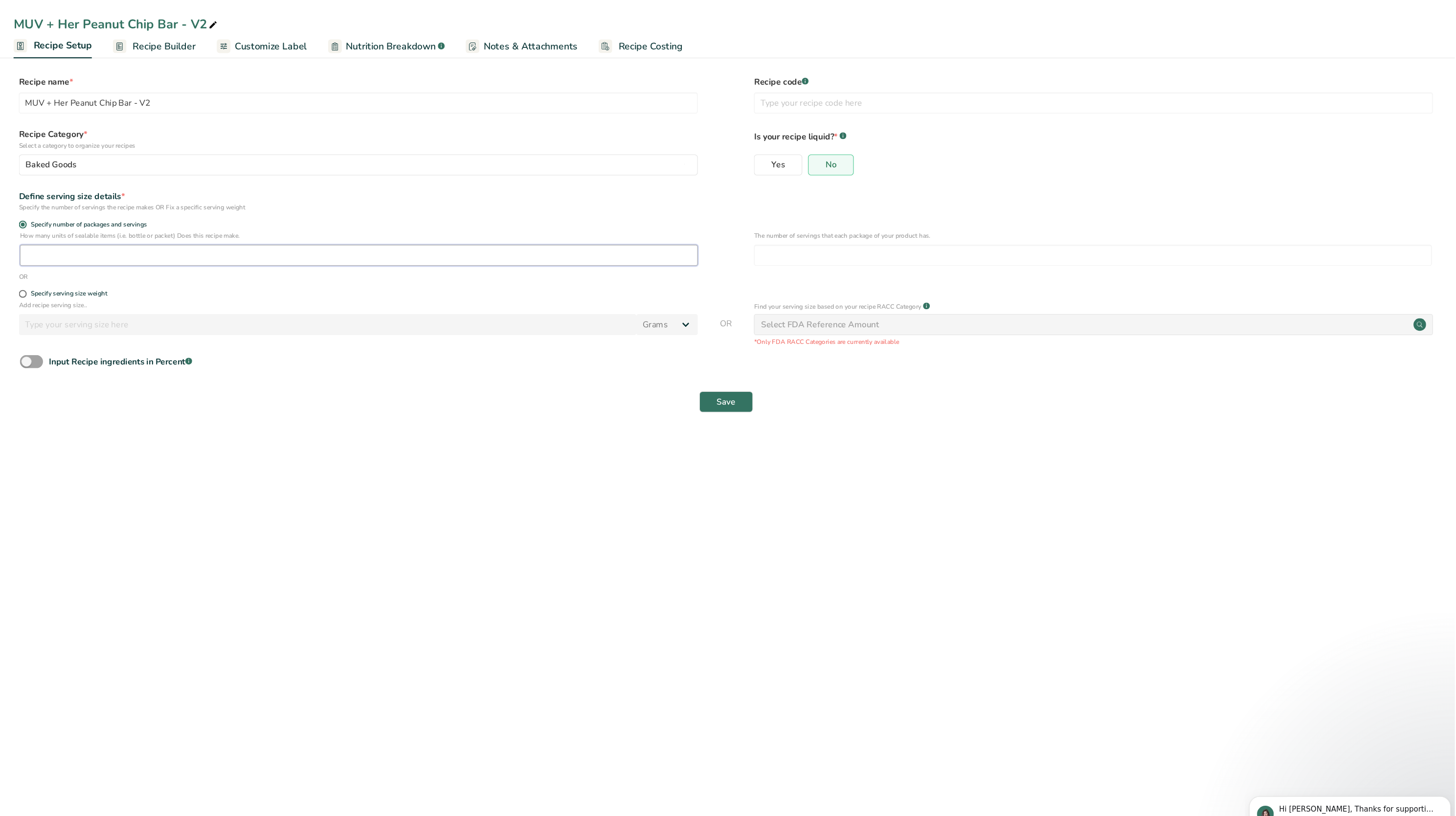
click at [139, 235] on input "number" at bounding box center [435, 238] width 631 height 20
click at [859, 237] on input "number" at bounding box center [1119, 238] width 631 height 20
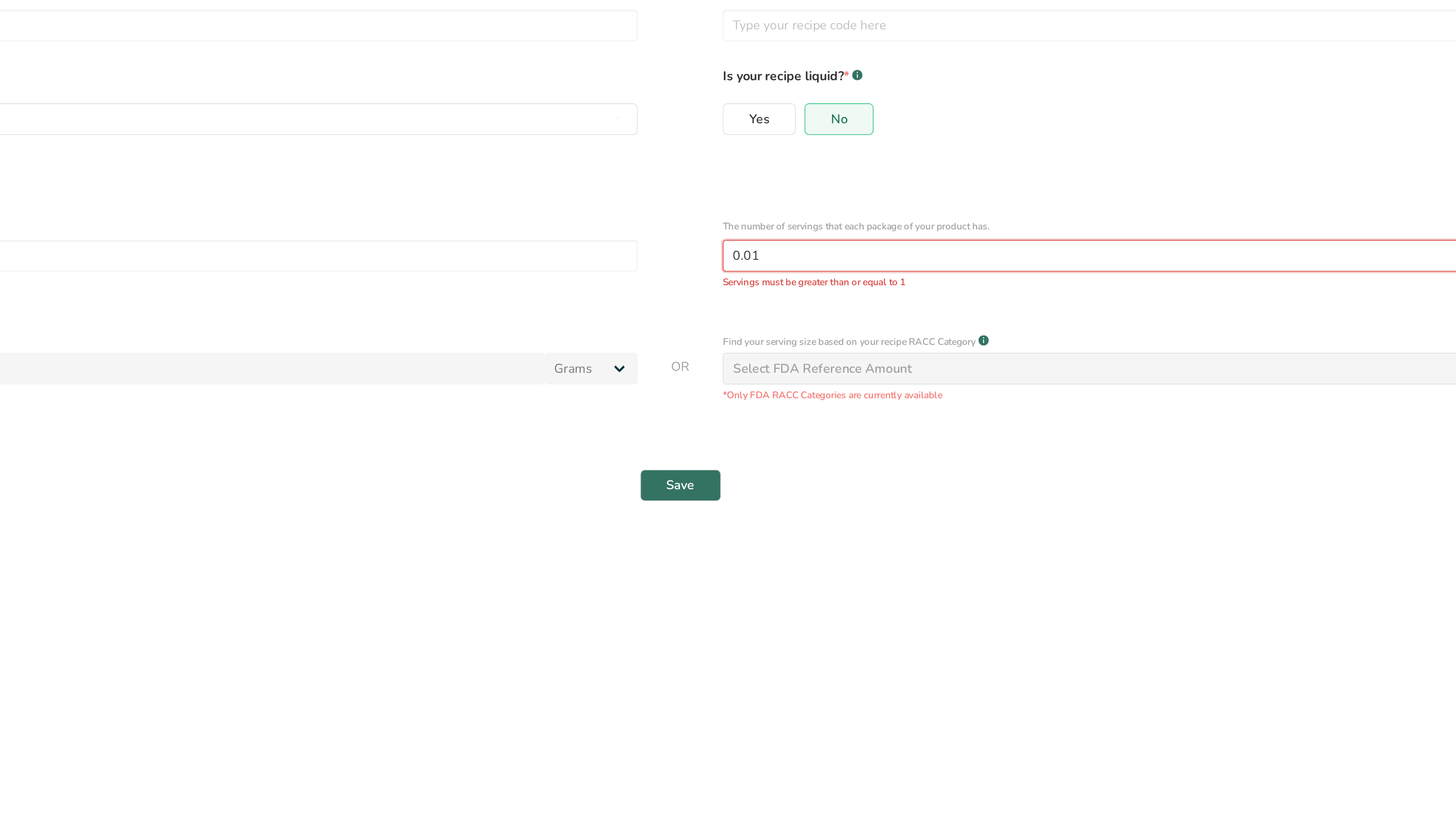
type input "0"
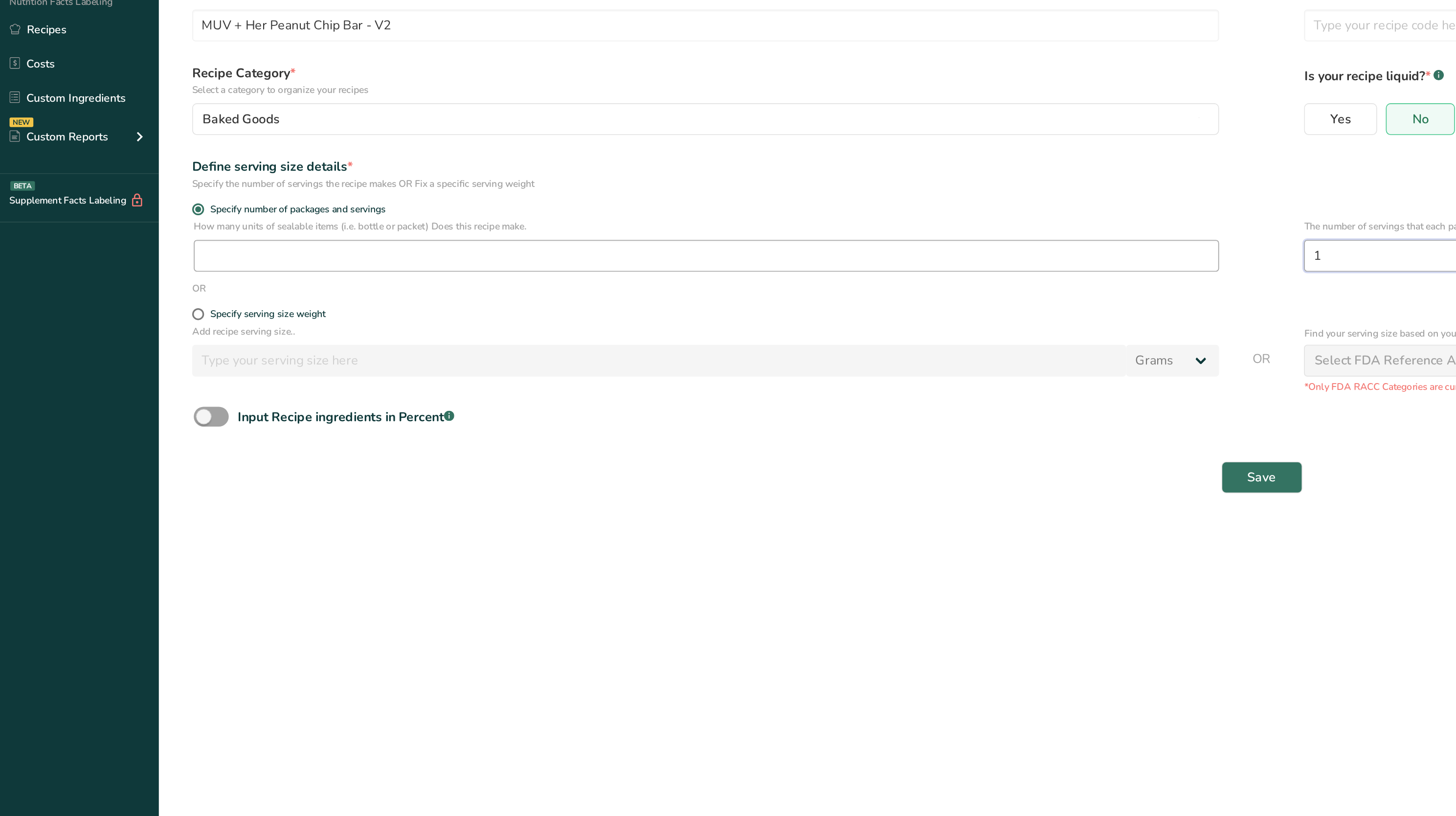
type input "1"
click at [510, 232] on input "number" at bounding box center [435, 238] width 631 height 20
type input "1.48"
click at [782, 365] on button "Save" at bounding box center [777, 374] width 50 height 20
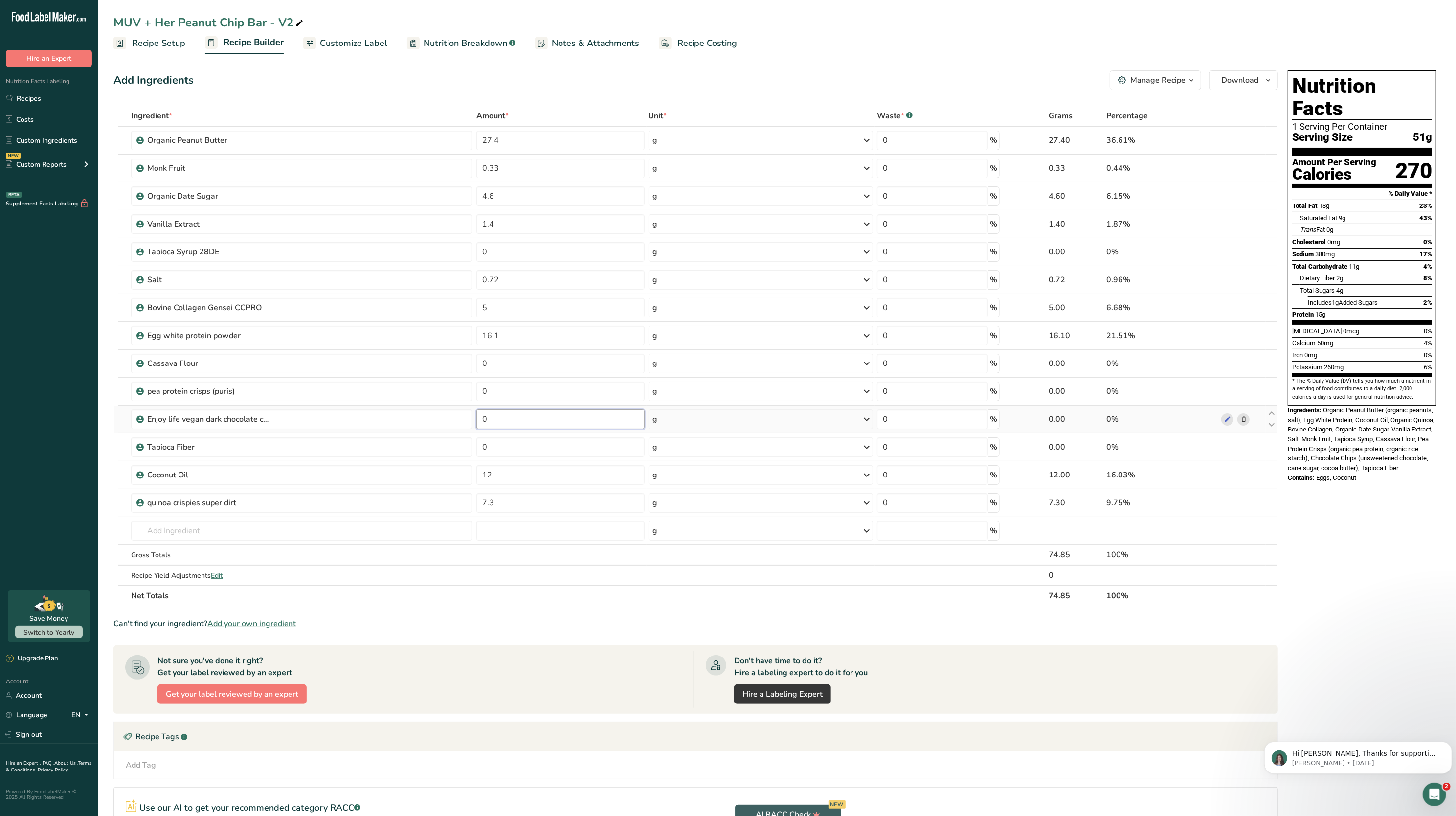
click at [505, 420] on input "0" at bounding box center [560, 419] width 168 height 20
click at [593, 641] on section "Ingredient * Amount * Unit * Waste * .a-a{fill:#347362;}.b-a{fill:#fff;} Grams …" at bounding box center [695, 508] width 1165 height 805
click at [525, 420] on input "50" at bounding box center [560, 419] width 168 height 20
type input "5"
type input "8"
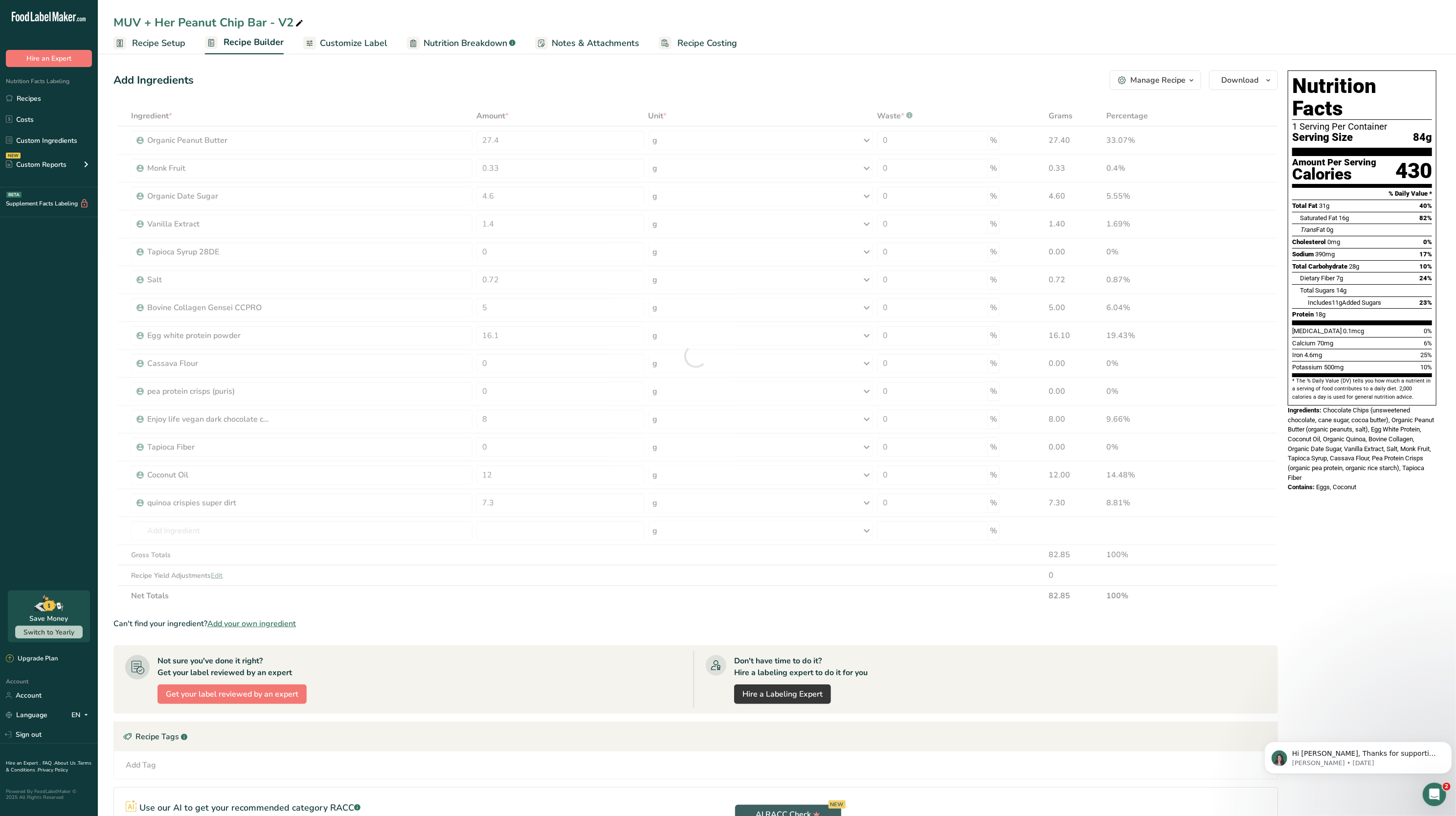
click at [556, 612] on section "Ingredient * Amount * Unit * Waste * .a-a{fill:#347362;}.b-a{fill:#fff;} Grams …" at bounding box center [695, 508] width 1165 height 805
click at [504, 203] on input "4.6" at bounding box center [560, 196] width 168 height 20
type input "4"
type input "3"
click at [539, 571] on div "Ingredient * Amount * Unit * Waste * .a-a{fill:#347362;}.b-a{fill:#fff;} Grams …" at bounding box center [695, 355] width 1165 height 500
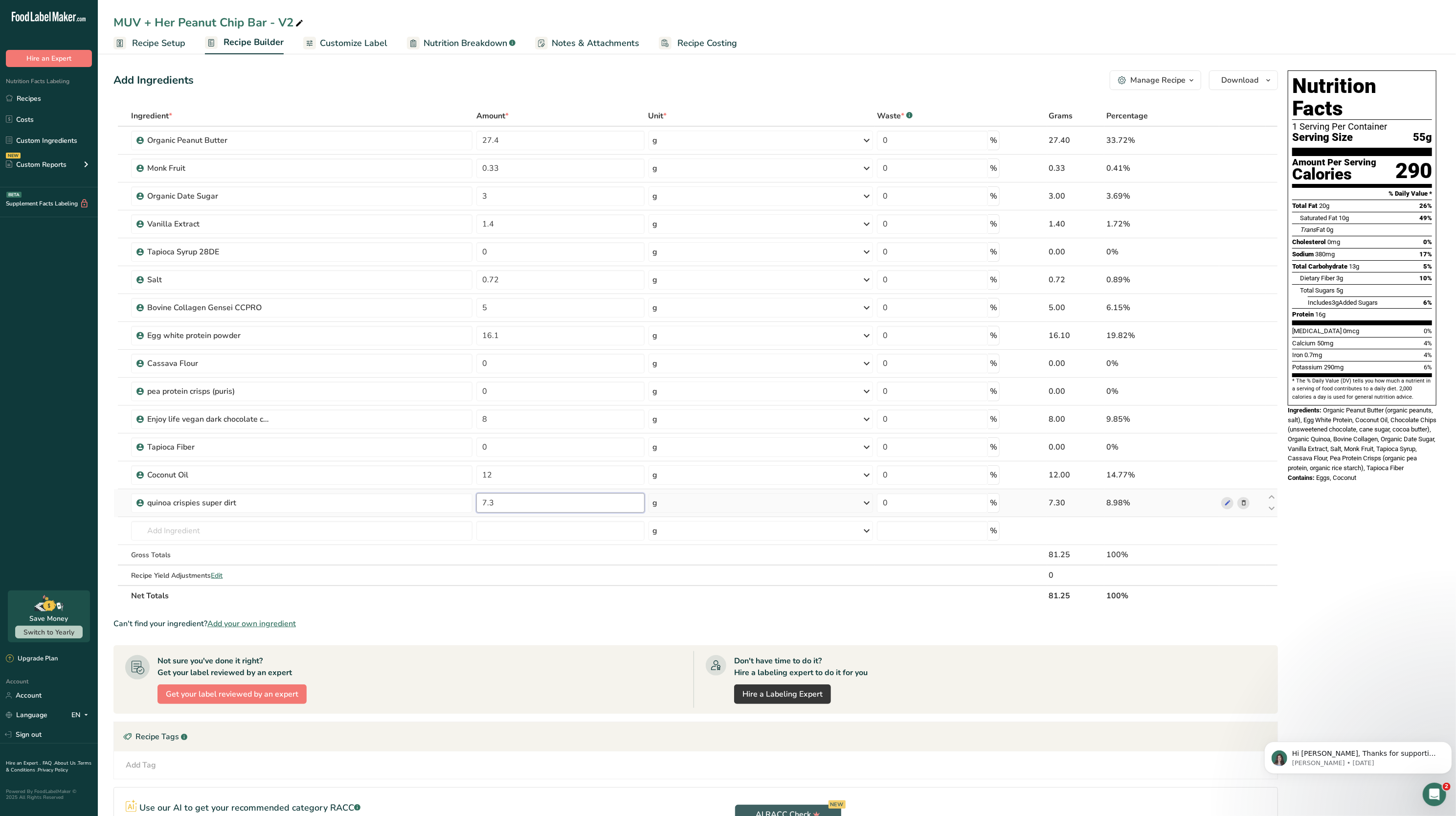
click at [505, 506] on input "7.3" at bounding box center [560, 503] width 168 height 20
type input "7"
type input "0"
click at [525, 389] on div "Ingredient * Amount * Unit * Waste * .a-a{fill:#347362;}.b-a{fill:#fff;} Grams …" at bounding box center [695, 355] width 1165 height 500
type input "7.3"
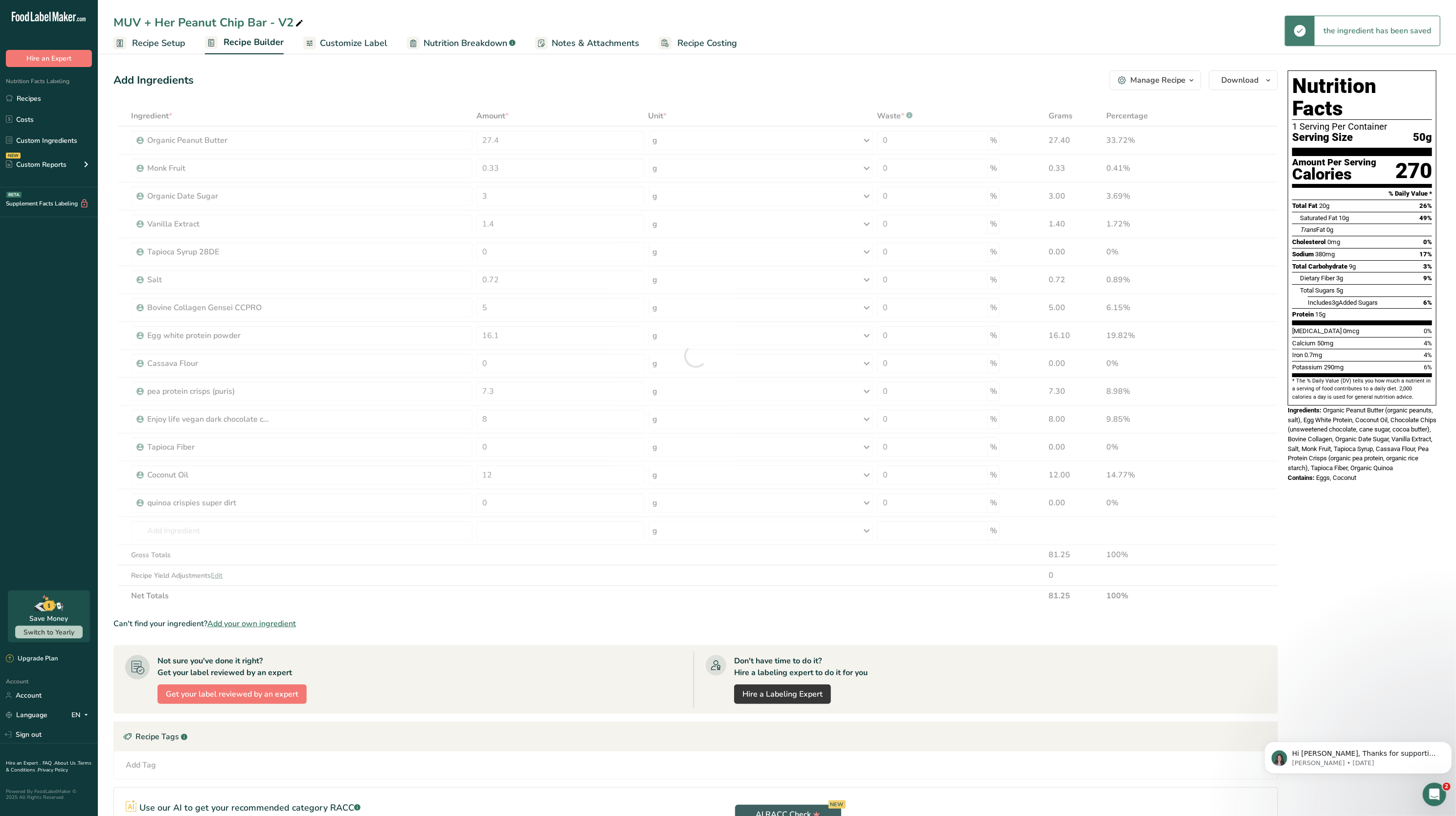
click at [593, 591] on div "Ingredient * Amount * Unit * Waste * .a-a{fill:#347362;}.b-a{fill:#fff;} Grams …" at bounding box center [695, 355] width 1165 height 500
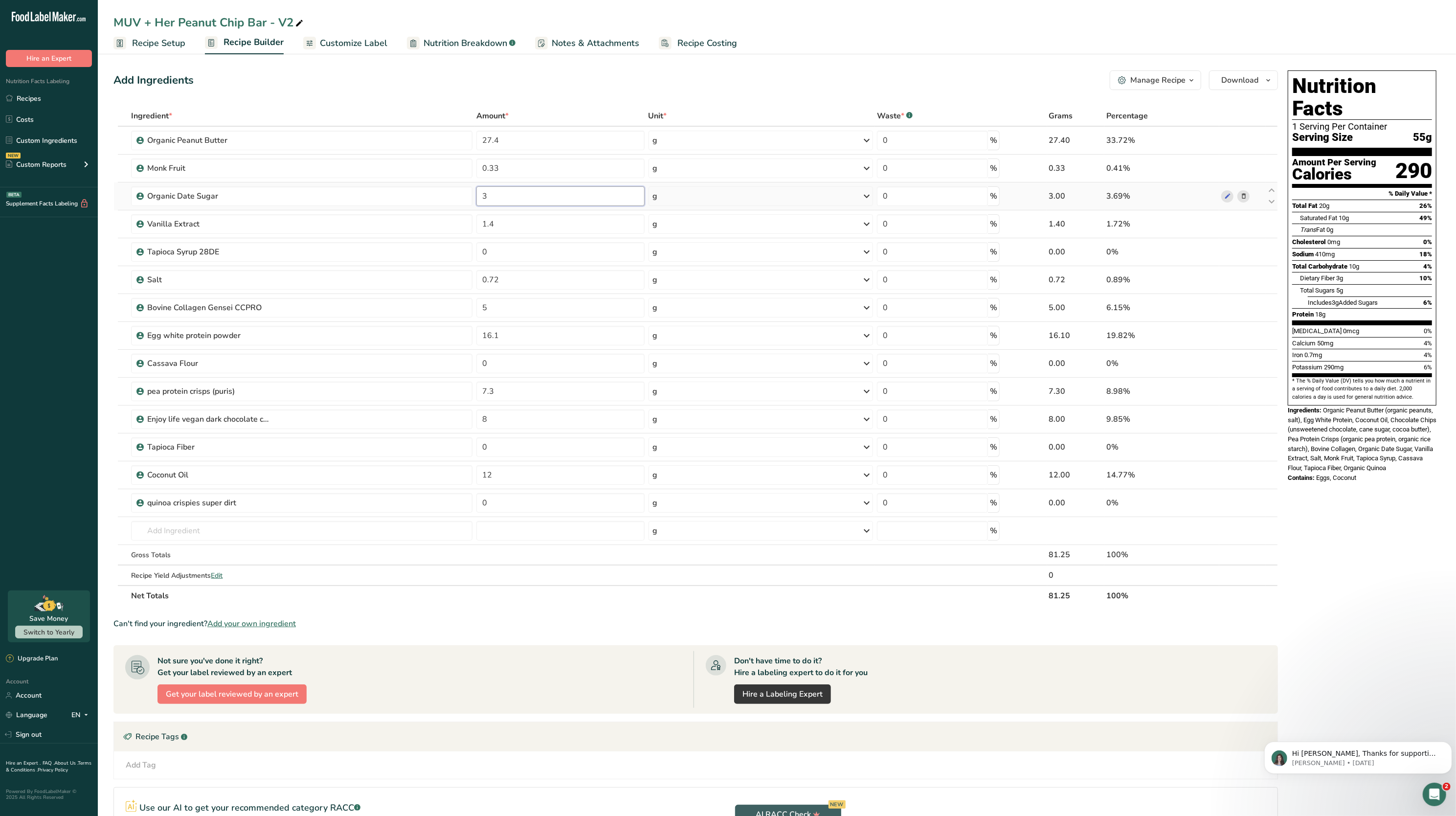
click at [523, 194] on input "3" at bounding box center [560, 196] width 168 height 20
type input "0"
click at [473, 575] on div "Ingredient * Amount * Unit * Waste * .a-a{fill:#347362;}.b-a{fill:#fff;} Grams …" at bounding box center [695, 355] width 1165 height 500
click at [521, 258] on input "0" at bounding box center [560, 252] width 168 height 20
type input "2"
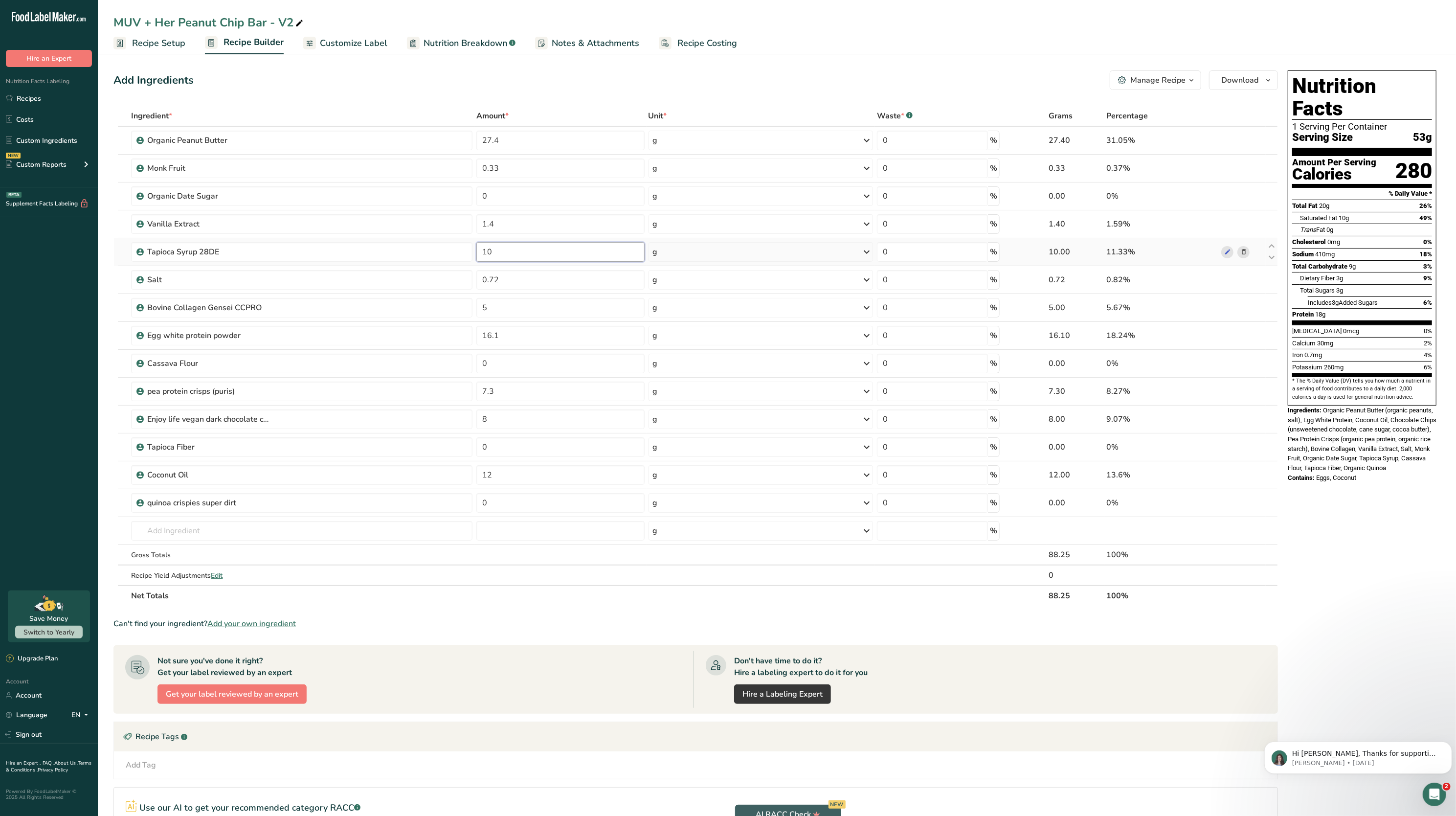
type input "1"
type input "9"
click at [548, 591] on div "Ingredient * Amount * Unit * Waste * .a-a{fill:#347362;}.b-a{fill:#fff;} Grams …" at bounding box center [695, 355] width 1165 height 500
click at [593, 140] on input "27.4" at bounding box center [560, 140] width 168 height 20
click at [607, 111] on div "Ingredient * Amount * Unit * Waste * .a-a{fill:#347362;}.b-a{fill:#fff;} Grams …" at bounding box center [695, 355] width 1165 height 500
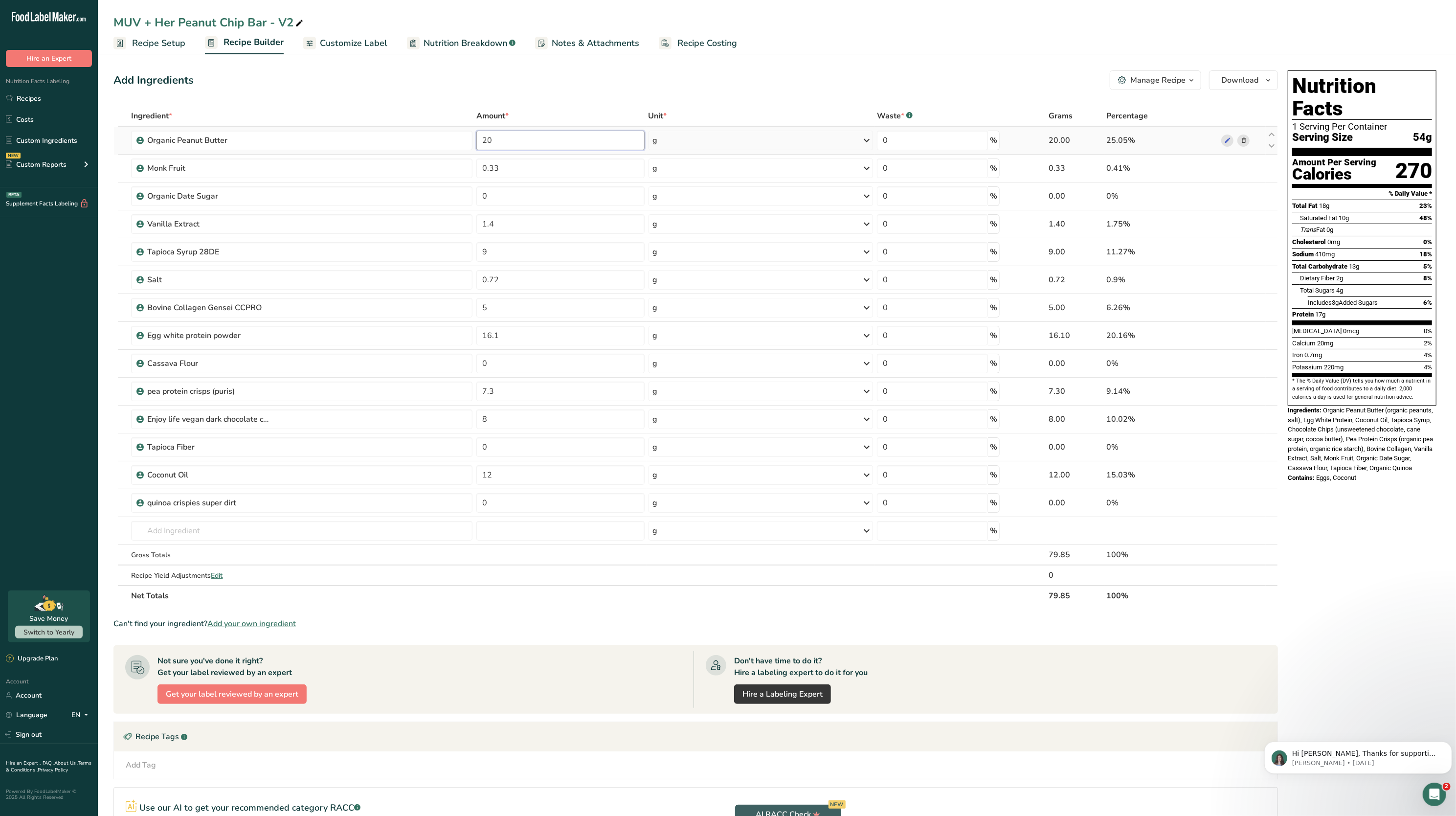
click at [525, 143] on input "20" at bounding box center [560, 140] width 168 height 20
type input "2"
type input "15"
click at [636, 74] on div "Add Ingredients Manage Recipe Delete Recipe Duplicate Recipe Scale Recipe Save …" at bounding box center [695, 80] width 1165 height 20
click at [573, 471] on input "12" at bounding box center [560, 475] width 168 height 20
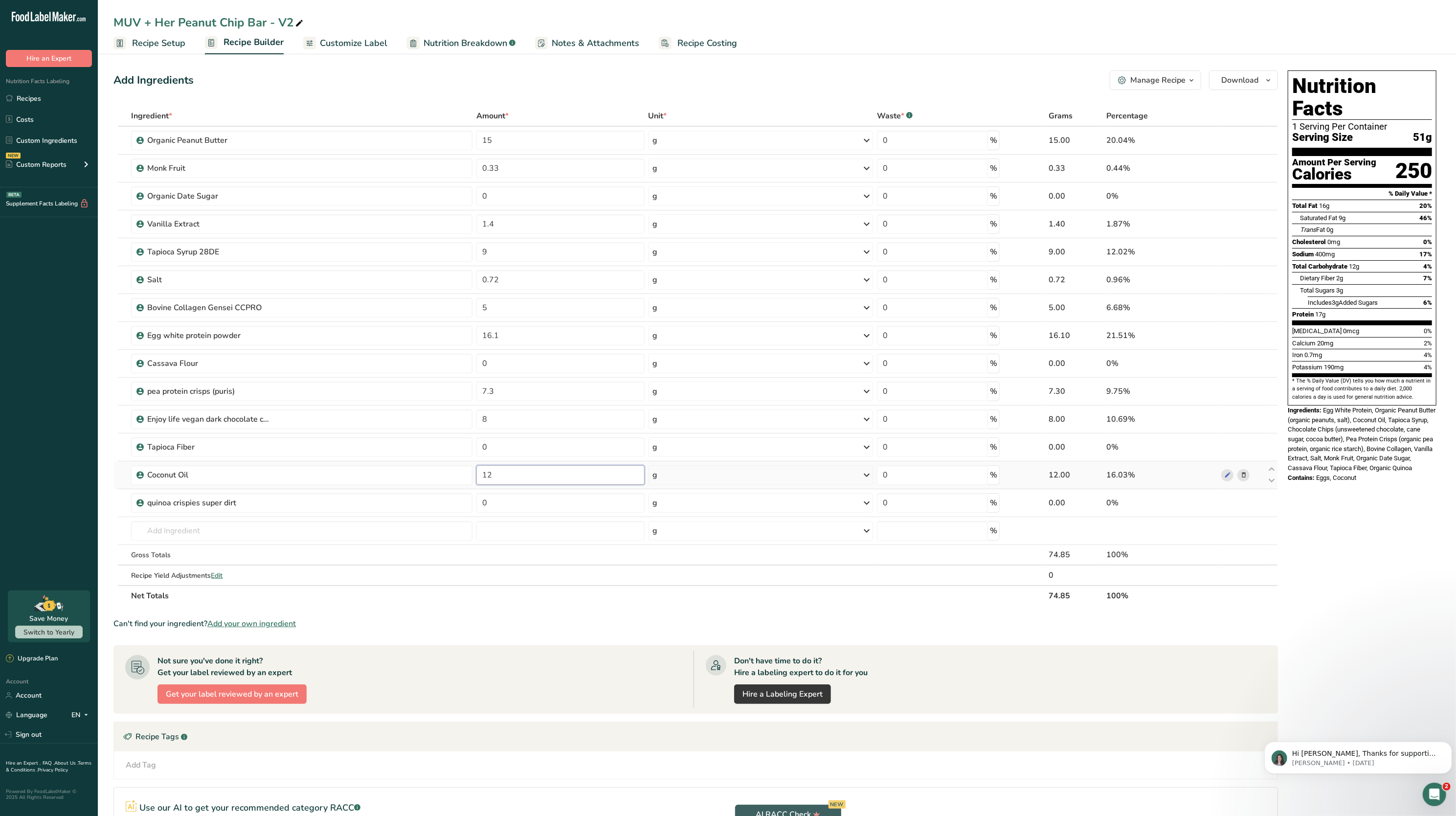
type input "1"
type input "8"
click at [592, 598] on div "Ingredient * Amount * Unit * Waste * .a-a{fill:#347362;}.b-a{fill:#fff;} Grams …" at bounding box center [695, 355] width 1165 height 500
click at [1239, 364] on span at bounding box center [1244, 364] width 12 height 12
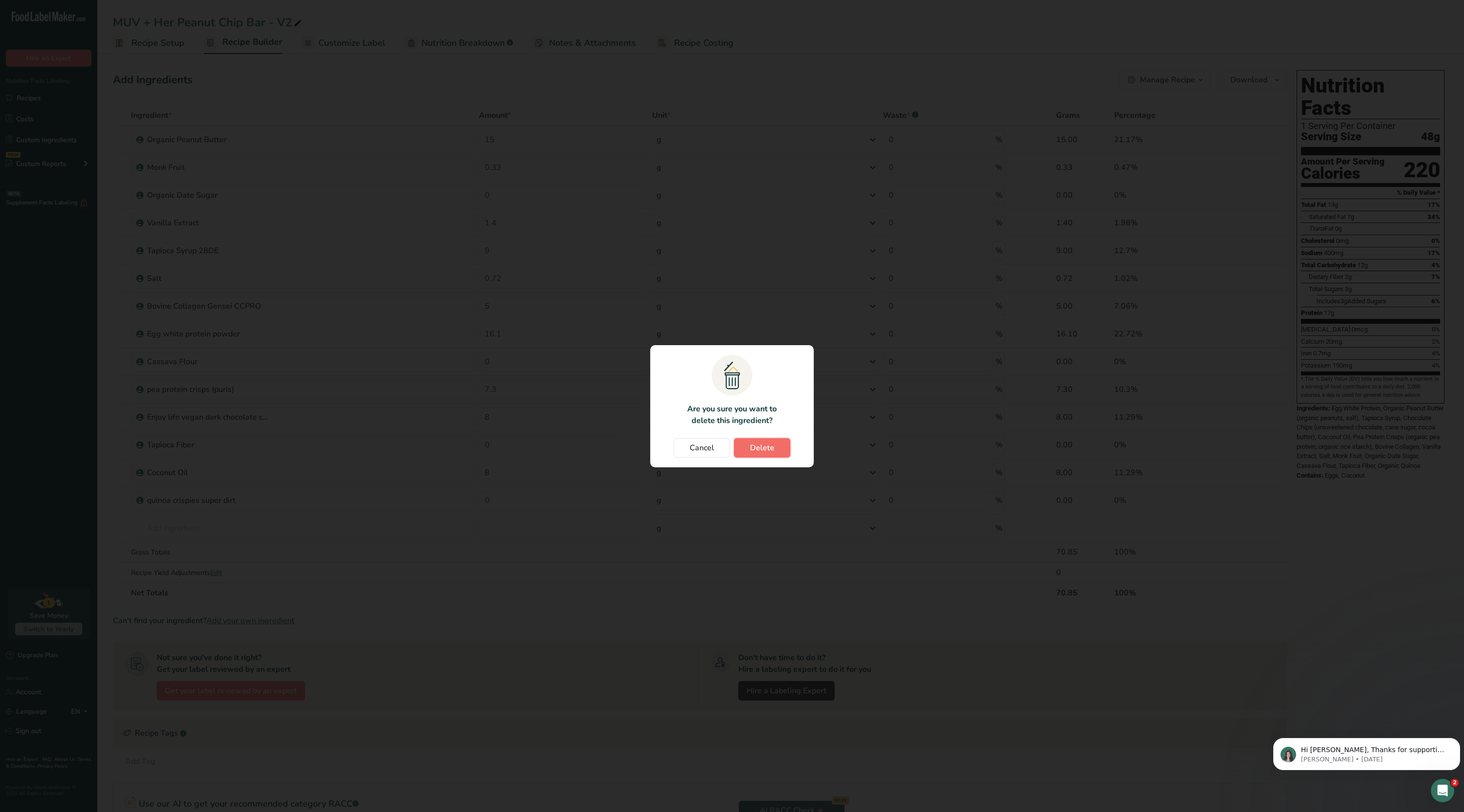
click at [769, 445] on span "Delete" at bounding box center [762, 448] width 24 height 12
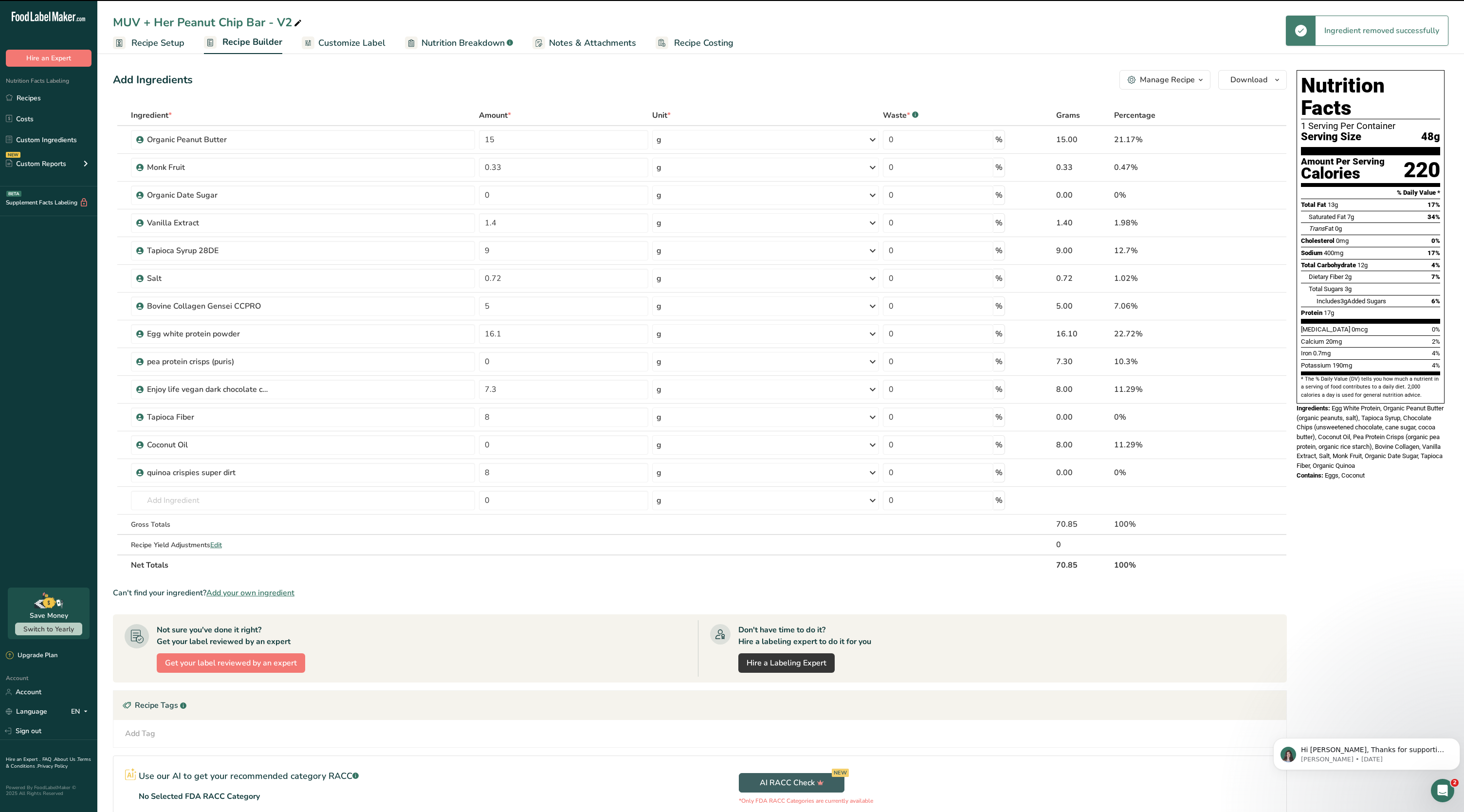
type input "7.3"
type input "8"
type input "0"
type input "8"
type input "0"
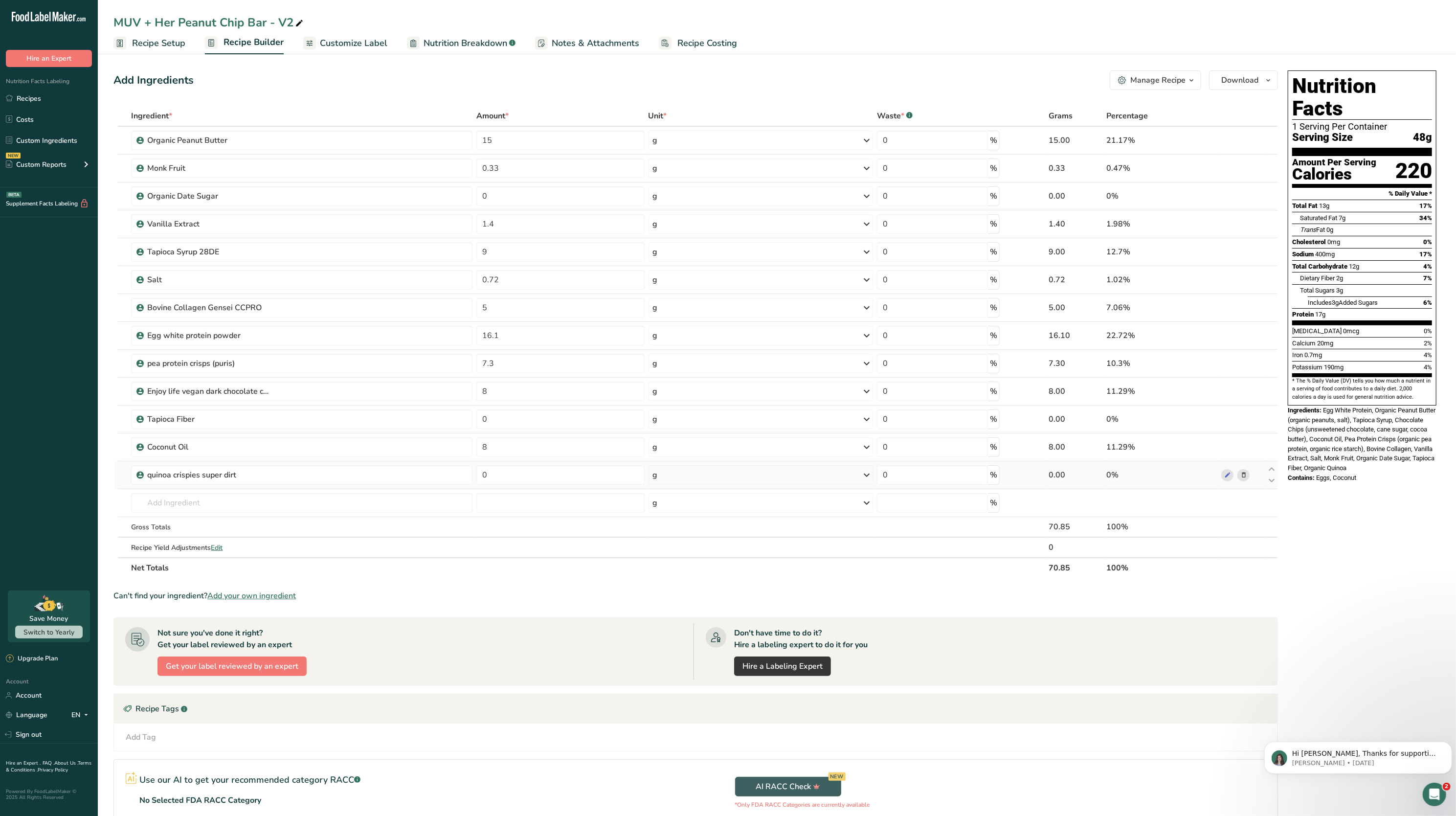
click at [1243, 477] on icon at bounding box center [1244, 475] width 7 height 11
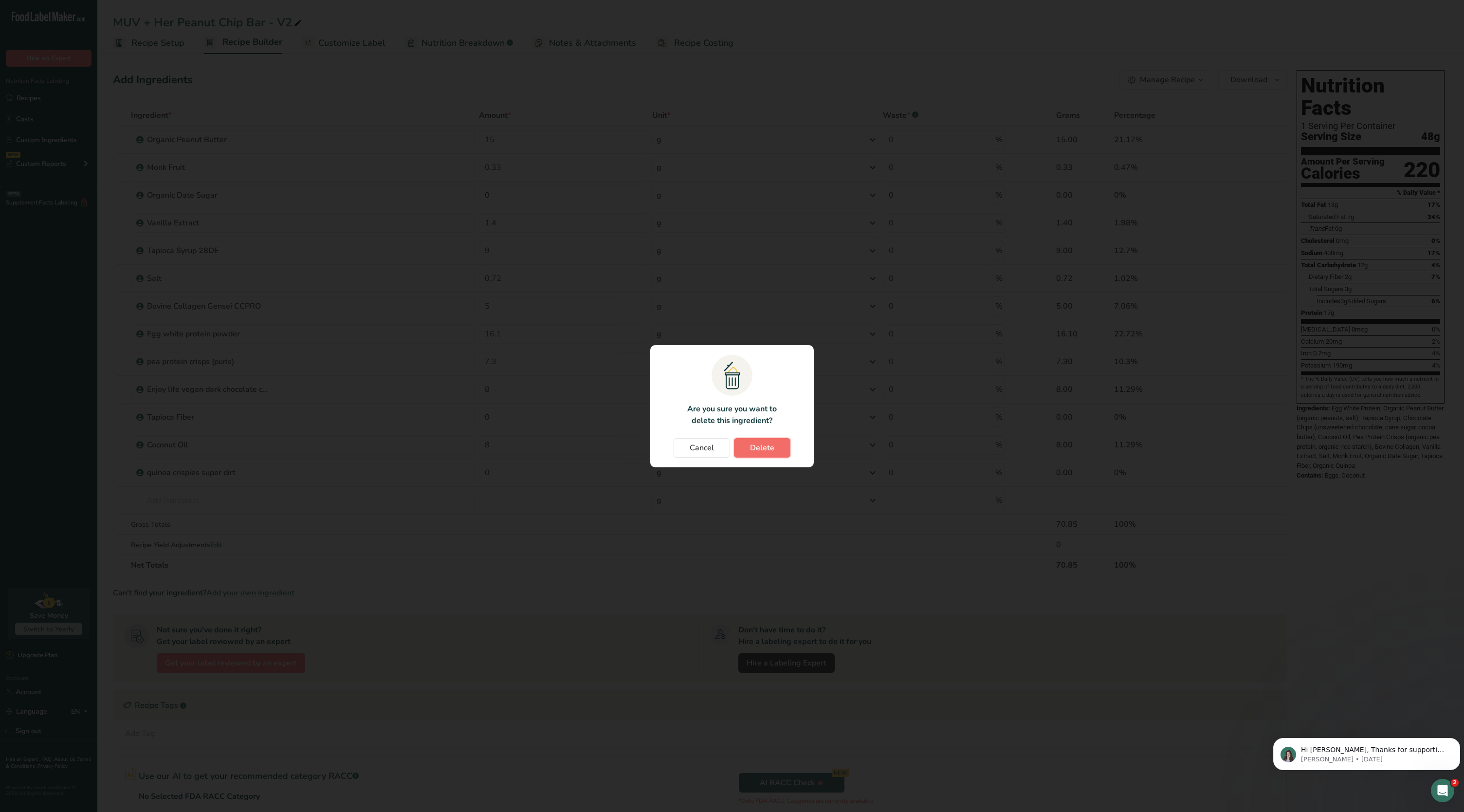
click at [787, 442] on button "Delete" at bounding box center [762, 448] width 56 height 20
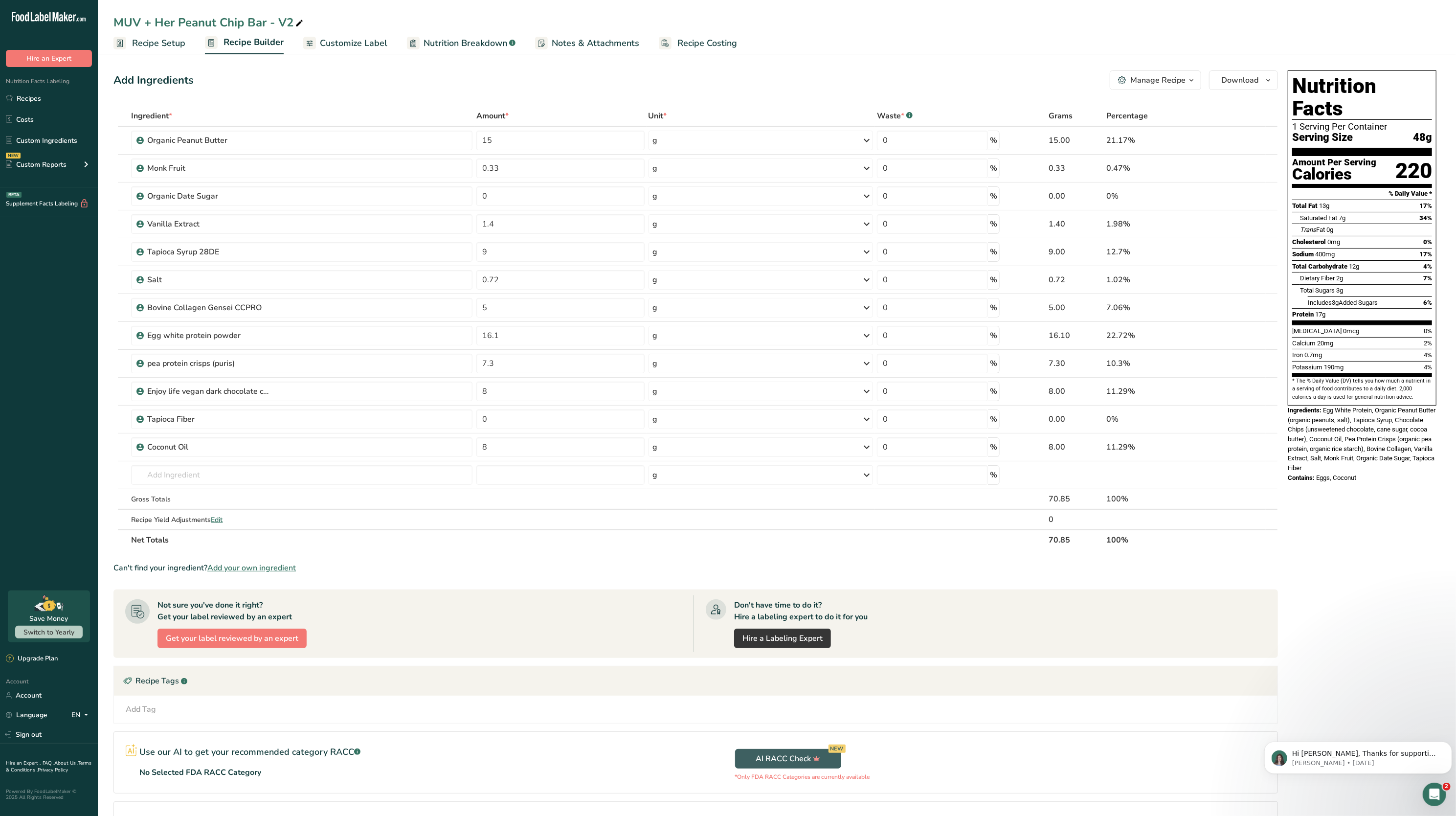
click at [159, 41] on span "Recipe Setup" at bounding box center [158, 44] width 53 height 13
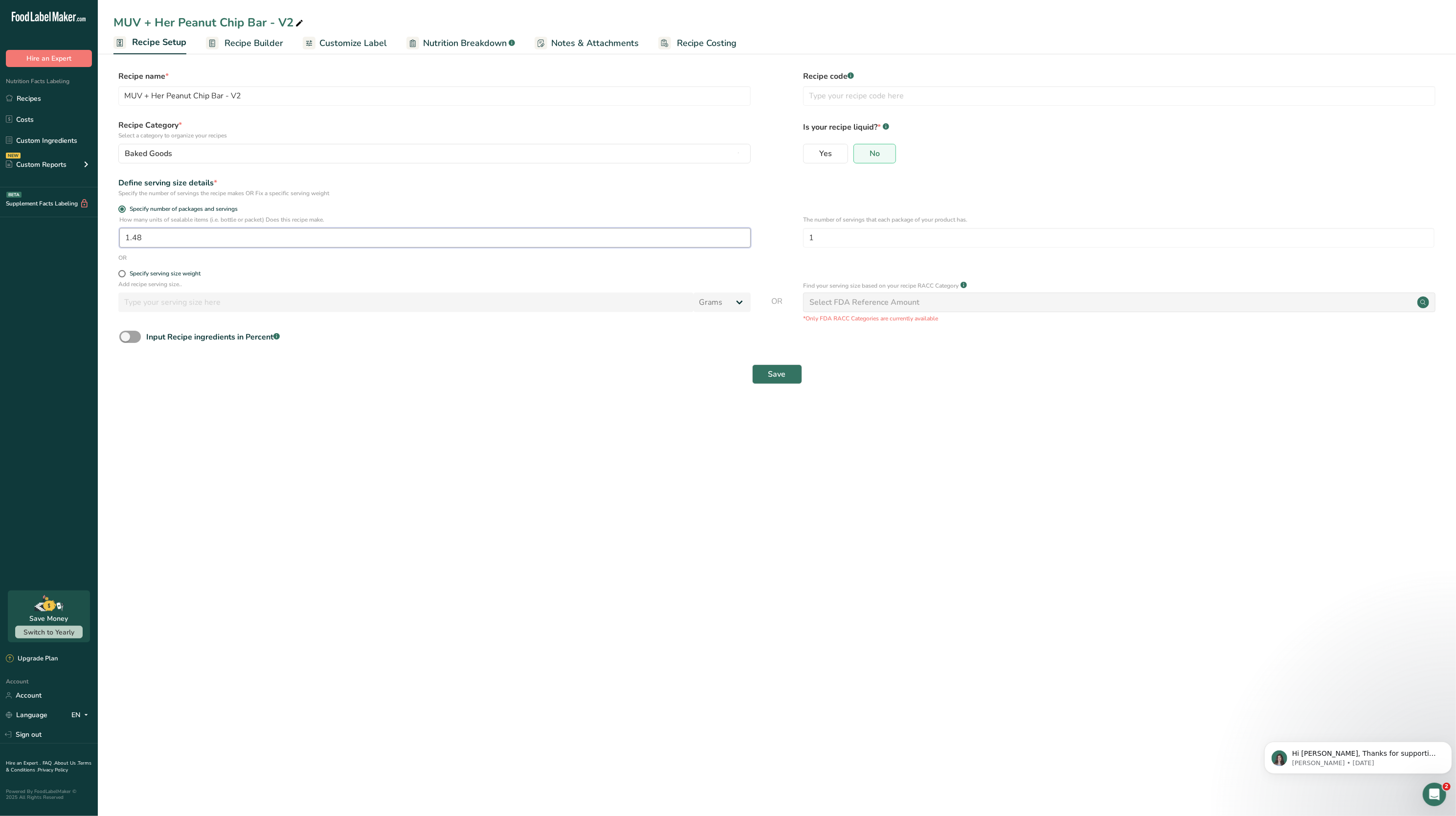
click at [278, 235] on input "1.48" at bounding box center [435, 238] width 631 height 20
type input "1.36"
click at [766, 373] on button "Save" at bounding box center [777, 374] width 50 height 20
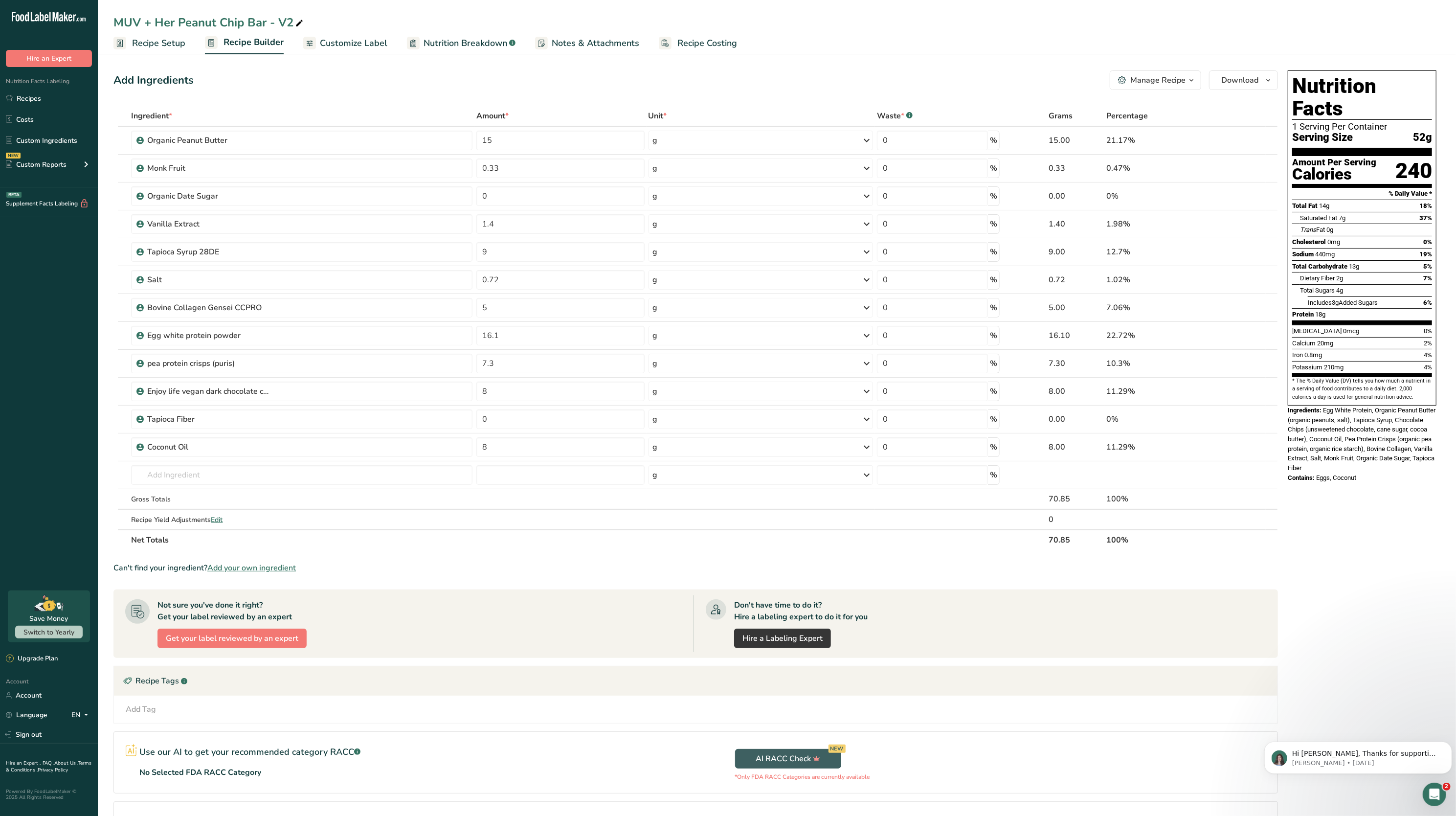
click at [142, 48] on span "Recipe Setup" at bounding box center [158, 44] width 53 height 13
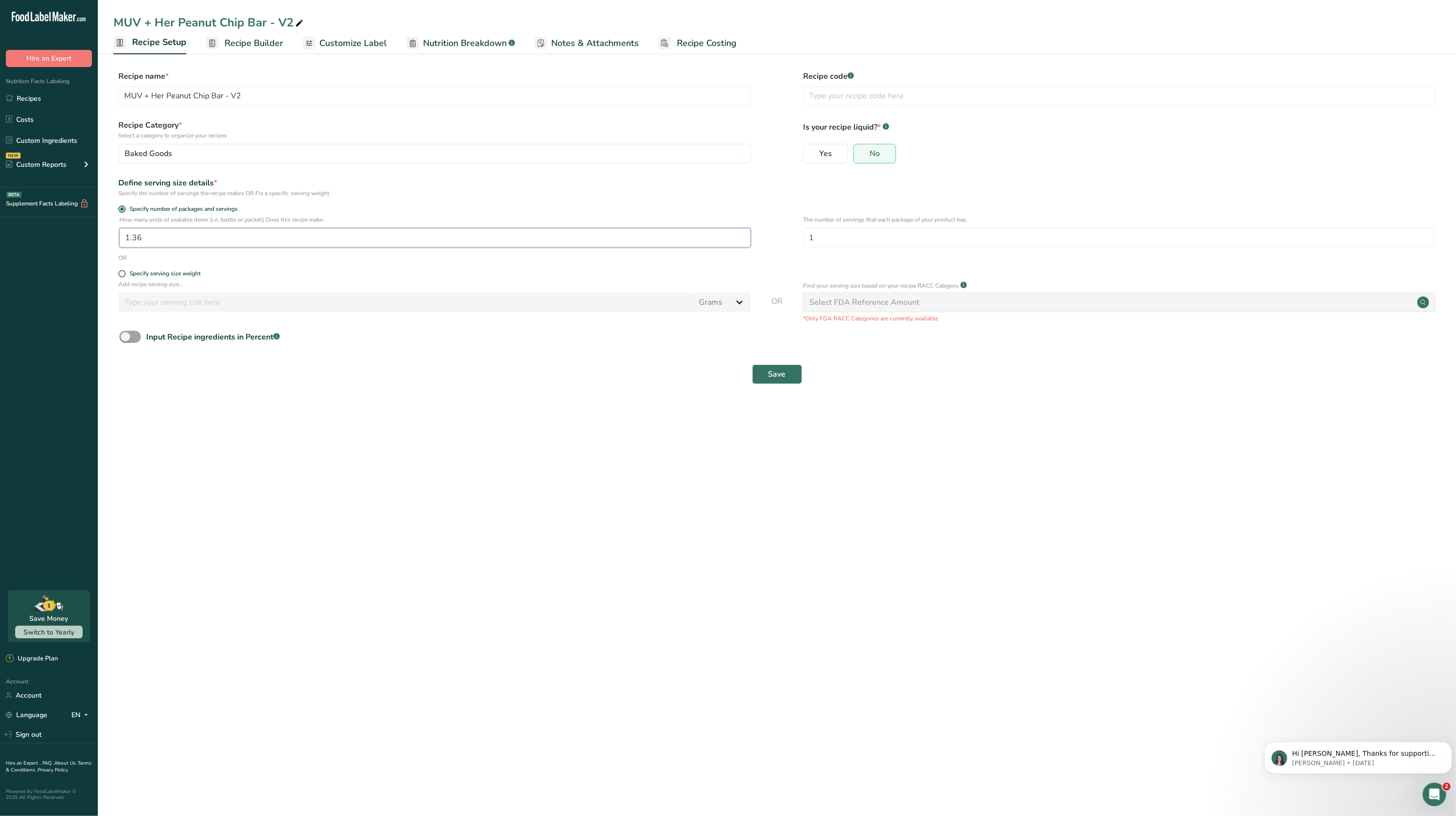
click at [239, 238] on input "1.36" at bounding box center [435, 238] width 631 height 20
type input "1.3"
click at [785, 369] on span "Save" at bounding box center [777, 374] width 18 height 12
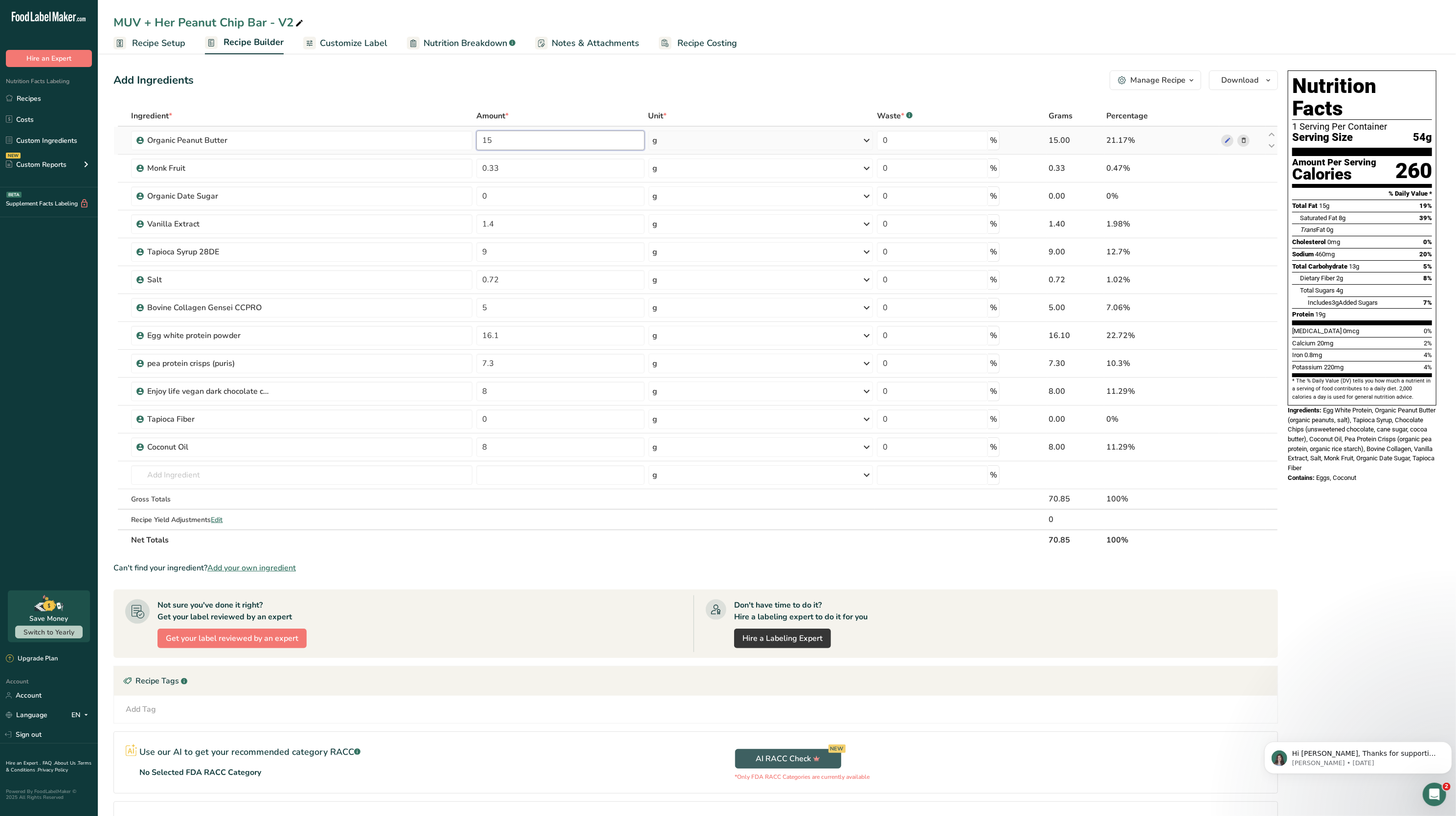
click at [558, 134] on input "15" at bounding box center [560, 140] width 168 height 20
click at [561, 78] on div "Add Ingredients Manage Recipe Delete Recipe Duplicate Recipe Scale Recipe Save …" at bounding box center [695, 80] width 1165 height 20
click at [550, 146] on input "13" at bounding box center [560, 140] width 168 height 20
type input "12"
click at [531, 109] on div "Ingredient * Amount * Unit * Waste * .a-a{fill:#347362;}.b-a{fill:#fff;} Grams …" at bounding box center [695, 328] width 1165 height 445
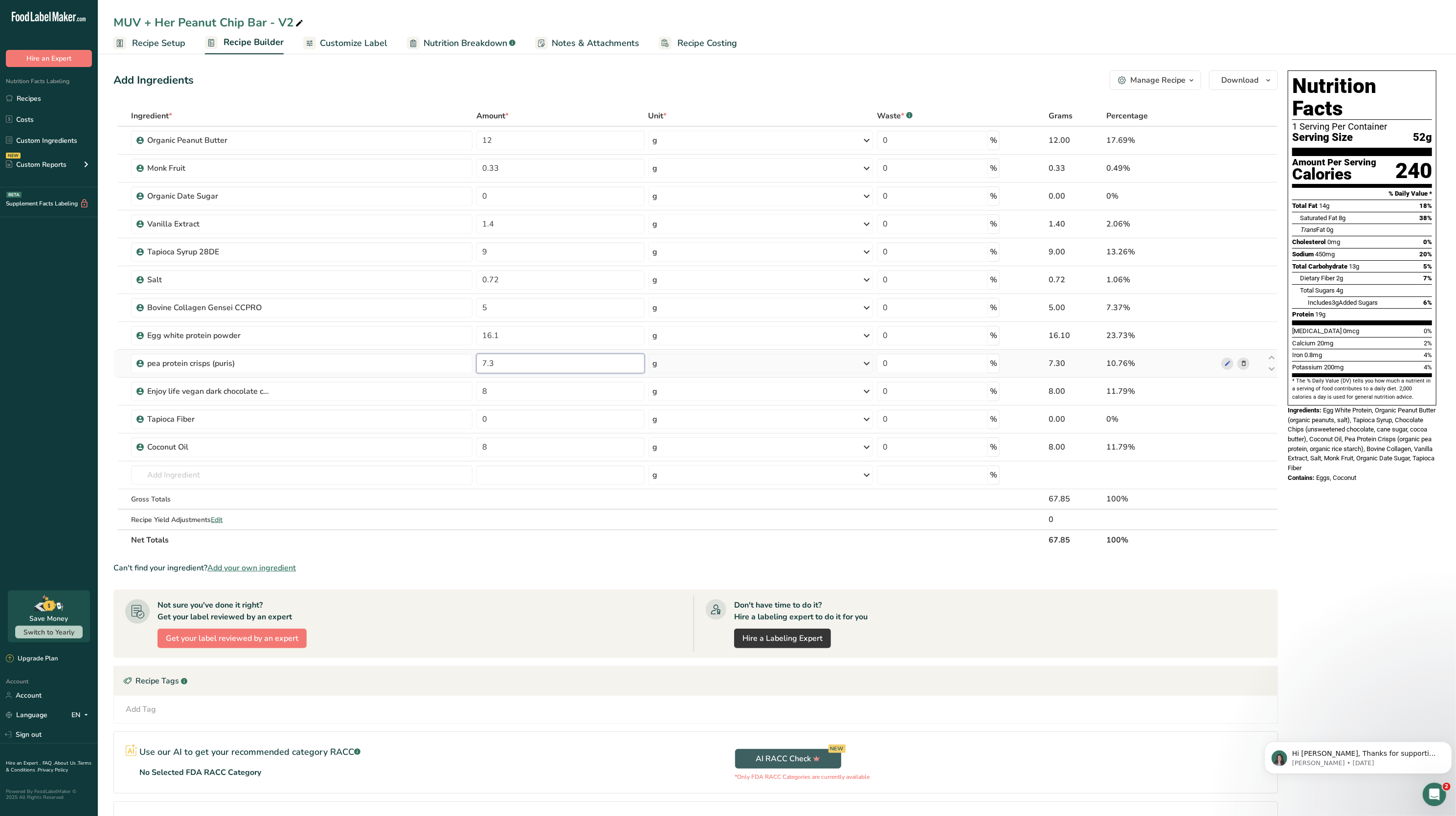
click at [581, 367] on input "7.3" at bounding box center [560, 364] width 168 height 20
click at [540, 386] on div "Ingredient * Amount * Unit * Waste * .a-a{fill:#347362;}.b-a{fill:#fff;} Grams …" at bounding box center [695, 328] width 1165 height 445
type input "6"
click at [583, 572] on div "Can't find your ingredient? Add your own ingredient" at bounding box center [695, 568] width 1165 height 12
click at [553, 368] on input "7.3" at bounding box center [560, 364] width 168 height 20
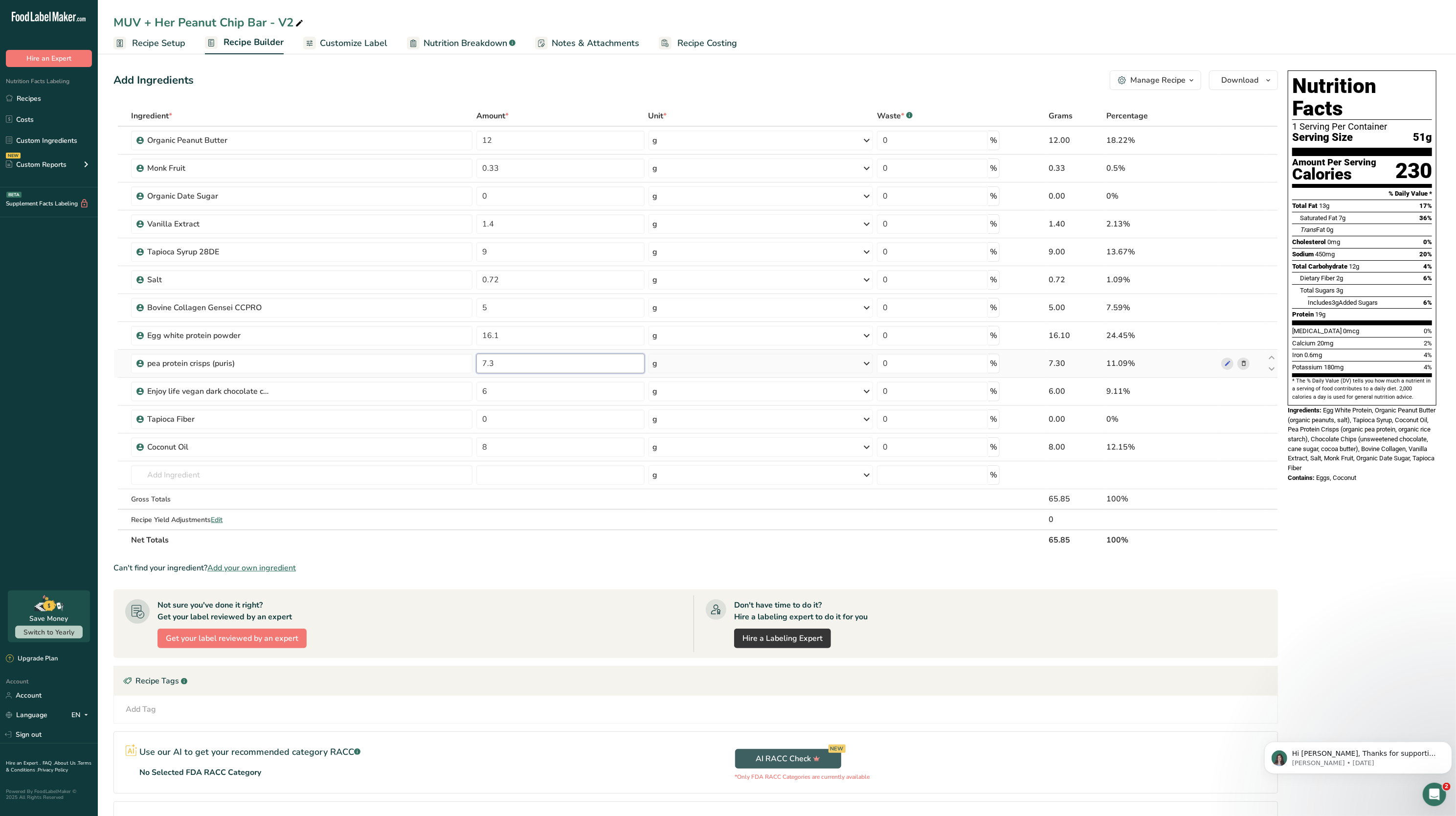
type input "7"
type input "8"
click at [592, 557] on section "Ingredient * Amount * Unit * Waste * .a-a{fill:#347362;}.b-a{fill:#fff;} Grams …" at bounding box center [695, 480] width 1165 height 749
click at [533, 299] on input "5" at bounding box center [560, 308] width 168 height 20
type input "6"
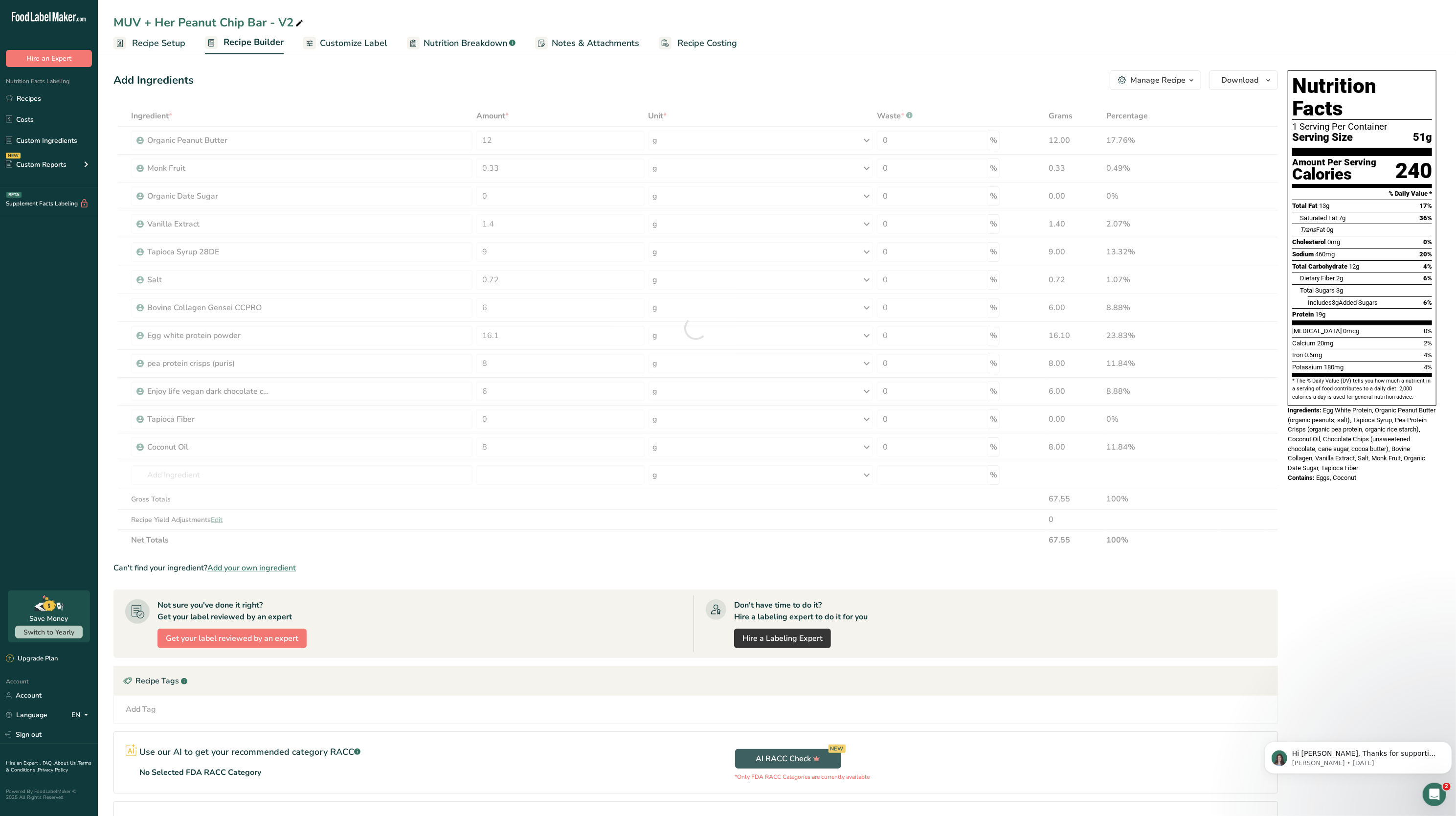
click at [599, 536] on div "Ingredient * Amount * Unit * Waste * .a-a{fill:#347362;}.b-a{fill:#fff;} Grams …" at bounding box center [695, 328] width 1165 height 445
click at [600, 144] on input "12" at bounding box center [560, 140] width 168 height 20
click at [580, 105] on div "Add Ingredients Manage Recipe Delete Recipe Duplicate Recipe Scale Recipe Save …" at bounding box center [699, 468] width 1171 height 803
click at [566, 143] on input "13" at bounding box center [560, 140] width 168 height 20
type input "14"
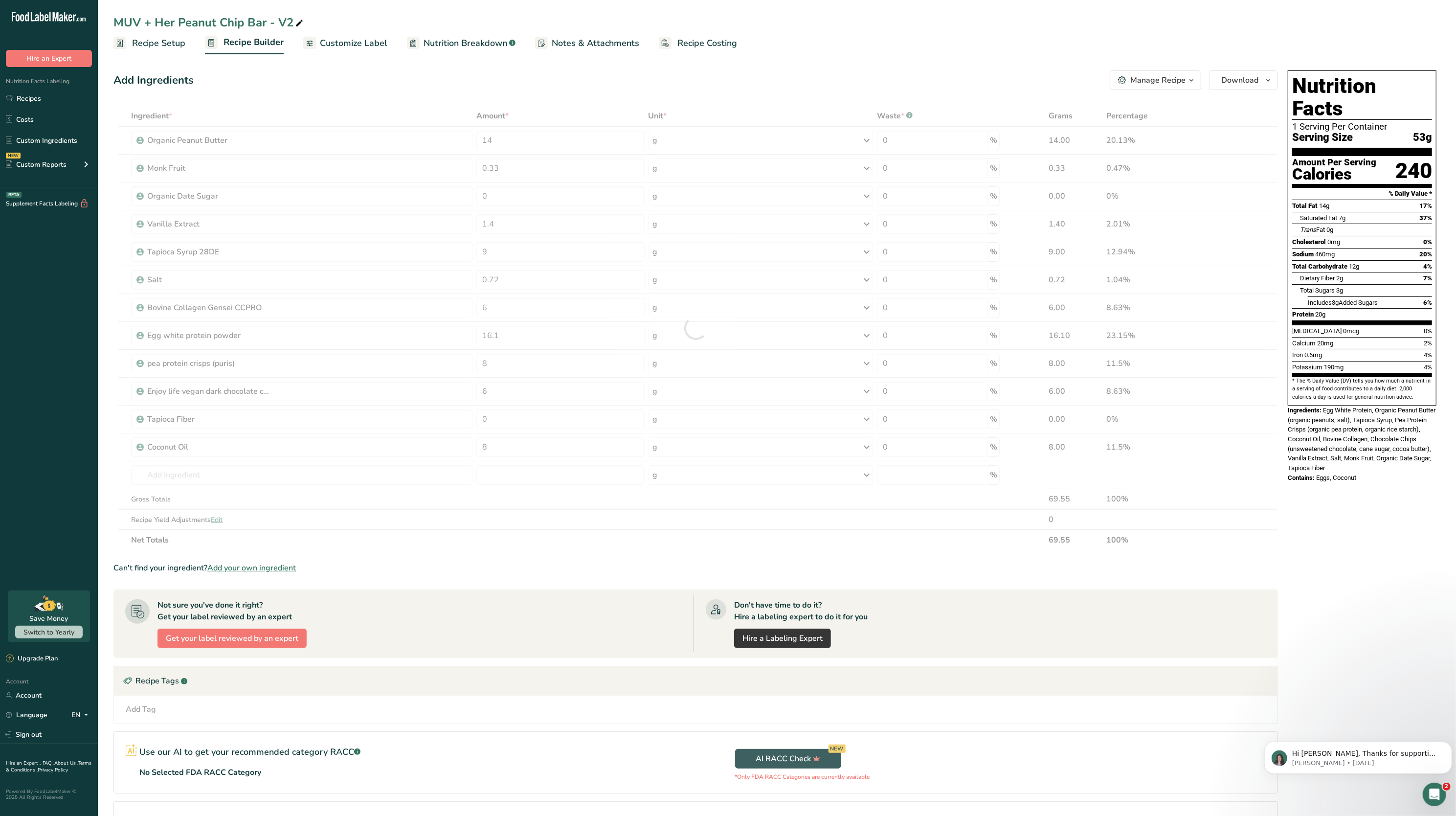
click at [556, 95] on div "Add Ingredients Manage Recipe Delete Recipe Duplicate Recipe Scale Recipe Save …" at bounding box center [699, 468] width 1171 height 803
click at [562, 229] on input "1.4" at bounding box center [560, 224] width 168 height 20
type input "1"
type input "2"
click at [606, 95] on div "Add Ingredients Manage Recipe Delete Recipe Duplicate Recipe Scale Recipe Save …" at bounding box center [699, 468] width 1171 height 803
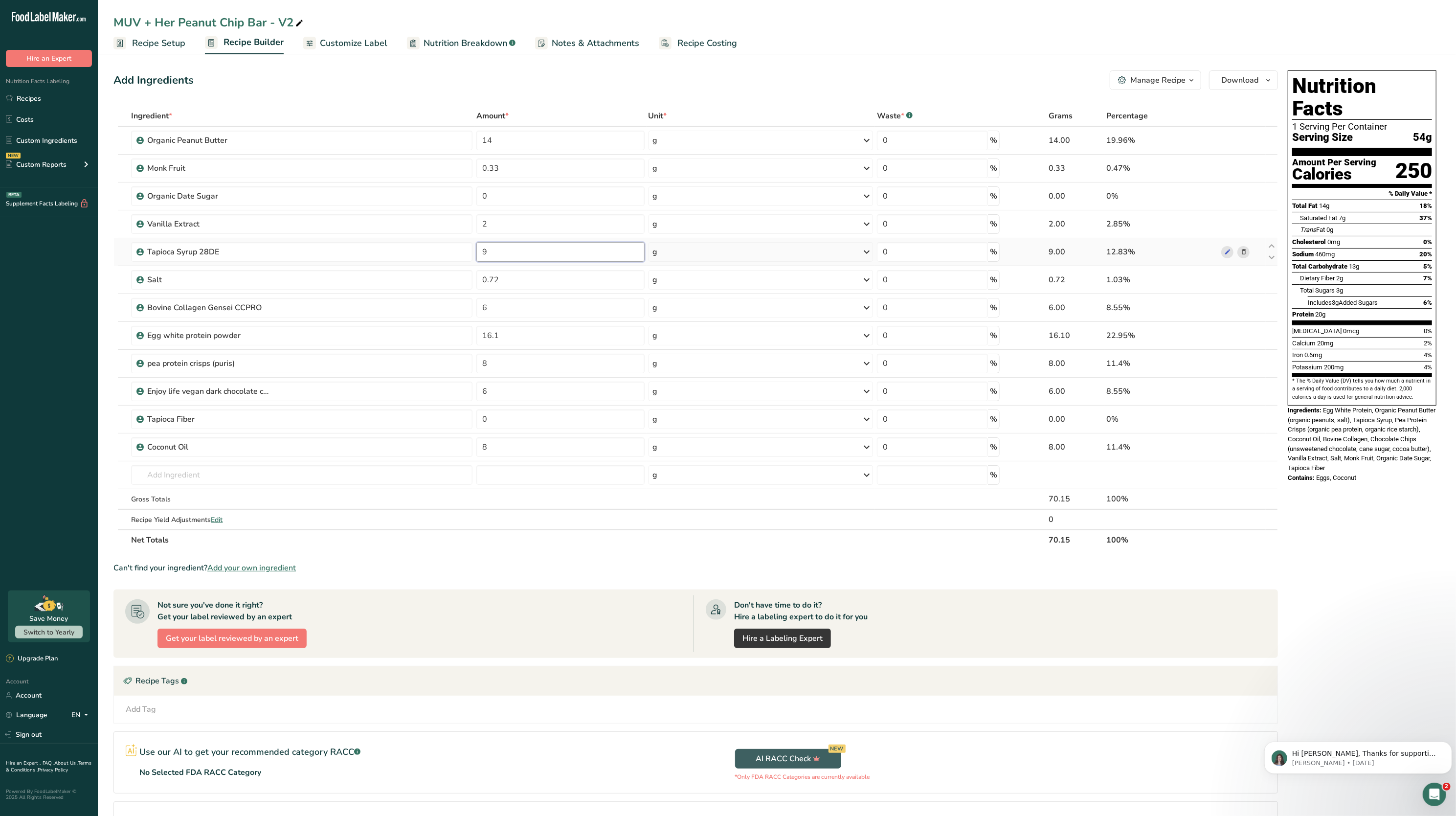
click at [510, 256] on input "9" at bounding box center [560, 252] width 168 height 20
type input "7"
click at [505, 421] on div "Ingredient * Amount * Unit * Waste * .a-a{fill:#347362;}.b-a{fill:#fff;} Grams …" at bounding box center [695, 328] width 1165 height 445
type input "2"
click at [1255, 606] on div "Don't have time to do it? Hire a labeling expert to do it for you Hire a Labeli…" at bounding box center [979, 624] width 573 height 57
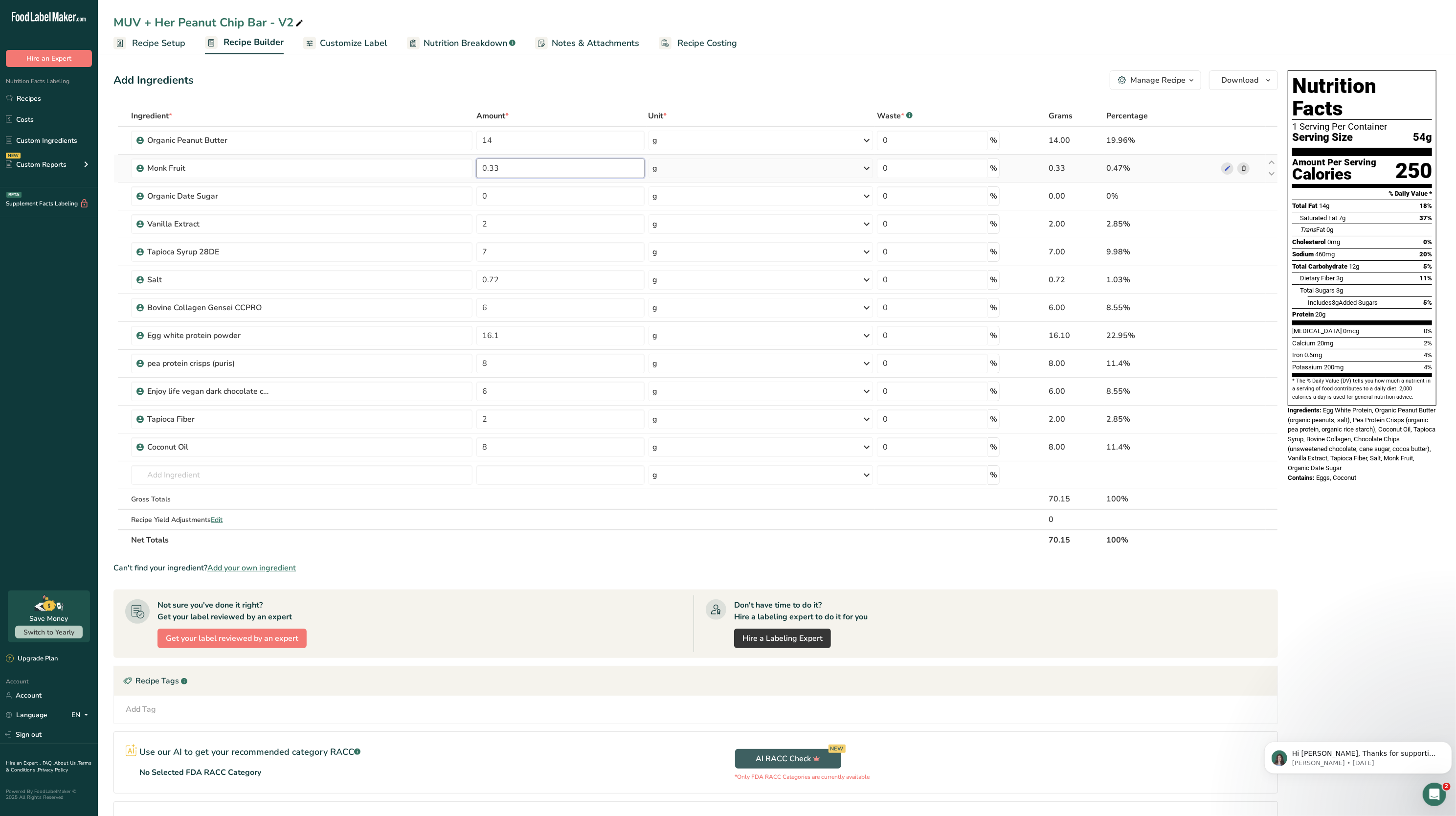
click at [540, 168] on input "0.33" at bounding box center [560, 168] width 168 height 20
click at [564, 82] on div "Add Ingredients Manage Recipe Delete Recipe Duplicate Recipe Scale Recipe Save …" at bounding box center [695, 80] width 1165 height 20
click at [542, 166] on input "0.03" at bounding box center [560, 168] width 168 height 20
type input "7"
click at [509, 78] on div "Add Ingredients Manage Recipe Delete Recipe Duplicate Recipe Scale Recipe Save …" at bounding box center [695, 80] width 1165 height 20
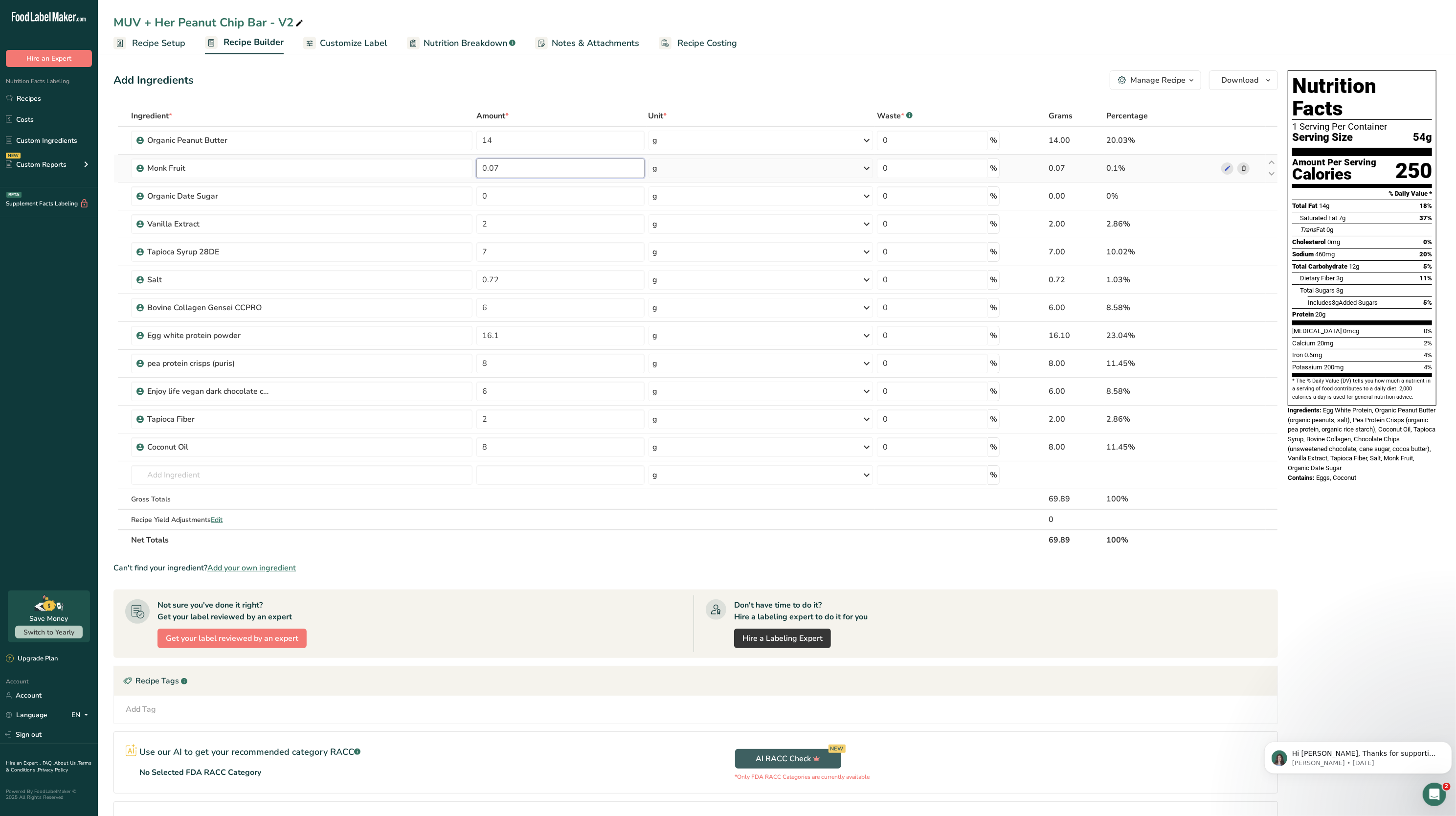
click at [592, 164] on input "0.07" at bounding box center [560, 168] width 168 height 20
type input "6"
type input "0.06"
click at [554, 96] on div "Add Ingredients Manage Recipe Delete Recipe Duplicate Recipe Scale Recipe Save …" at bounding box center [699, 468] width 1171 height 803
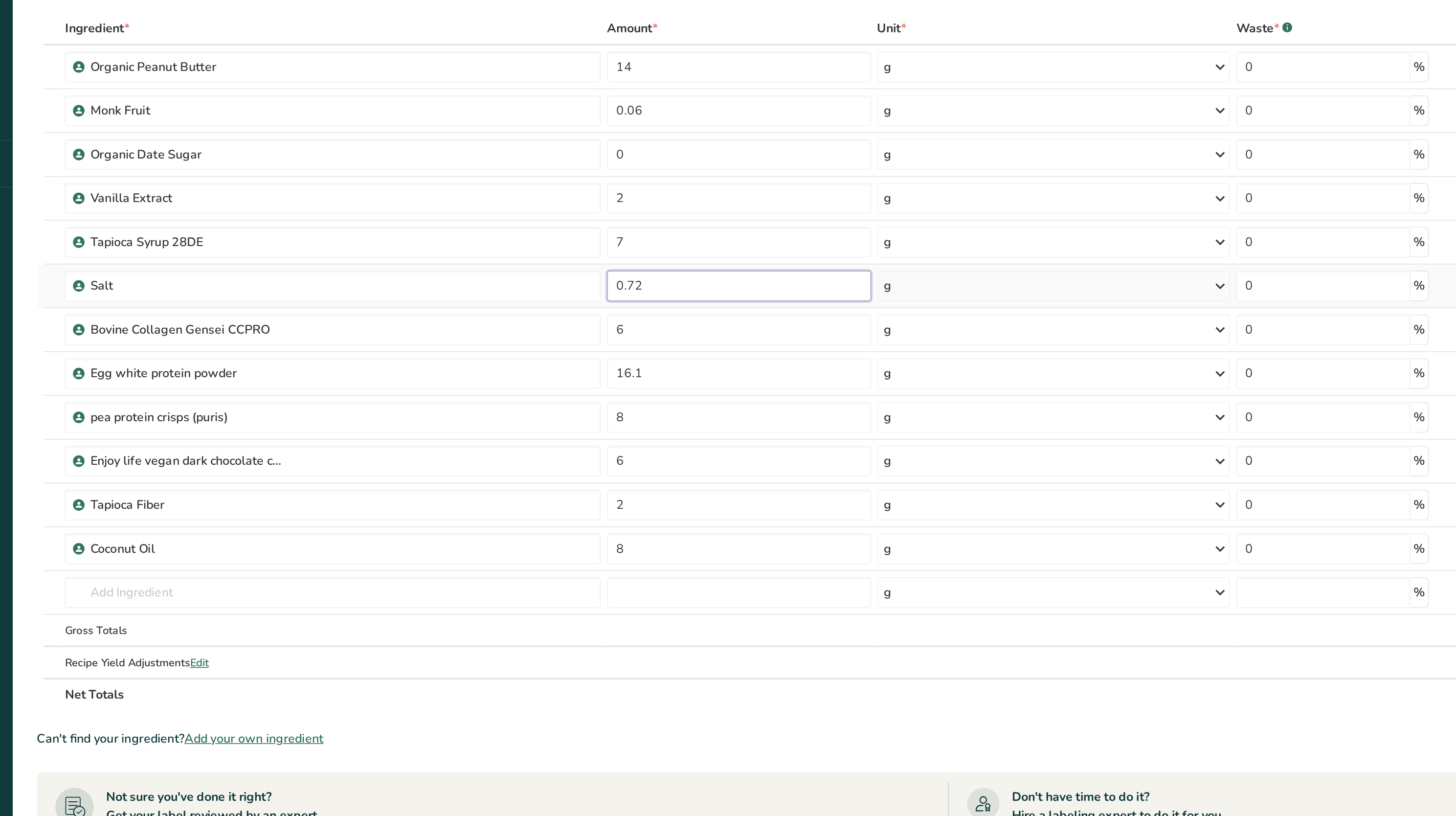
click at [525, 276] on input "0.72" at bounding box center [560, 280] width 168 height 20
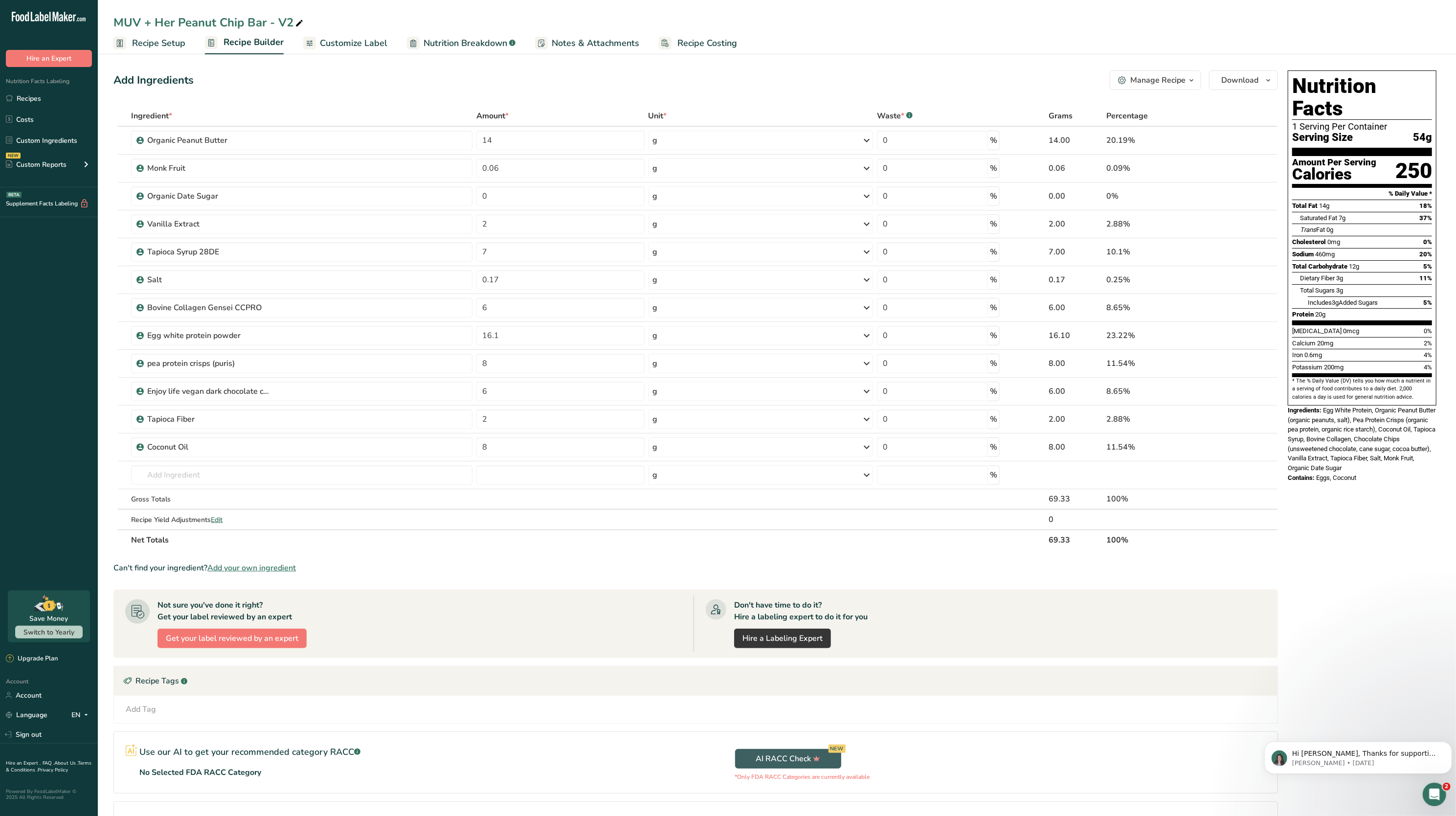
click at [662, 534] on div "Ingredient * Amount * Unit * Waste * .a-a{fill:#347362;}.b-a{fill:#fff;} Grams …" at bounding box center [695, 328] width 1165 height 445
click at [1198, 208] on td "0%" at bounding box center [1162, 196] width 115 height 28
click at [548, 283] on input "0.17" at bounding box center [560, 280] width 168 height 20
click at [364, 117] on div "Ingredient * Amount * Unit * Waste * .a-a{fill:#347362;}.b-a{fill:#fff;} Grams …" at bounding box center [695, 328] width 1165 height 445
click at [574, 281] on input "0.56" at bounding box center [560, 280] width 168 height 20
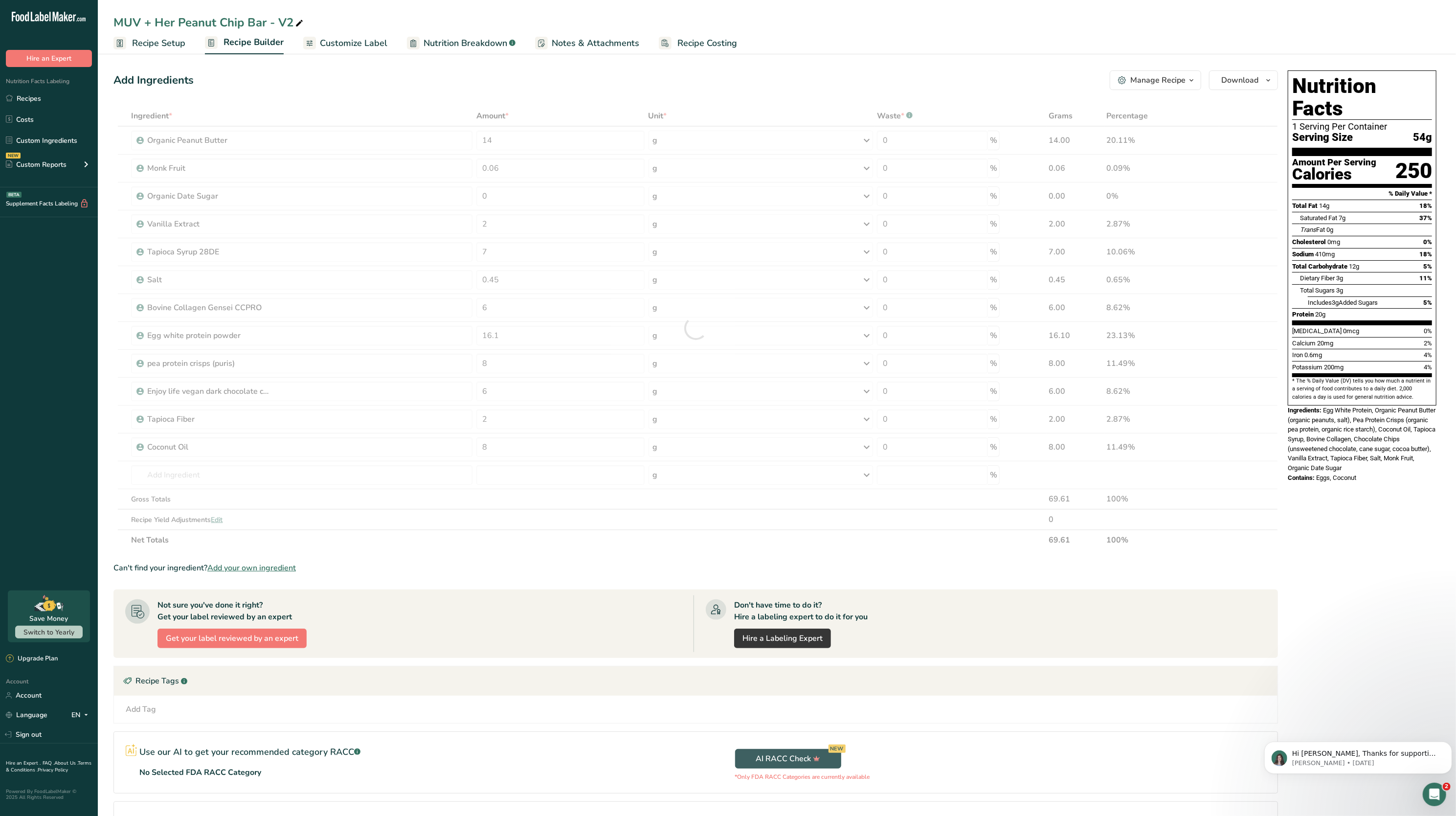
click at [1345, 407] on span "Egg White Protein, Organic Peanut Butter (organic peanuts, salt), Pea Protein C…" at bounding box center [1362, 439] width 148 height 65
click at [539, 283] on input "0.45" at bounding box center [560, 280] width 168 height 20
click at [468, 65] on section "Add Ingredients Manage Recipe Delete Recipe Duplicate Recipe Scale Recipe Save …" at bounding box center [776, 468] width 1358 height 835
click at [511, 285] on input "0.35" at bounding box center [560, 280] width 168 height 20
click at [430, 81] on div "Add Ingredients Manage Recipe Delete Recipe Duplicate Recipe Scale Recipe Save …" at bounding box center [695, 80] width 1165 height 20
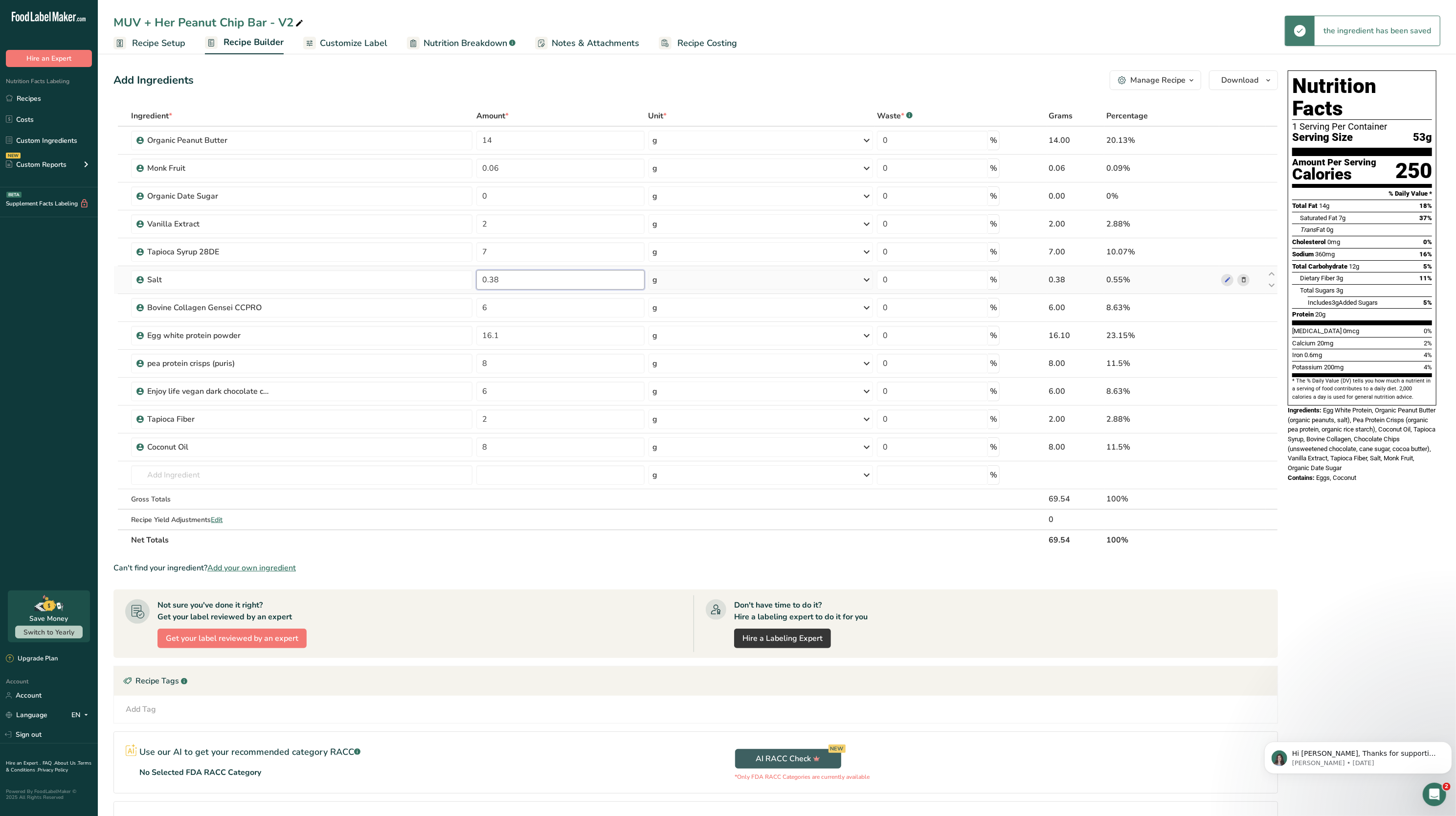
click at [533, 279] on input "0.38" at bounding box center [560, 280] width 168 height 20
type input "0.39"
click at [411, 65] on section "Add Ingredients Manage Recipe Delete Recipe Duplicate Recipe Scale Recipe Save …" at bounding box center [776, 468] width 1358 height 835
click at [350, 479] on input "text" at bounding box center [302, 475] width 341 height 20
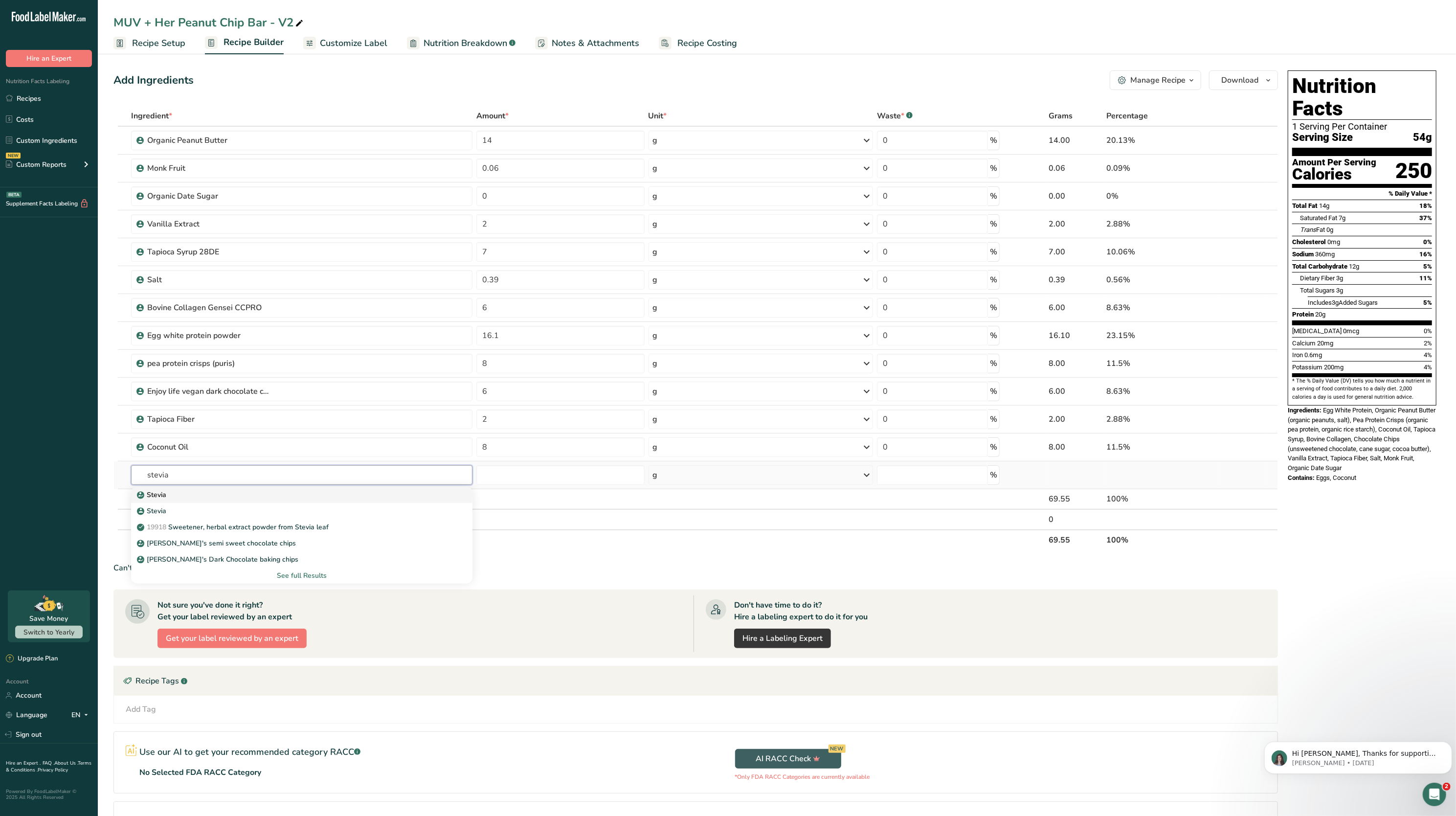
type input "stevia"
click at [302, 492] on div "Stevia" at bounding box center [294, 495] width 310 height 11
type input "Stevia"
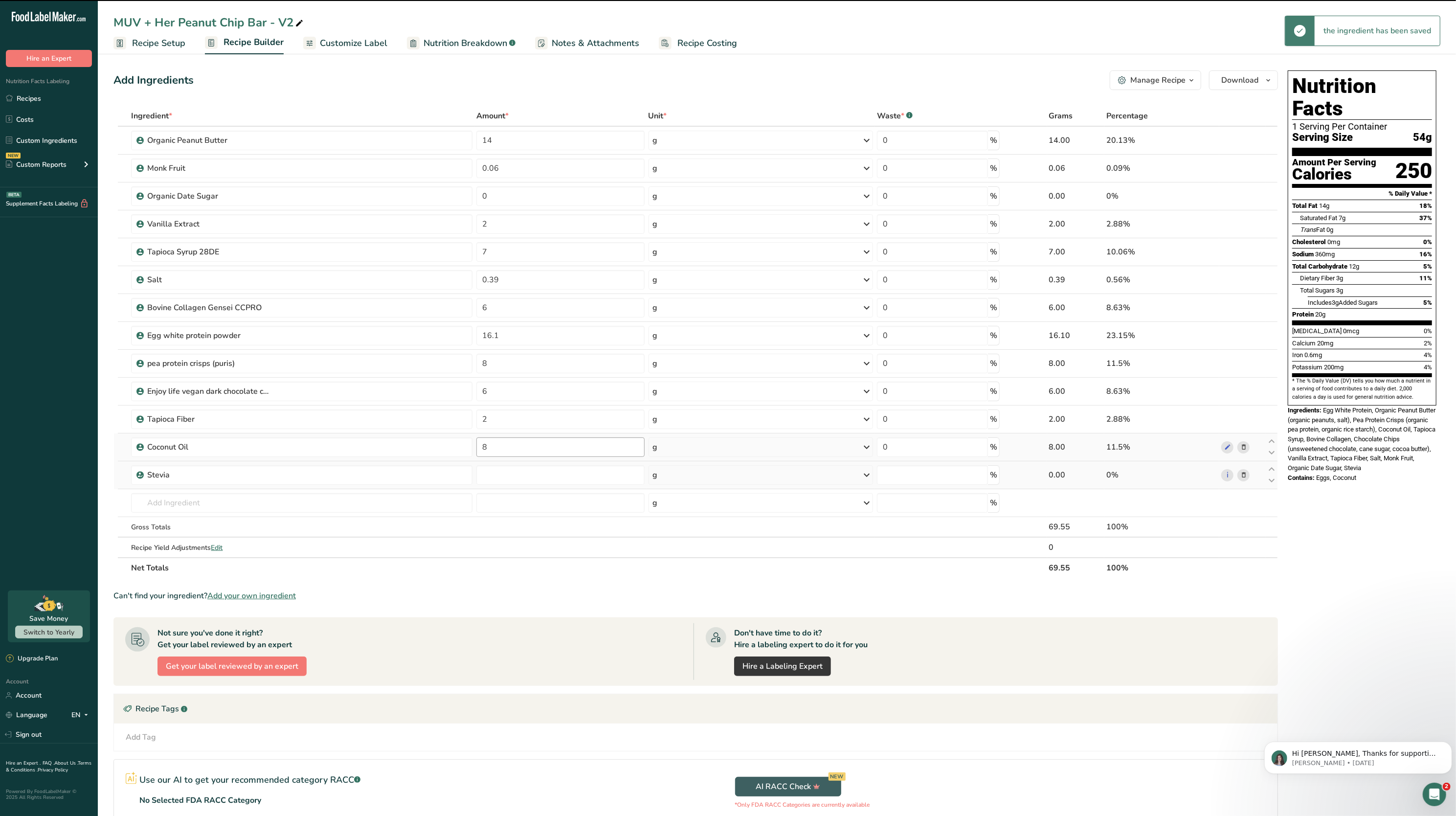
type input "0"
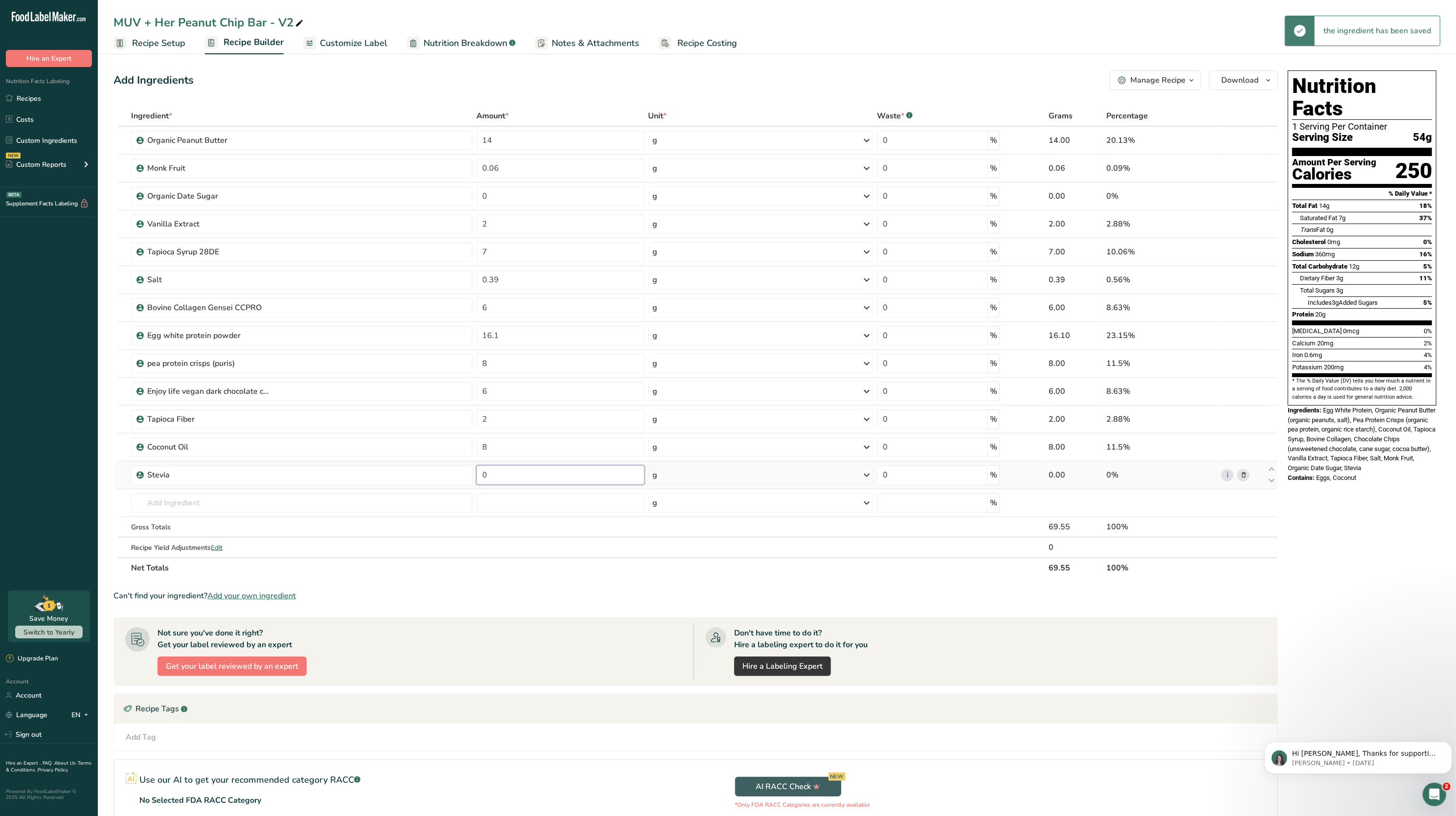
click at [531, 475] on input "0" at bounding box center [560, 475] width 168 height 20
type input "0.39"
click at [527, 276] on div "Ingredient * Amount * Unit * Waste * .a-a{fill:#347362;}.b-a{fill:#fff;} Grams …" at bounding box center [695, 341] width 1165 height 473
click at [561, 581] on section "Ingredient * Amount * Unit * Waste * .a-a{fill:#347362;}.b-a{fill:#fff;} Grams …" at bounding box center [695, 494] width 1165 height 777
click at [550, 287] on input "0.16" at bounding box center [560, 280] width 168 height 20
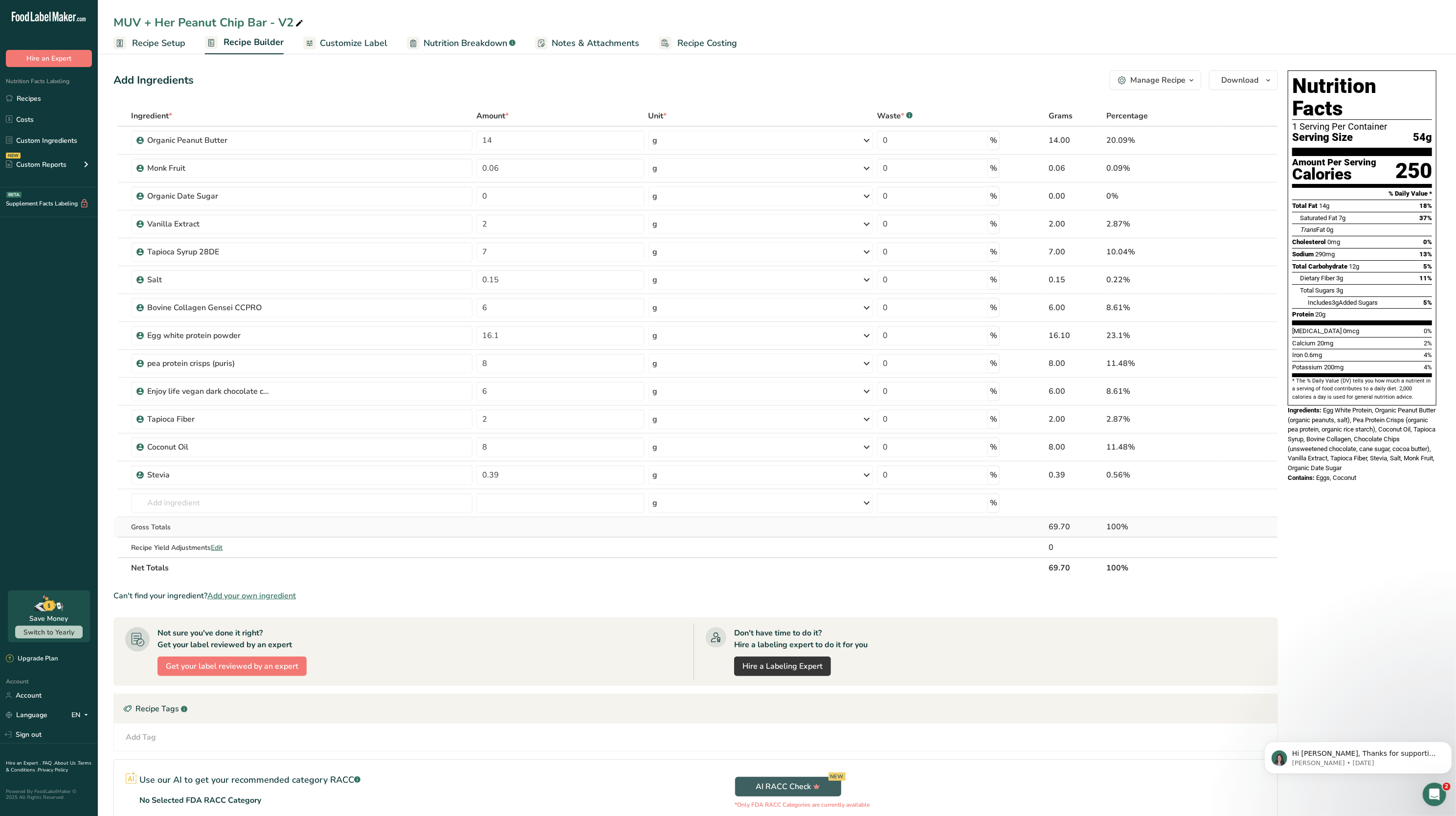
click at [525, 530] on div "Ingredient * Amount * Unit * Waste * .a-a{fill:#347362;}.b-a{fill:#fff;} Grams …" at bounding box center [695, 341] width 1165 height 473
click at [534, 285] on input "0.15" at bounding box center [560, 280] width 168 height 20
click at [552, 521] on div "Ingredient * Amount * Unit * Waste * .a-a{fill:#347362;}.b-a{fill:#fff;} Grams …" at bounding box center [695, 341] width 1165 height 473
click at [537, 281] on input "0.13" at bounding box center [560, 280] width 168 height 20
click at [531, 598] on div "Can't find your ingredient? Add your own ingredient" at bounding box center [695, 596] width 1165 height 12
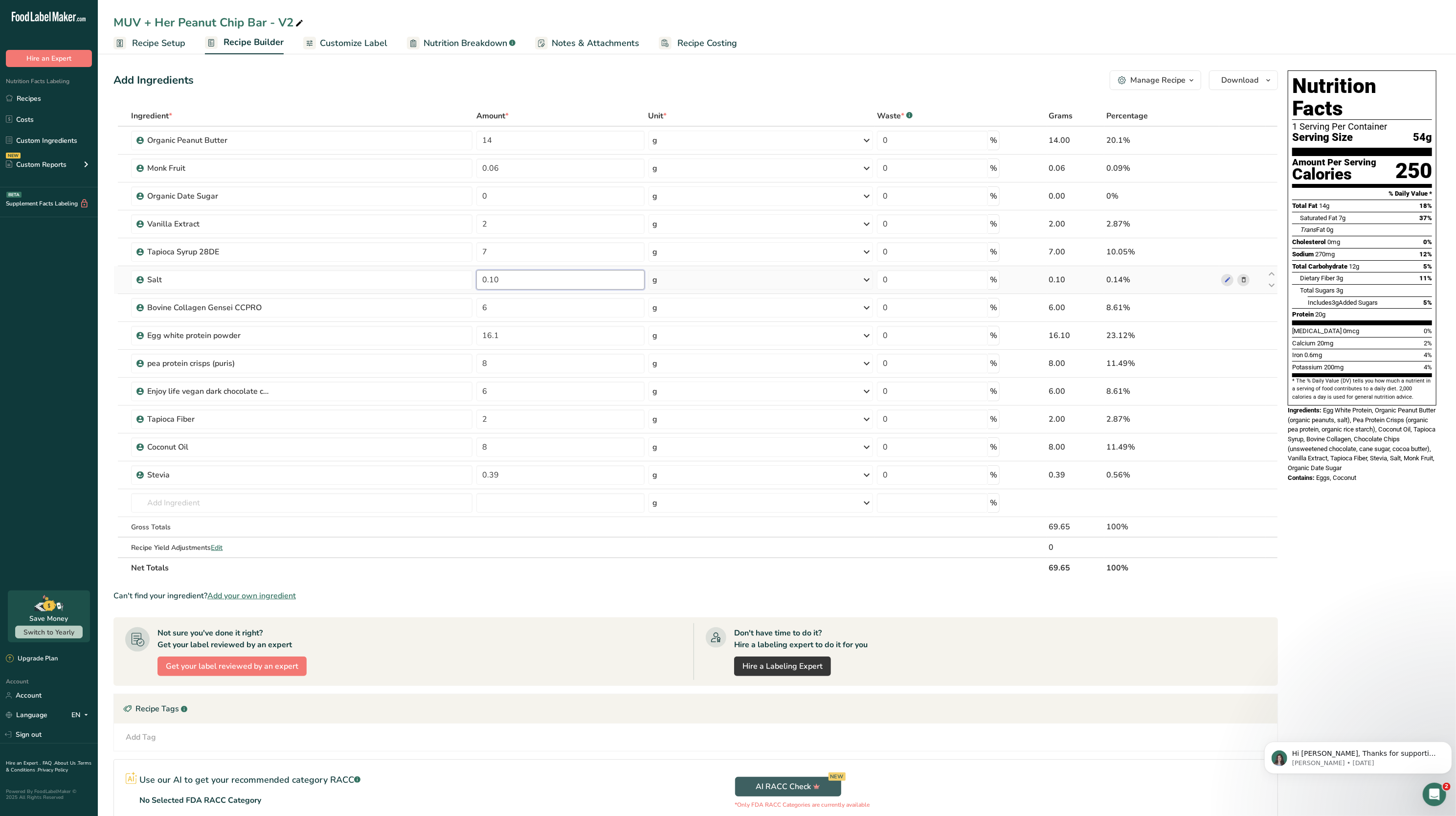
click at [568, 285] on input "0.10" at bounding box center [560, 280] width 168 height 20
type input "0.15"
click at [547, 575] on div "Ingredient * Amount * Unit * Waste * .a-a{fill:#347362;}.b-a{fill:#fff;} Grams …" at bounding box center [695, 341] width 1165 height 473
click at [1241, 477] on icon at bounding box center [1244, 475] width 7 height 11
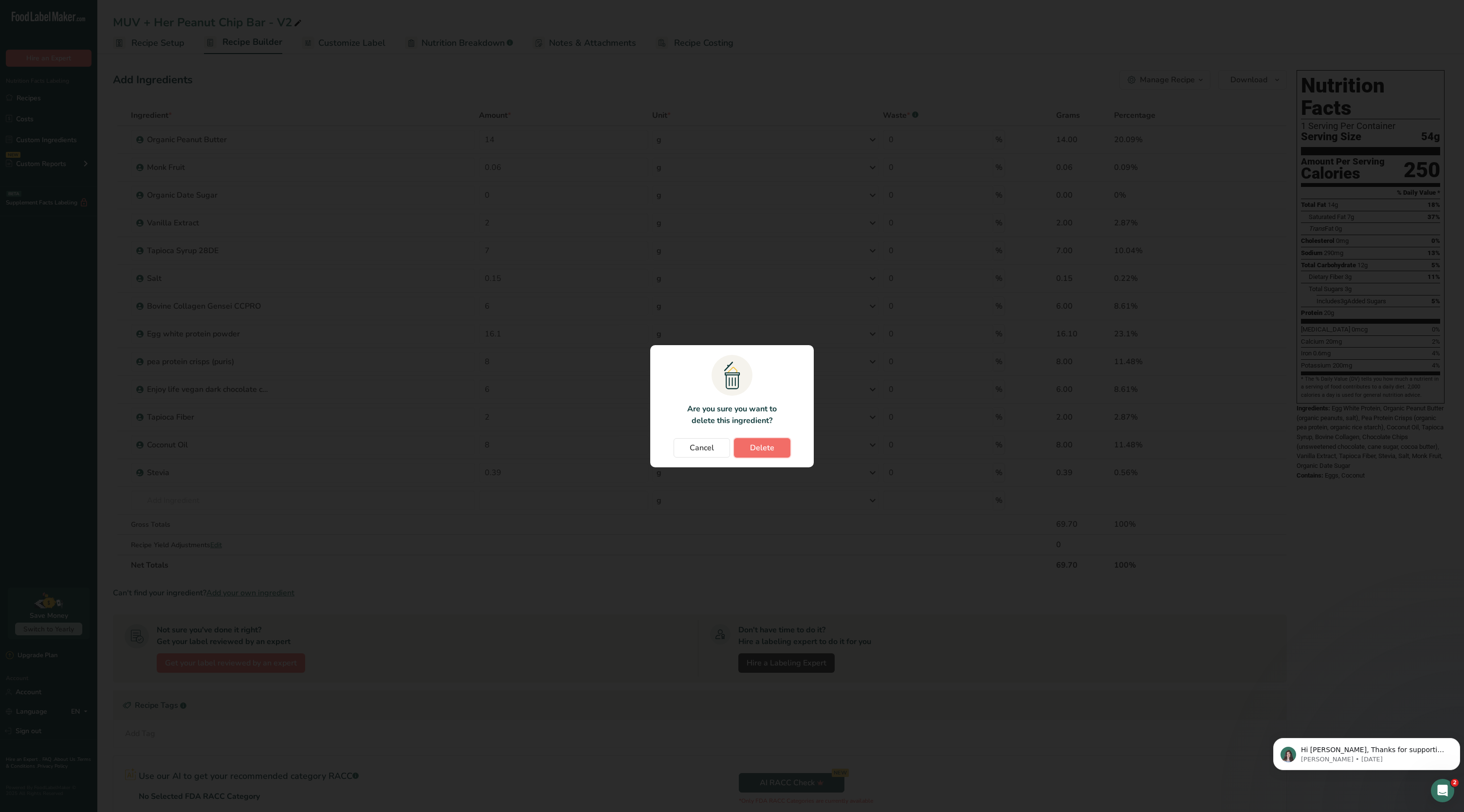
click at [762, 438] on button "Delete" at bounding box center [762, 448] width 56 height 20
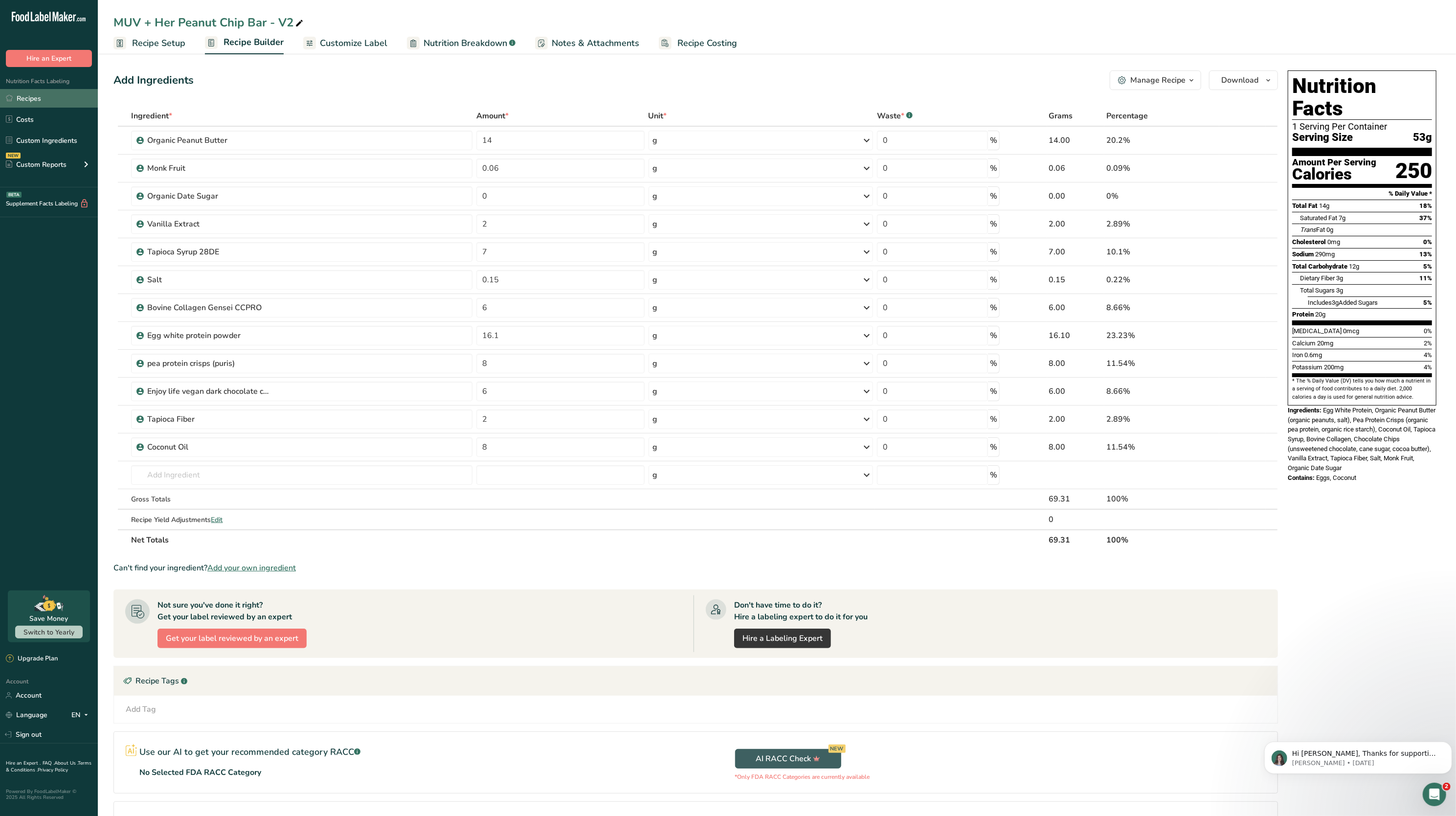
click at [41, 101] on link "Recipes" at bounding box center [49, 98] width 98 height 18
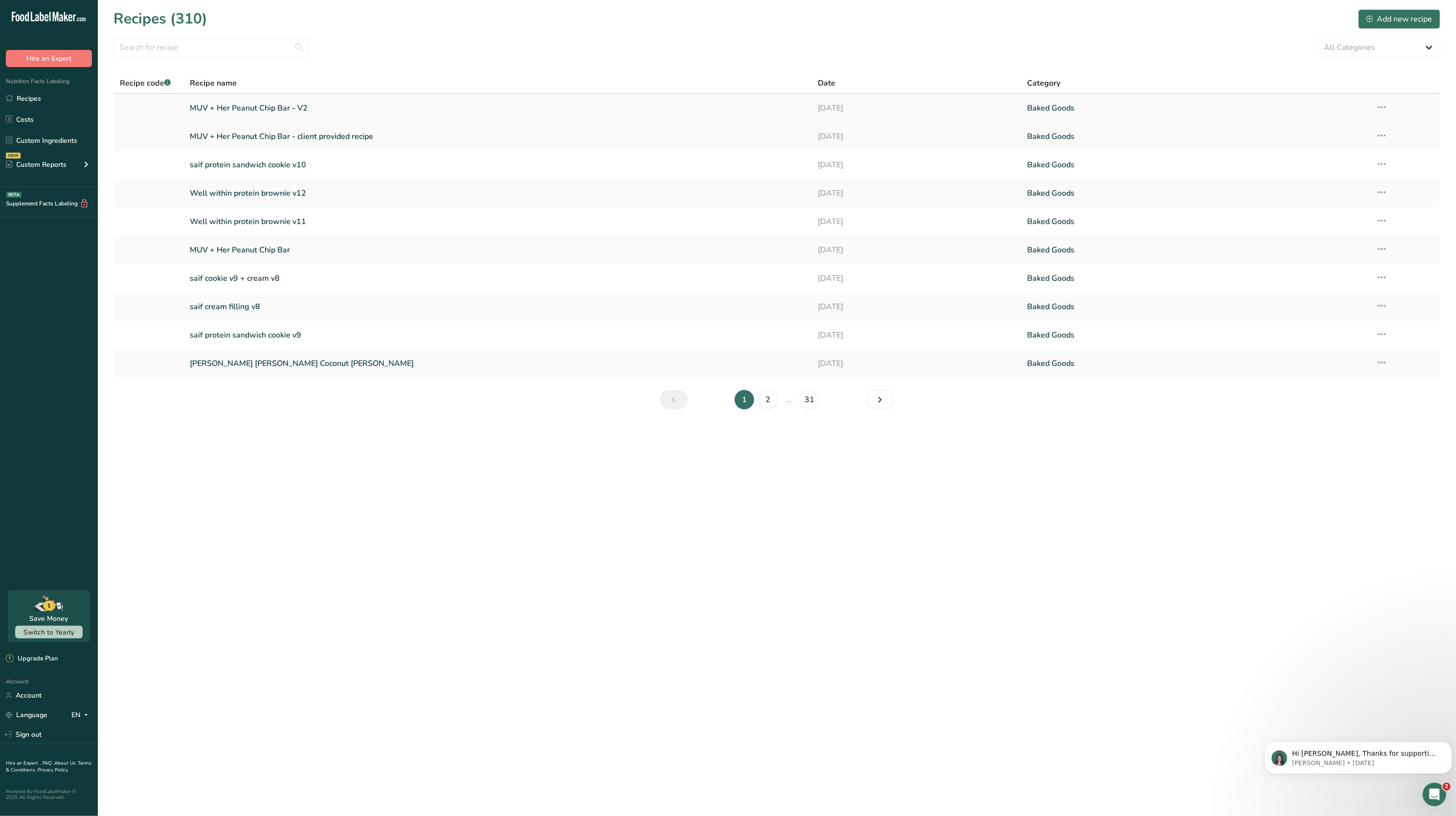
click at [1383, 109] on icon at bounding box center [1382, 107] width 12 height 18
click at [1315, 172] on span "Duplicate Recipe" at bounding box center [1291, 176] width 53 height 11
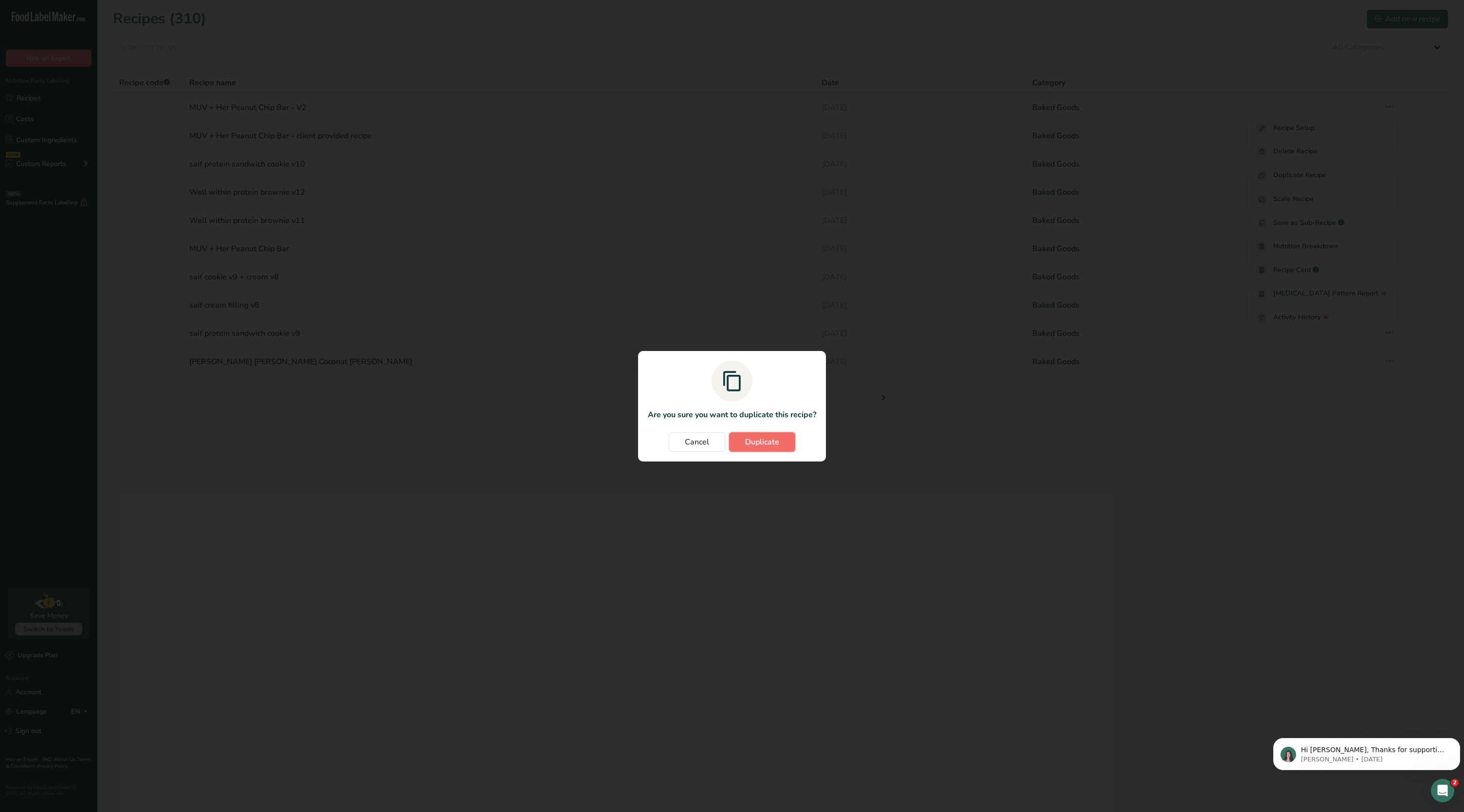
click at [742, 448] on button "Duplicate" at bounding box center [762, 442] width 66 height 20
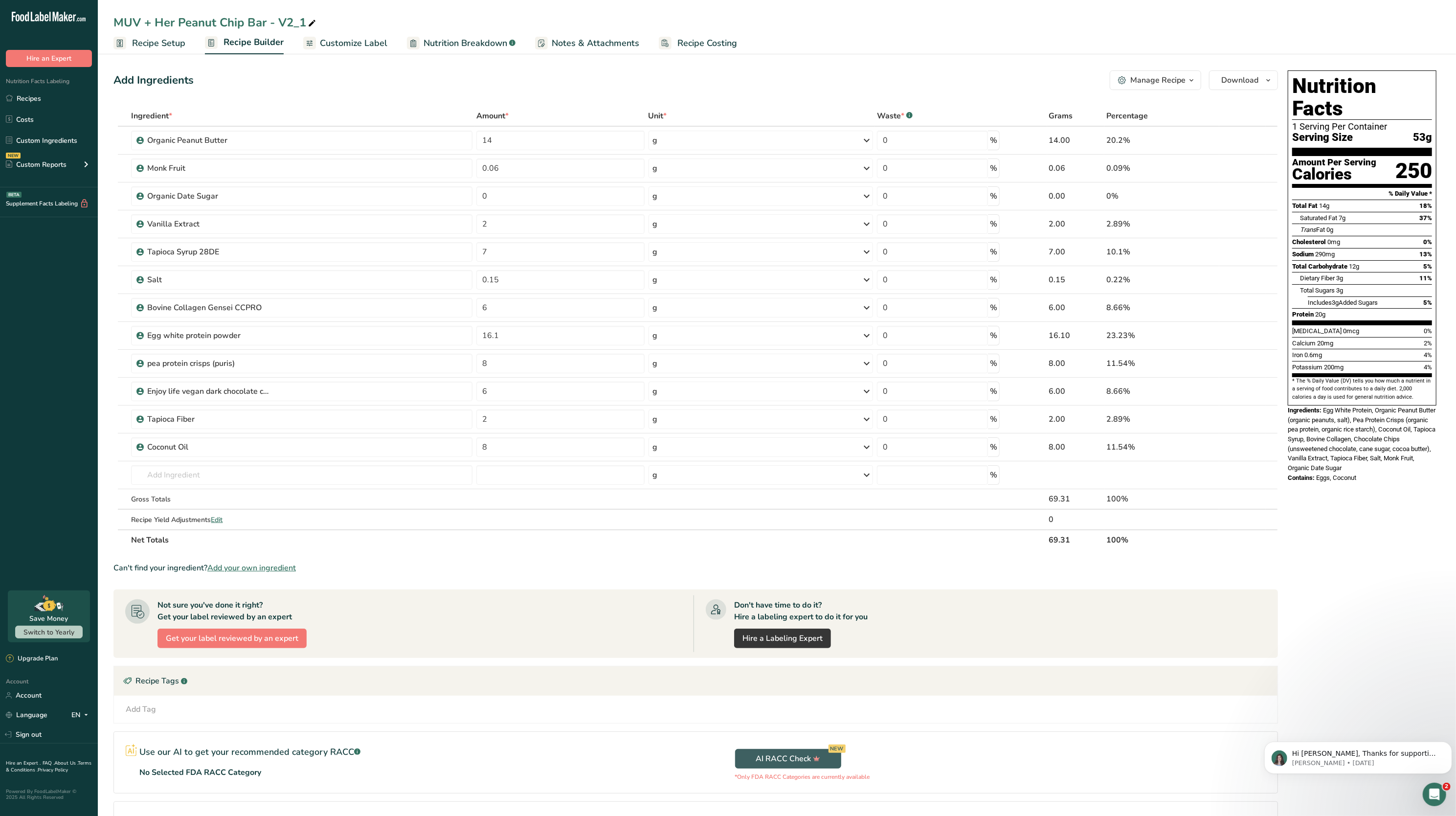
click at [312, 23] on icon at bounding box center [312, 23] width 9 height 14
click at [218, 23] on input "MUV + Her Peanut Chip Bar - V2_1" at bounding box center [777, 22] width 1327 height 18
click at [351, 22] on input "MUV + Her Double Chocolate Bar - V2_1" at bounding box center [777, 22] width 1327 height 18
type input "MUV + Her Double Chocolate Bar - V2"
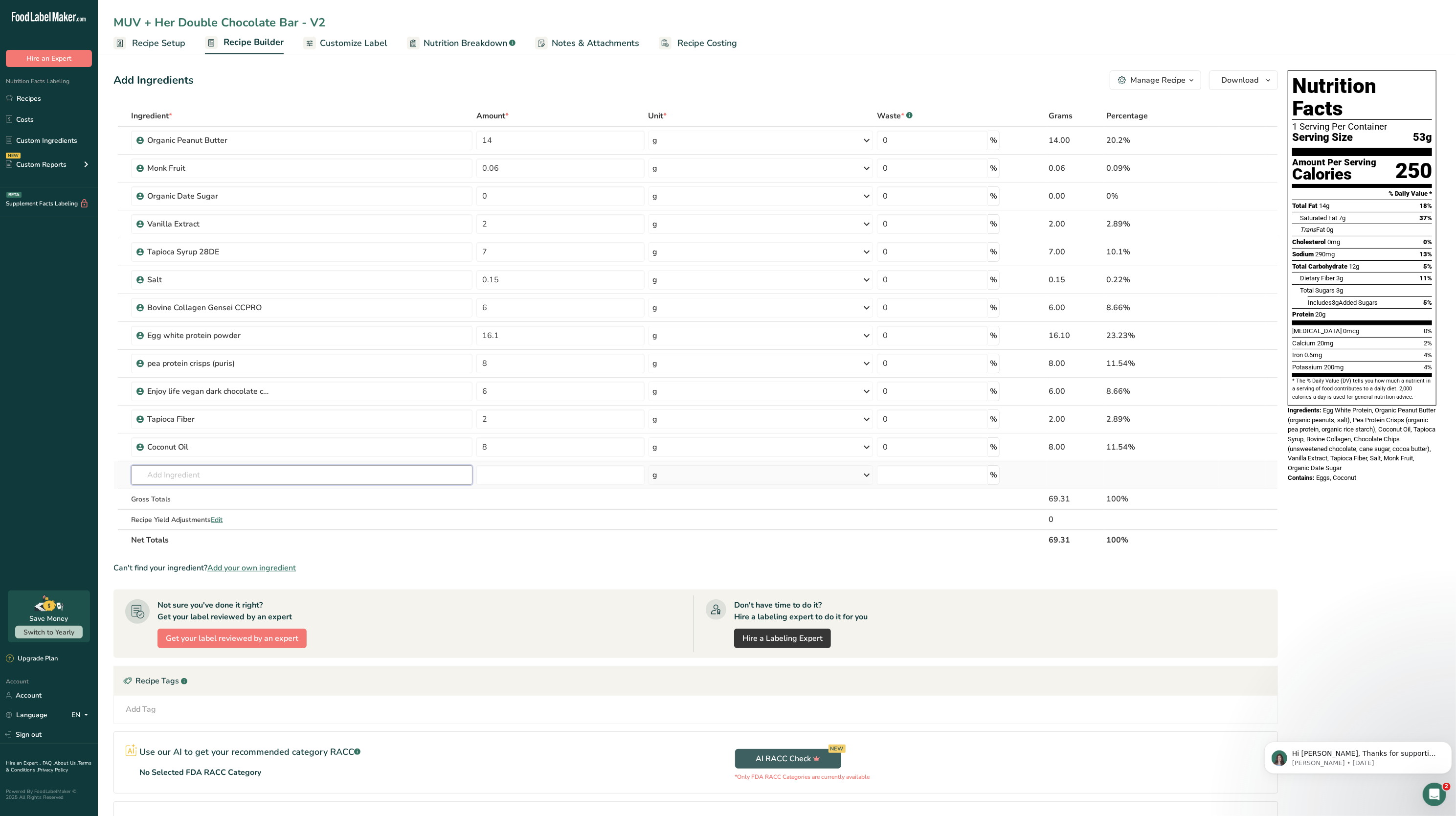
click at [228, 475] on input "text" at bounding box center [302, 475] width 341 height 20
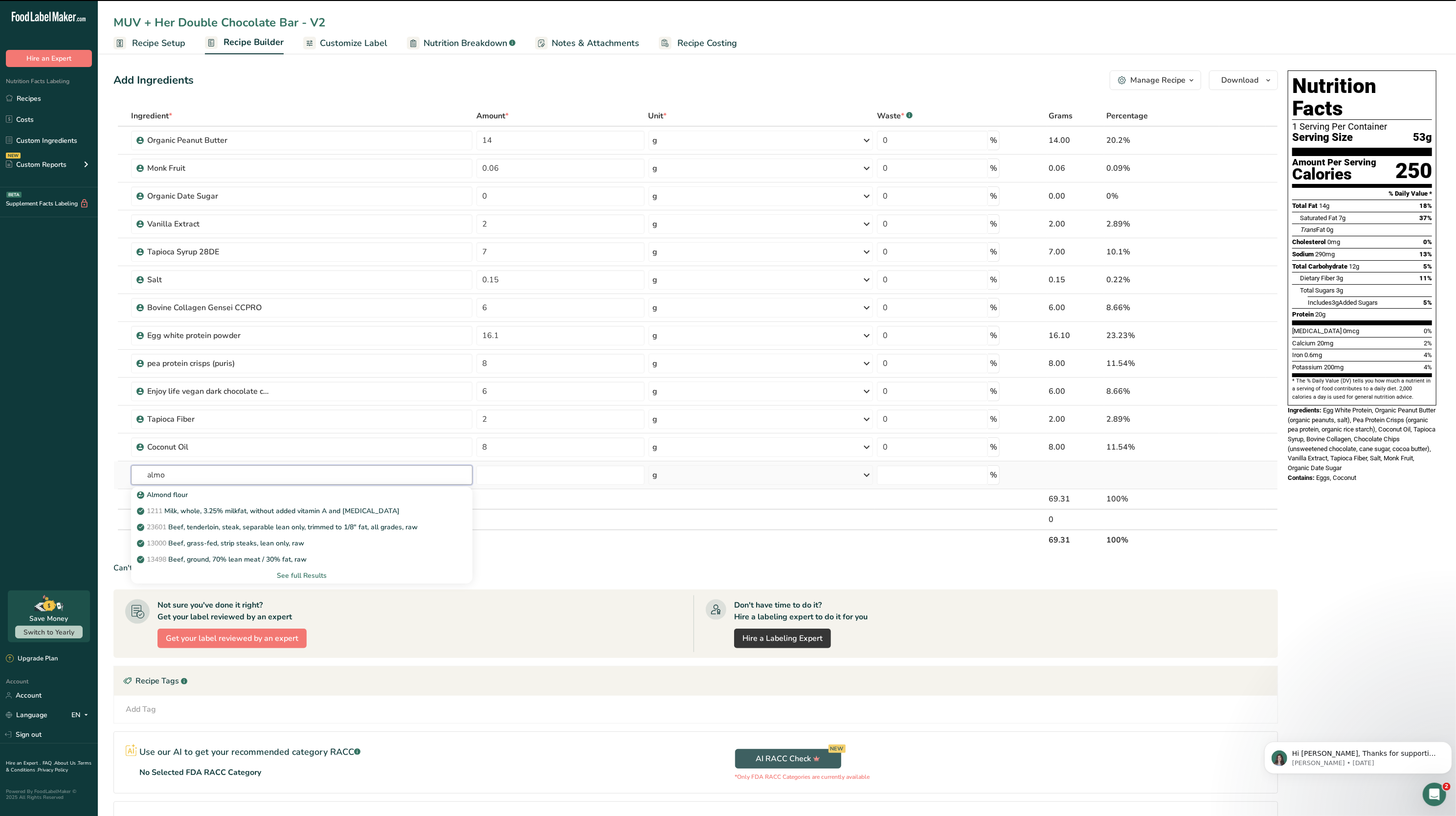
type input "almon"
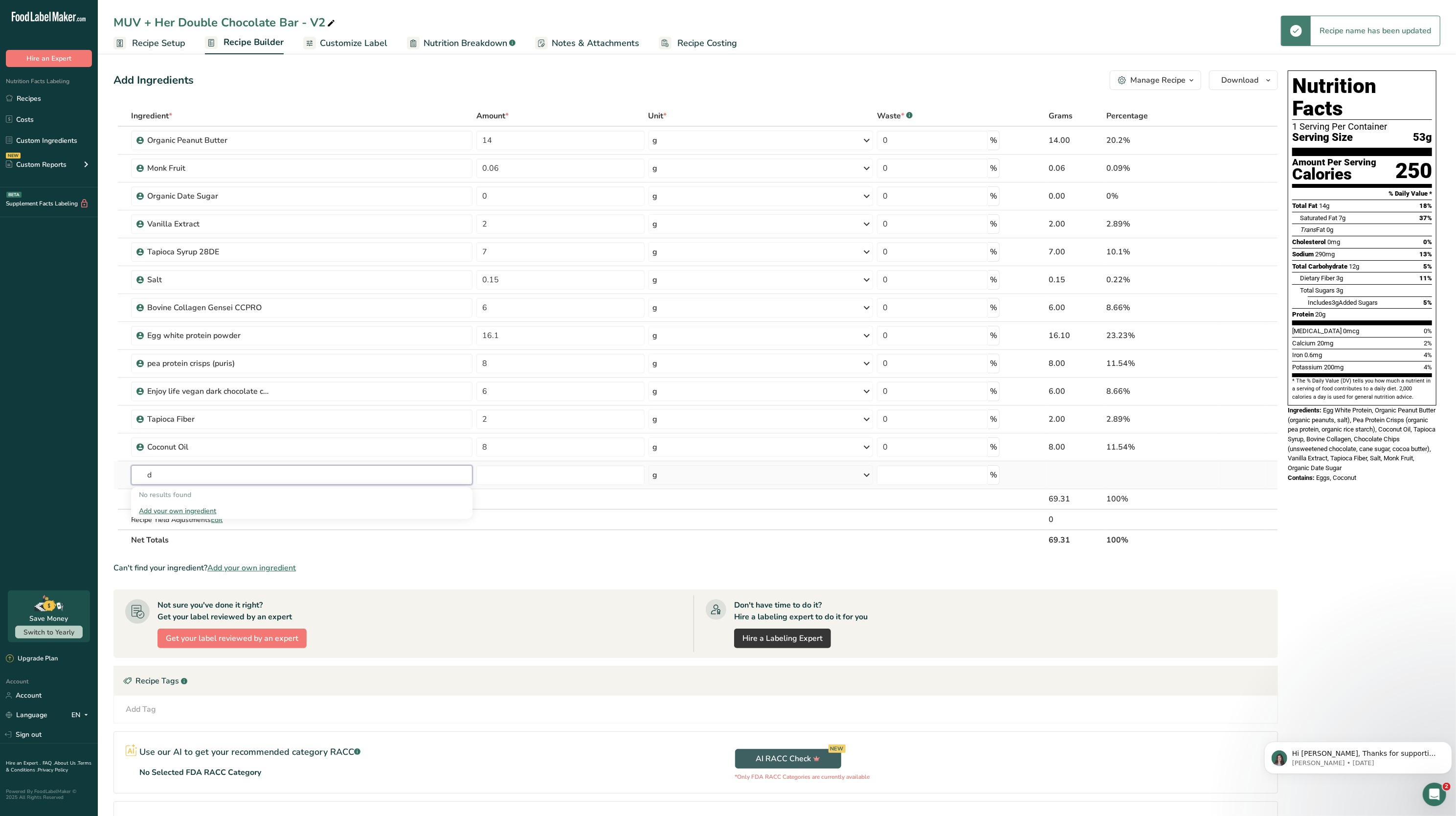
type input "d"
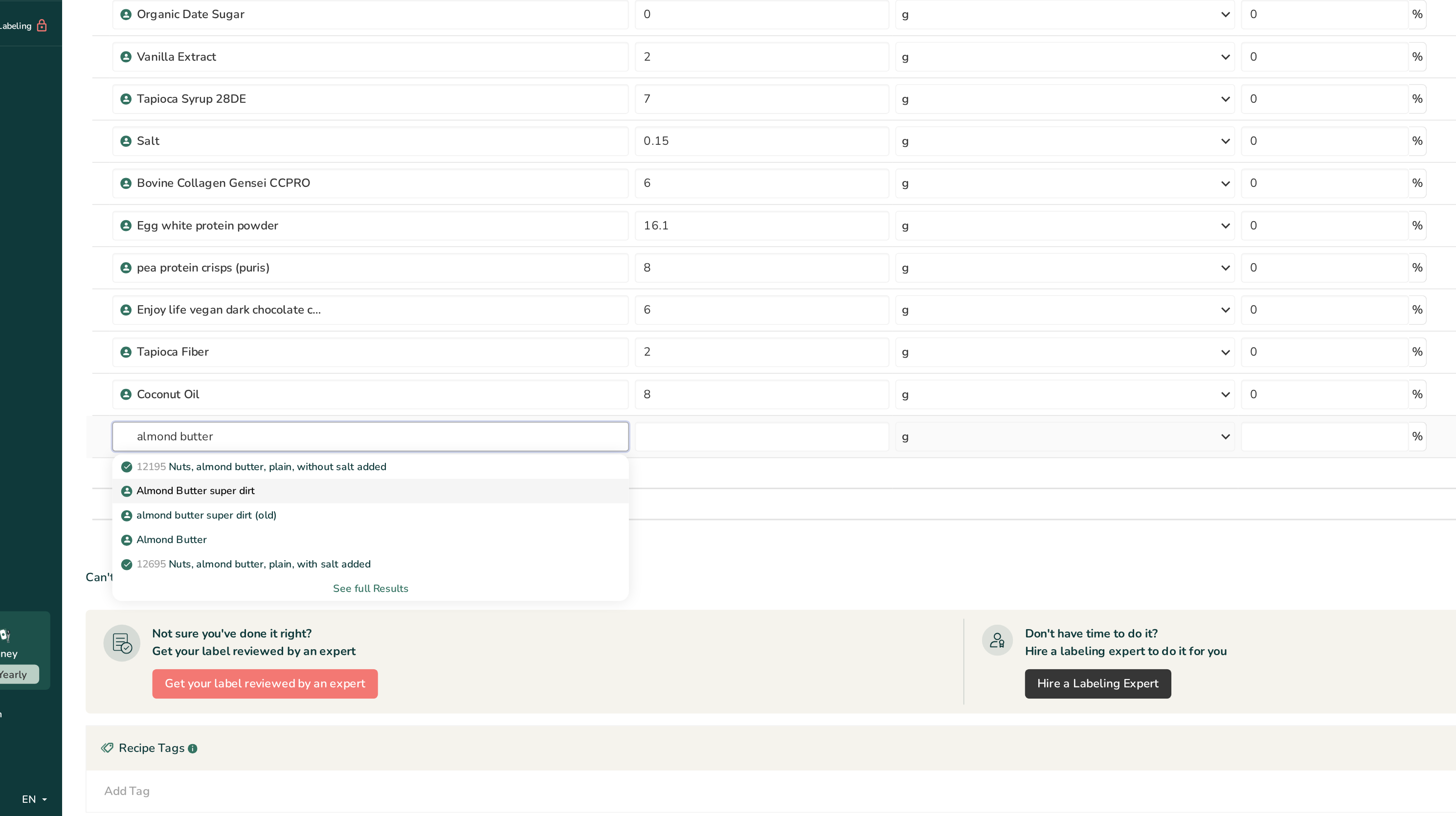
type input "almond butter"
click at [182, 515] on p "Almond Butter super dirt" at bounding box center [182, 511] width 86 height 11
type input "Almond Butter super dirt"
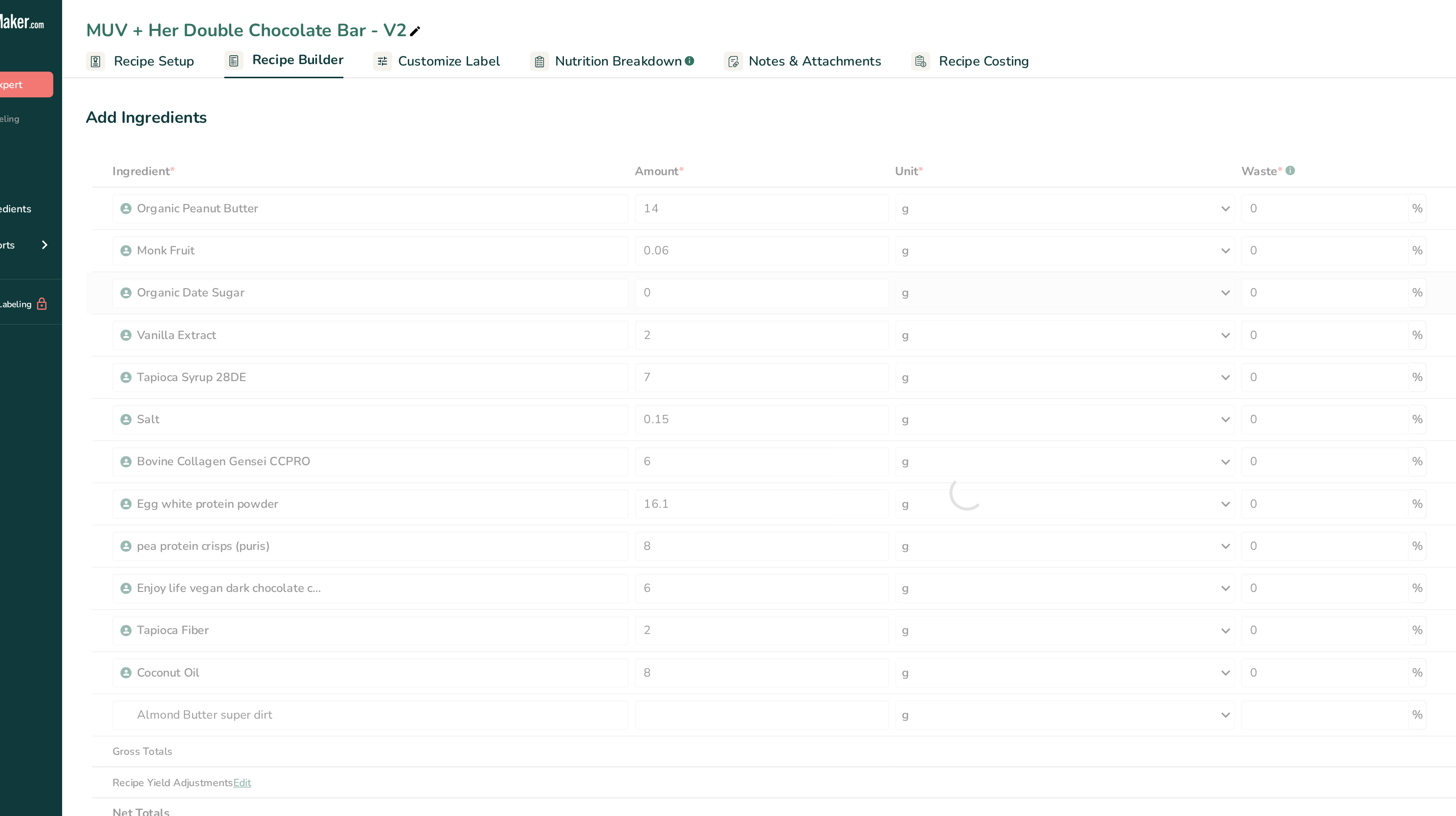
type input "0"
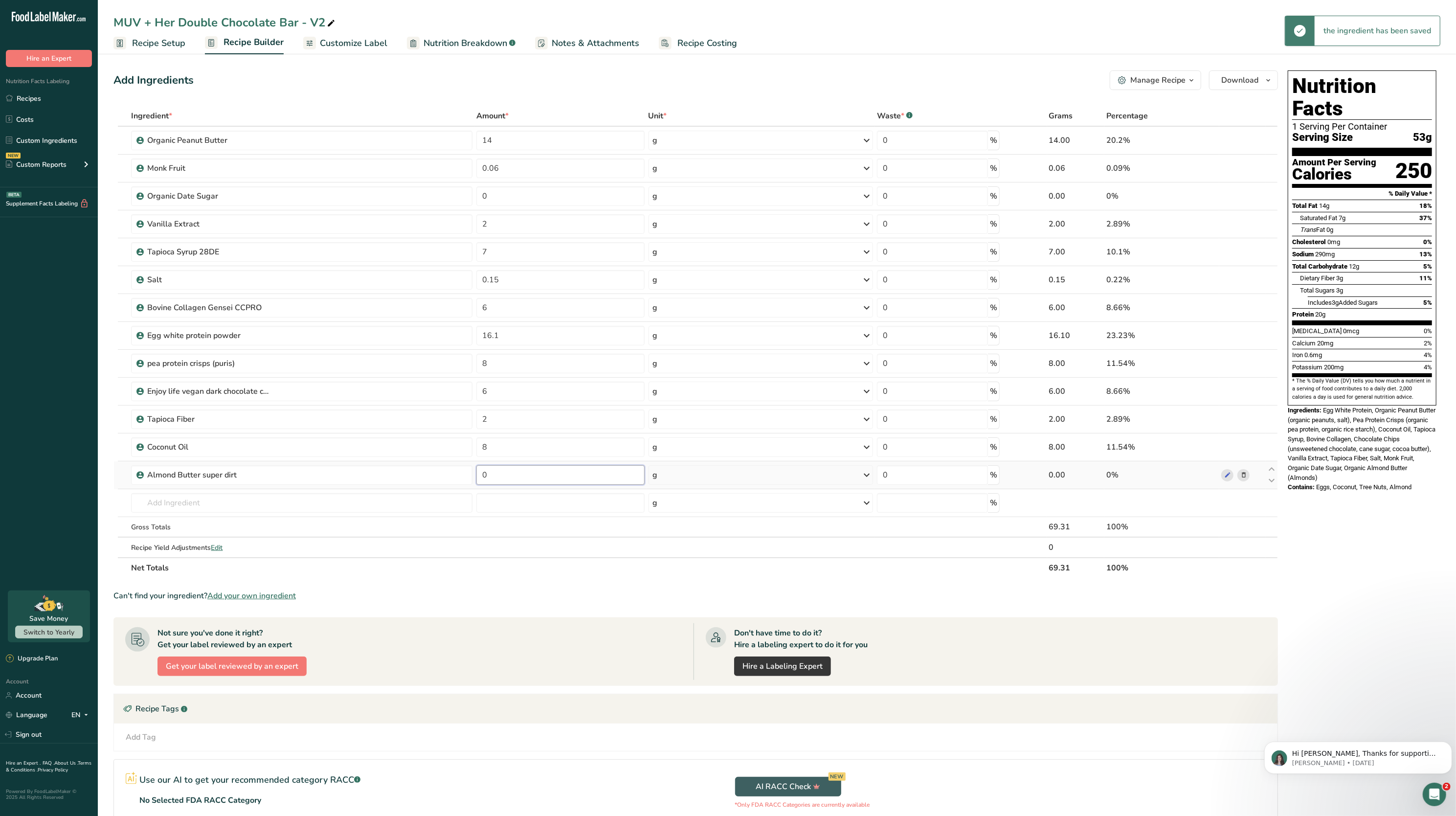
click at [546, 477] on input "0" at bounding box center [560, 475] width 168 height 20
type input "14"
click at [771, 98] on div "Add Ingredients Manage Recipe Delete Recipe Duplicate Recipe Scale Recipe Save …" at bounding box center [699, 482] width 1171 height 832
click at [1250, 137] on span at bounding box center [1244, 140] width 12 height 12
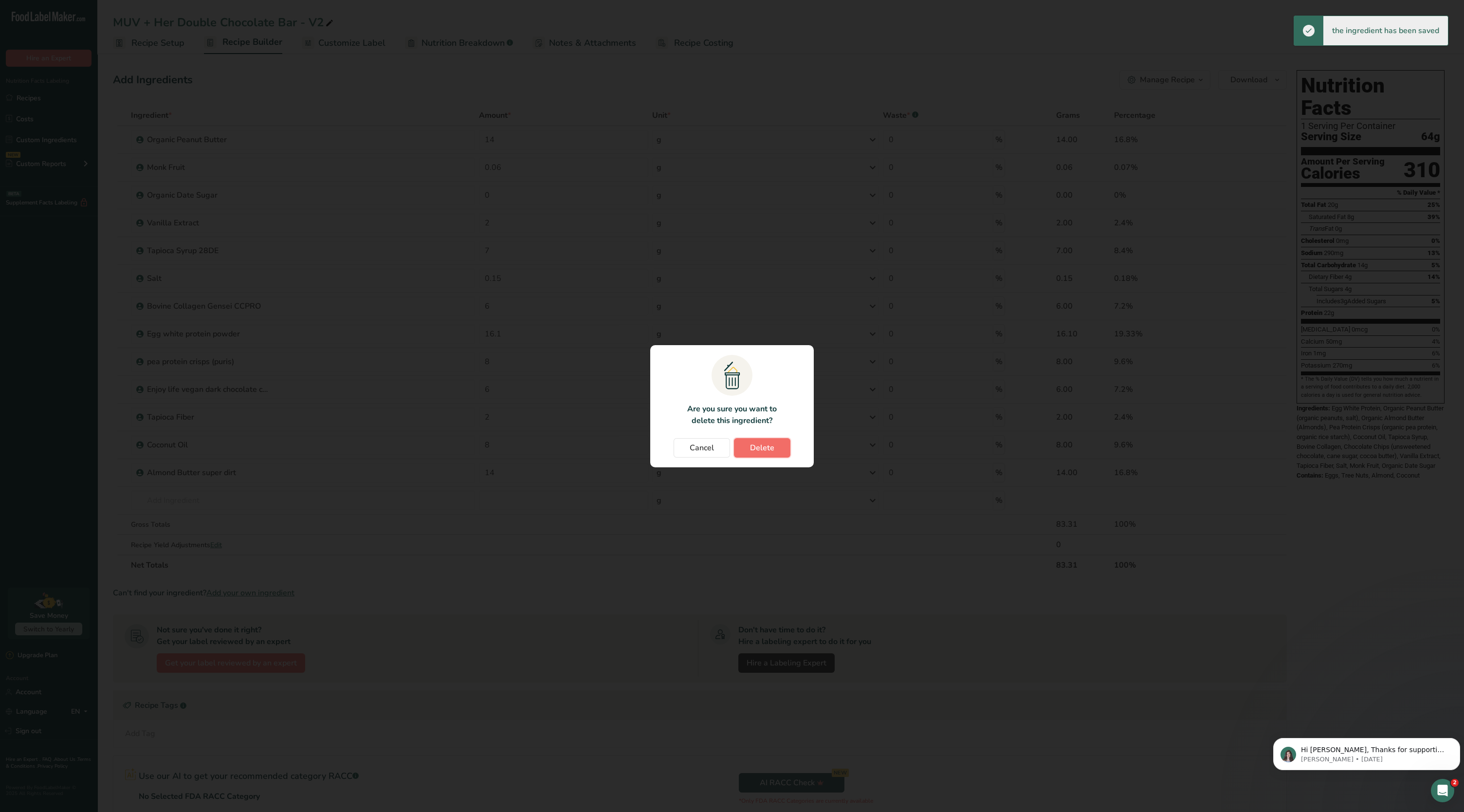
click at [748, 453] on button "Delete" at bounding box center [762, 448] width 56 height 20
type input "0.06"
type input "0"
type input "2"
type input "7"
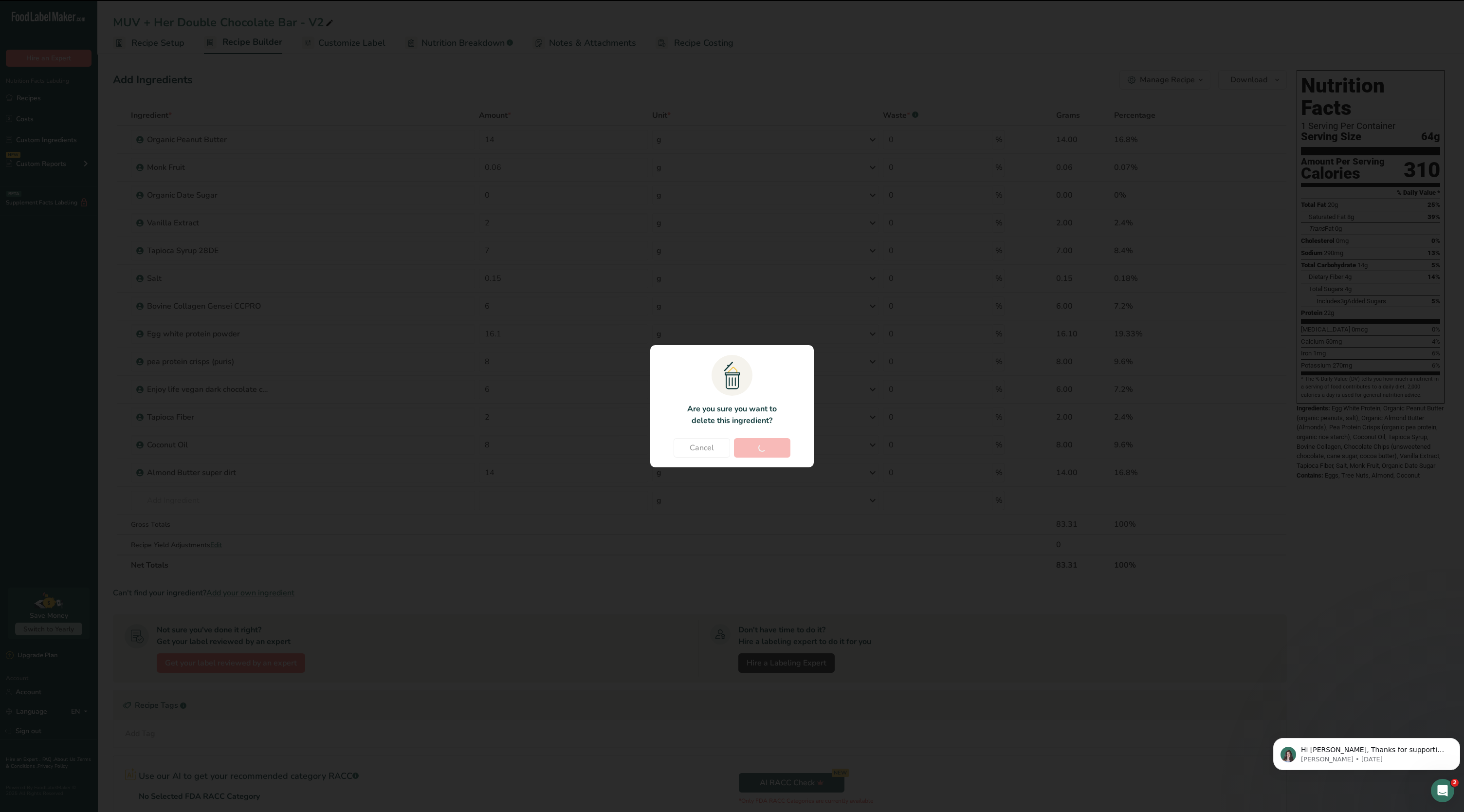
type input "0.15"
type input "6"
type input "16.1"
type input "8"
type input "6"
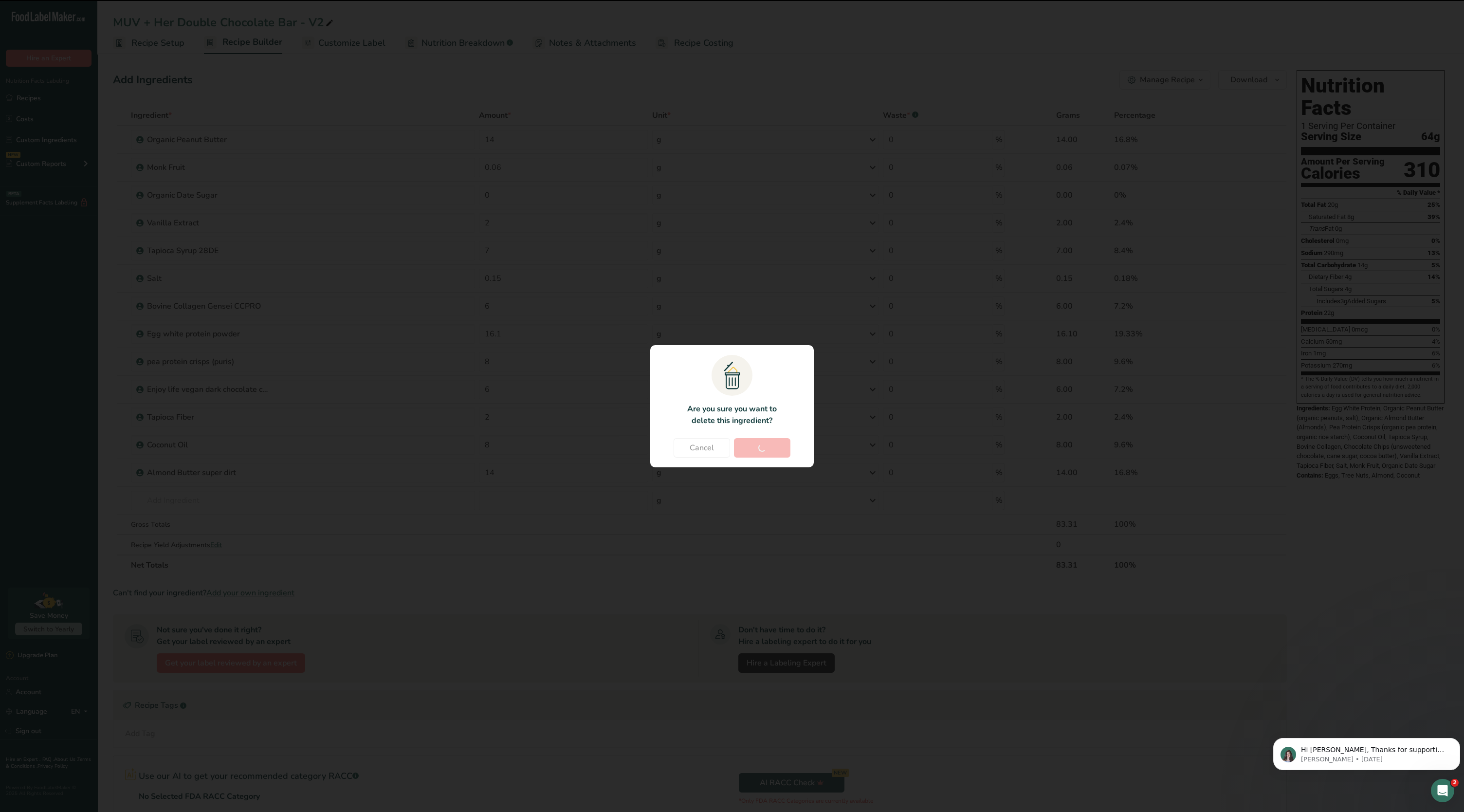
type input "2"
type input "8"
type input "14"
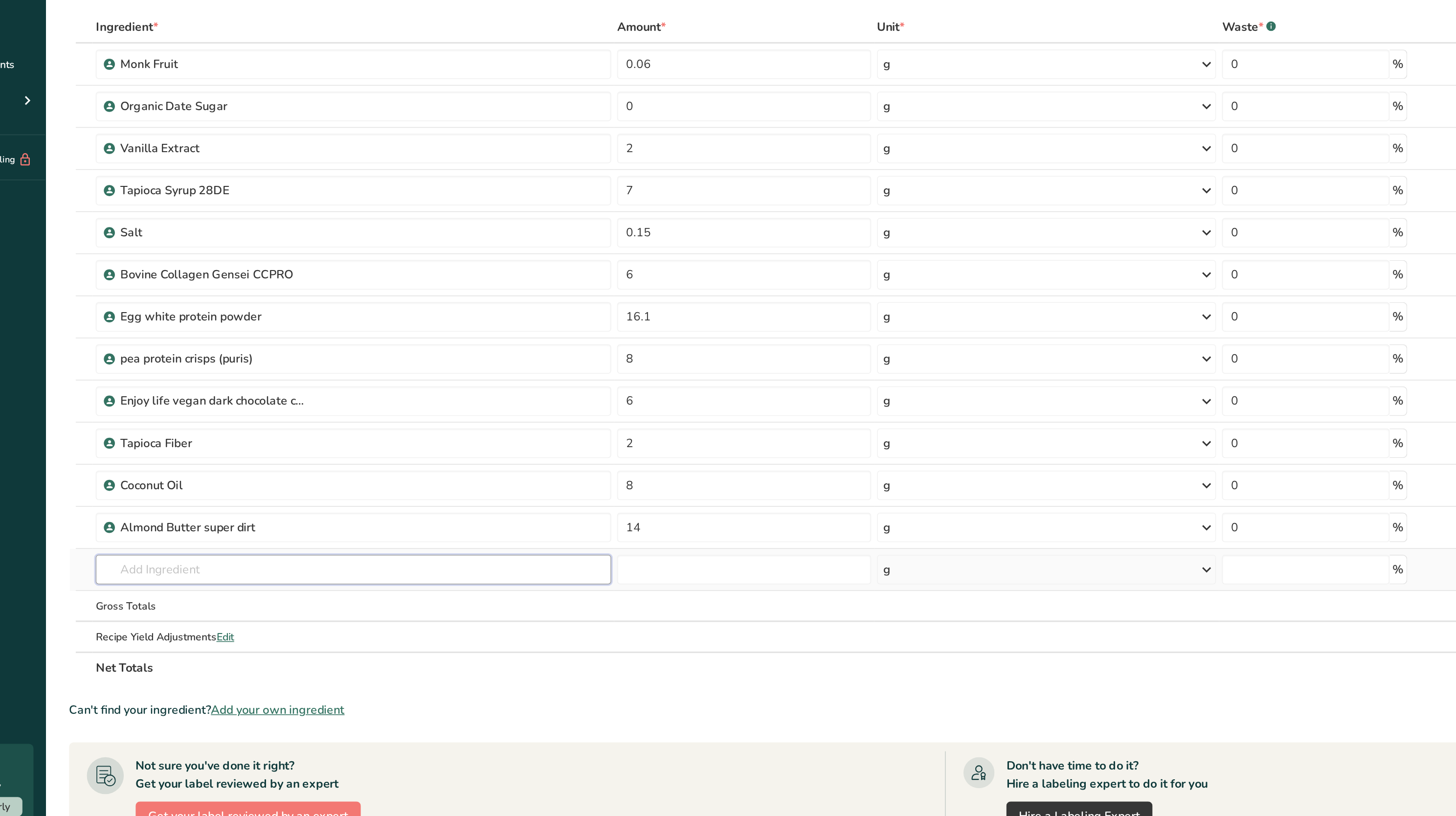
click at [276, 472] on input "text" at bounding box center [302, 475] width 341 height 20
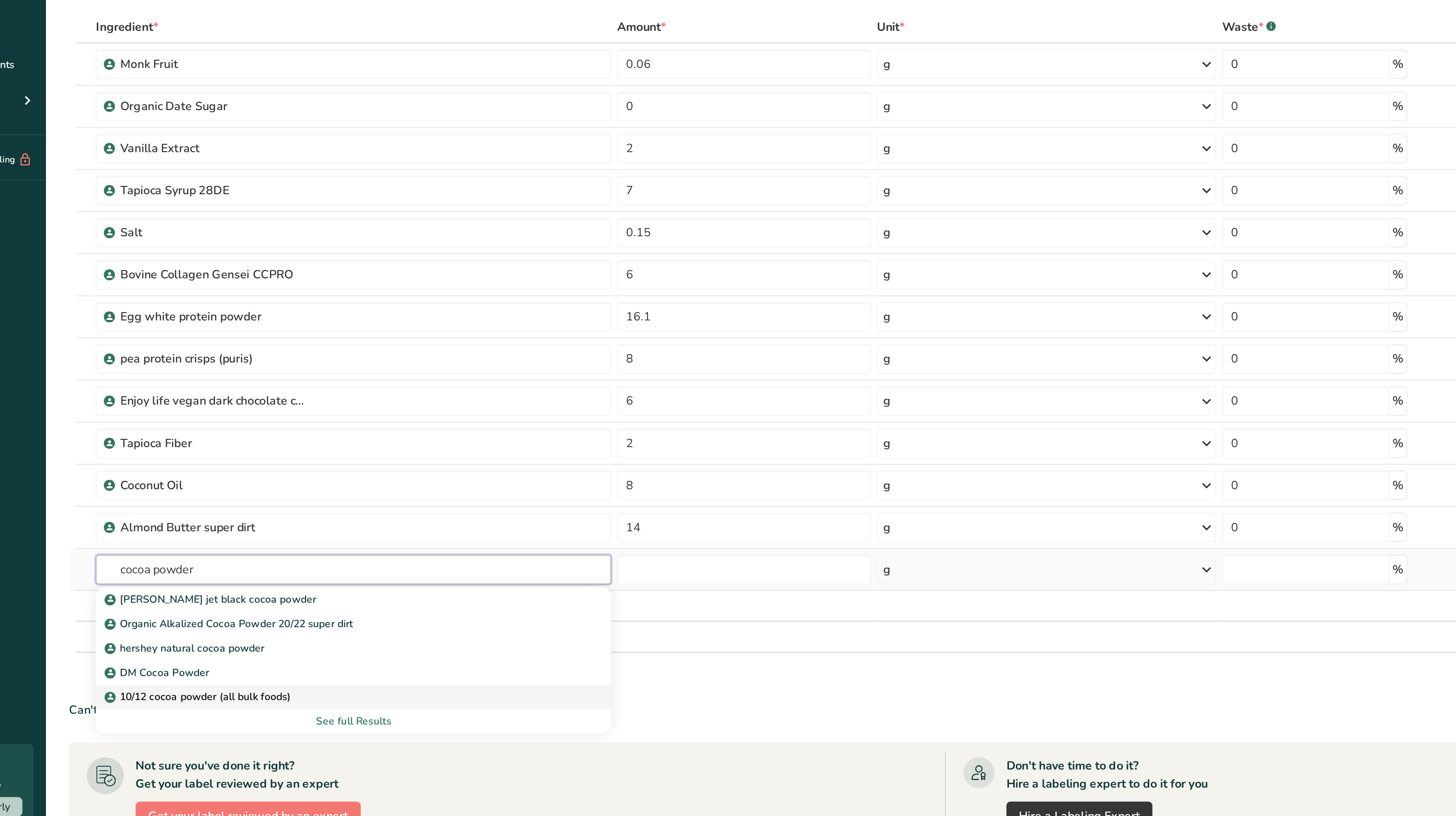
type input "cocoa powder"
click at [244, 556] on p "10/12 cocoa powder (all bulk foods)" at bounding box center [200, 560] width 121 height 11
type input "10/12 cocoa powder (all bulk foods)"
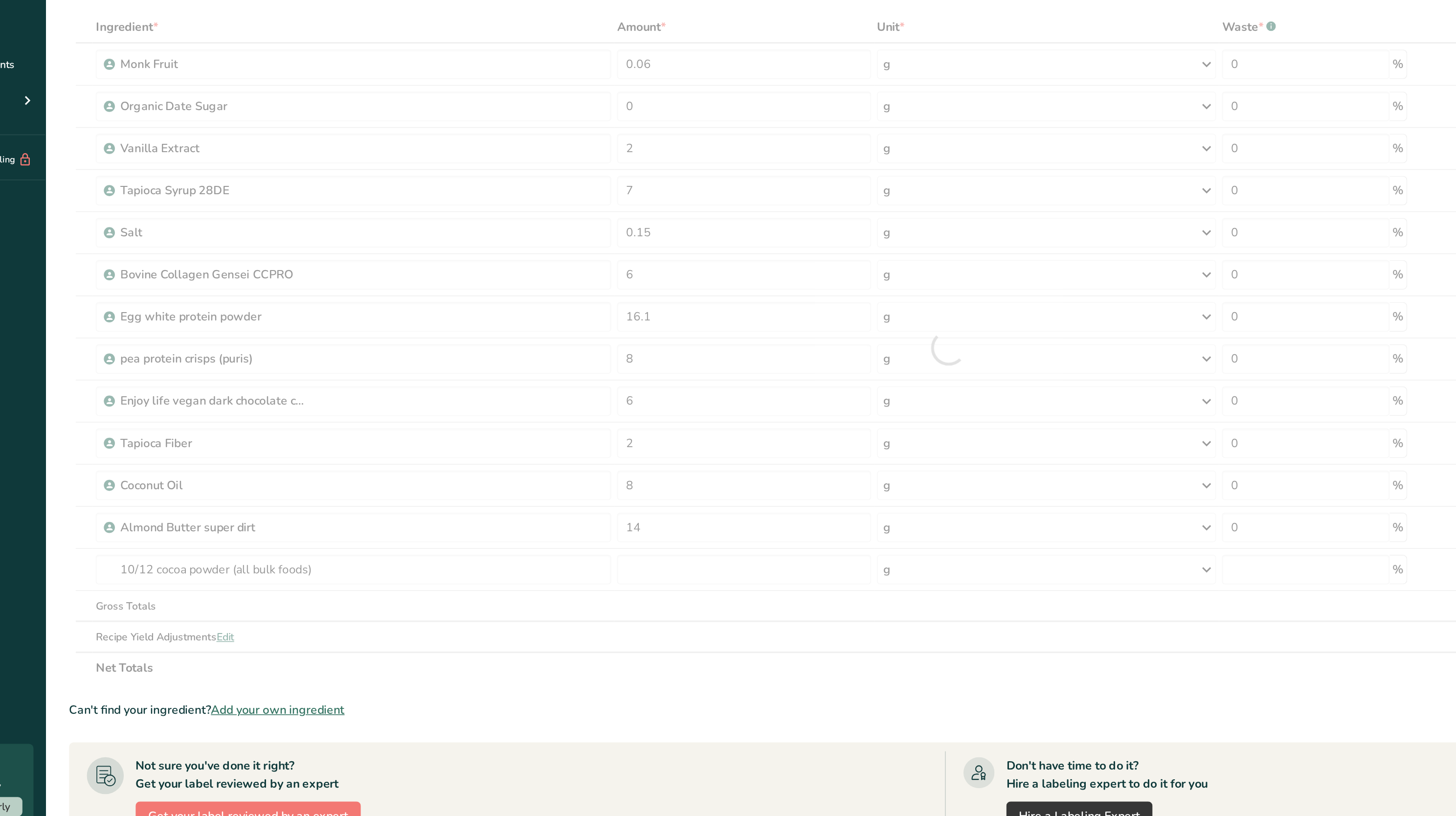
type input "0"
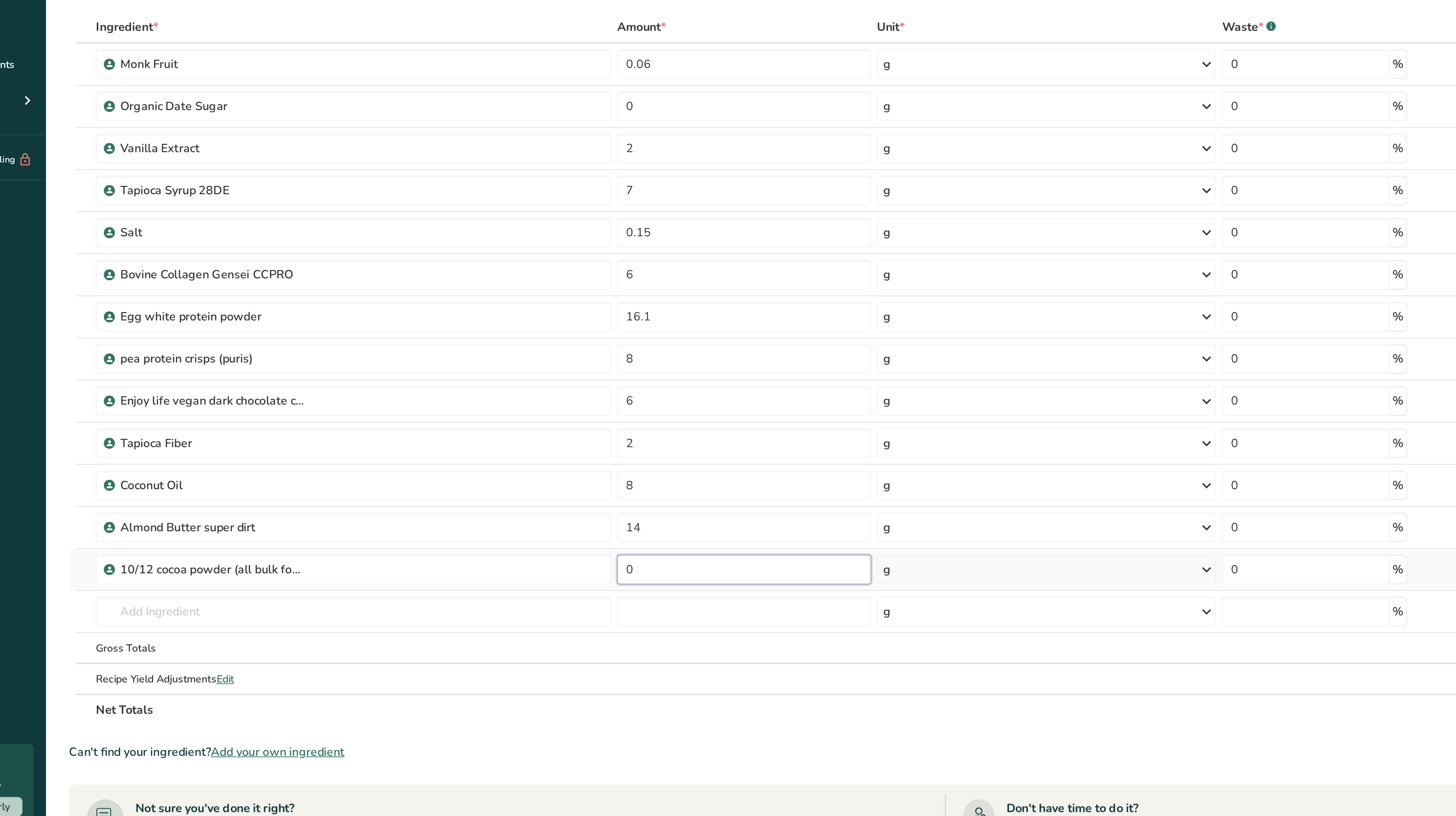
click at [506, 468] on input "0" at bounding box center [560, 475] width 168 height 20
type input "6"
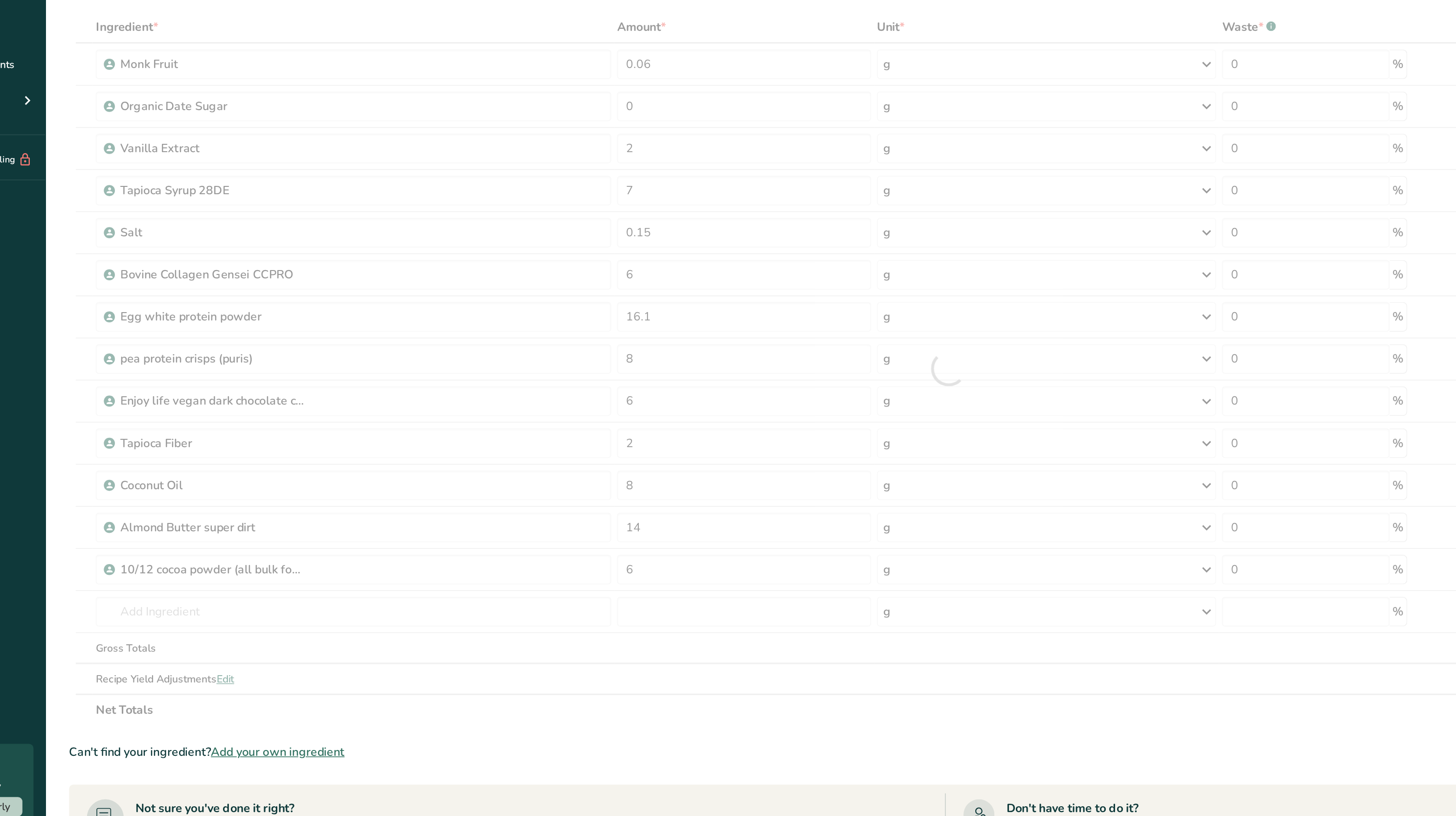
click at [506, 564] on div "Ingredient * Amount * Unit * Waste * .a-a{fill:#347362;}.b-a{fill:#fff;} Grams …" at bounding box center [695, 341] width 1165 height 473
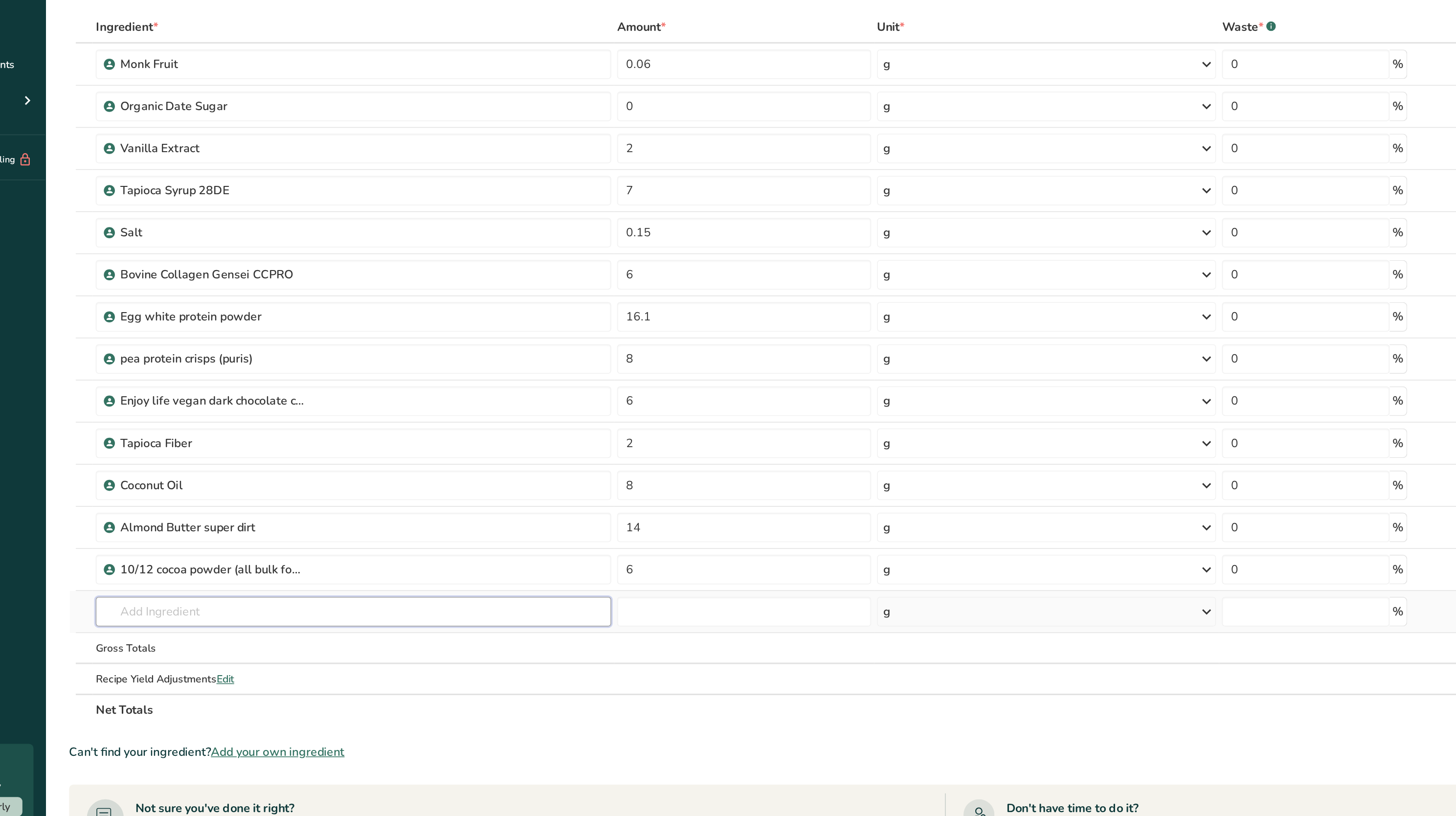
click at [276, 498] on input "text" at bounding box center [302, 503] width 341 height 20
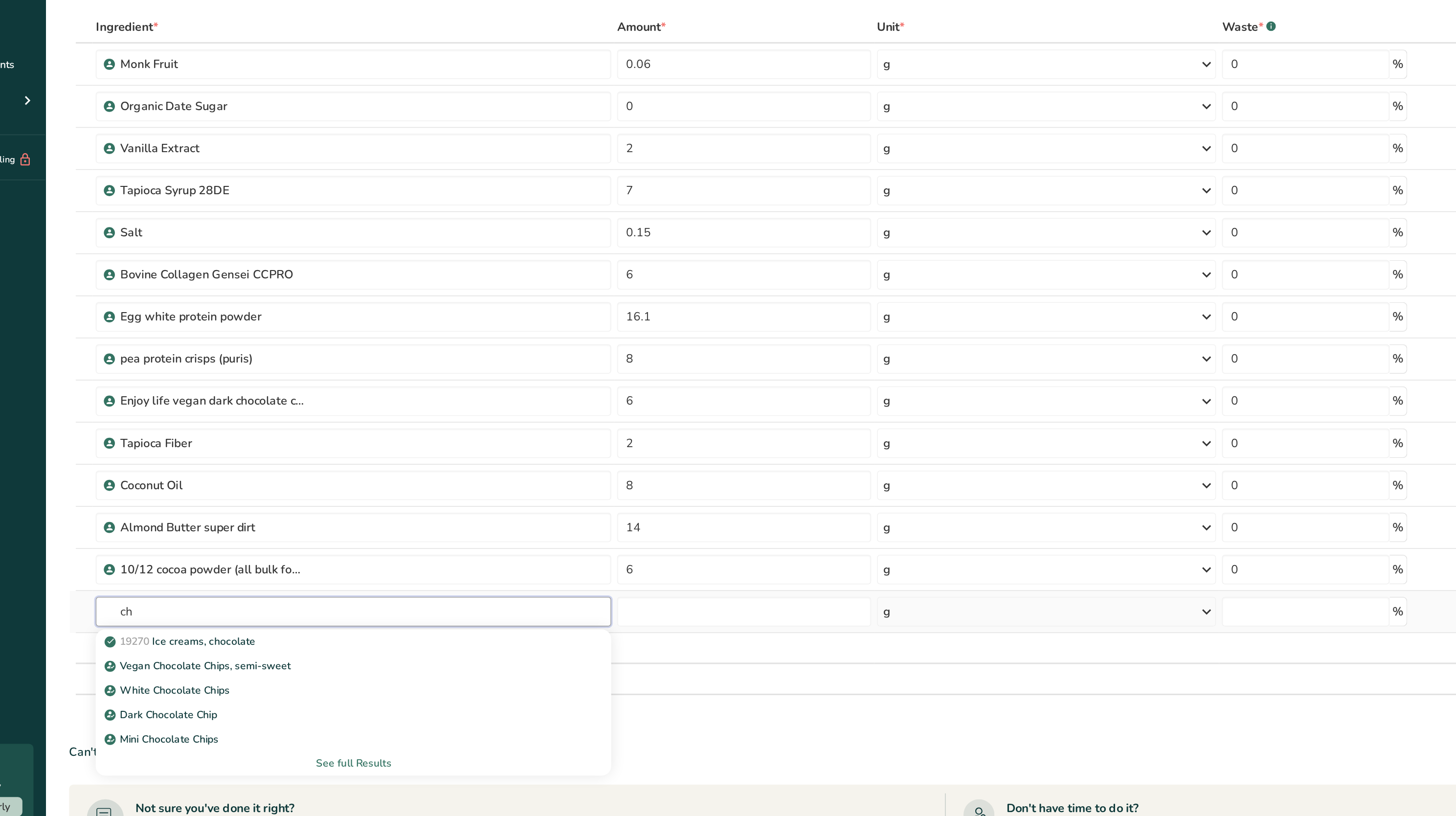
type input "c"
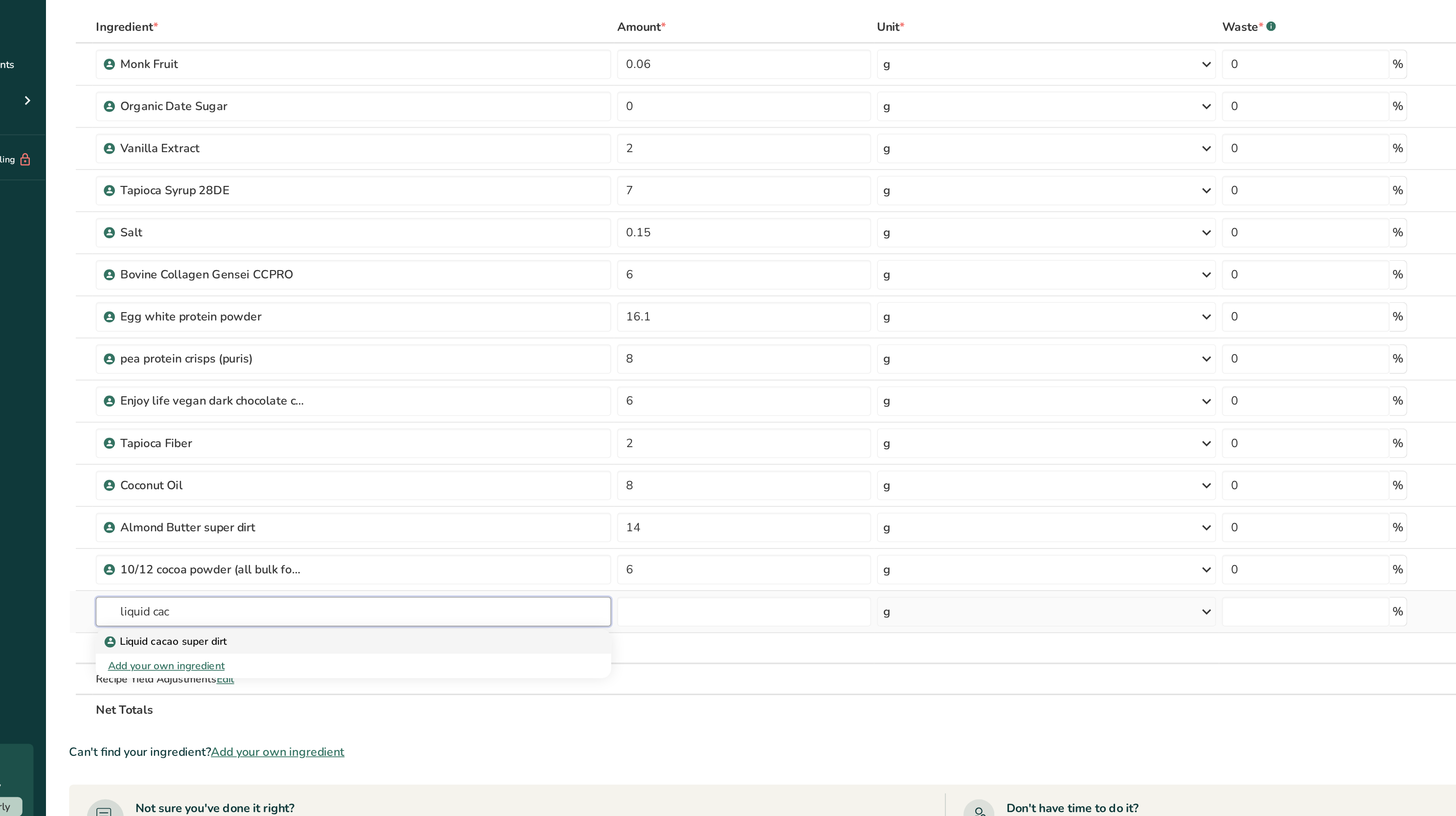
type input "liquid cac"
click at [240, 523] on div "Liquid cacao super dirt" at bounding box center [294, 523] width 310 height 11
type input "Liquid cacao super dirt"
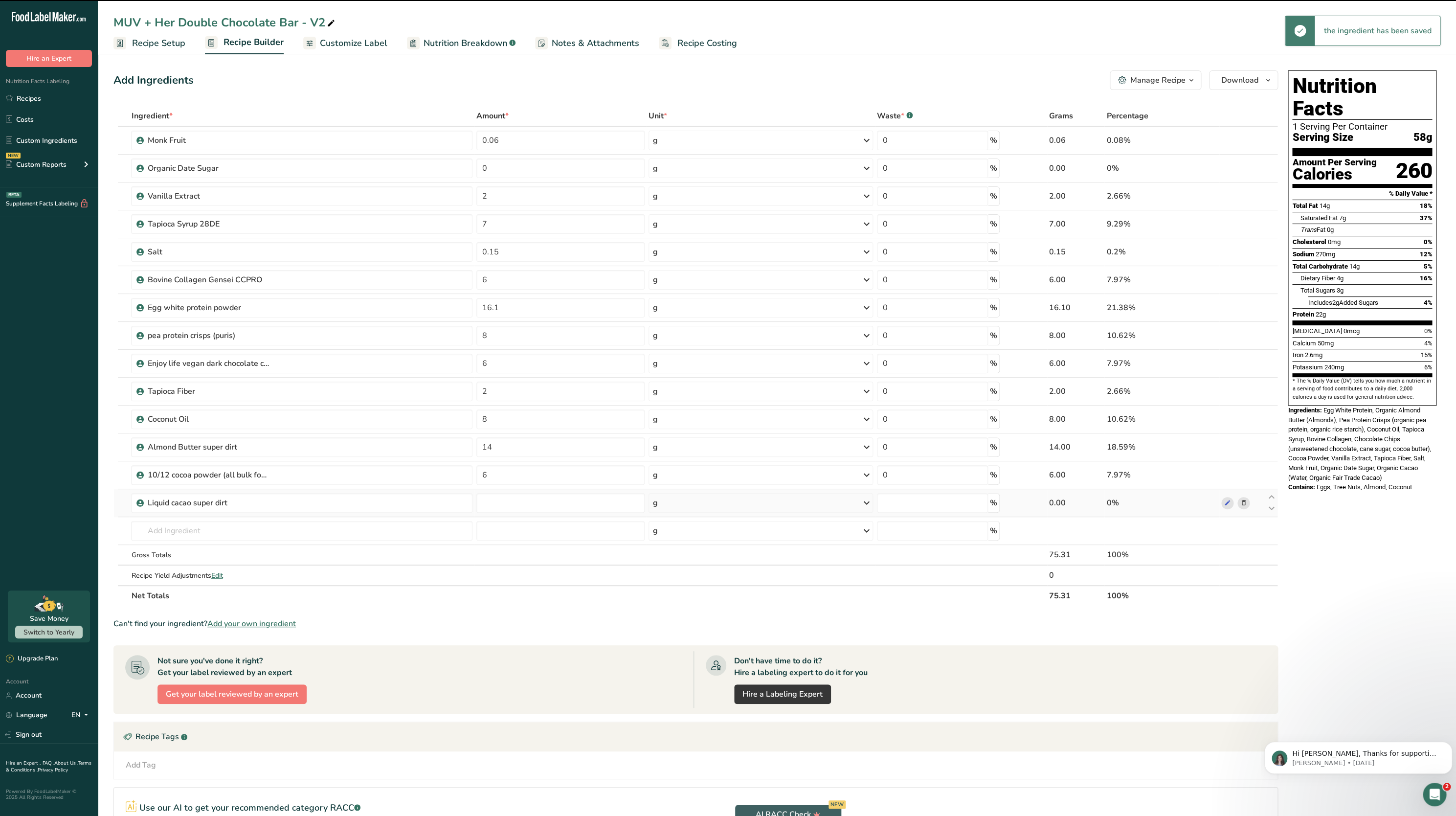
type input "0"
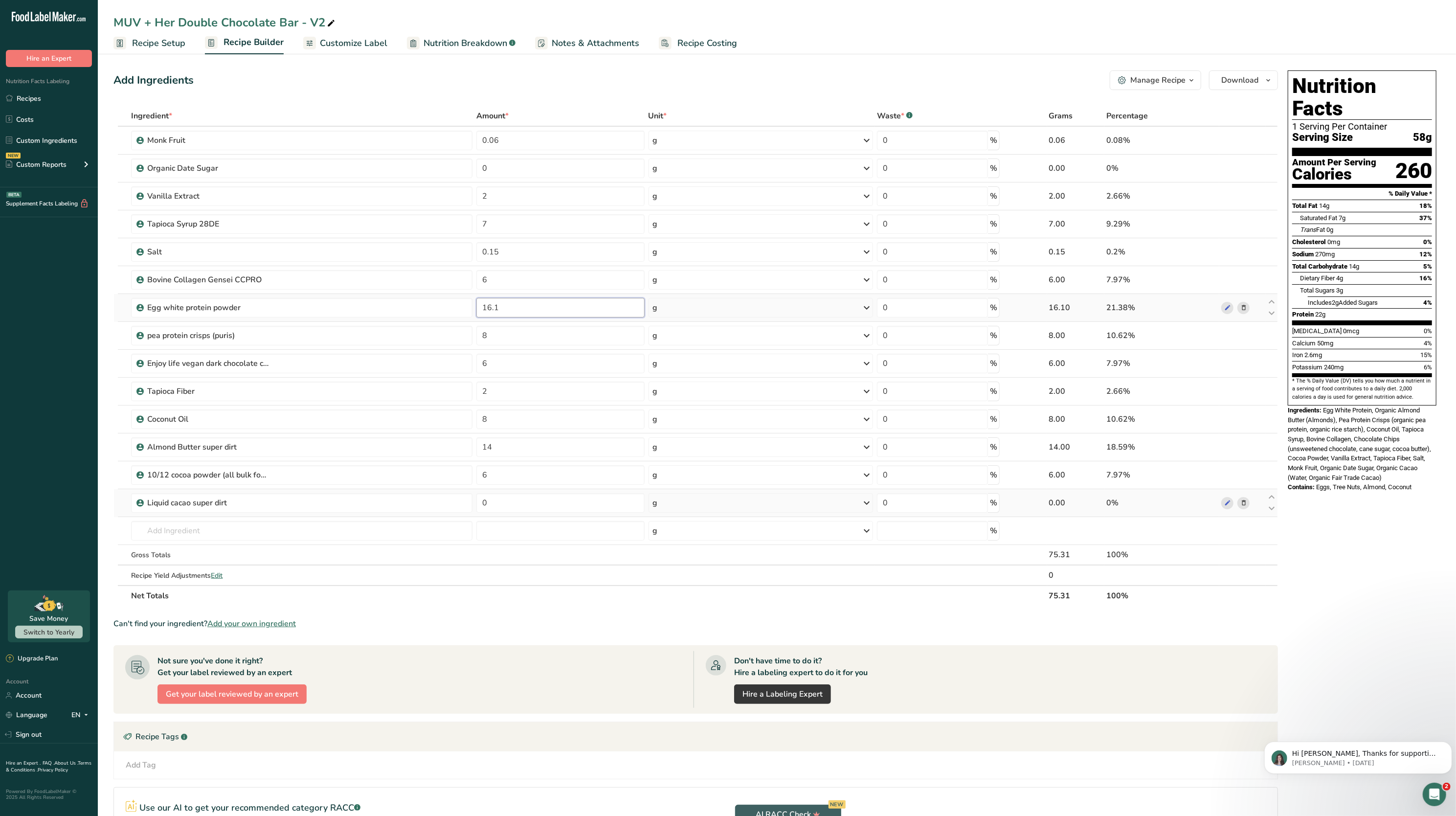
click at [508, 311] on input "16.1" at bounding box center [560, 308] width 168 height 20
click at [1089, 430] on div "Ingredient * Amount * Unit * Waste * .a-a{fill:#347362;}.b-a{fill:#fff;} Grams …" at bounding box center [695, 355] width 1165 height 500
click at [503, 311] on input "15" at bounding box center [560, 308] width 168 height 20
type input "14"
click at [501, 548] on div "Ingredient * Amount * Unit * Waste * .a-a{fill:#347362;}.b-a{fill:#fff;} Grams …" at bounding box center [695, 355] width 1165 height 500
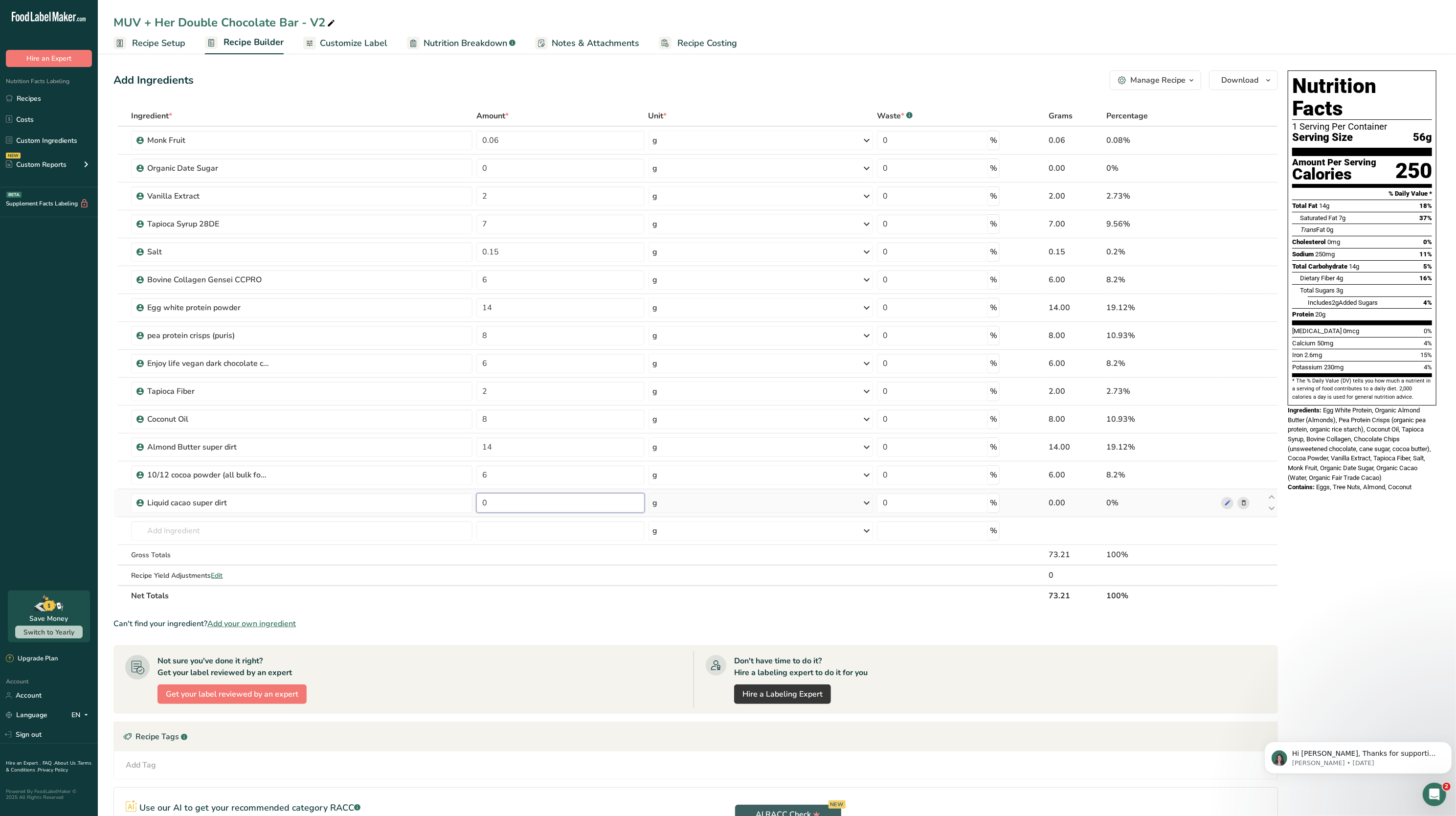
click at [569, 507] on input "0" at bounding box center [560, 503] width 168 height 20
click at [601, 624] on div "Can't find your ingredient? Add your own ingredient" at bounding box center [695, 624] width 1165 height 12
click at [529, 426] on input "8" at bounding box center [560, 419] width 168 height 20
click at [552, 616] on section "Ingredient * Amount * Unit * Waste * .a-a{fill:#347362;}.b-a{fill:#fff;} Grams …" at bounding box center [695, 508] width 1165 height 805
click at [519, 419] on input "9" at bounding box center [560, 419] width 168 height 20
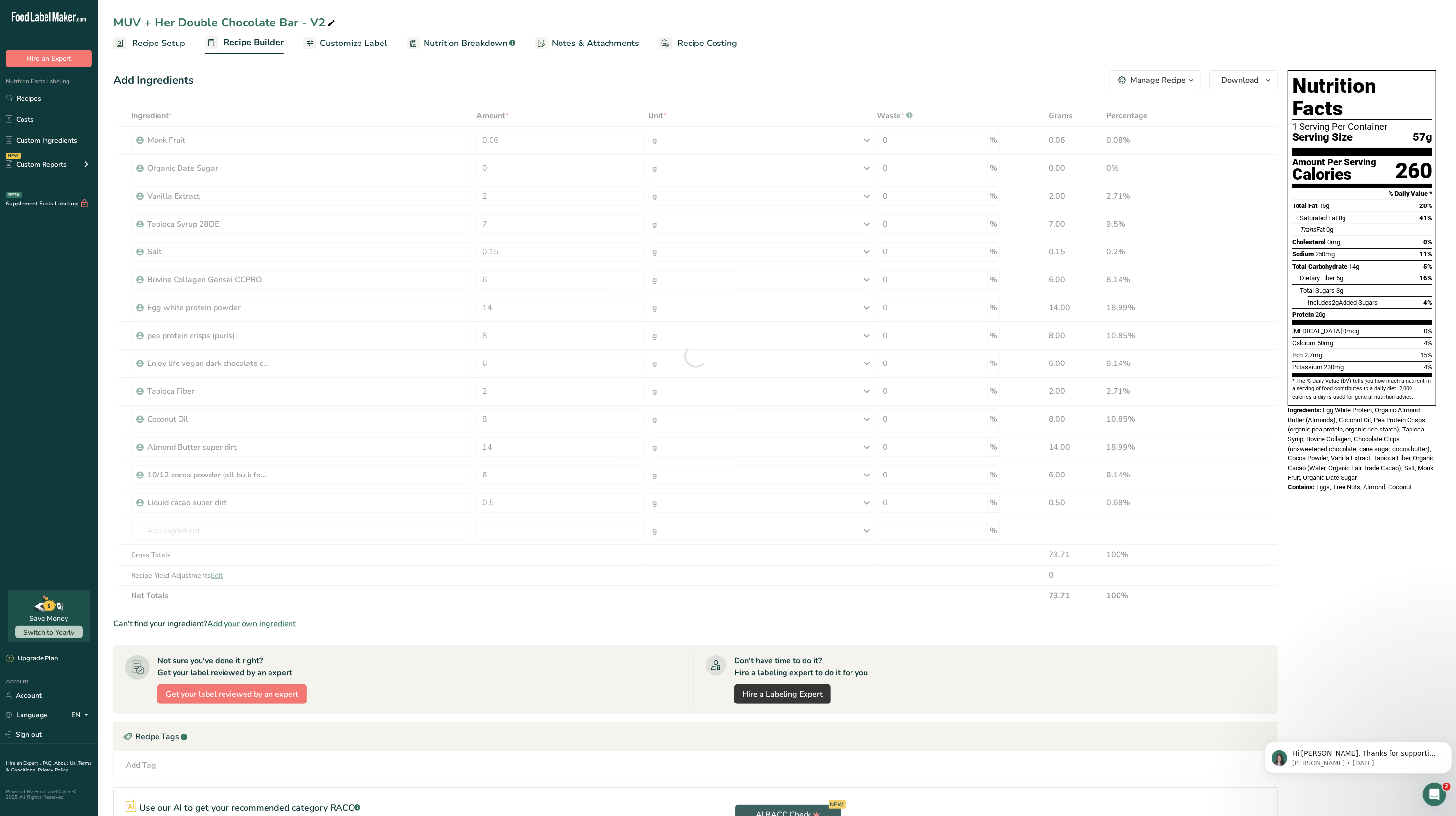
click at [558, 598] on div "Ingredient * Amount * Unit * Waste * .a-a{fill:#347362;}.b-a{fill:#fff;} Grams …" at bounding box center [695, 355] width 1165 height 500
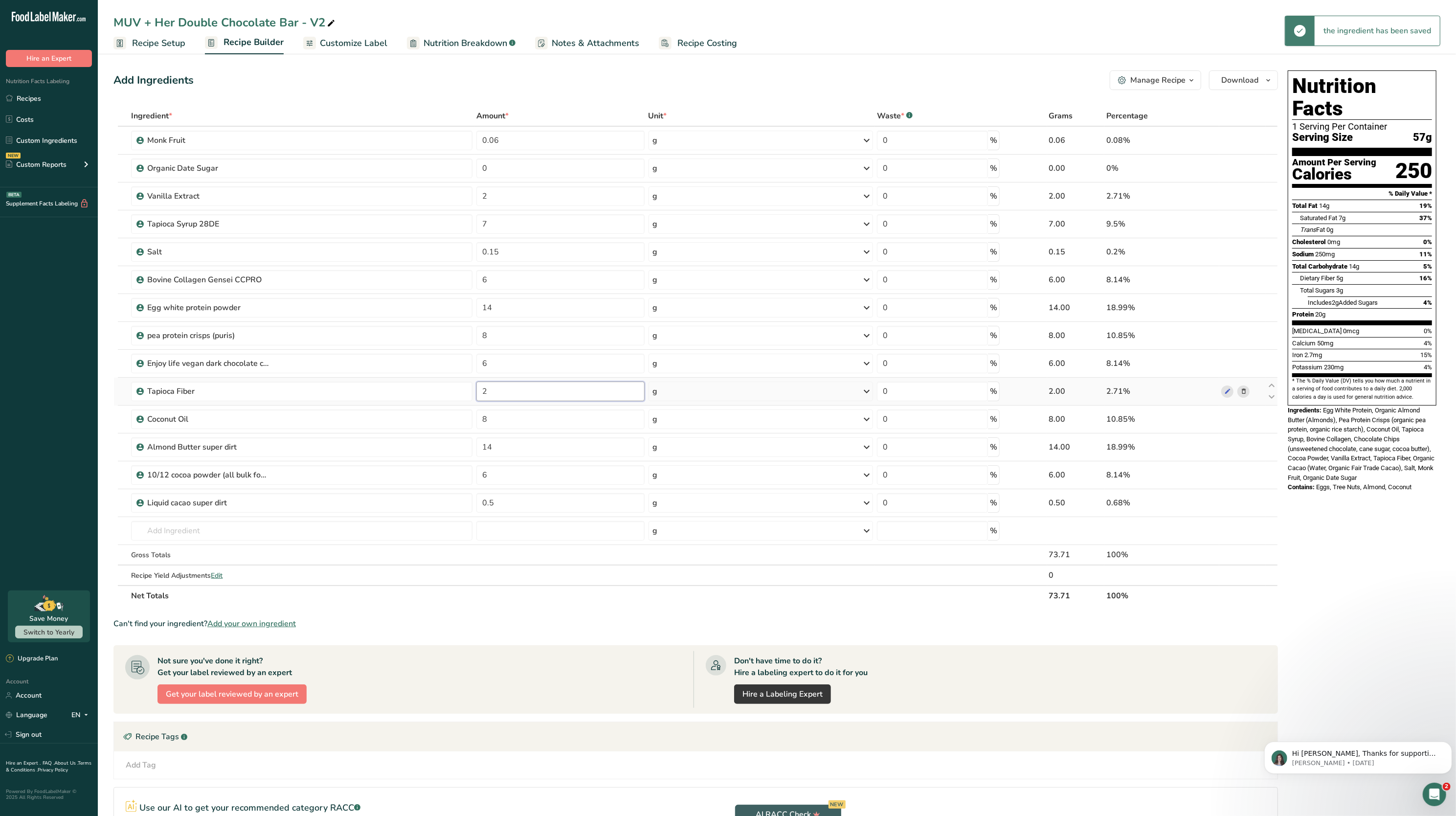
click at [531, 394] on input "2" at bounding box center [560, 392] width 168 height 20
click at [580, 637] on section "Ingredient * Amount * Unit * Waste * .a-a{fill:#347362;}.b-a{fill:#fff;} Grams …" at bounding box center [695, 508] width 1165 height 805
click at [534, 513] on input "0.5" at bounding box center [560, 503] width 168 height 20
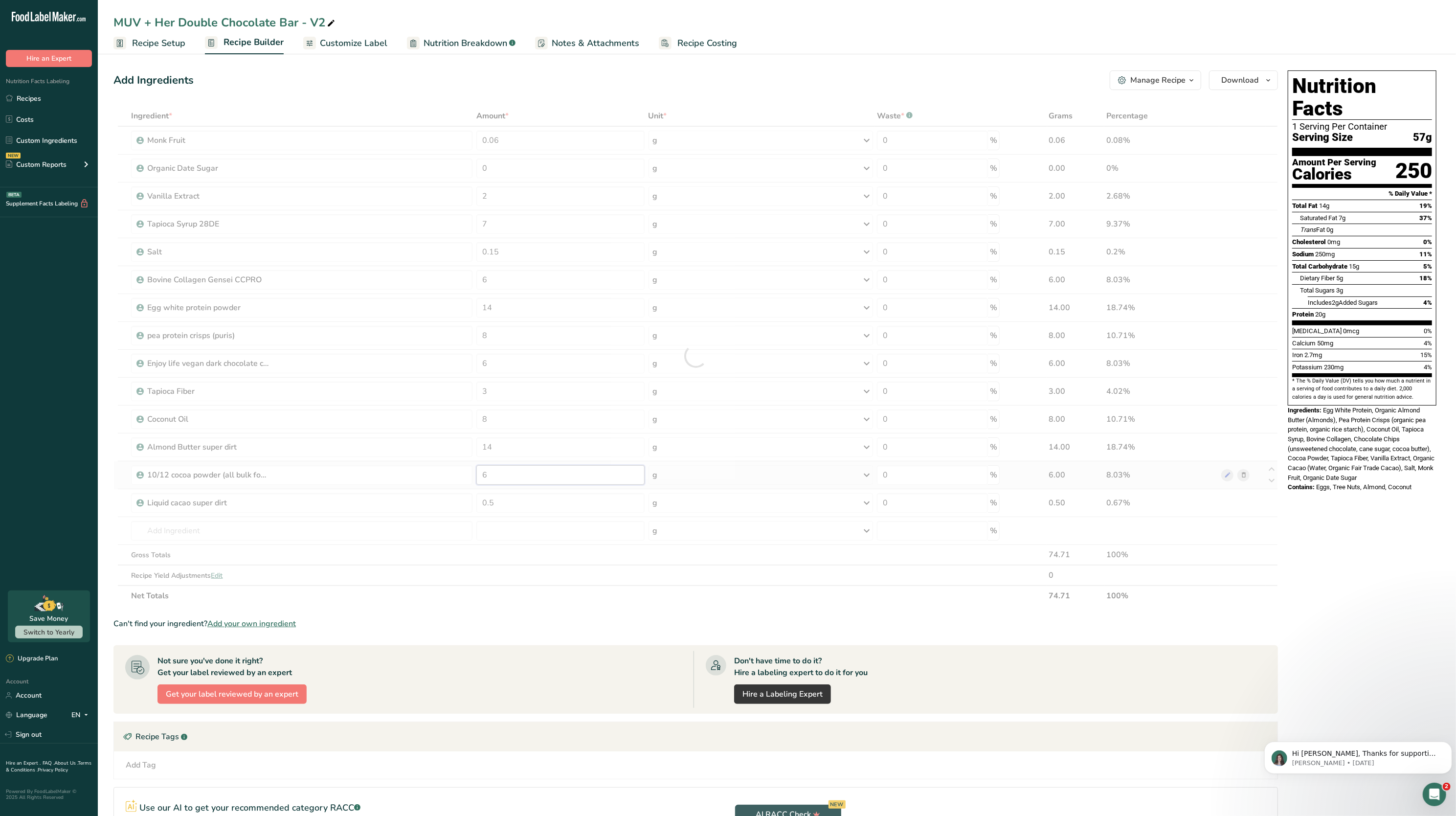
click at [523, 482] on div "Ingredient * Amount * Unit * Waste * .a-a{fill:#347362;}.b-a{fill:#fff;} Grams …" at bounding box center [695, 355] width 1165 height 500
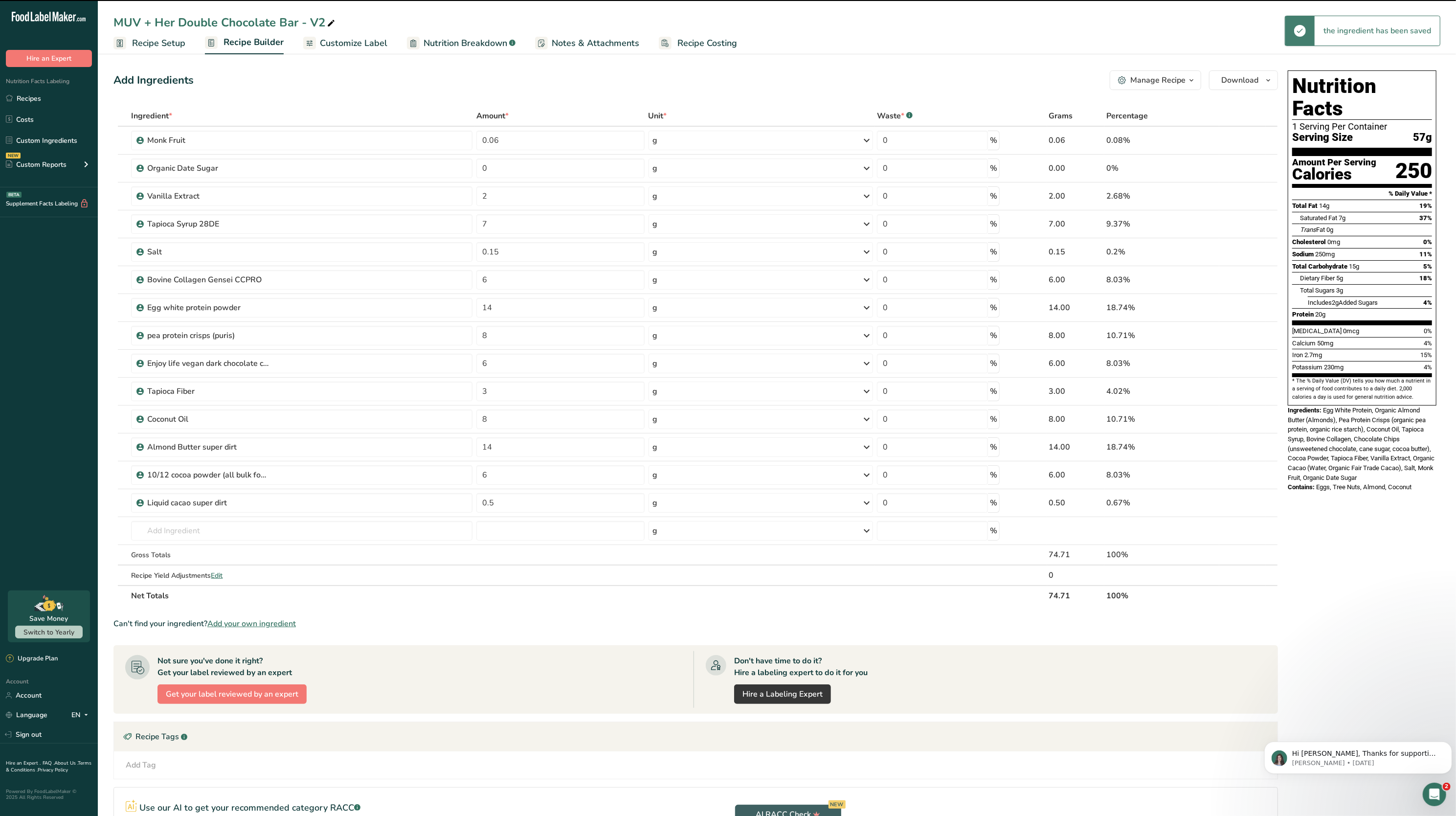
click at [552, 612] on section "Ingredient * Amount * Unit * Waste * .a-a{fill:#347362;}.b-a{fill:#fff;} Grams …" at bounding box center [695, 508] width 1165 height 805
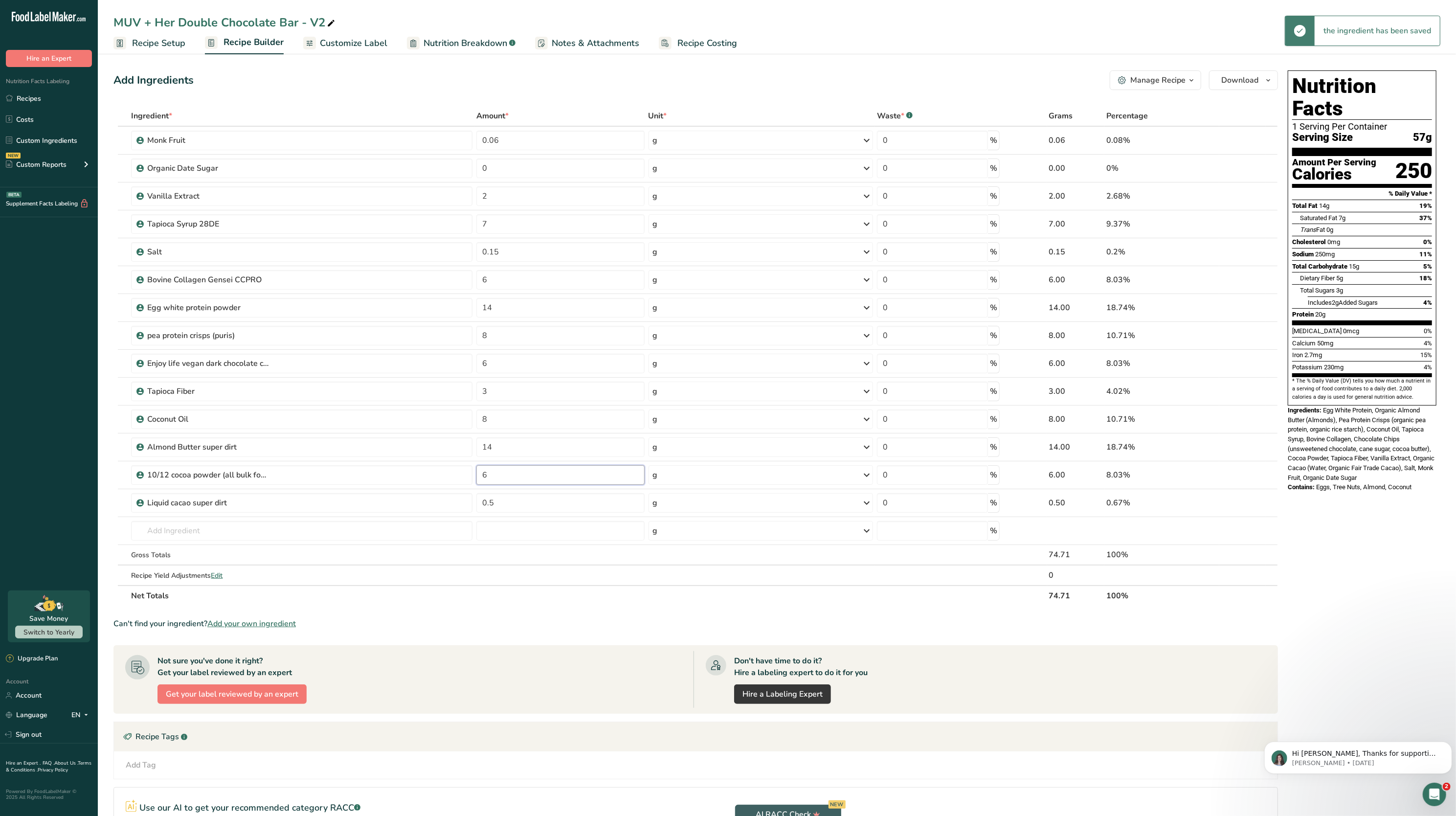
click at [534, 475] on input "6" at bounding box center [560, 475] width 168 height 20
click at [552, 565] on div "Ingredient * Amount * Unit * Waste * .a-a{fill:#347362;}.b-a{fill:#fff;} Grams …" at bounding box center [695, 355] width 1165 height 500
click at [511, 305] on input "14" at bounding box center [560, 308] width 168 height 20
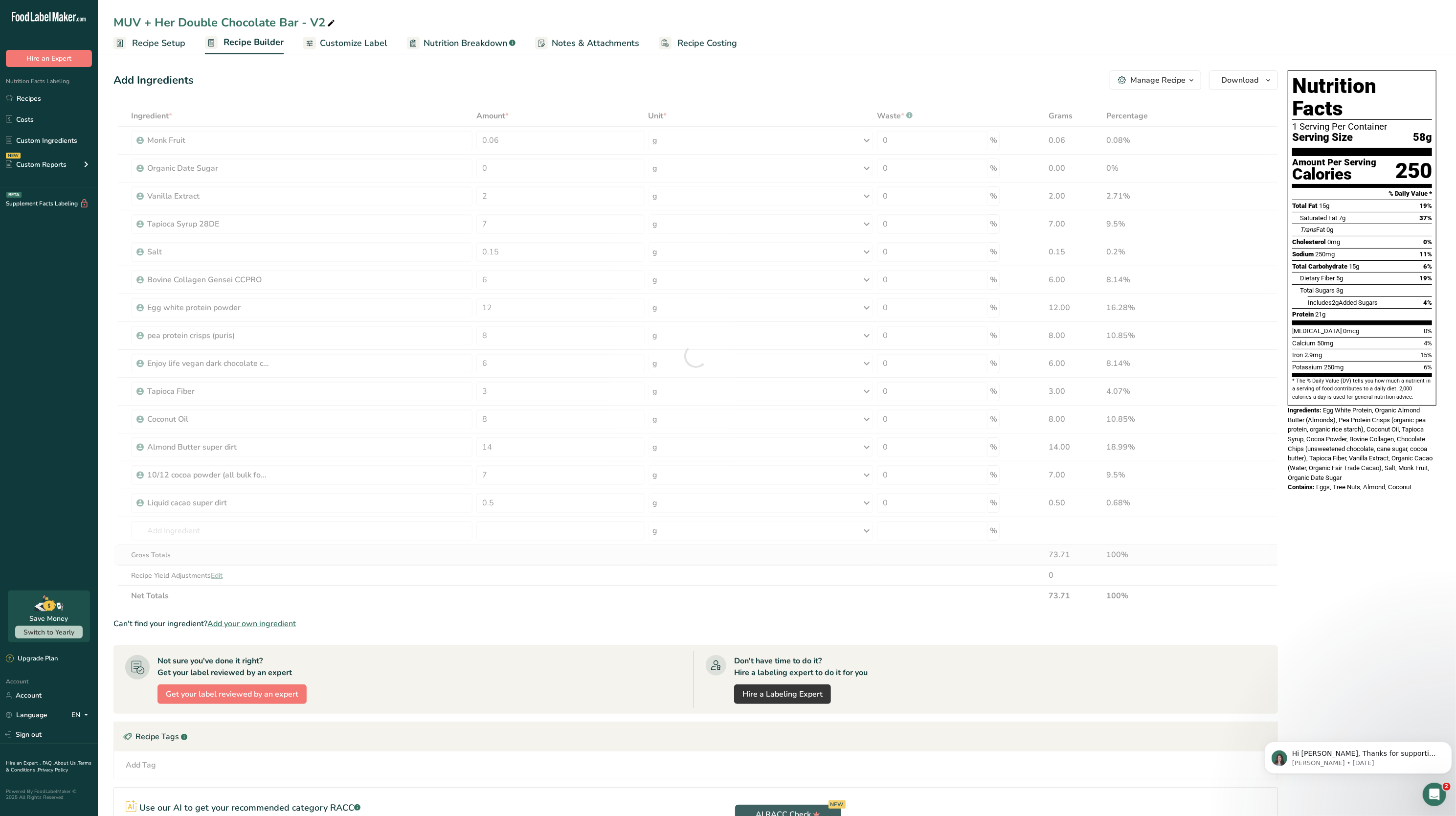
click at [539, 559] on div "Ingredient * Amount * Unit * Waste * .a-a{fill:#347362;}.b-a{fill:#fff;} Grams …" at bounding box center [695, 355] width 1165 height 500
click at [506, 308] on input "12" at bounding box center [560, 308] width 168 height 20
click at [541, 597] on div "Ingredient * Amount * Unit * Waste * .a-a{fill:#347362;}.b-a{fill:#fff;} Grams …" at bounding box center [695, 355] width 1165 height 500
click at [537, 475] on input "7" at bounding box center [560, 475] width 168 height 20
click at [517, 309] on div "Ingredient * Amount * Unit * Waste * .a-a{fill:#347362;}.b-a{fill:#fff;} Grams …" at bounding box center [695, 355] width 1165 height 500
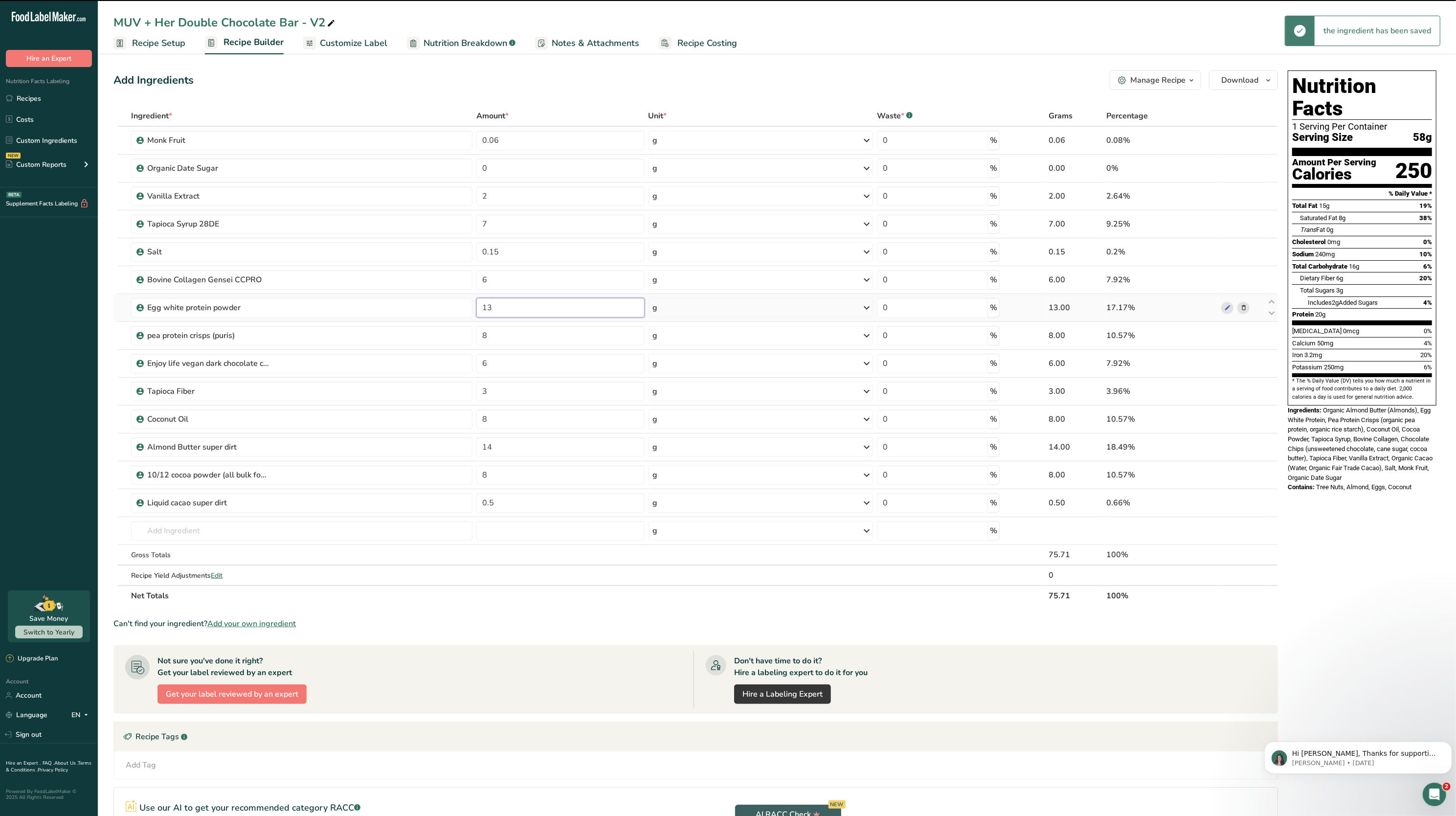
click at [517, 309] on input "13" at bounding box center [560, 308] width 168 height 20
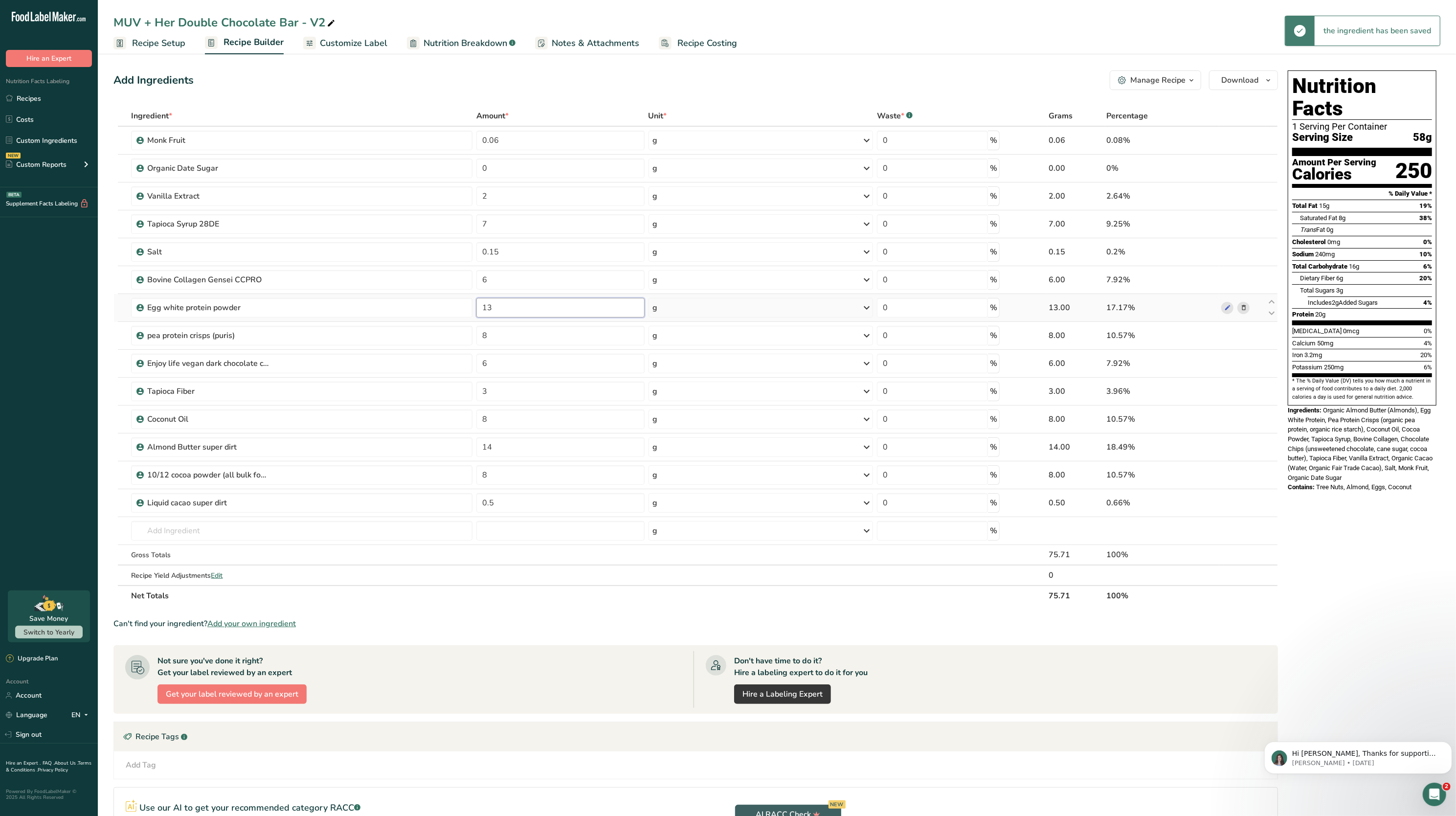
click at [517, 309] on input "13" at bounding box center [560, 308] width 168 height 20
click at [517, 309] on input "2" at bounding box center [560, 308] width 168 height 20
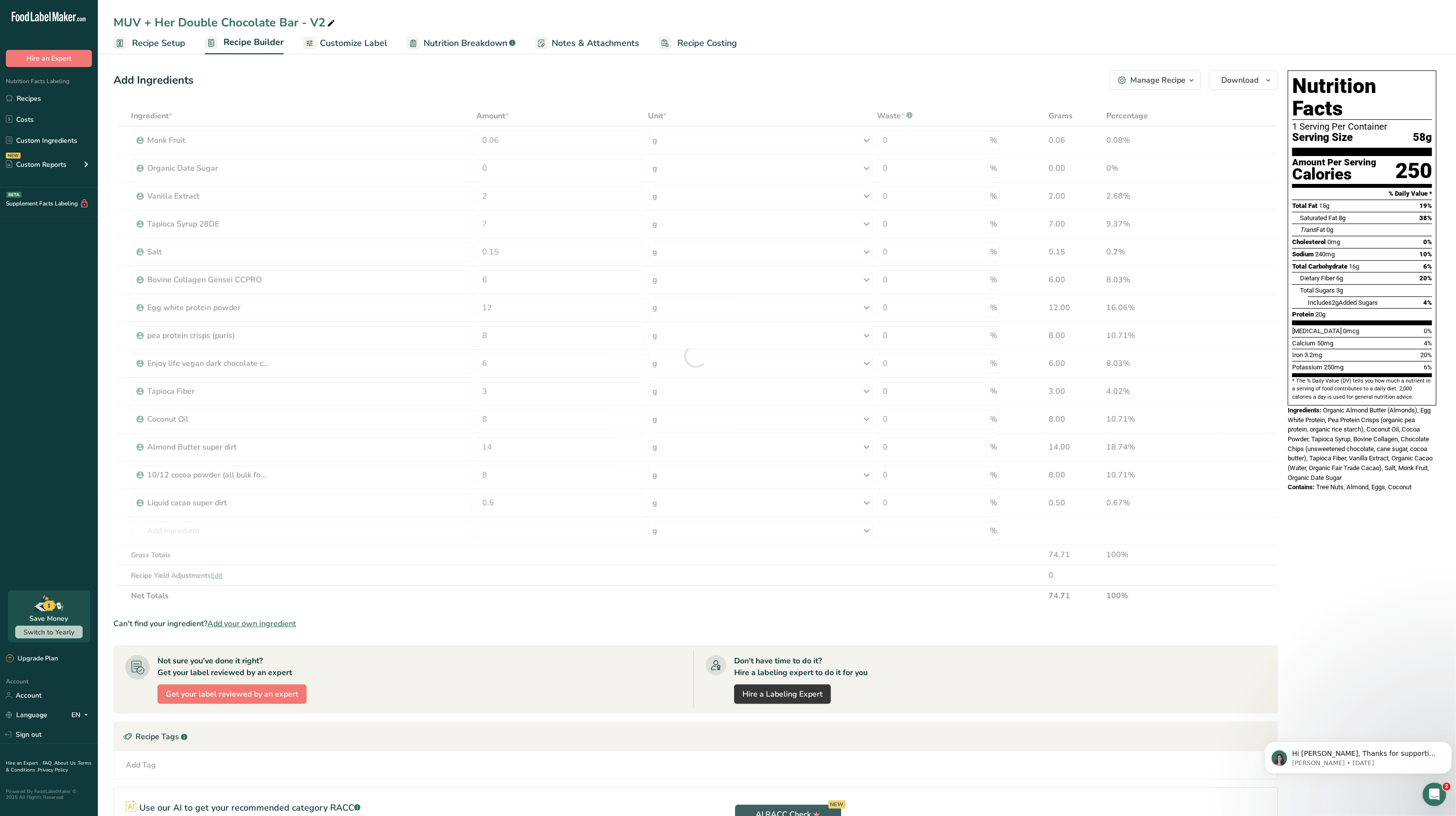
click at [540, 602] on div "Ingredient * Amount * Unit * Waste * .a-a{fill:#347362;}.b-a{fill:#fff;} Grams …" at bounding box center [695, 355] width 1165 height 500
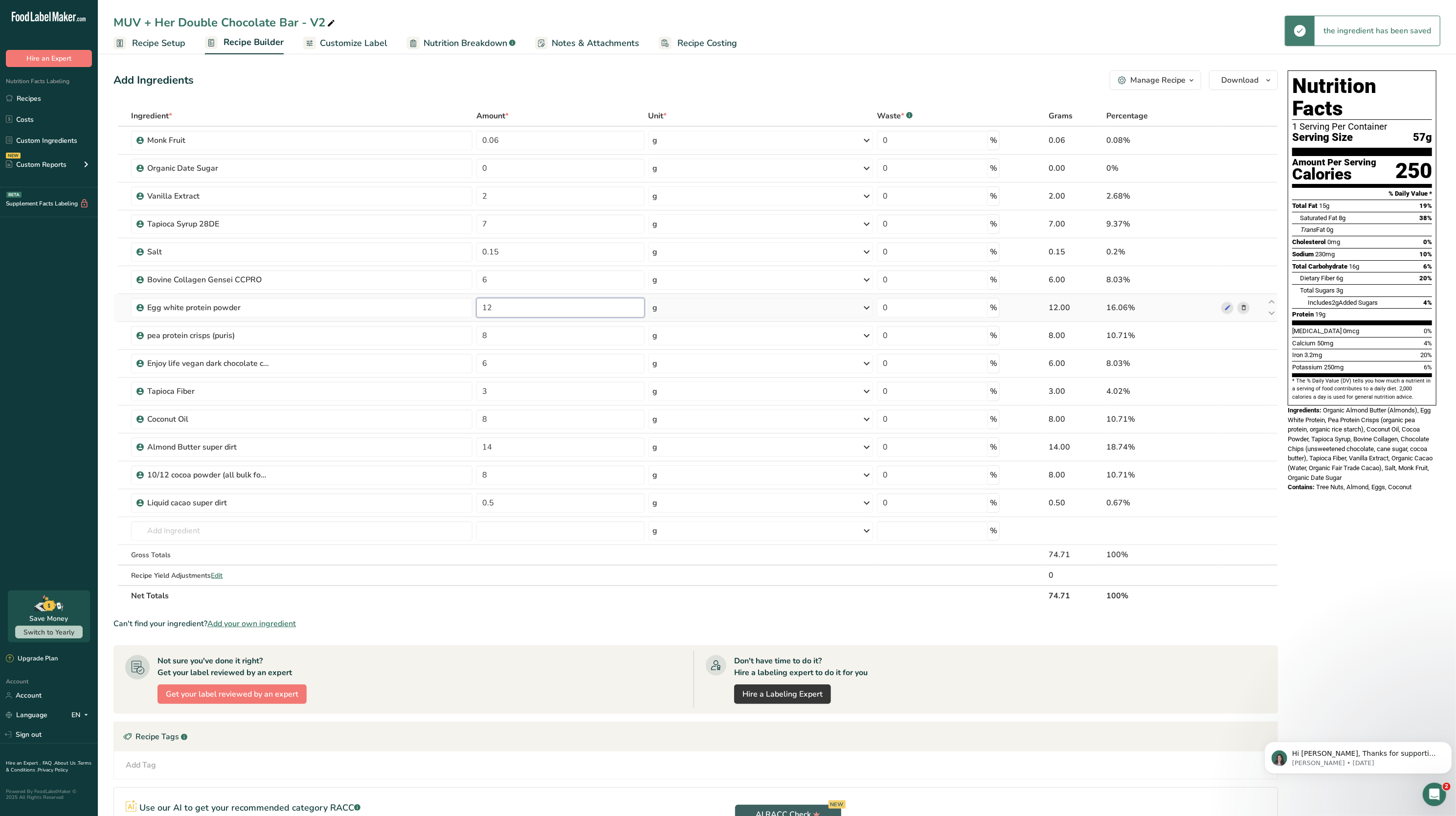
click at [510, 307] on input "12" at bounding box center [560, 308] width 168 height 20
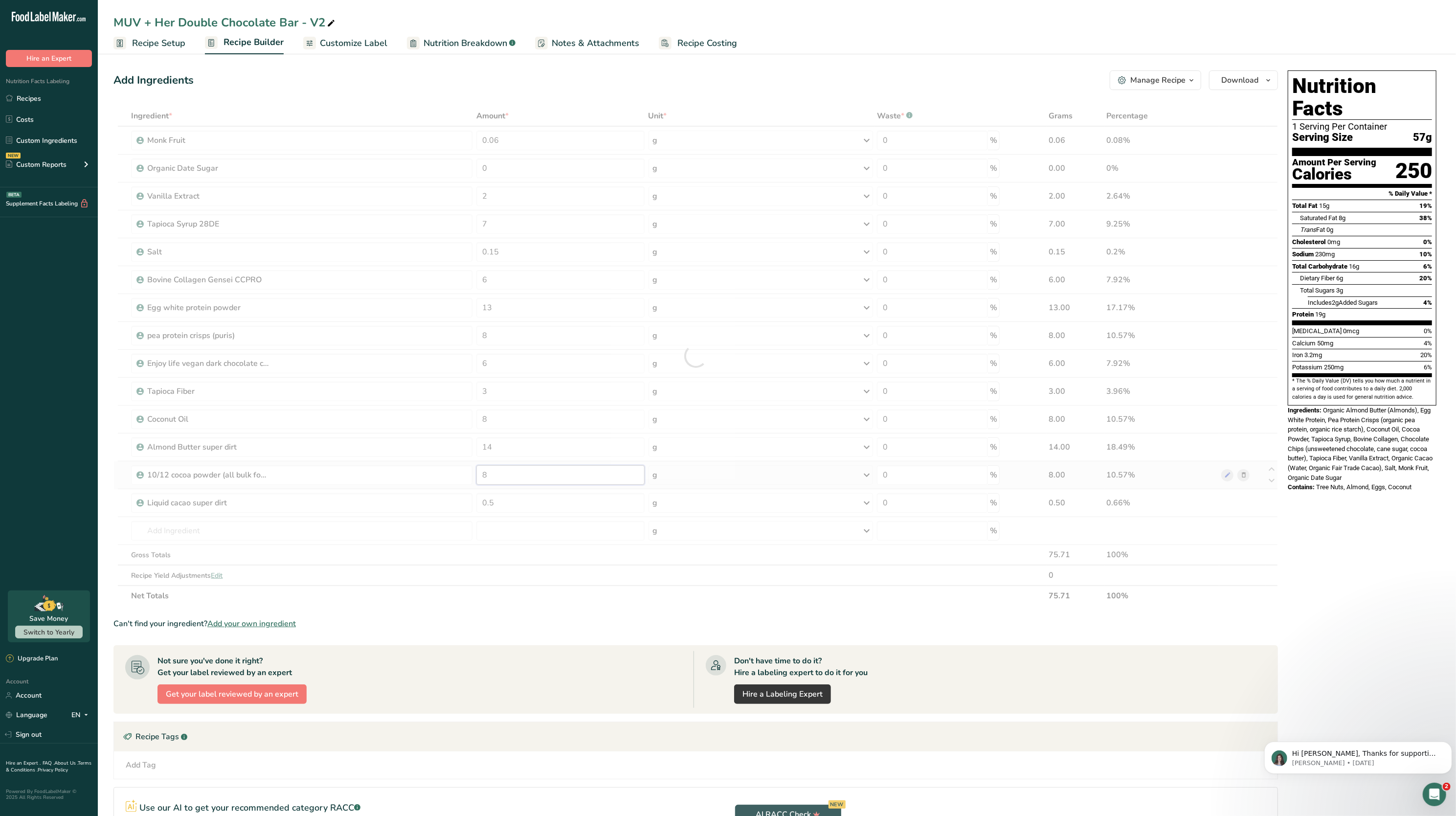
click at [543, 481] on div "Ingredient * Amount * Unit * Waste * .a-a{fill:#347362;}.b-a{fill:#fff;} Grams …" at bounding box center [695, 355] width 1165 height 500
click at [576, 651] on section "Not sure you've done it right? Get your label reviewed by an expert Get your la…" at bounding box center [695, 680] width 1165 height 69
click at [521, 335] on input "8" at bounding box center [560, 335] width 168 height 20
click at [525, 655] on div "Not sure you've done it right? Get your label reviewed by an expert Get your la…" at bounding box center [409, 680] width 568 height 57
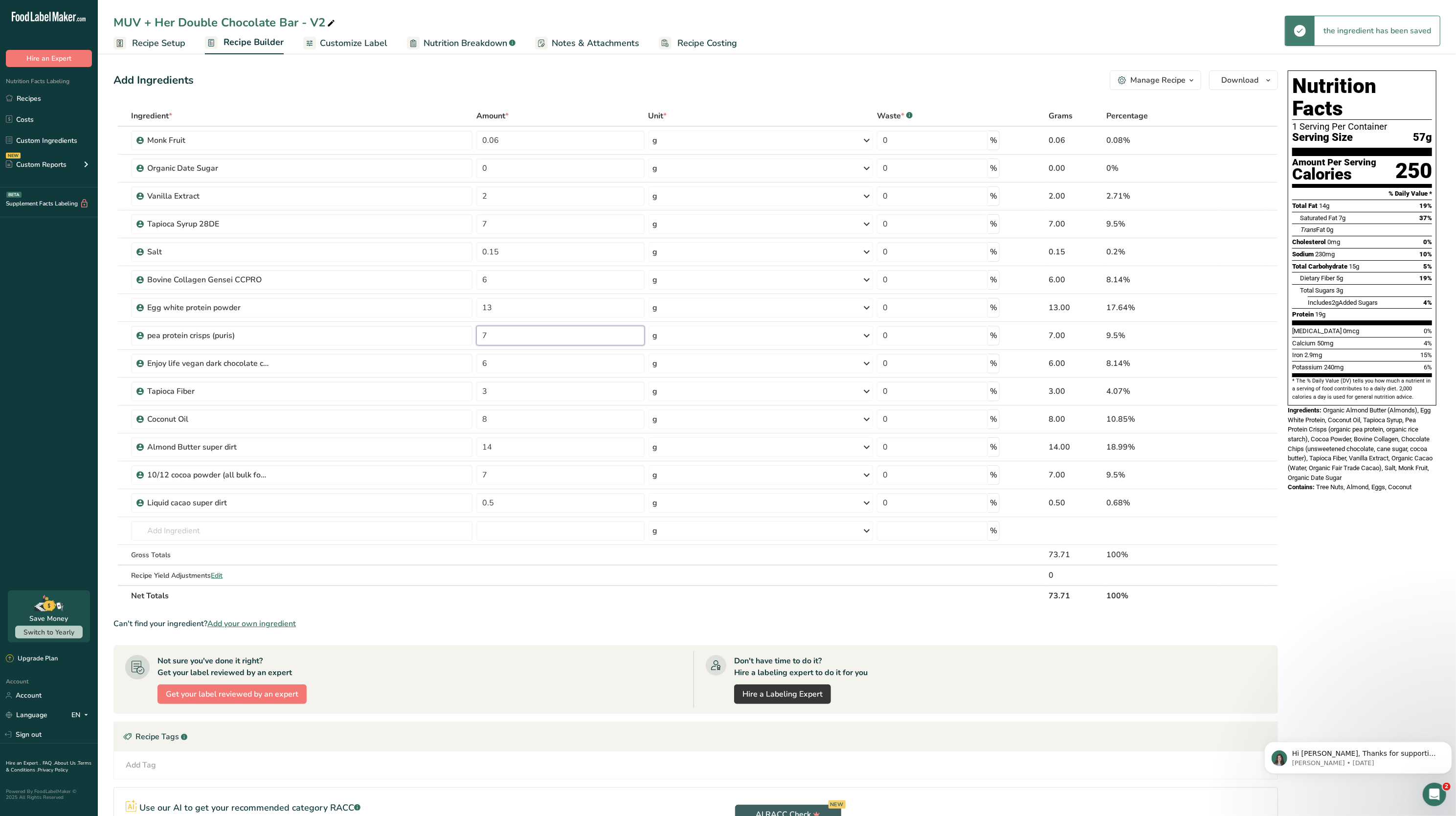
click at [517, 330] on input "7" at bounding box center [560, 335] width 168 height 20
click at [554, 618] on section "Ingredient * Amount * Unit * Waste * .a-a{fill:#347362;}.b-a{fill:#fff;} Grams …" at bounding box center [695, 508] width 1165 height 805
drag, startPoint x: 40, startPoint y: 90, endPoint x: 120, endPoint y: 130, distance: 89.4
click at [40, 90] on link "Recipes" at bounding box center [49, 98] width 98 height 18
